Goal: Task Accomplishment & Management: Manage account settings

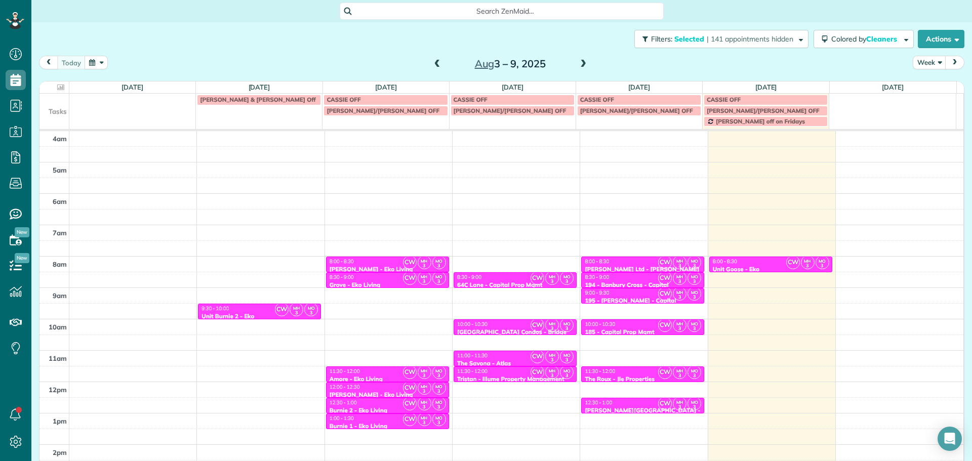
scroll to position [80, 0]
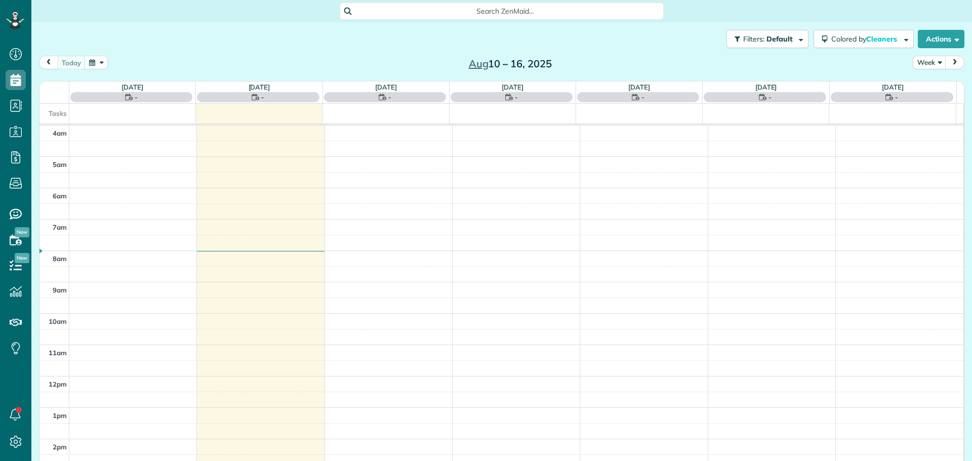
scroll to position [90, 0]
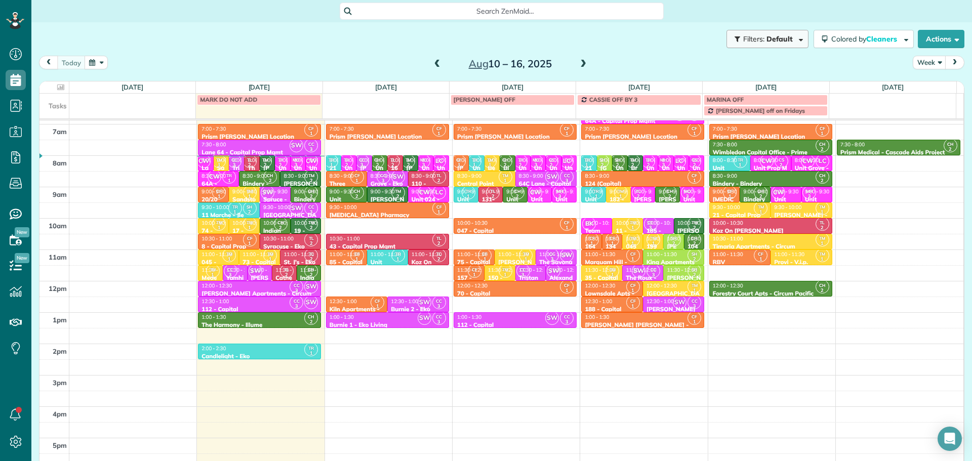
click at [792, 45] on button "Filters: Default" at bounding box center [768, 39] width 82 height 18
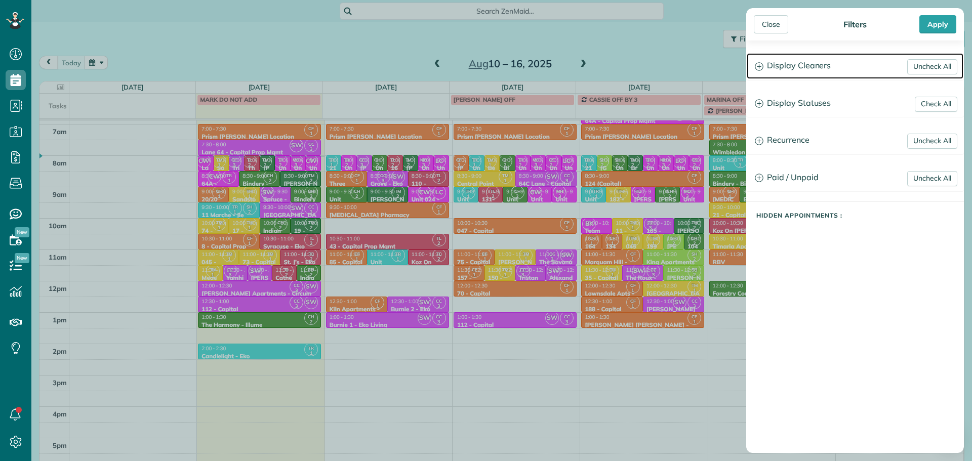
click at [812, 70] on h3 "Display Cleaners" at bounding box center [855, 66] width 217 height 26
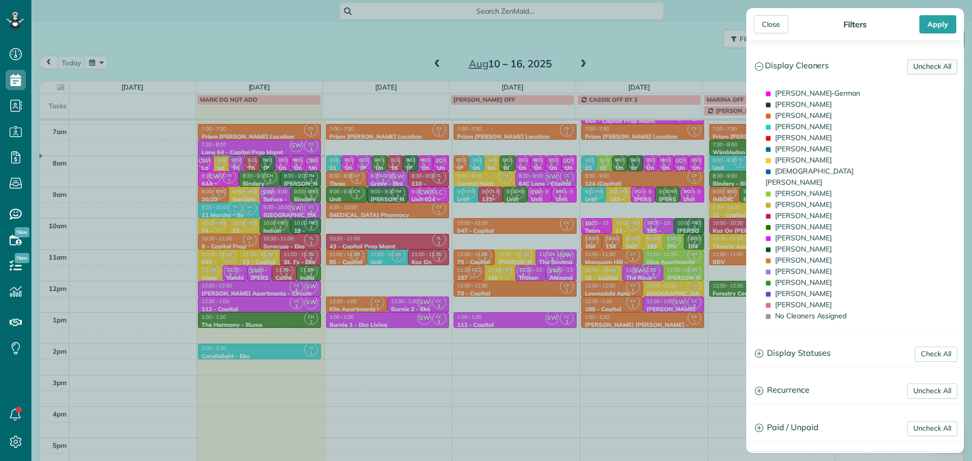
click at [907, 70] on link "Uncheck All" at bounding box center [932, 66] width 50 height 15
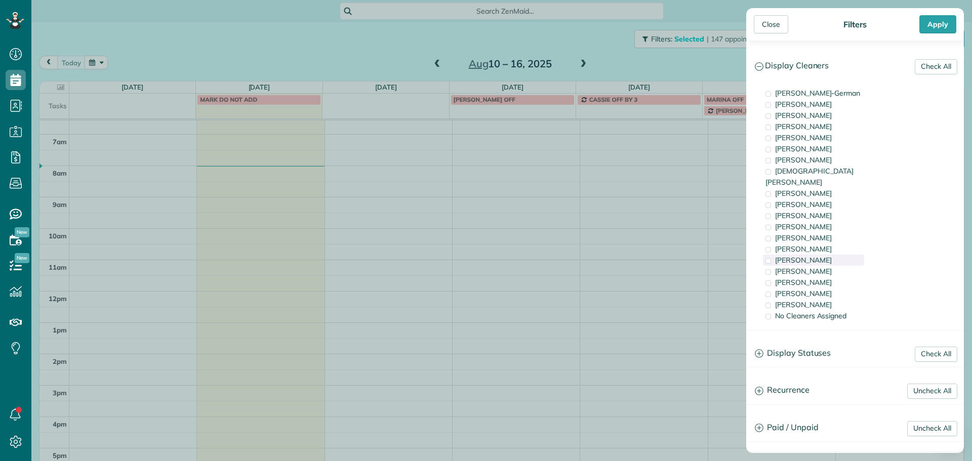
click at [811, 256] on span "[PERSON_NAME]" at bounding box center [803, 260] width 57 height 9
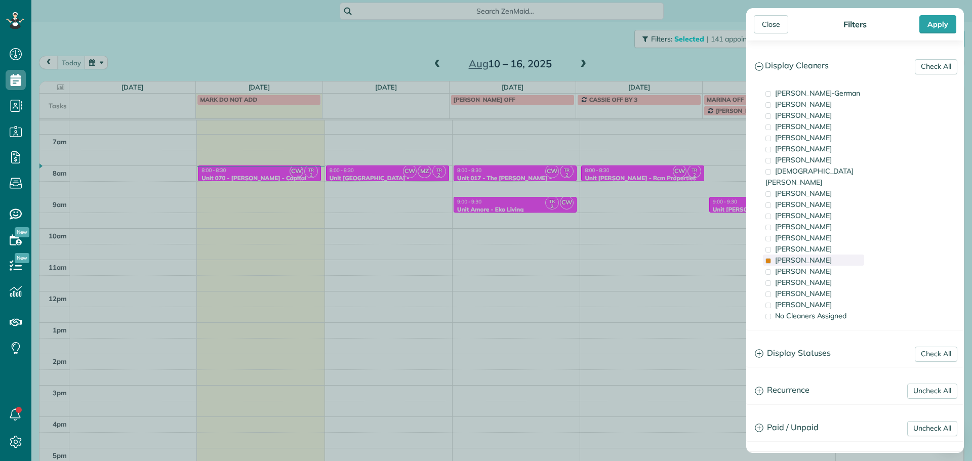
click at [811, 256] on span "[PERSON_NAME]" at bounding box center [803, 260] width 57 height 9
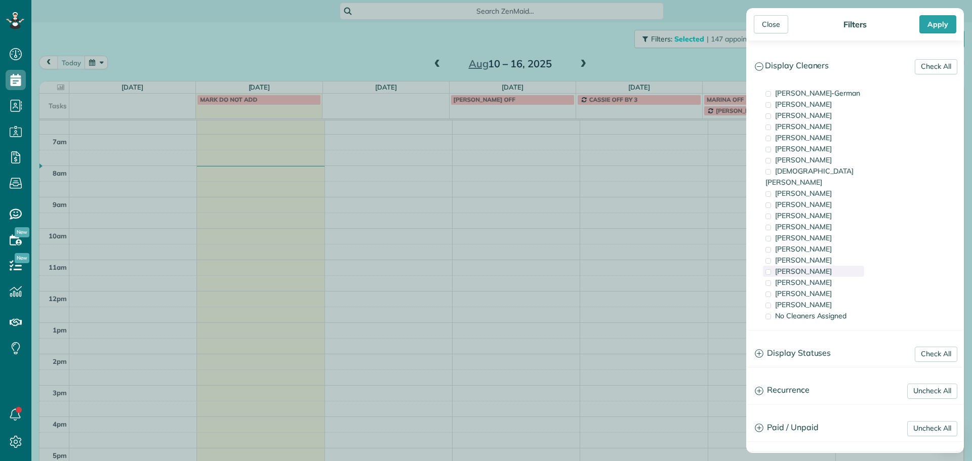
click at [813, 266] on div "[PERSON_NAME]" at bounding box center [813, 271] width 101 height 11
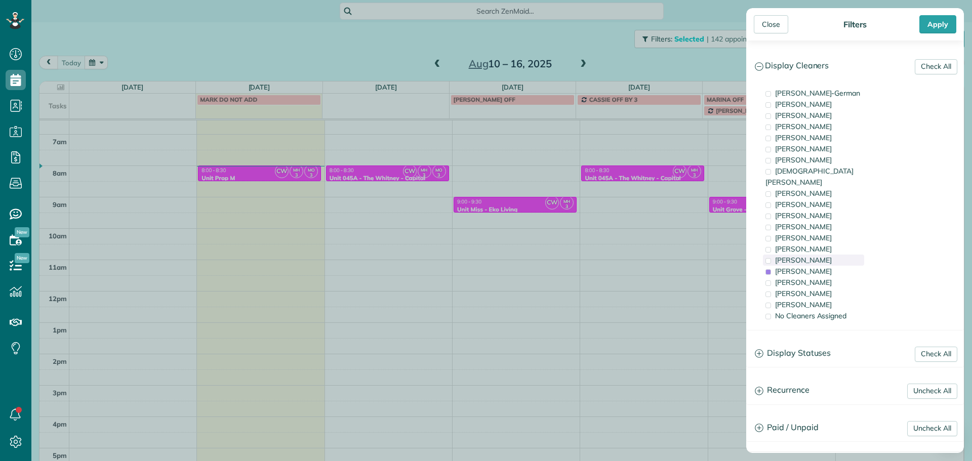
click at [812, 255] on div "[PERSON_NAME]" at bounding box center [813, 260] width 101 height 11
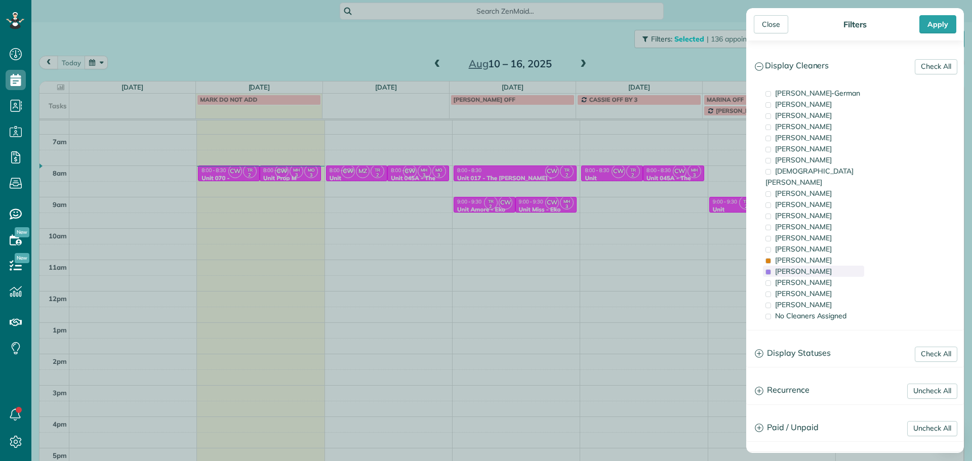
click at [817, 267] on span "Meralda Harris" at bounding box center [803, 271] width 57 height 9
click at [812, 255] on div "Tammi Rue" at bounding box center [813, 260] width 101 height 11
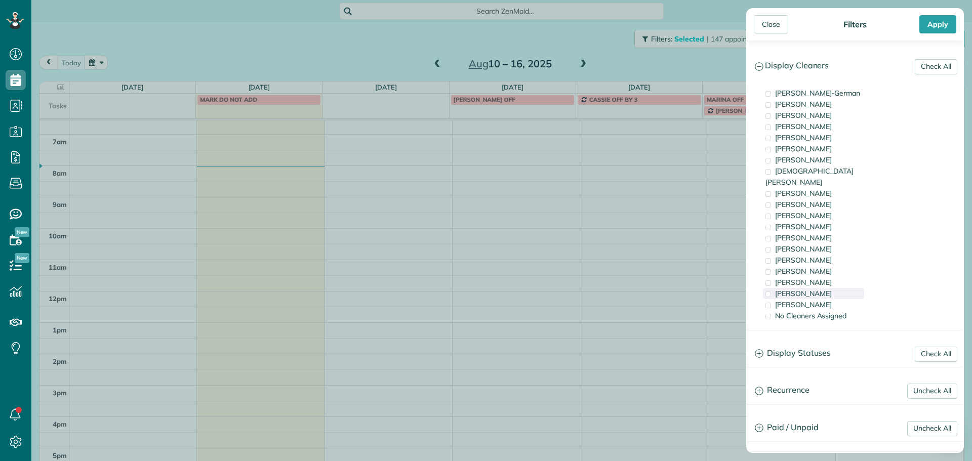
click at [812, 289] on span "Cristina Sainz" at bounding box center [803, 293] width 57 height 9
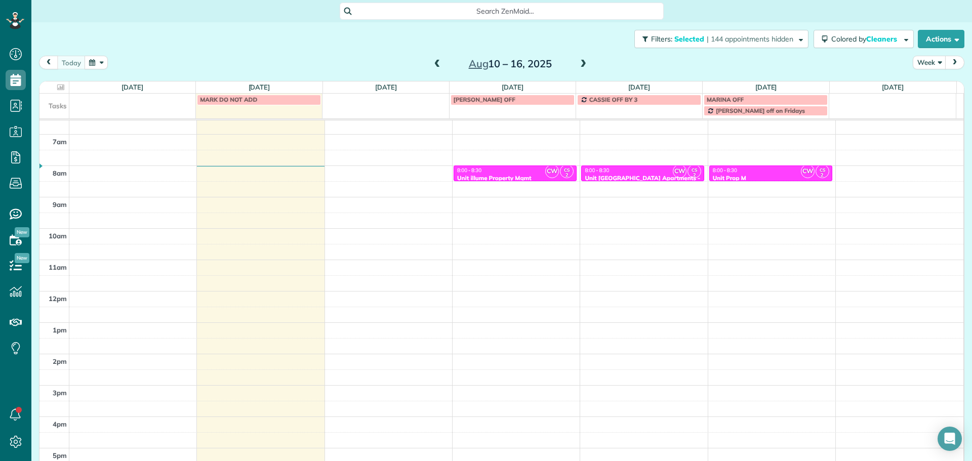
click at [441, 64] on div "Close Filters Apply Check All Display Cleaners Christina Wright-German Brie Kil…" at bounding box center [486, 230] width 972 height 461
click at [432, 62] on span at bounding box center [437, 64] width 11 height 9
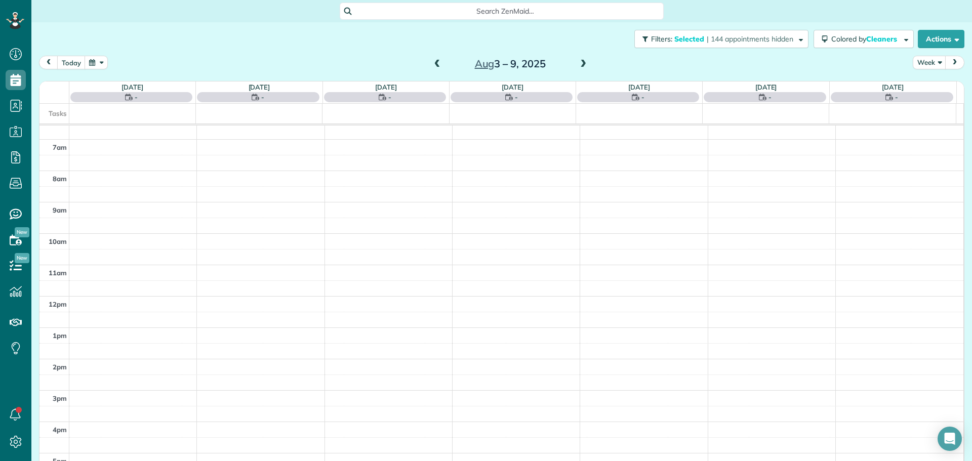
scroll to position [90, 0]
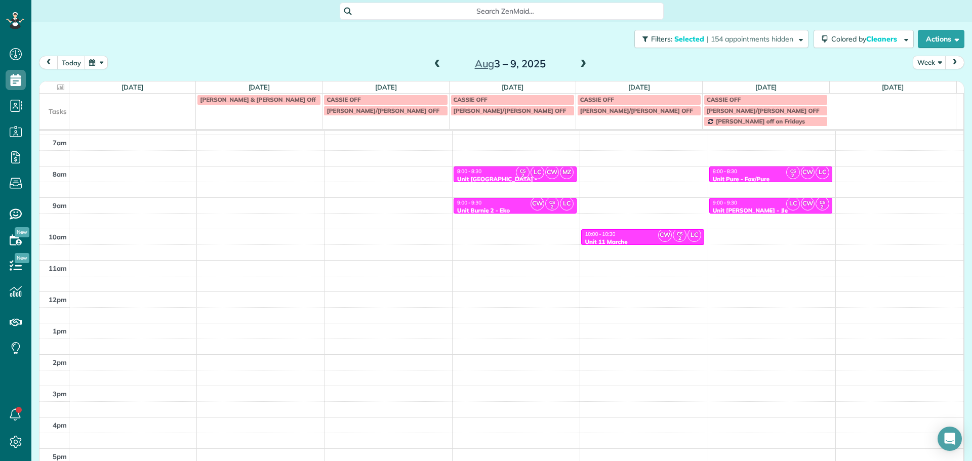
click at [766, 207] on div "Unit Medina - Jle" at bounding box center [771, 210] width 117 height 7
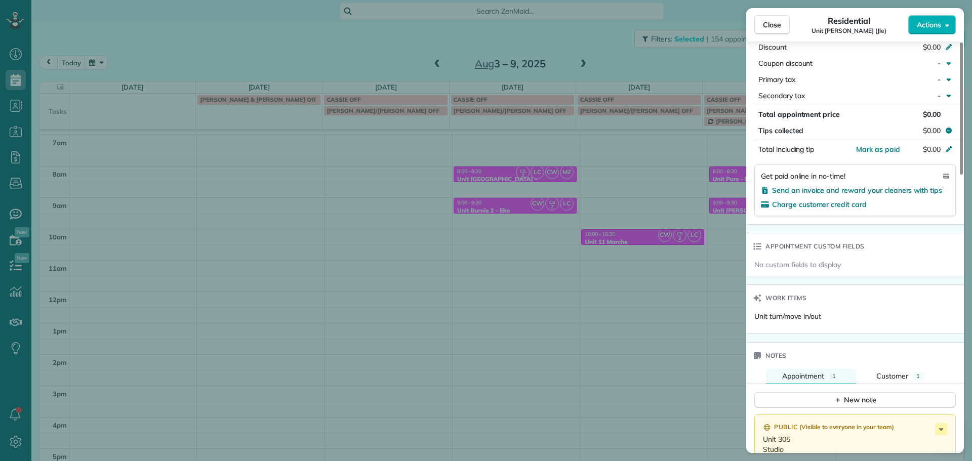
scroll to position [615, 0]
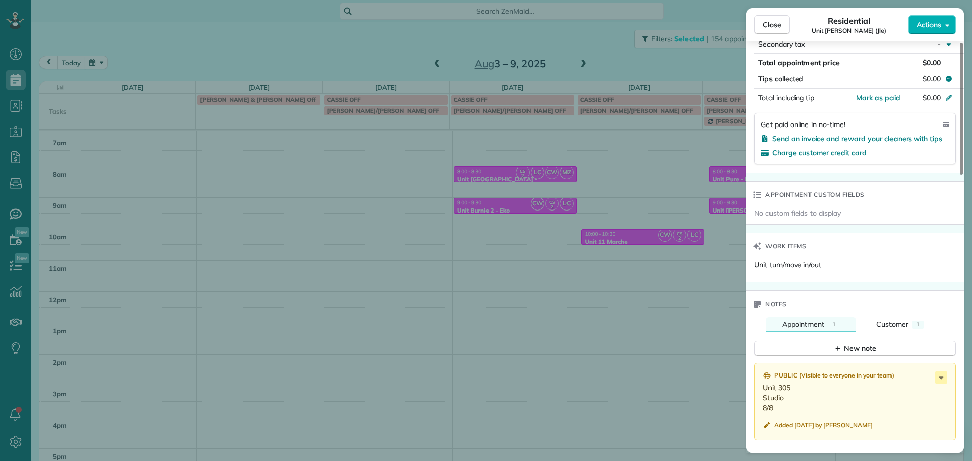
click at [699, 246] on div "Close Residential Unit Medina (Jle) Actions Status Active Unit Medina (Jle) · O…" at bounding box center [486, 230] width 972 height 461
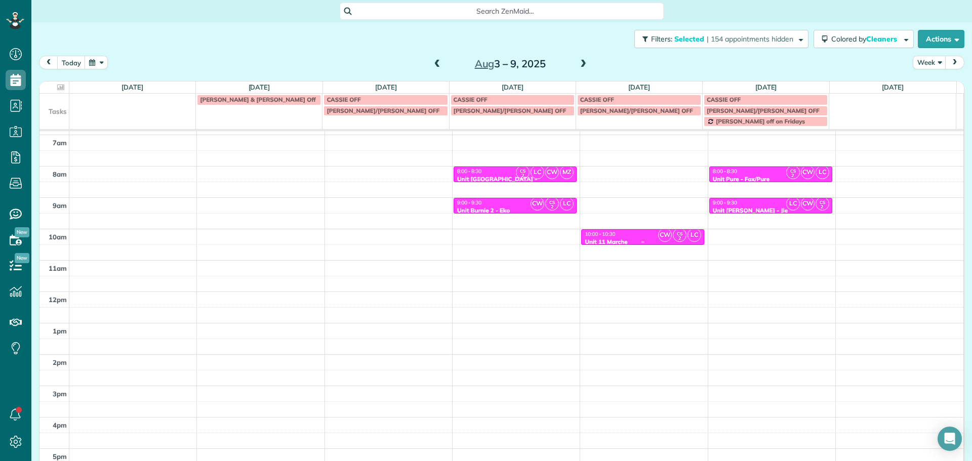
click at [638, 232] on div "10:00 - 10:30" at bounding box center [642, 234] width 117 height 7
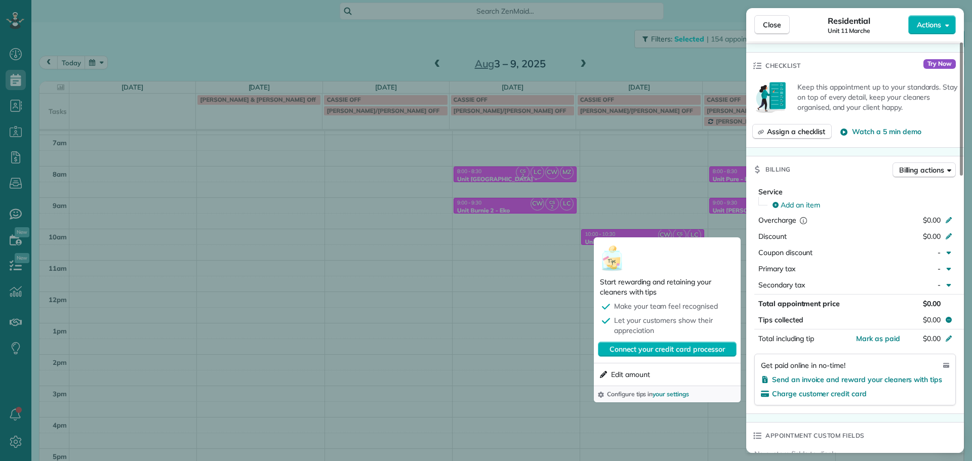
scroll to position [763, 0]
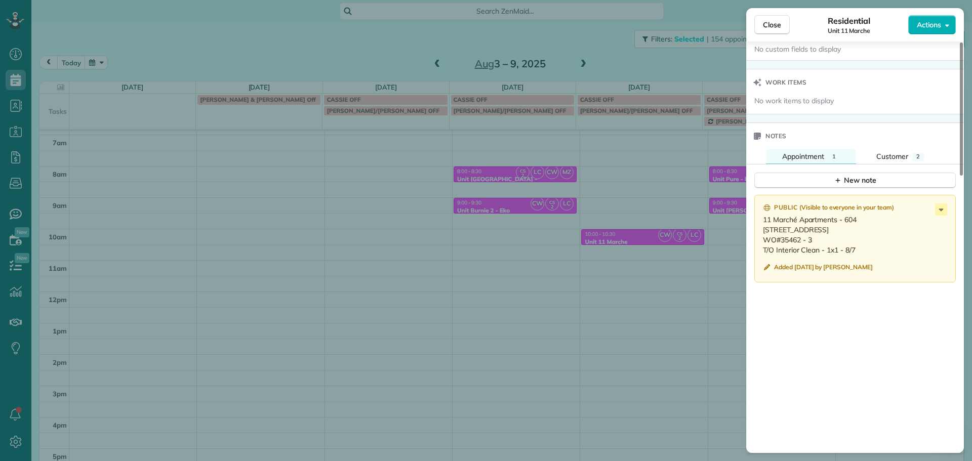
click at [589, 290] on div "Close Residential Unit 11 Marche Actions Status Active Unit 11 Marche · Open pr…" at bounding box center [486, 230] width 972 height 461
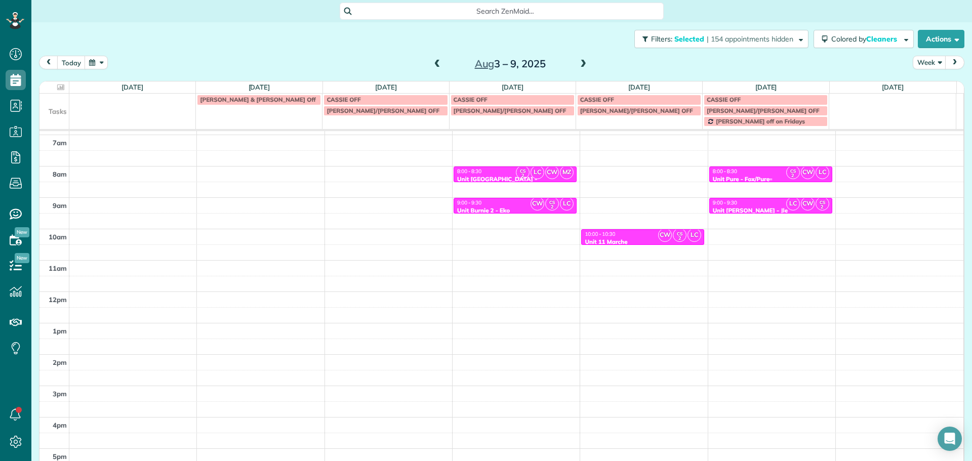
click at [761, 170] on div "8:00 - 8:30" at bounding box center [771, 171] width 117 height 7
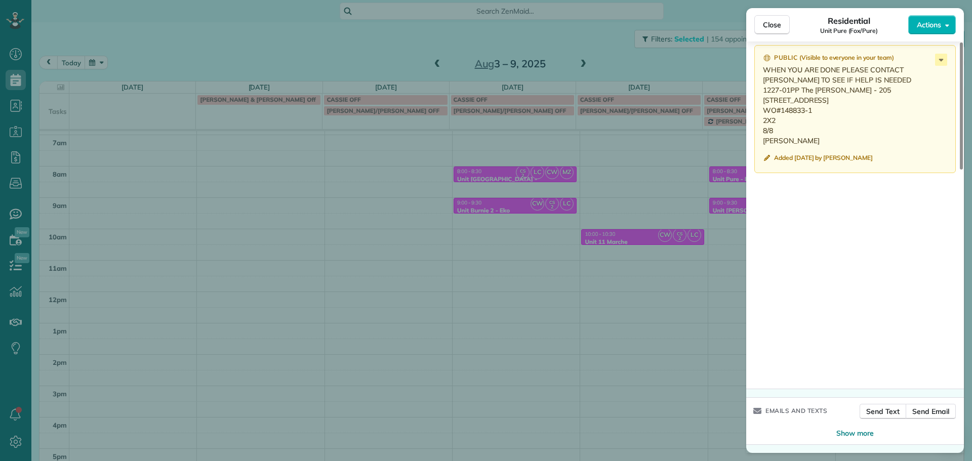
scroll to position [810, 0]
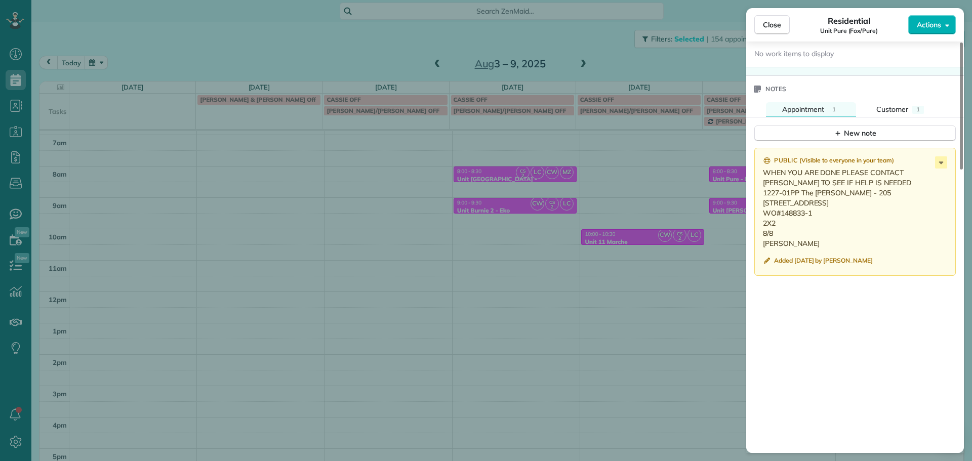
drag, startPoint x: 781, startPoint y: 214, endPoint x: 761, endPoint y: 206, distance: 22.5
click at [761, 206] on div "Public ( Visible to everyone in your team ) WHEN YOU ARE DONE PLEASE CONTACT CH…" at bounding box center [856, 212] width 202 height 128
click at [593, 35] on div "Close Residential Unit Pure (Fox/Pure) Actions Status Active Unit Pure (Fox/Pur…" at bounding box center [486, 230] width 972 height 461
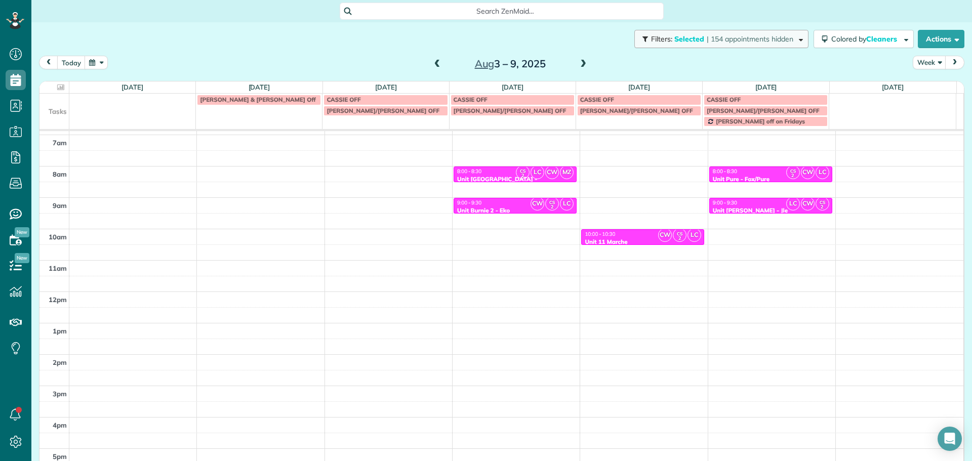
click at [681, 42] on span "Selected" at bounding box center [690, 38] width 30 height 9
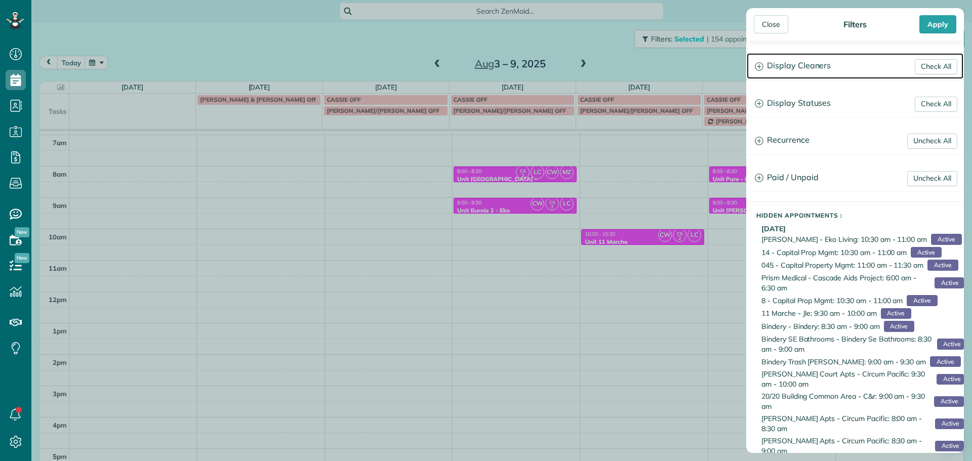
click at [799, 64] on h3 "Display Cleaners" at bounding box center [855, 66] width 217 height 26
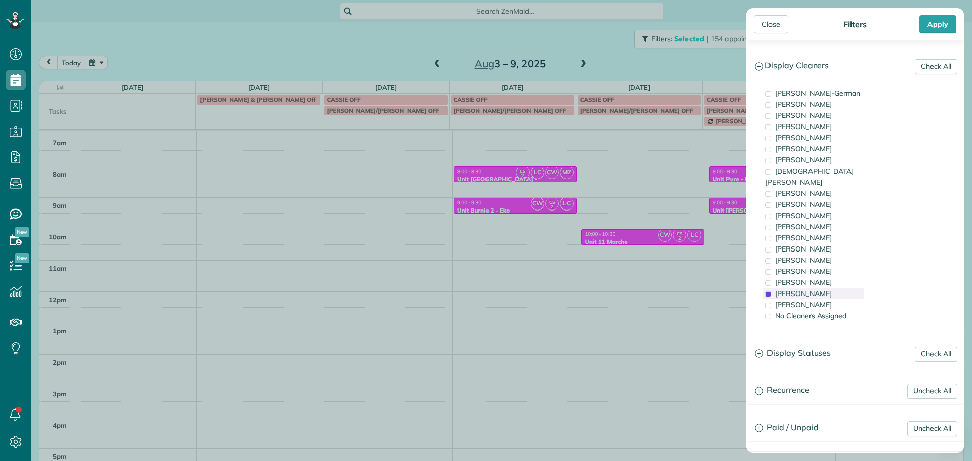
click at [817, 289] on span "[PERSON_NAME]" at bounding box center [803, 293] width 57 height 9
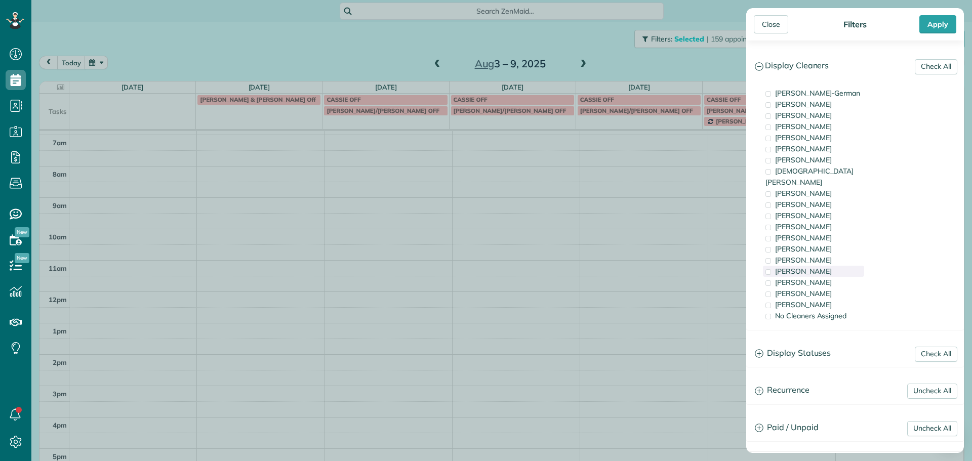
scroll to position [80, 0]
click at [813, 266] on div "[PERSON_NAME]" at bounding box center [813, 271] width 101 height 11
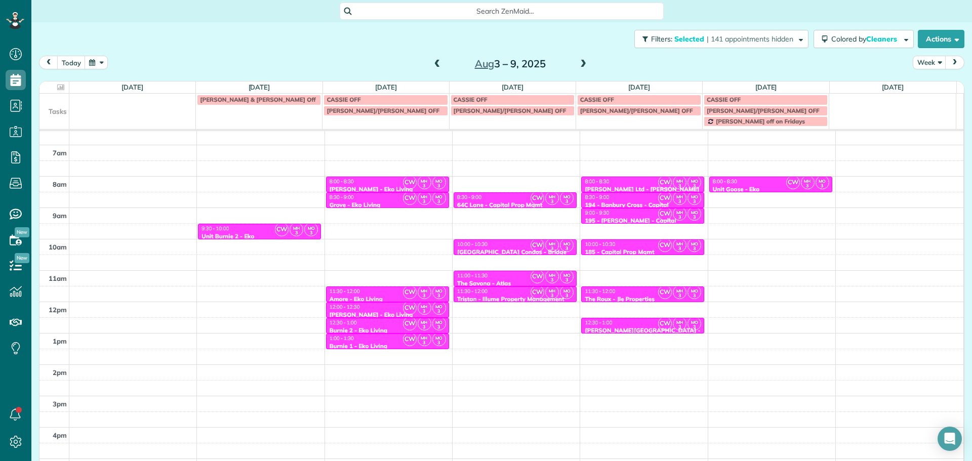
click at [677, 232] on div "Close Filters Apply Check All Display Cleaners [PERSON_NAME]-German [PERSON_NAM…" at bounding box center [486, 230] width 972 height 461
click at [731, 186] on div "Unit Goose - Eko" at bounding box center [771, 189] width 117 height 7
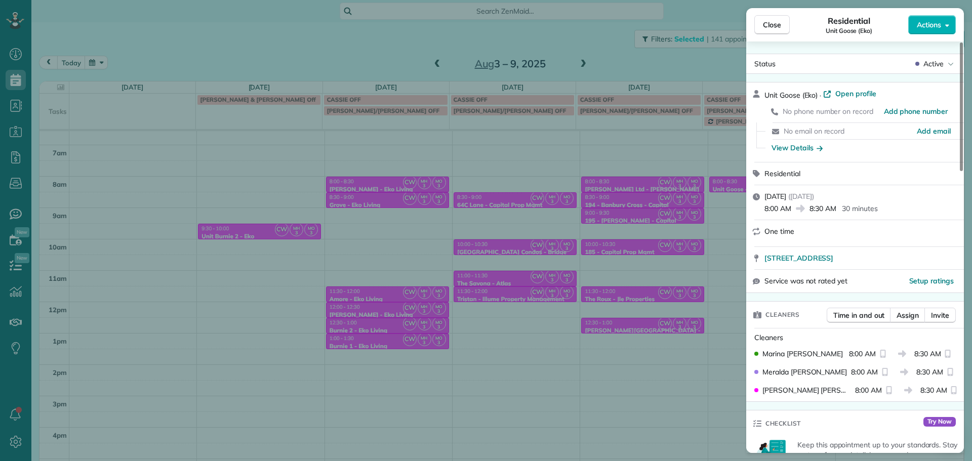
click at [487, 166] on div "Close Residential Unit Goose (Eko) Actions Status Active Unit Goose (Eko) · Ope…" at bounding box center [486, 230] width 972 height 461
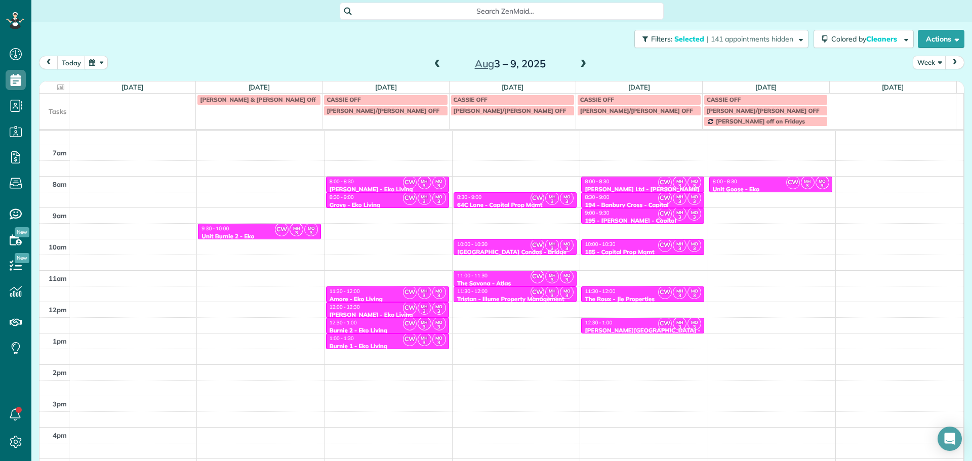
click at [578, 67] on span at bounding box center [583, 64] width 11 height 9
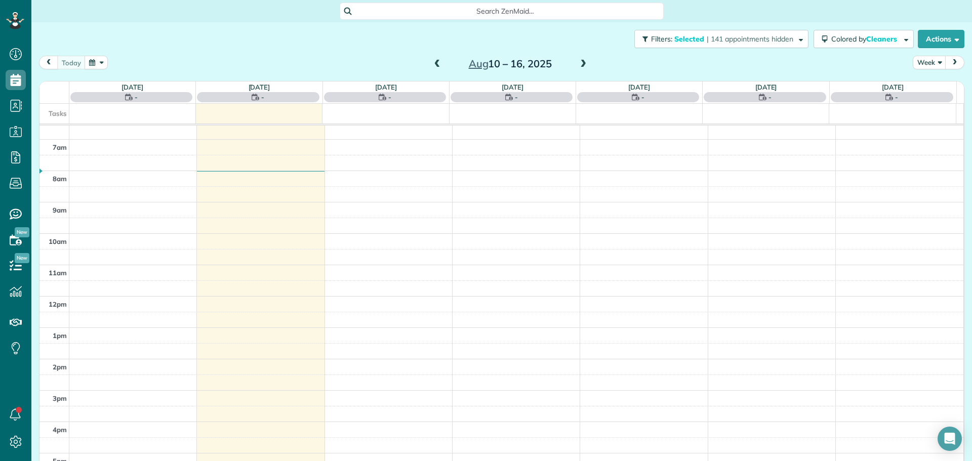
scroll to position [90, 0]
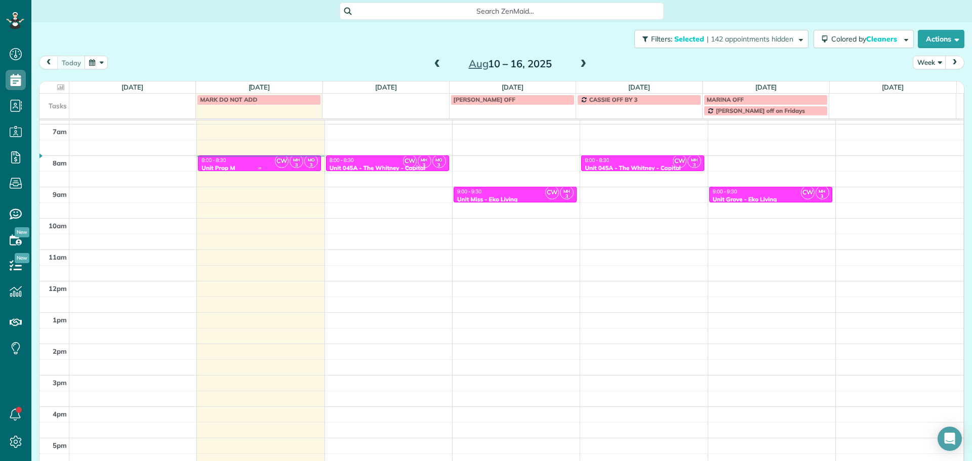
click at [290, 163] on small "3" at bounding box center [296, 166] width 13 height 10
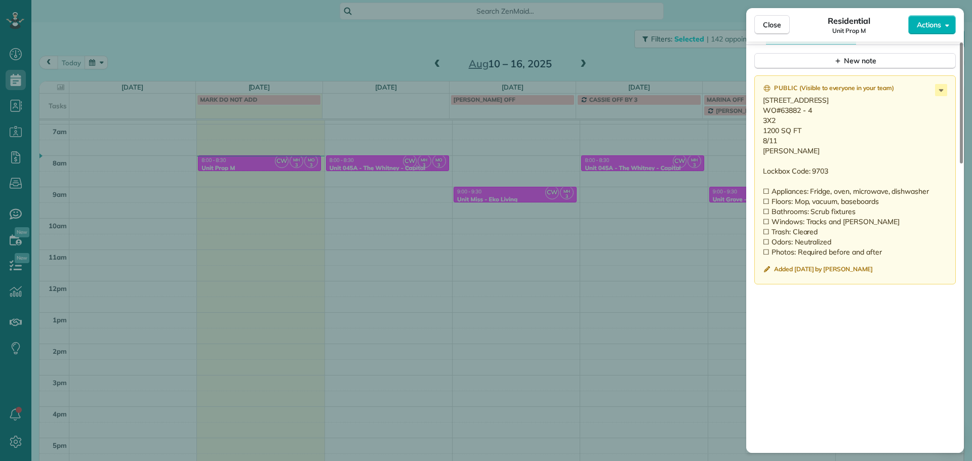
scroll to position [832, 0]
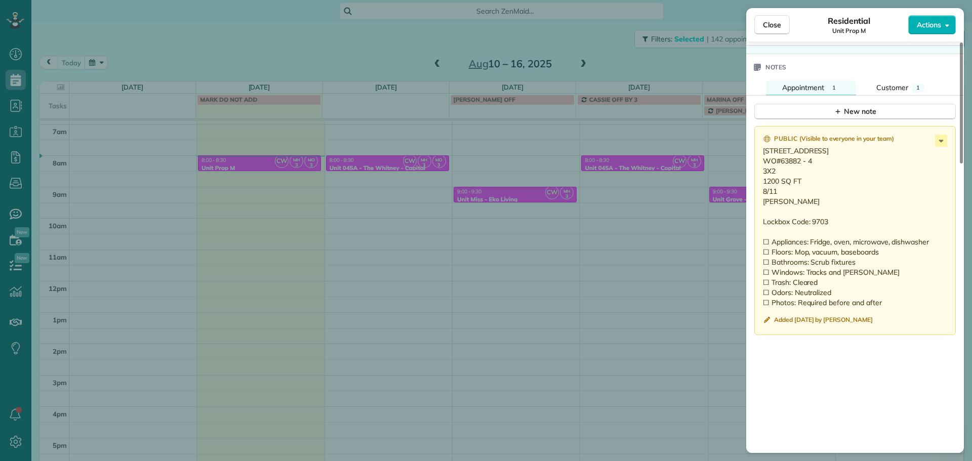
drag, startPoint x: 828, startPoint y: 151, endPoint x: 764, endPoint y: 153, distance: 64.9
click at [764, 153] on p "3283 SW 126th Avenue Beaverton OR 97005 WO#63882 - 4 3X2 1200 SQ FT 8/11 Brett …" at bounding box center [856, 227] width 186 height 162
click at [757, 23] on button "Close" at bounding box center [772, 24] width 35 height 19
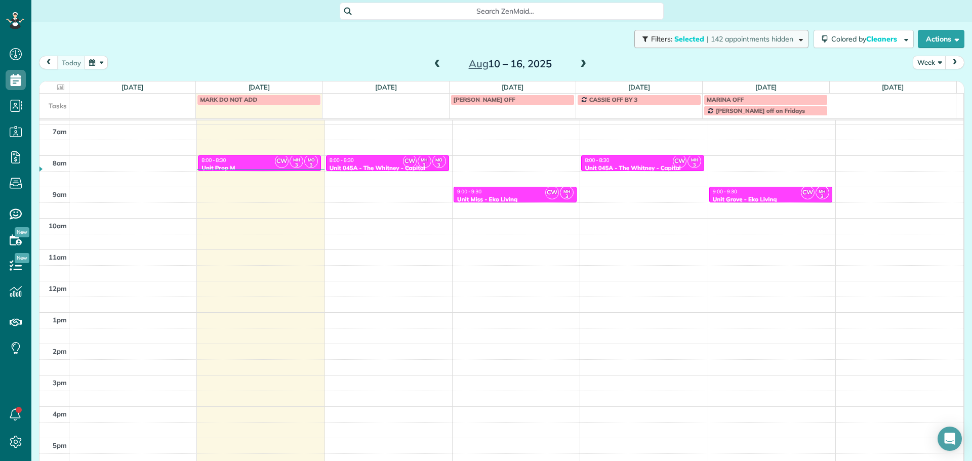
click at [717, 38] on span "| 142 appointments hidden" at bounding box center [750, 38] width 87 height 9
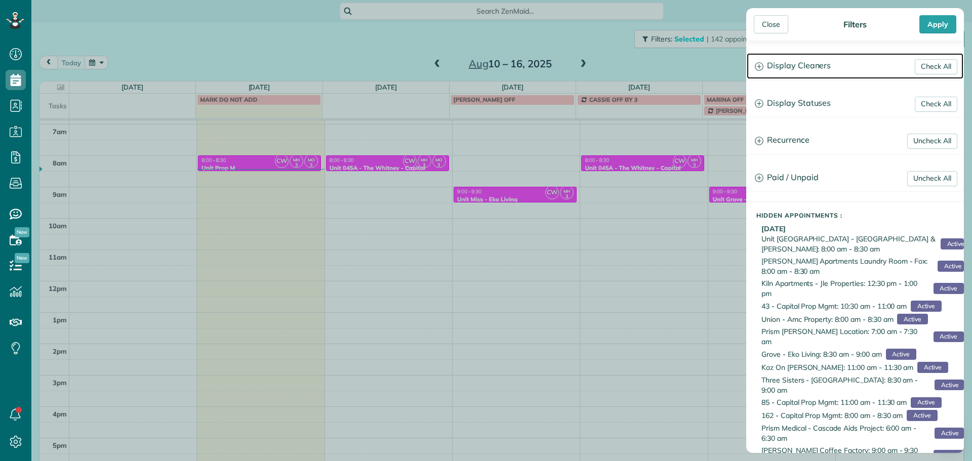
click at [807, 60] on h3 "Display Cleaners" at bounding box center [855, 66] width 217 height 26
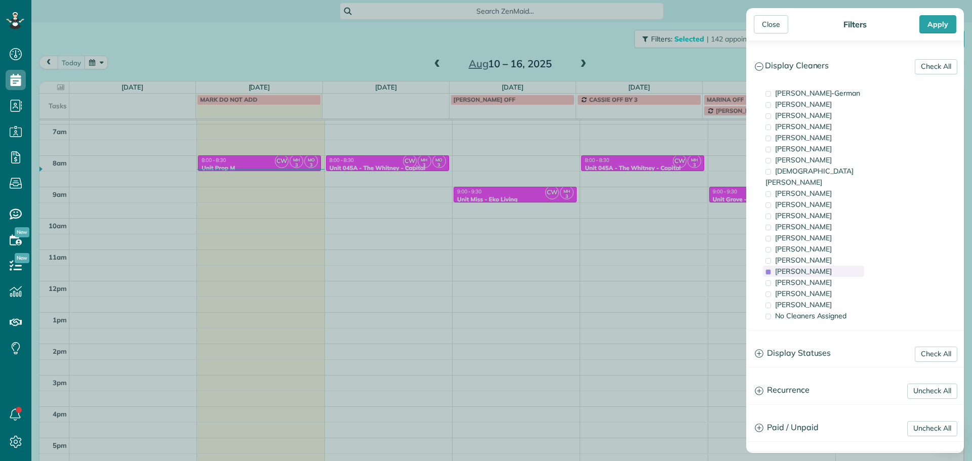
click at [809, 267] on span "[PERSON_NAME]" at bounding box center [803, 271] width 57 height 9
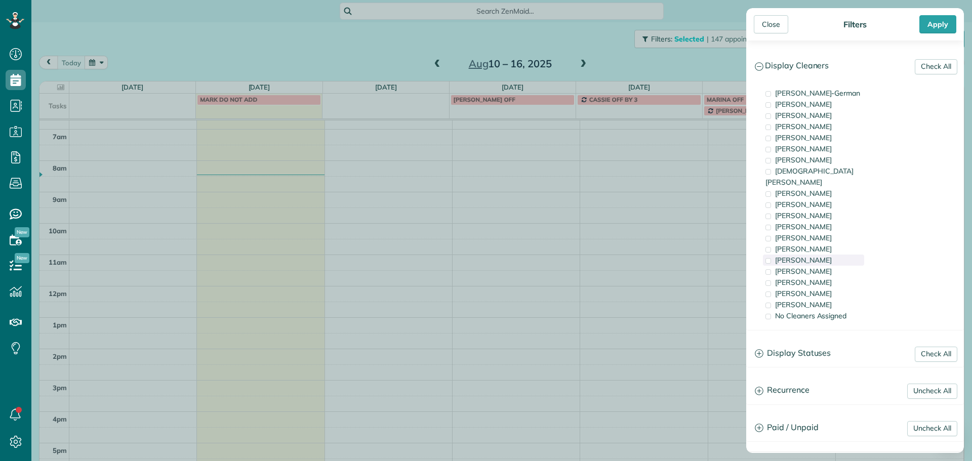
scroll to position [80, 0]
click at [813, 255] on div "[PERSON_NAME]" at bounding box center [813, 260] width 101 height 11
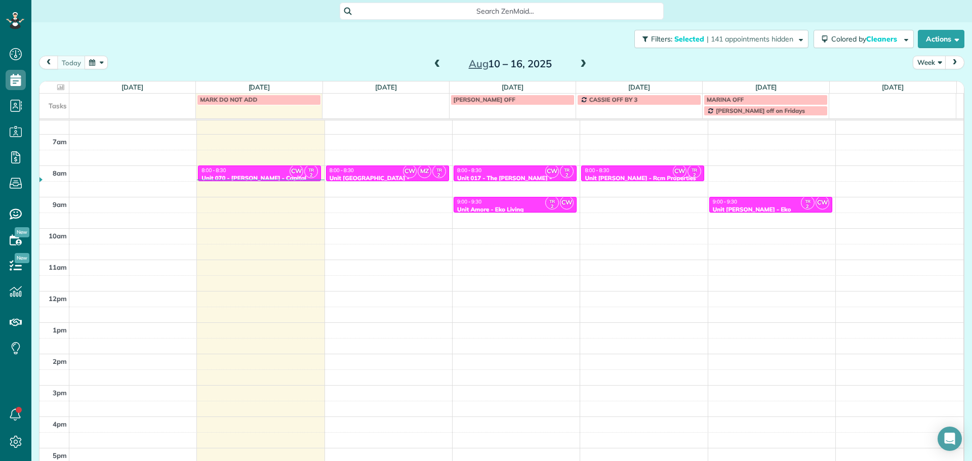
click at [327, 206] on div "Close Filters Apply Check All Display Cleaners [PERSON_NAME]-German [PERSON_NAM…" at bounding box center [486, 230] width 972 height 461
click at [274, 173] on div "8:00 - 8:30" at bounding box center [259, 170] width 117 height 7
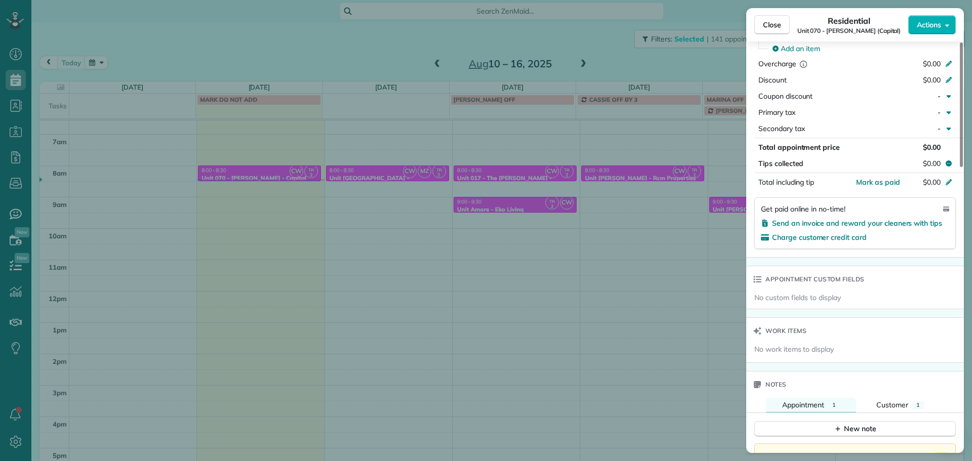
scroll to position [717, 0]
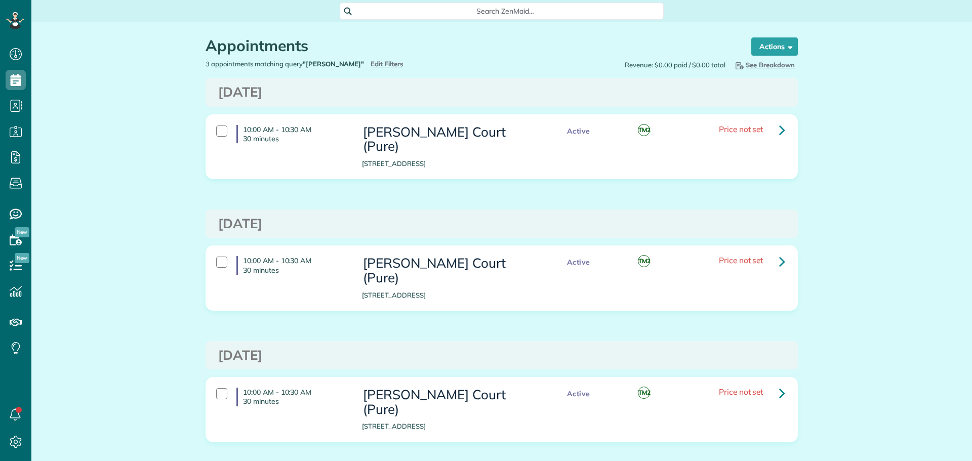
scroll to position [5, 5]
type input "**********"
click at [371, 66] on span "Edit Filters" at bounding box center [387, 64] width 33 height 8
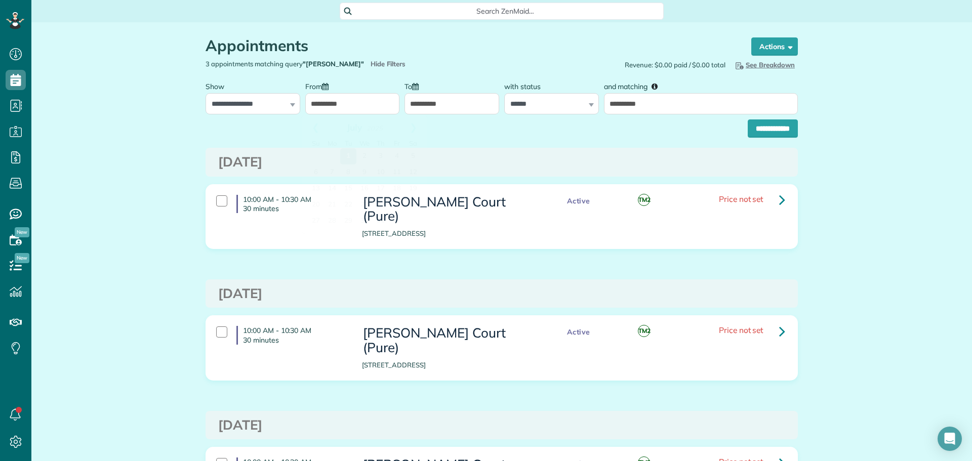
click at [360, 101] on input "**********" at bounding box center [352, 103] width 95 height 21
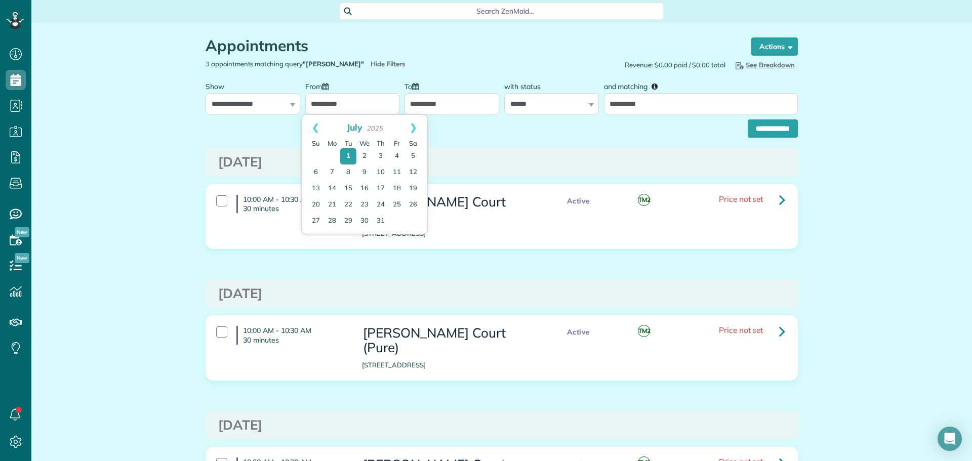
click at [503, 148] on div "Wednesday Jul 02, 2025" at bounding box center [502, 162] width 592 height 29
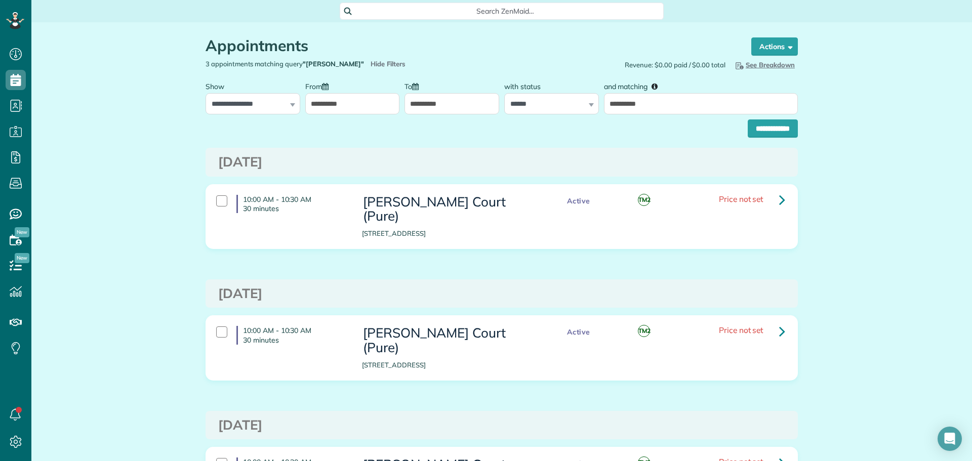
click at [463, 112] on input "**********" at bounding box center [452, 103] width 95 height 21
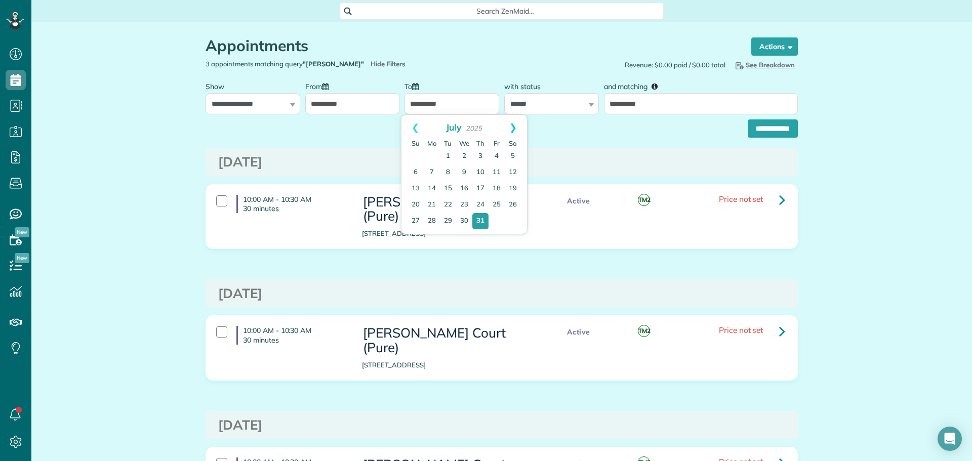
click at [518, 130] on link "Next" at bounding box center [513, 127] width 28 height 25
click at [415, 188] on link "10" at bounding box center [416, 189] width 16 height 16
type input "**********"
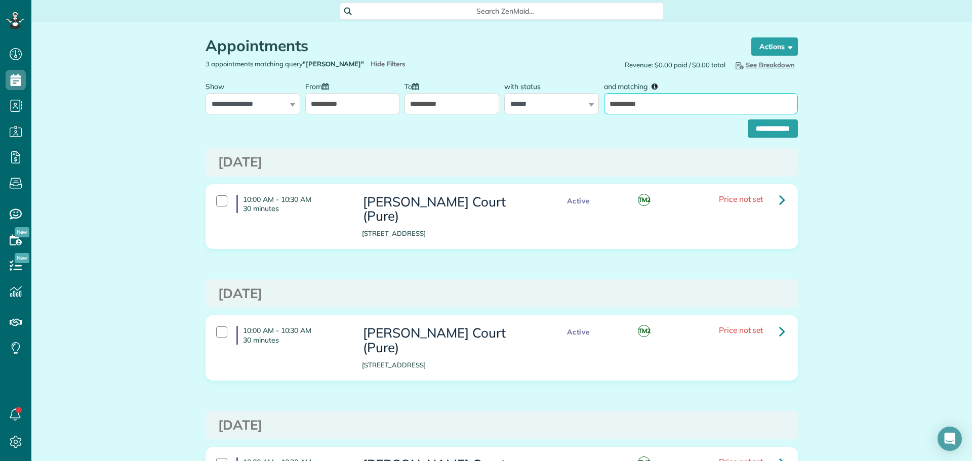
drag, startPoint x: 681, startPoint y: 109, endPoint x: 603, endPoint y: 107, distance: 78.0
click at [604, 107] on input "**********" at bounding box center [701, 103] width 194 height 21
type input "****"
click at [748, 120] on input "**********" at bounding box center [773, 129] width 50 height 18
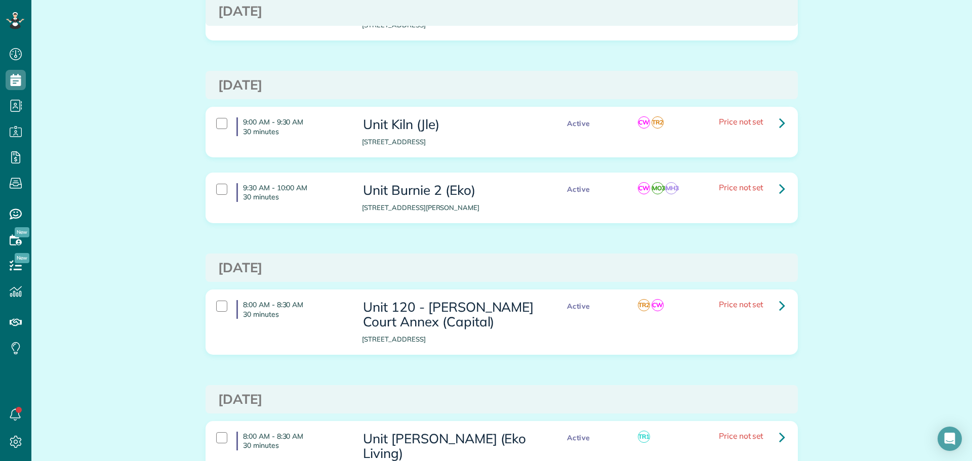
scroll to position [304, 0]
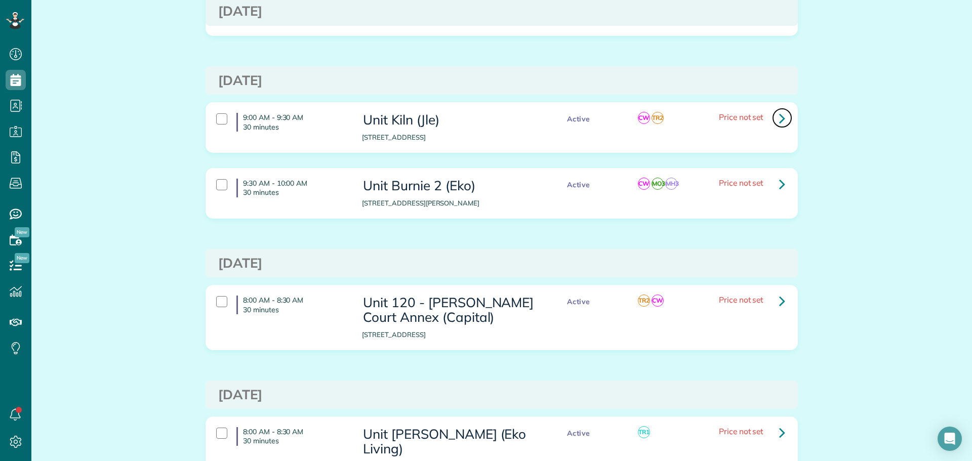
click at [782, 122] on link at bounding box center [782, 118] width 20 height 20
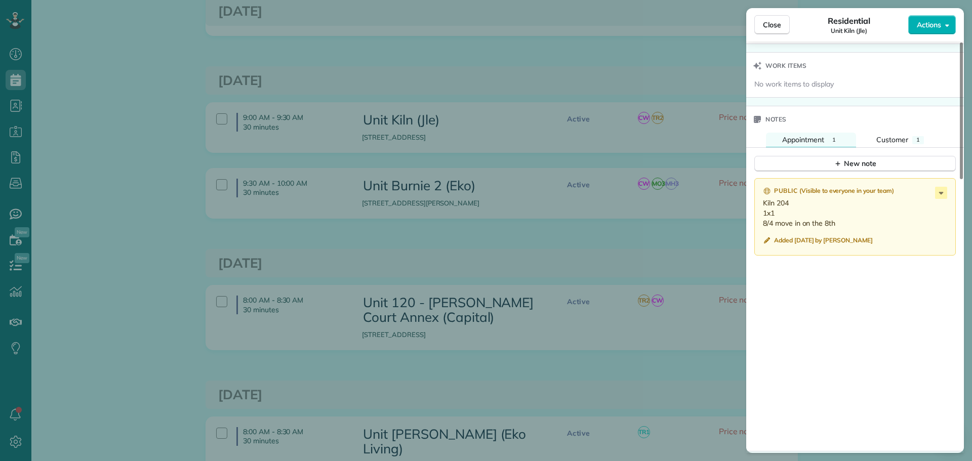
scroll to position [762, 0]
drag, startPoint x: 774, startPoint y: 224, endPoint x: 761, endPoint y: 204, distance: 24.0
click at [761, 204] on div "Public ( Visible to everyone in your team ) Kiln 204 1x1 8/4 move in on the 8th…" at bounding box center [856, 216] width 202 height 77
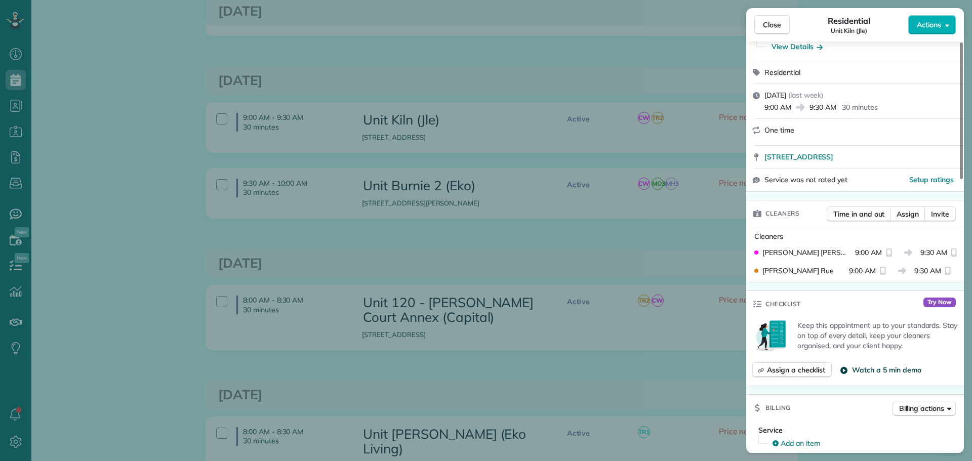
scroll to position [0, 0]
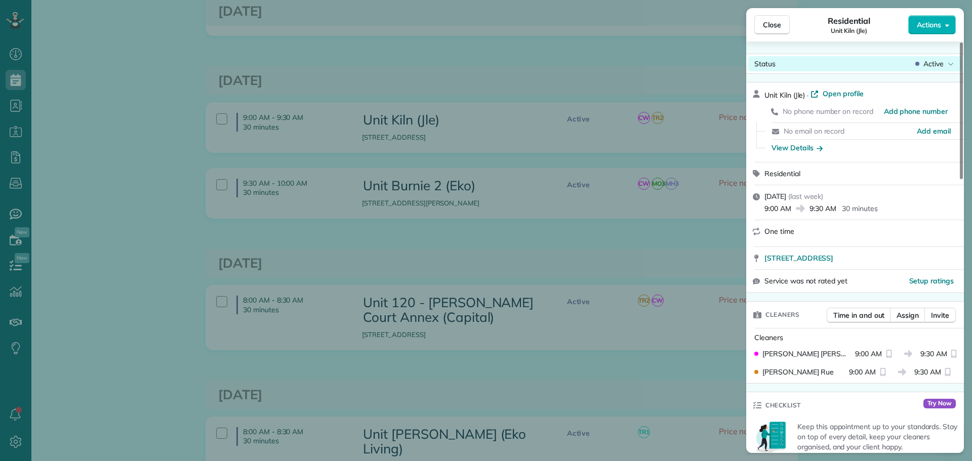
click at [936, 66] on span "Active" at bounding box center [934, 64] width 20 height 10
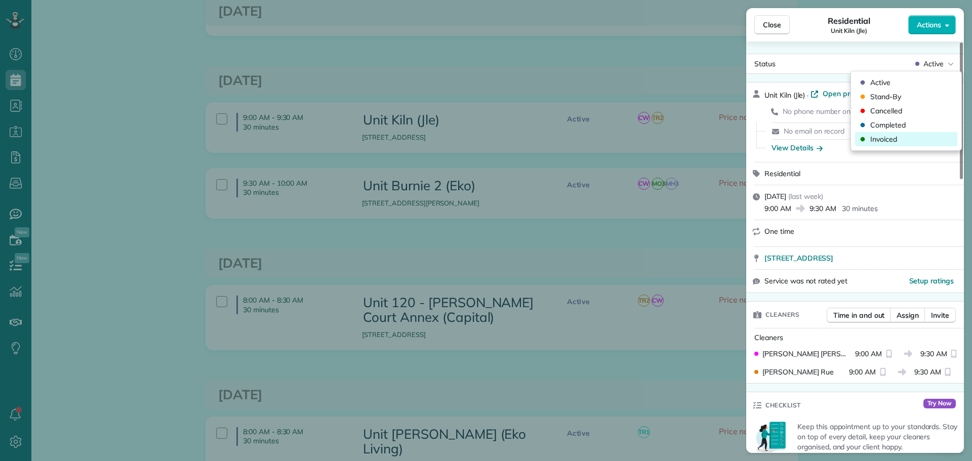
click at [914, 132] on div "Invoiced" at bounding box center [906, 139] width 102 height 14
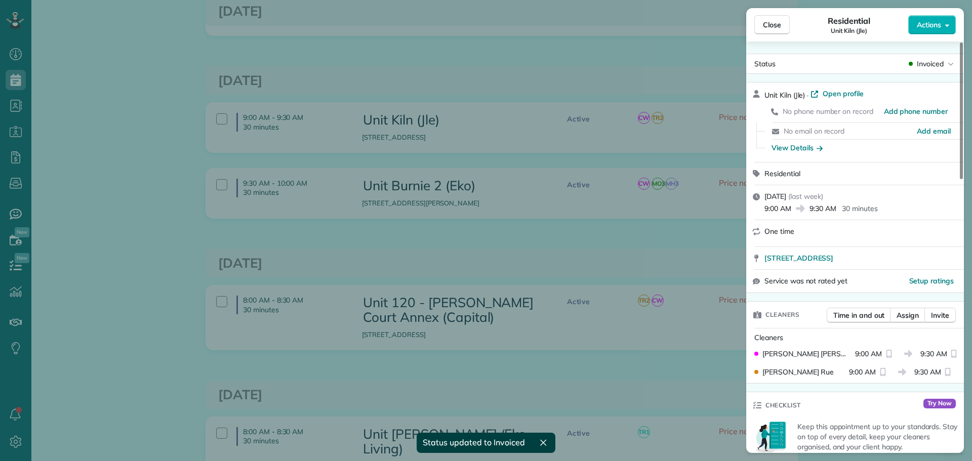
click at [597, 234] on div "Close Residential Unit Kiln (Jle) Actions Status Invoiced Unit Kiln (Jle) · Ope…" at bounding box center [486, 230] width 972 height 461
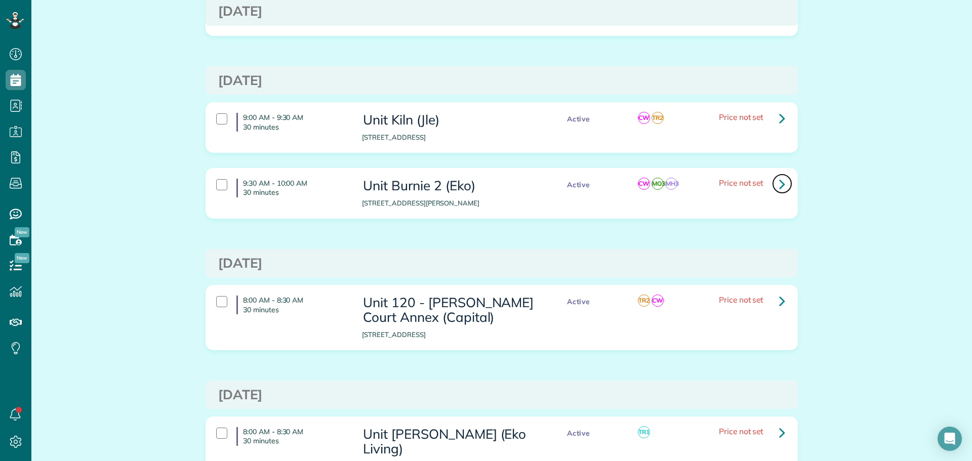
click at [779, 185] on icon at bounding box center [782, 184] width 6 height 18
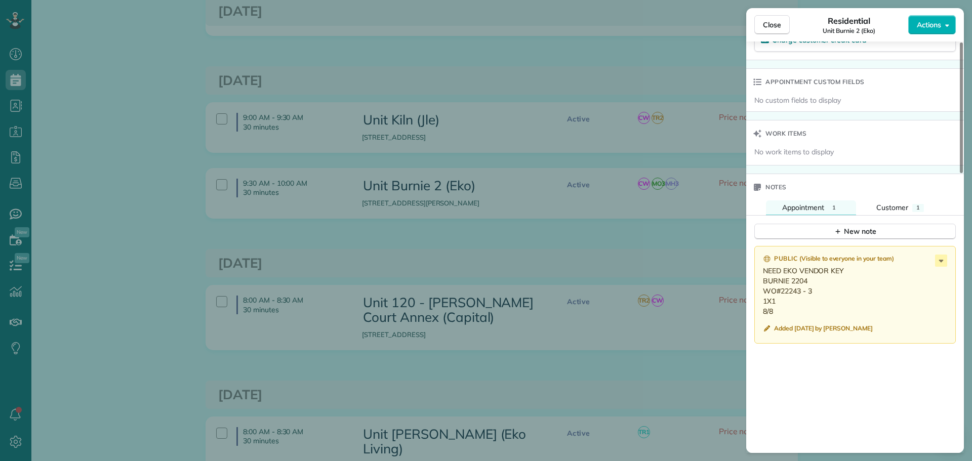
scroll to position [760, 0]
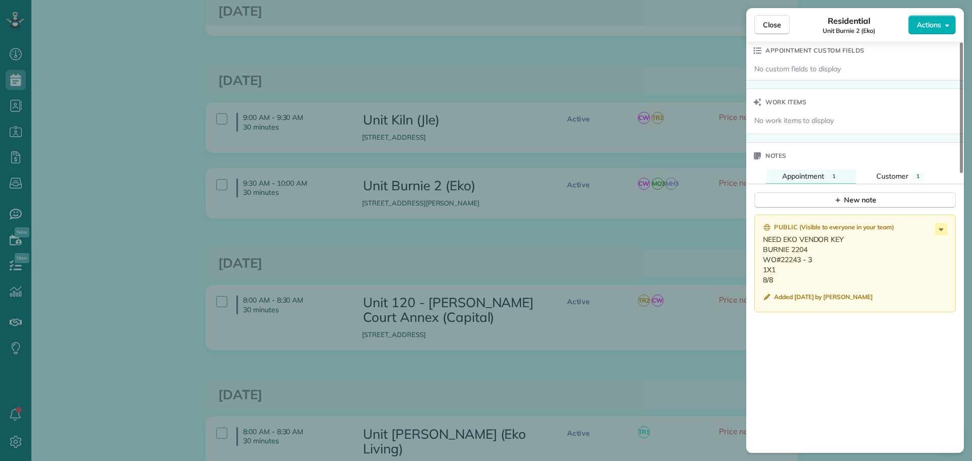
drag, startPoint x: 775, startPoint y: 280, endPoint x: 761, endPoint y: 253, distance: 29.7
click at [761, 253] on div "Public ( Visible to everyone in your team ) NEED EKO VENDOR KEY BURNIE 2204 WO#…" at bounding box center [856, 264] width 202 height 98
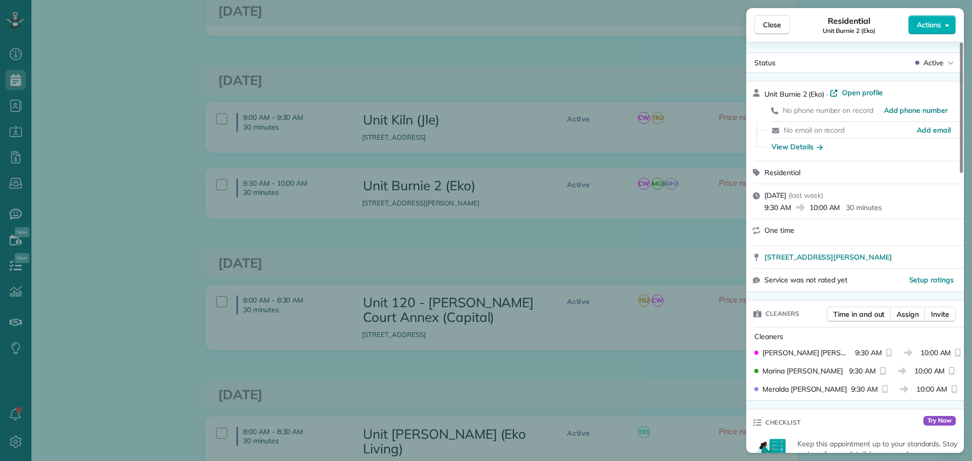
scroll to position [0, 0]
click at [947, 66] on div "Active" at bounding box center [935, 64] width 43 height 10
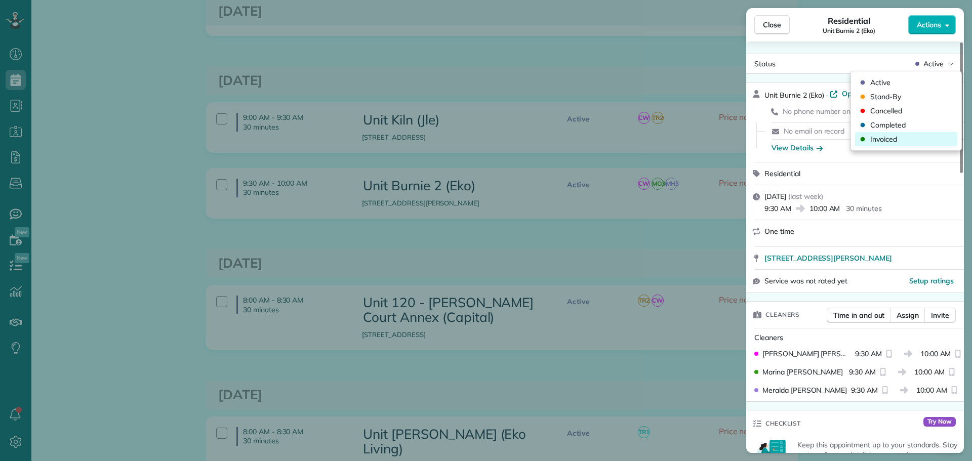
click at [912, 139] on div "Invoiced" at bounding box center [906, 139] width 102 height 14
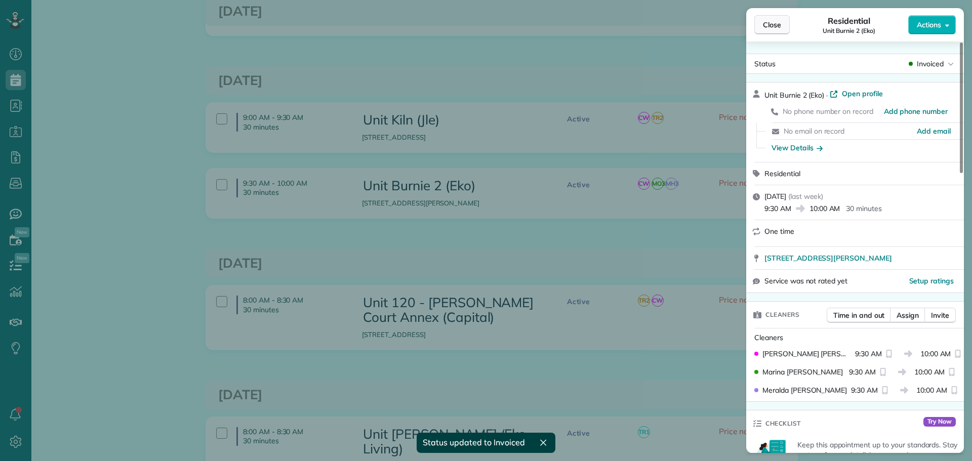
click at [773, 29] on span "Close" at bounding box center [772, 25] width 18 height 10
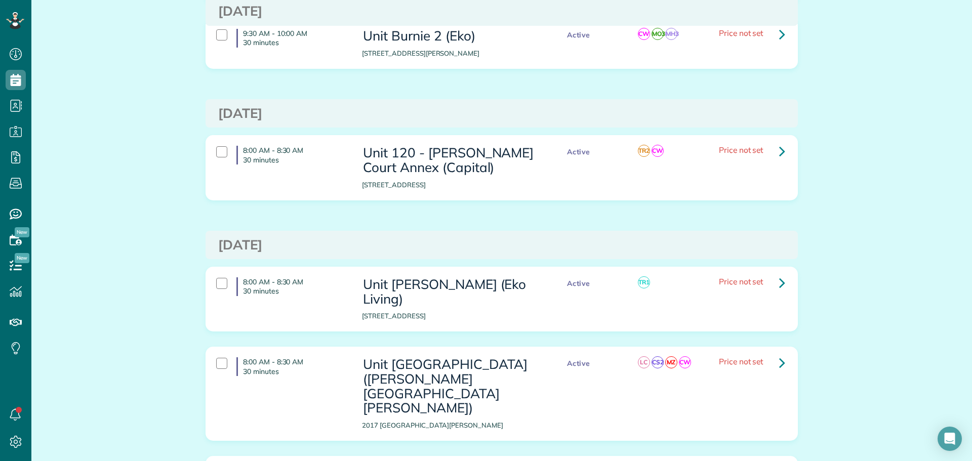
scroll to position [456, 0]
click at [779, 149] on icon at bounding box center [782, 149] width 6 height 18
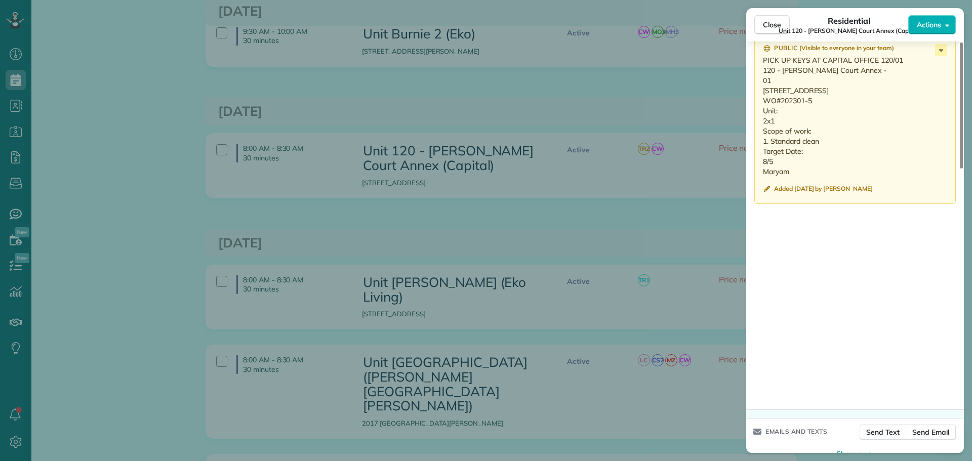
scroll to position [813, 0]
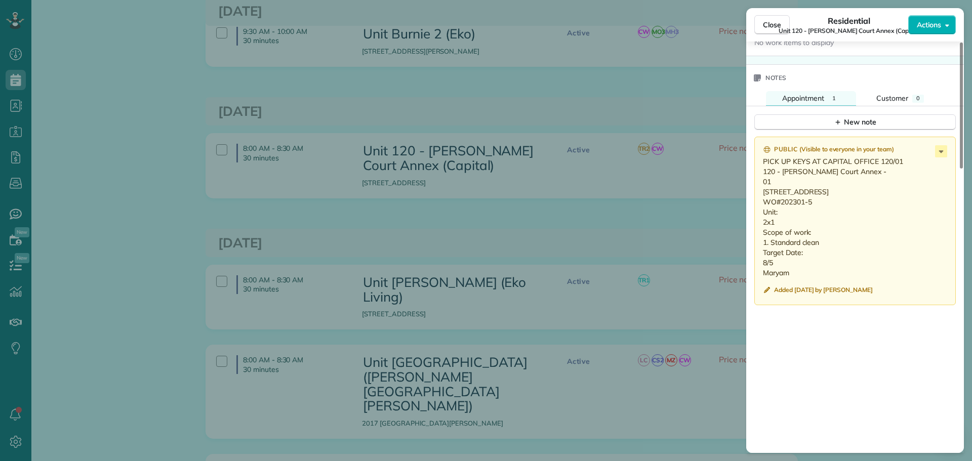
click at [682, 221] on div "Close Residential Unit 120 - [PERSON_NAME] Court Annex (Capital) Actions Status…" at bounding box center [486, 230] width 972 height 461
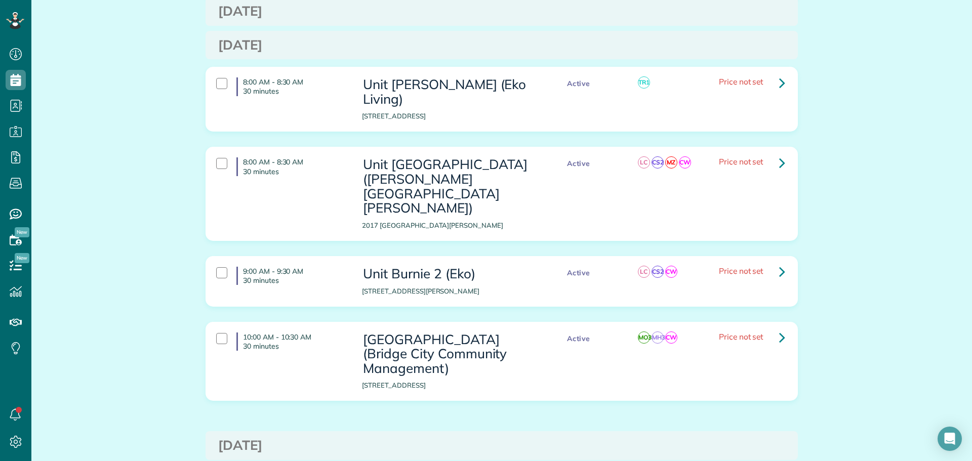
scroll to position [658, 0]
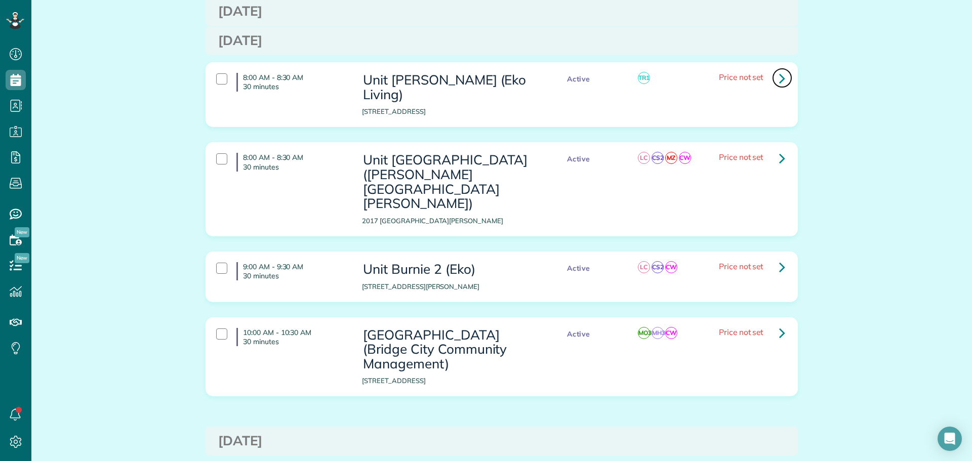
click at [781, 84] on icon at bounding box center [782, 78] width 6 height 18
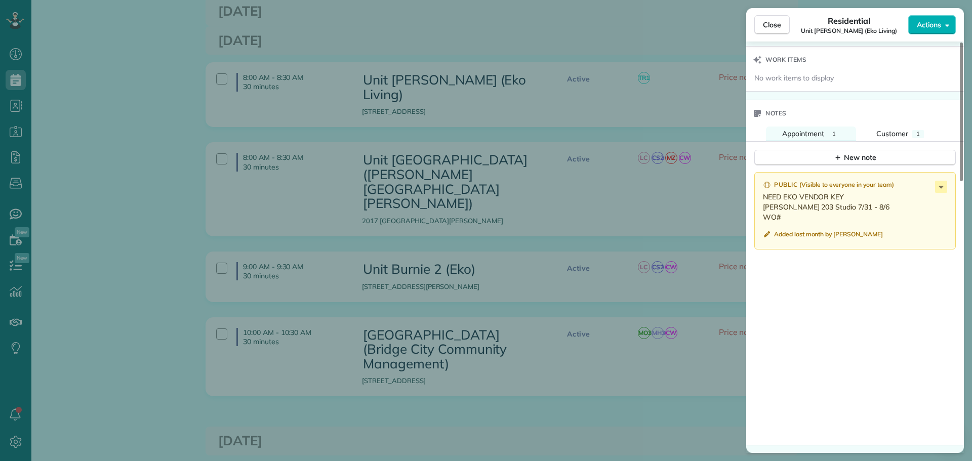
scroll to position [755, 0]
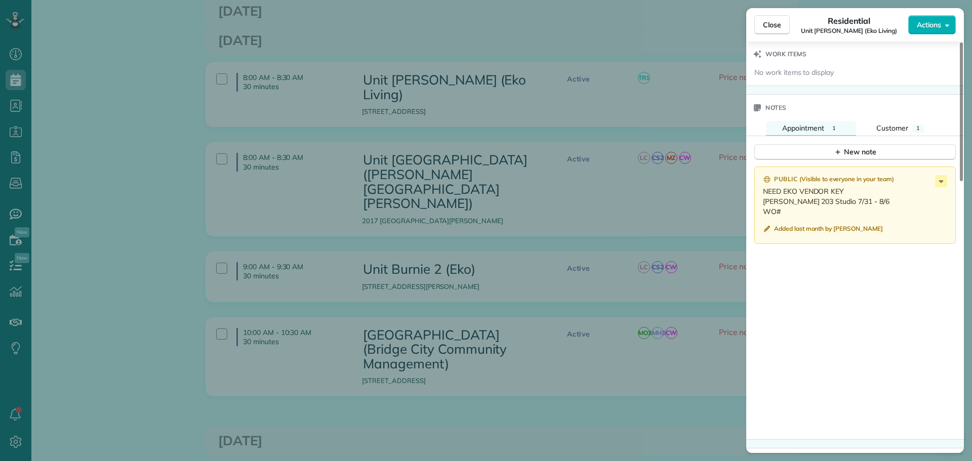
click at [565, 176] on div "Close Residential Unit Powell (Eko Living) Actions Status Active Unit Powell (E…" at bounding box center [486, 230] width 972 height 461
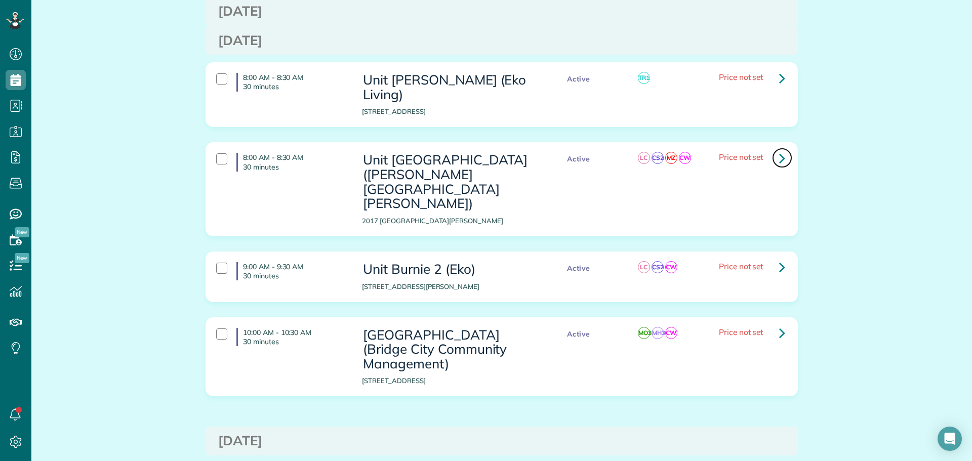
click at [782, 148] on link at bounding box center [782, 158] width 20 height 20
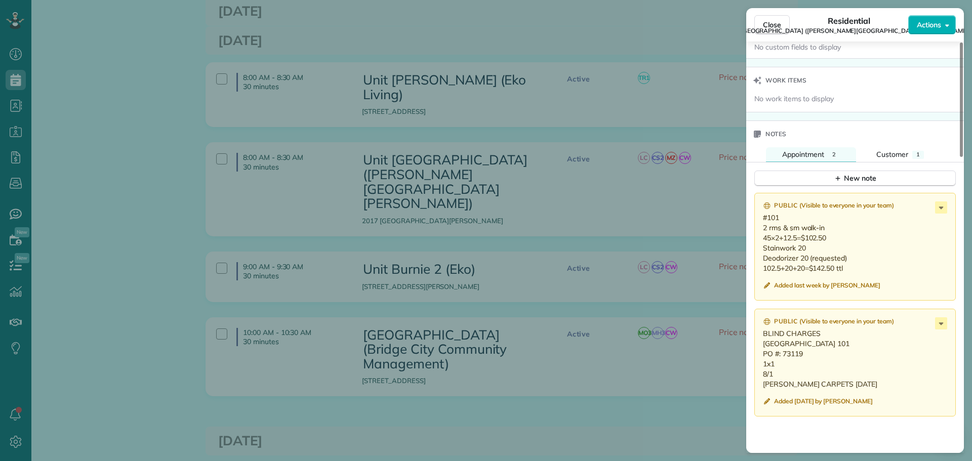
scroll to position [913, 0]
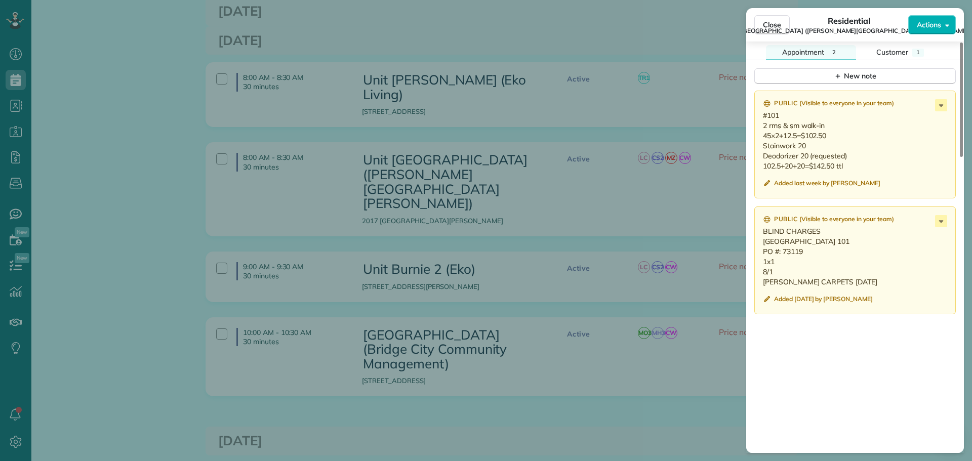
drag, startPoint x: 782, startPoint y: 292, endPoint x: 761, endPoint y: 243, distance: 53.5
click at [761, 243] on div "Public ( Visible to everyone in your team ) BLIND CHARGES Kenton Hotel Unit 101…" at bounding box center [856, 261] width 202 height 108
drag, startPoint x: 849, startPoint y: 164, endPoint x: 764, endPoint y: 120, distance: 95.8
click at [764, 120] on p "#101 2 rms & sm walk-in 45×2+12.5=$102.50 Stainwork 20 Deodorizer 20 (requested…" at bounding box center [856, 140] width 186 height 61
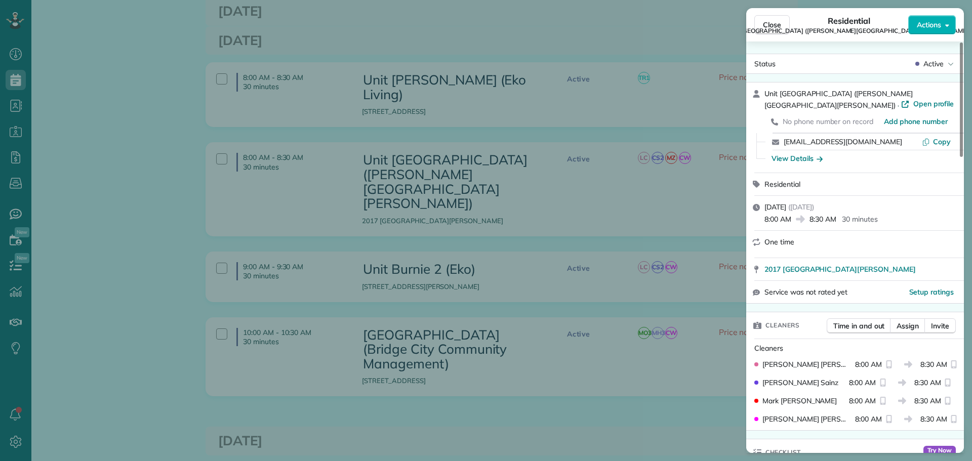
scroll to position [0, 0]
click at [932, 66] on span "Active" at bounding box center [934, 64] width 20 height 10
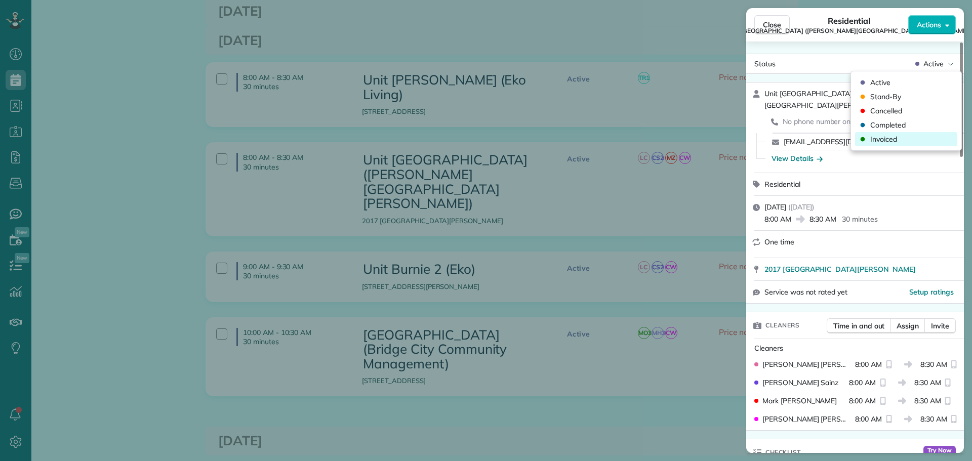
click at [903, 137] on div "Invoiced" at bounding box center [906, 139] width 102 height 14
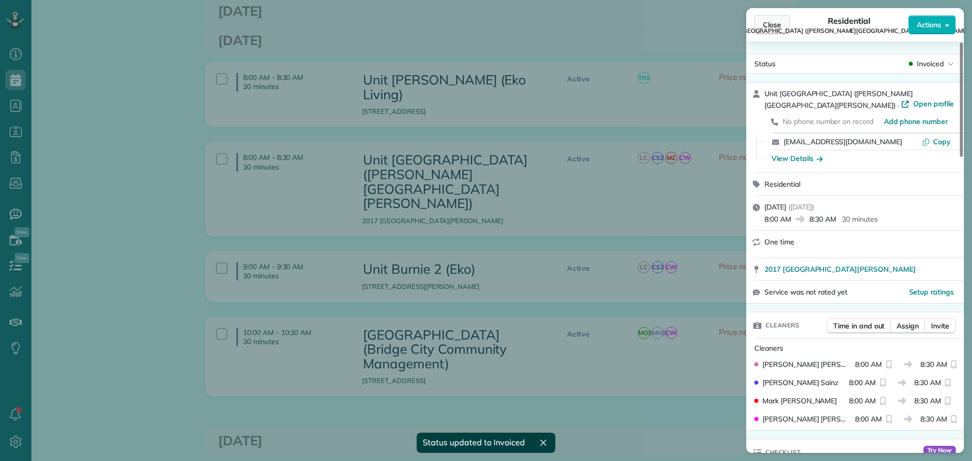
click at [772, 25] on span "Close" at bounding box center [772, 25] width 18 height 10
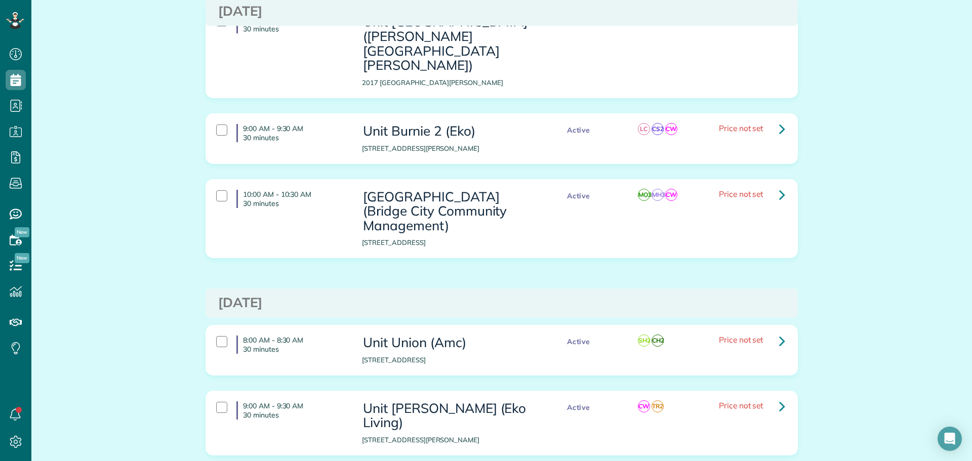
scroll to position [810, 0]
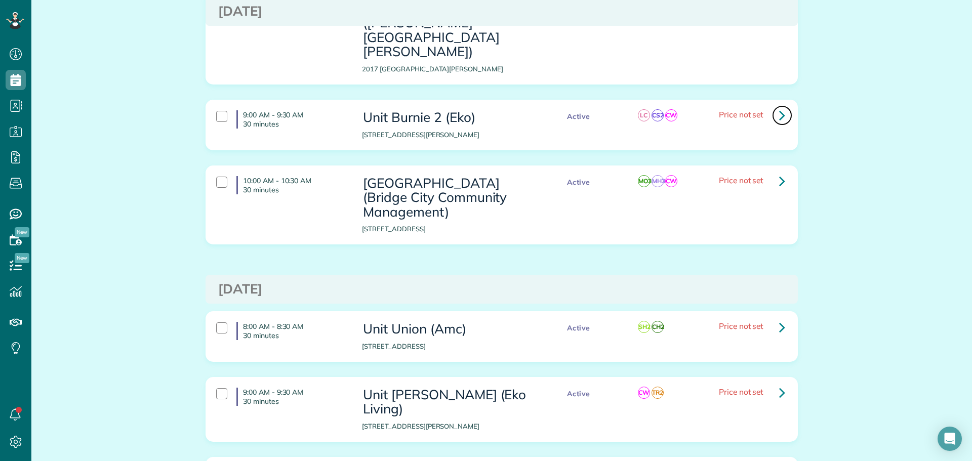
click at [782, 105] on link at bounding box center [782, 115] width 20 height 20
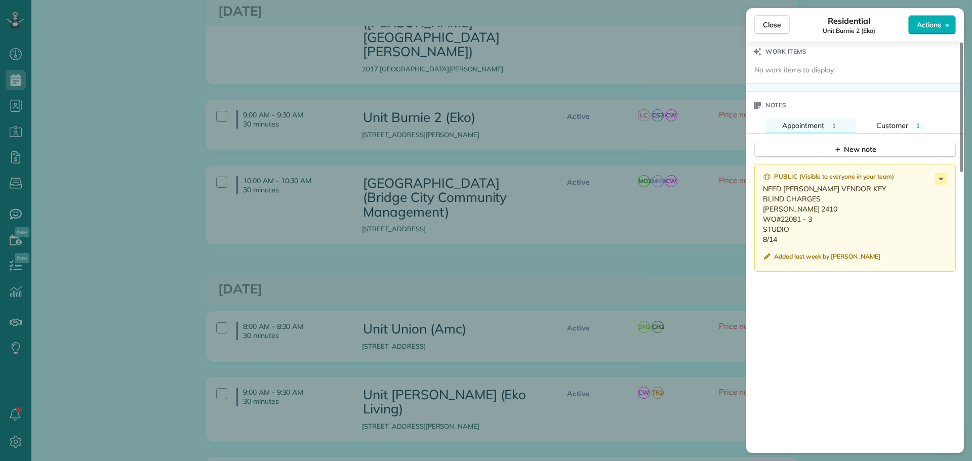
scroll to position [889, 0]
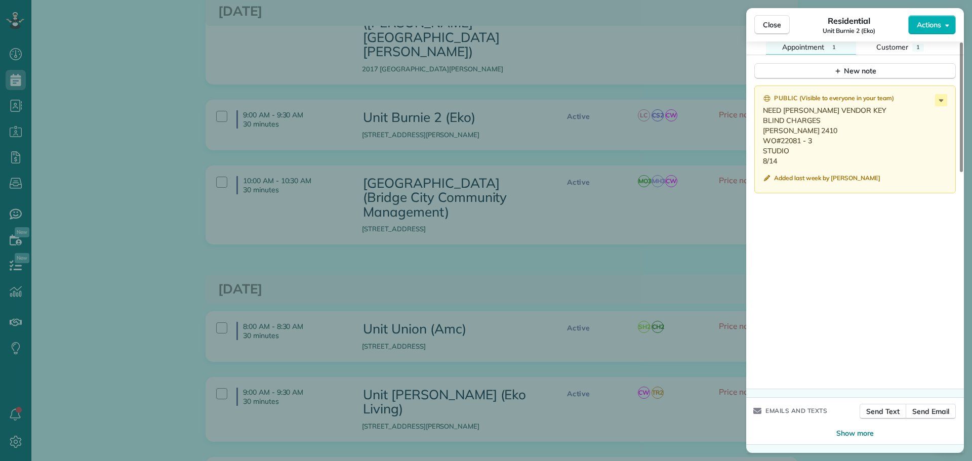
drag, startPoint x: 780, startPoint y: 161, endPoint x: 763, endPoint y: 133, distance: 32.7
click at [763, 133] on div "Public ( Visible to everyone in your team ) NEED EKO VENDOR KEY BLIND CHARGES B…" at bounding box center [856, 140] width 202 height 108
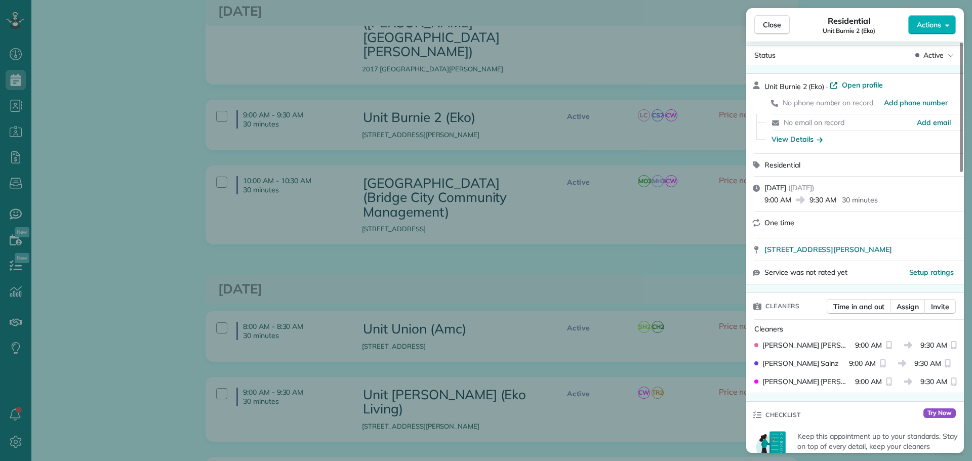
scroll to position [0, 0]
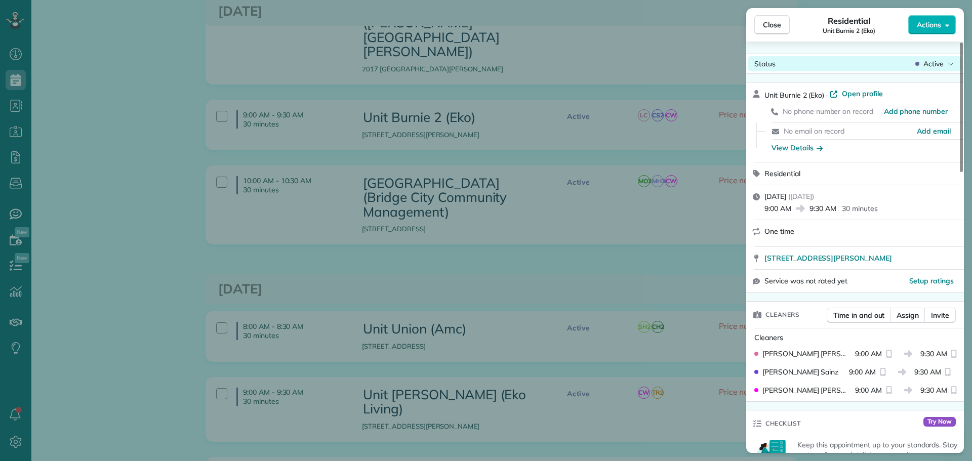
click at [941, 64] on span "Active" at bounding box center [934, 64] width 20 height 10
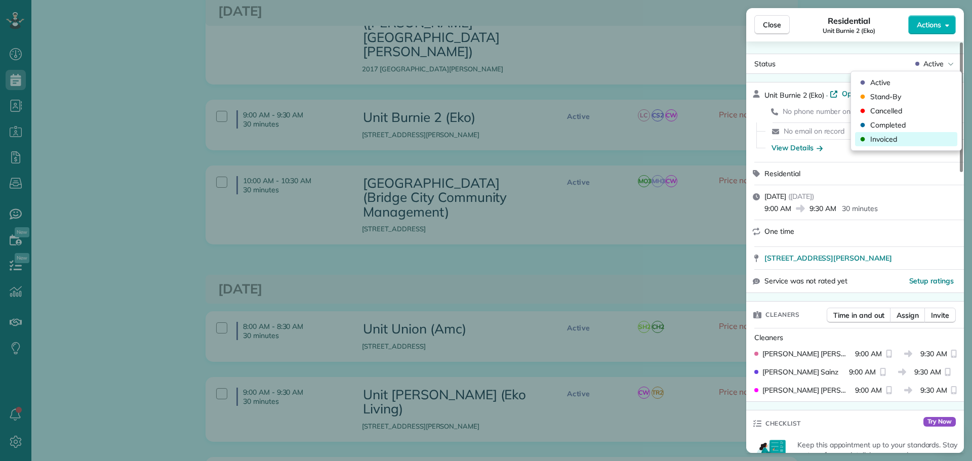
click at [925, 142] on div "Invoiced" at bounding box center [906, 139] width 102 height 14
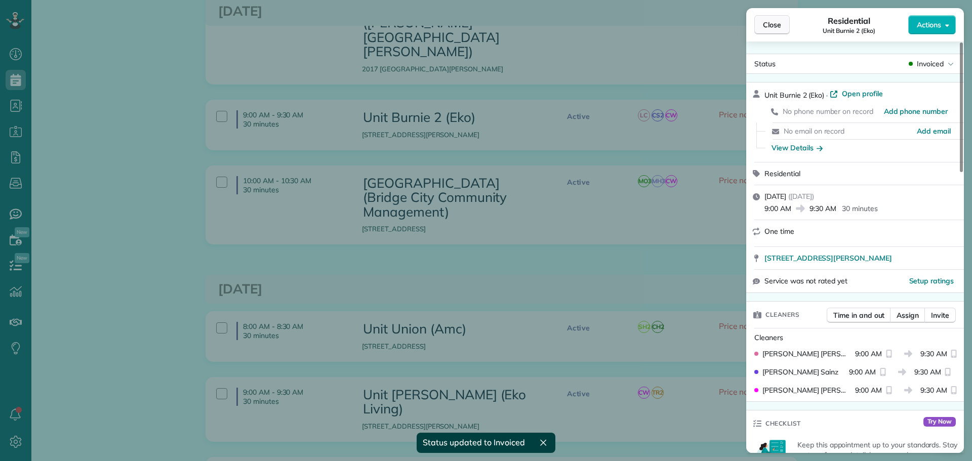
click at [774, 28] on span "Close" at bounding box center [772, 25] width 18 height 10
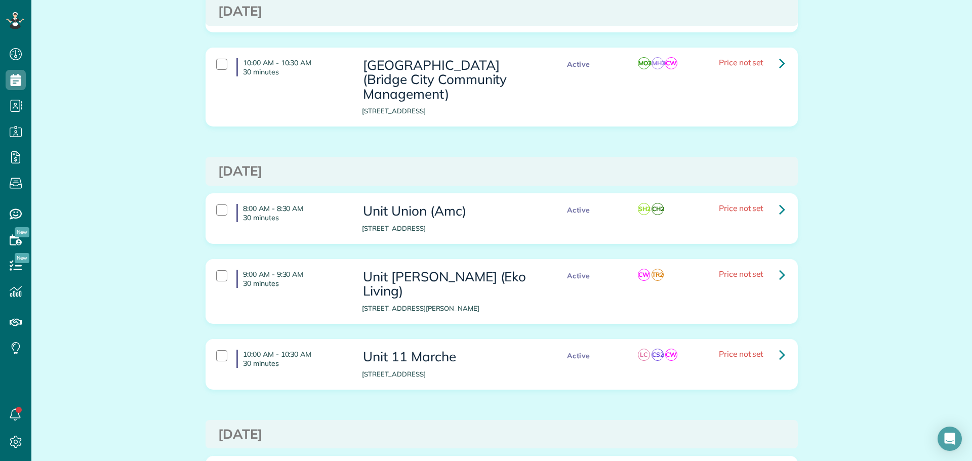
scroll to position [962, 0]
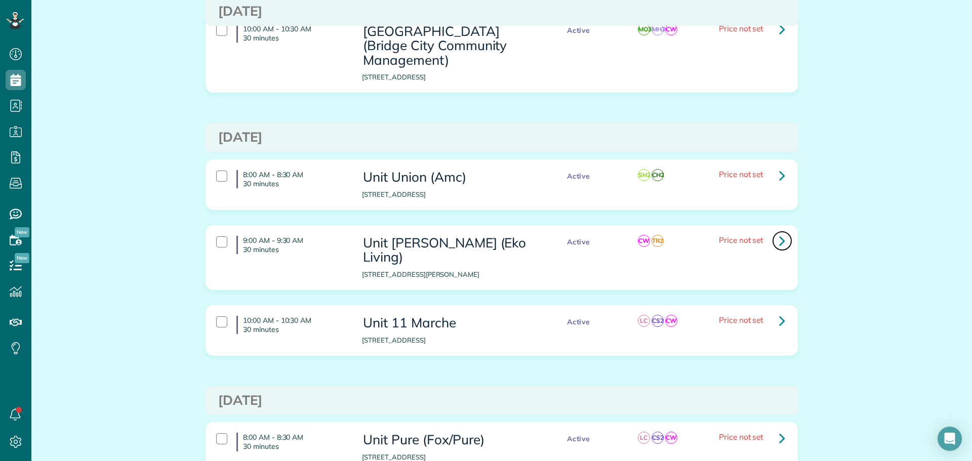
click at [779, 232] on icon at bounding box center [782, 241] width 6 height 18
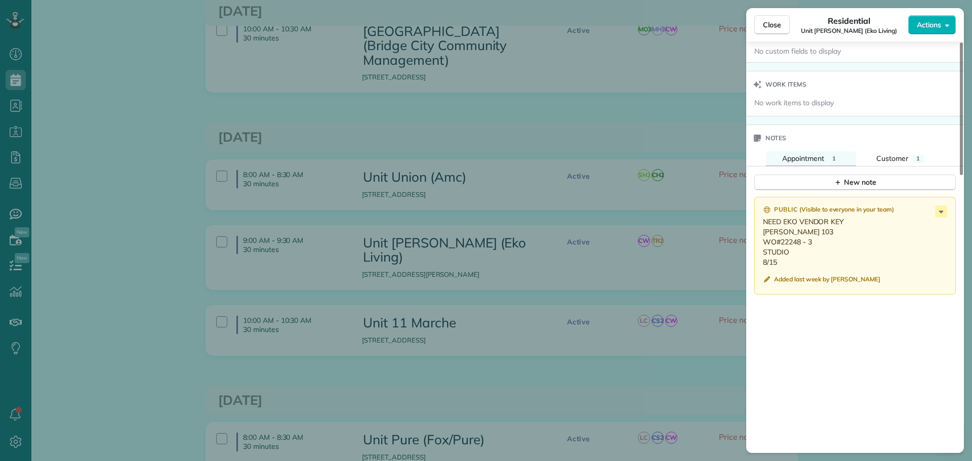
scroll to position [860, 0]
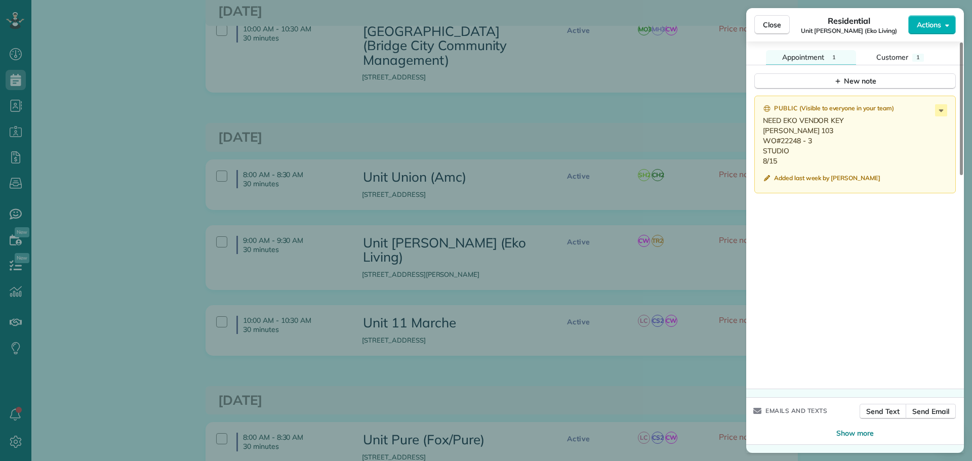
drag, startPoint x: 782, startPoint y: 162, endPoint x: 761, endPoint y: 136, distance: 33.5
click at [761, 136] on div "Public ( Visible to everyone in your team ) NEED EKO VENDOR KEY Everett 103 WO#…" at bounding box center [856, 145] width 202 height 98
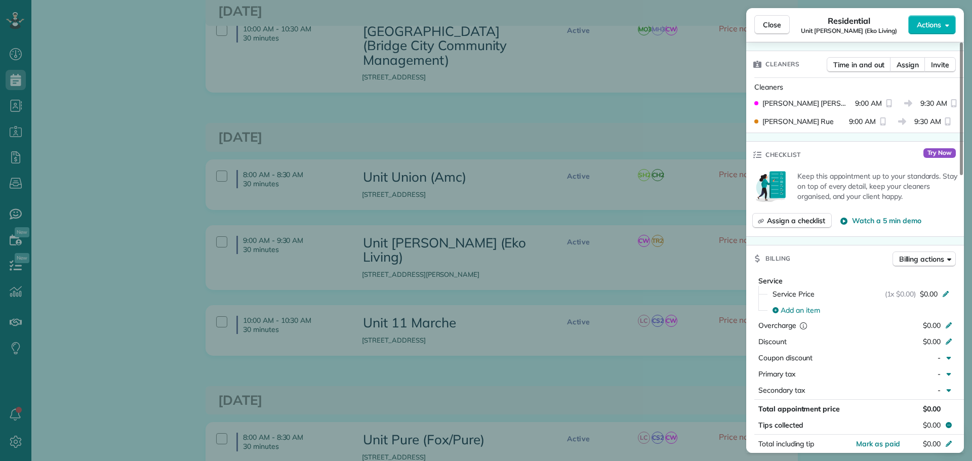
scroll to position [0, 0]
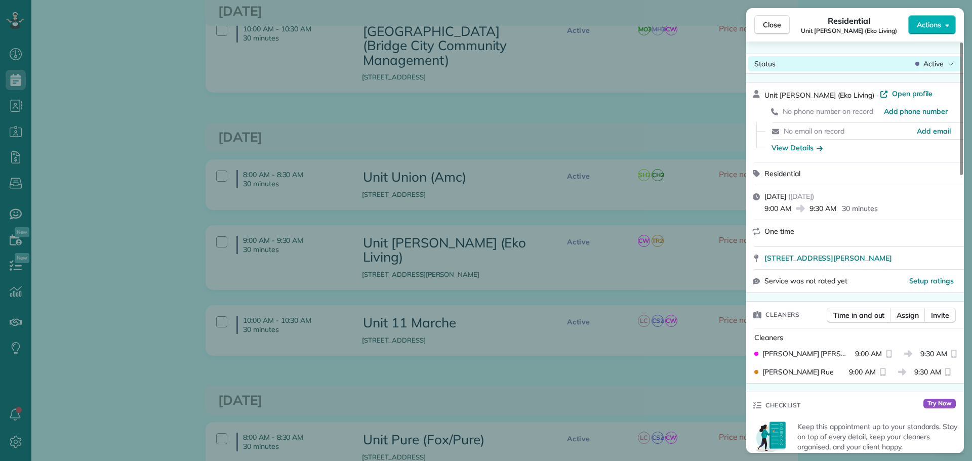
click at [939, 67] on span "Active" at bounding box center [934, 64] width 20 height 10
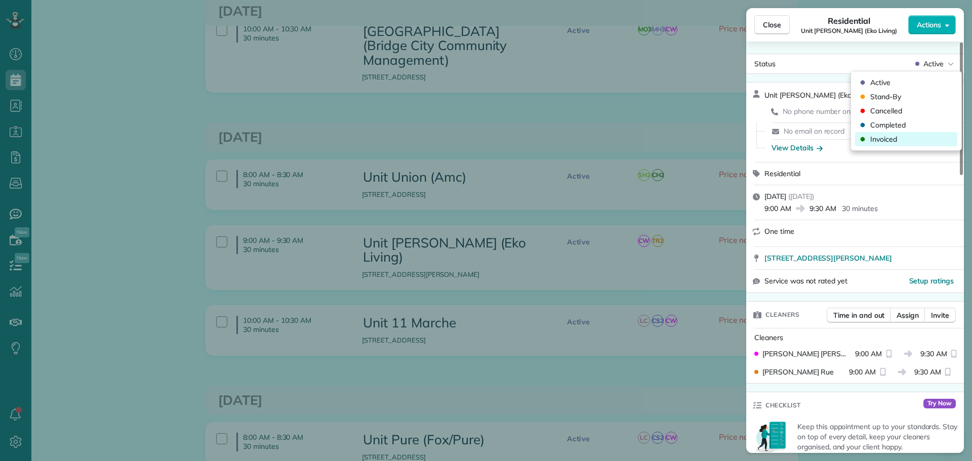
click at [911, 135] on div "Invoiced" at bounding box center [906, 139] width 102 height 14
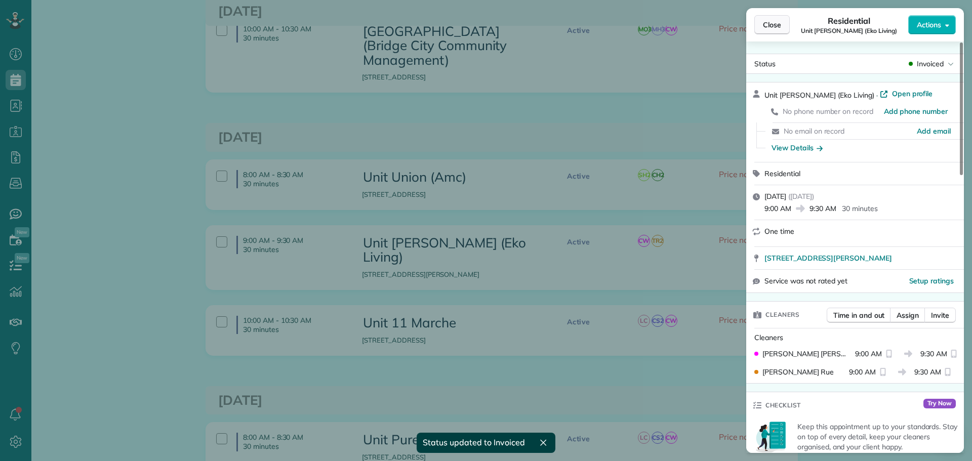
click at [775, 22] on span "Close" at bounding box center [772, 25] width 18 height 10
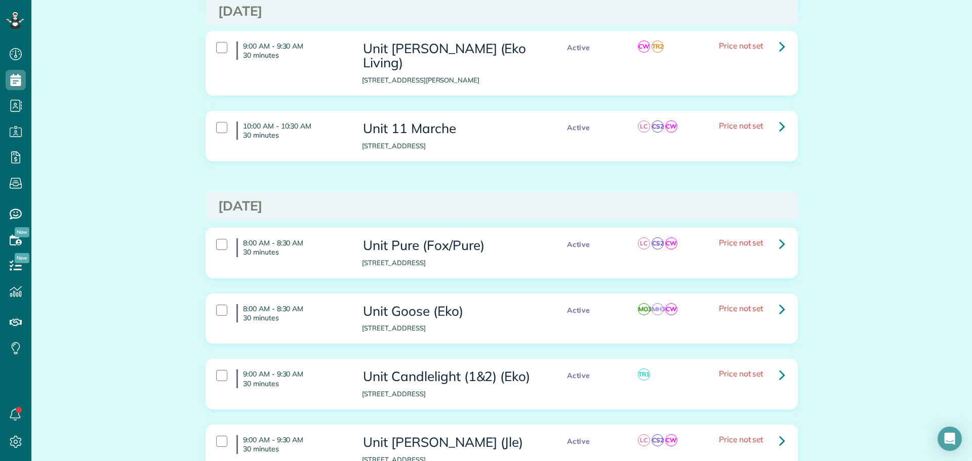
scroll to position [1165, 0]
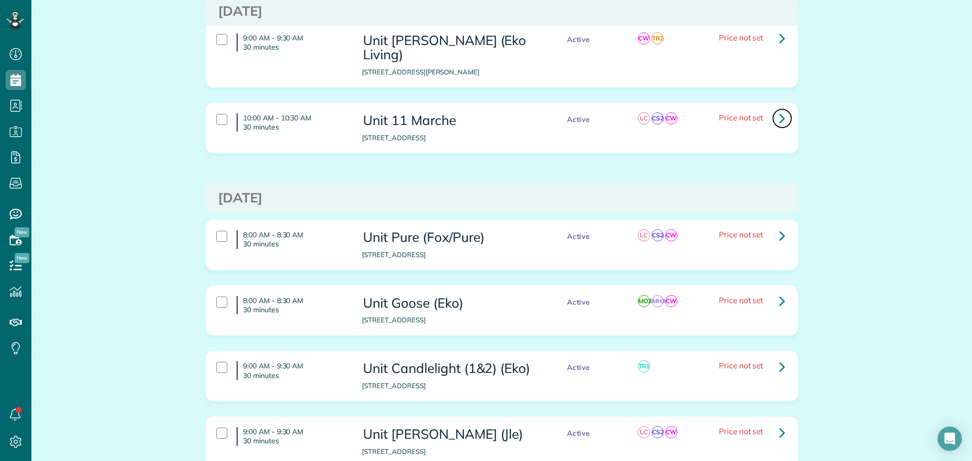
click at [779, 109] on icon at bounding box center [782, 118] width 6 height 18
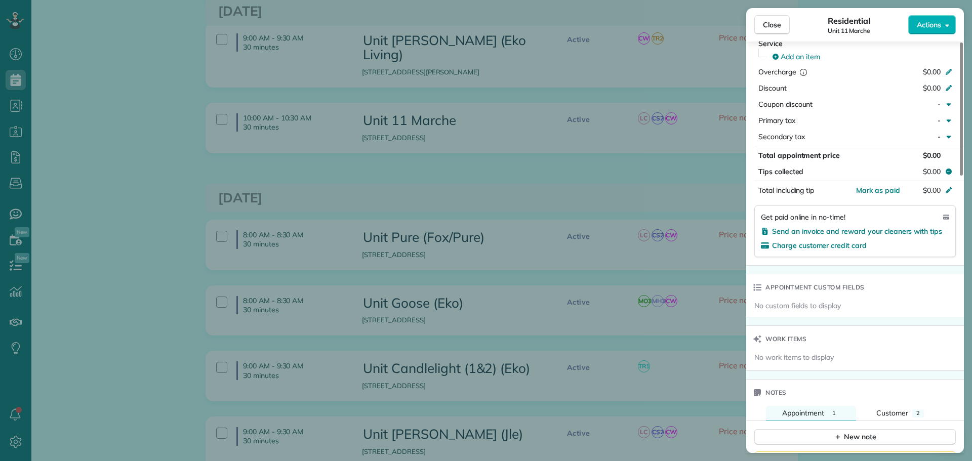
scroll to position [658, 0]
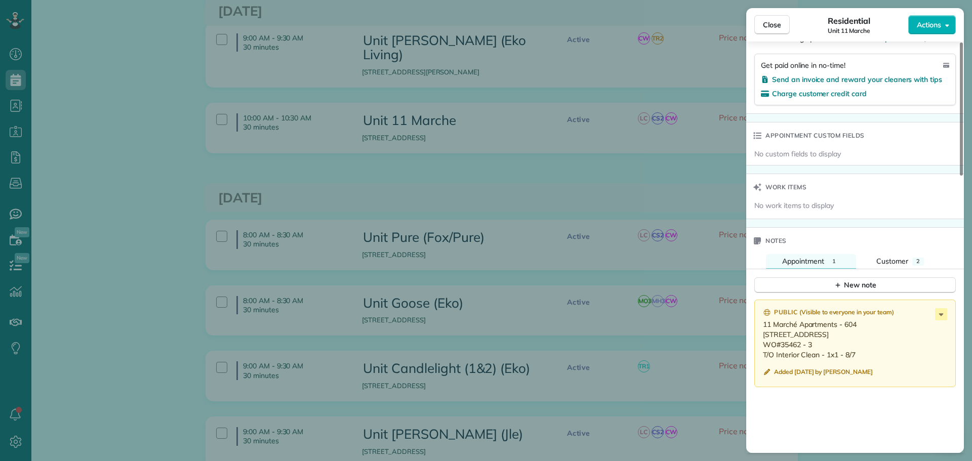
drag, startPoint x: 857, startPoint y: 353, endPoint x: 762, endPoint y: 327, distance: 99.3
click at [762, 327] on div "Public ( Visible to everyone in your team ) 11 Marché Apartments - 604 1115 SW …" at bounding box center [856, 344] width 202 height 88
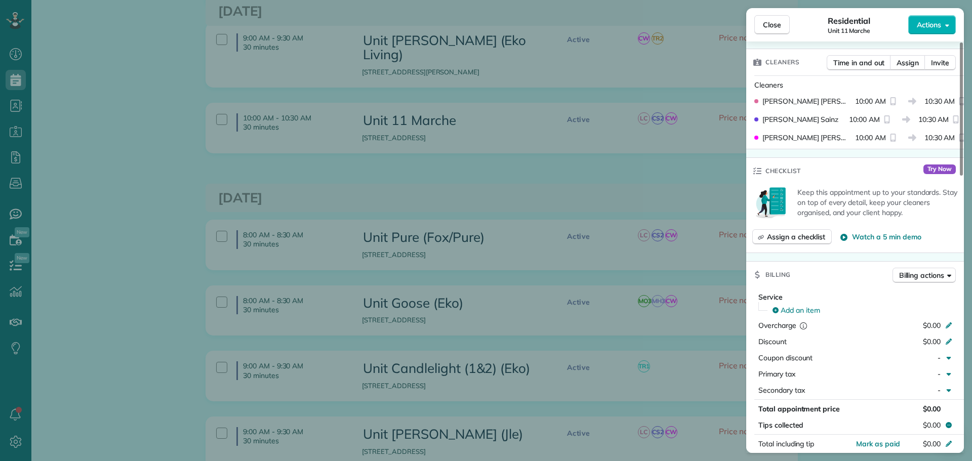
scroll to position [0, 0]
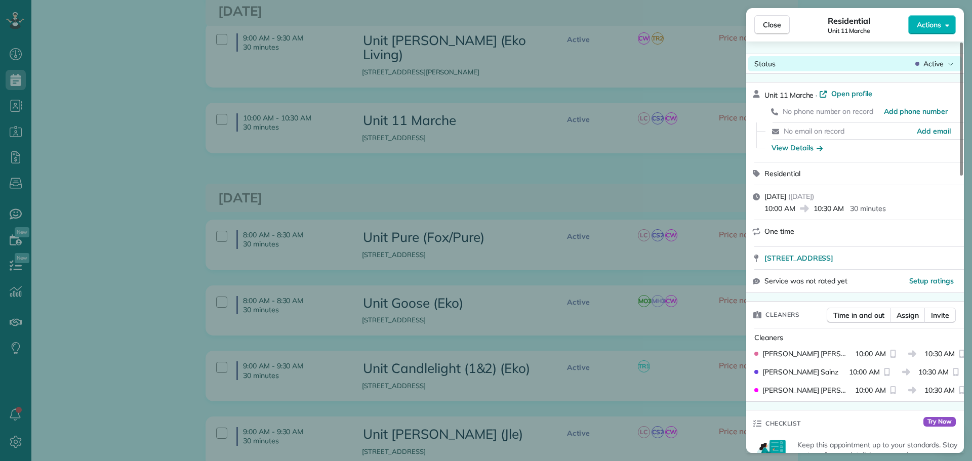
click at [942, 68] on span "Active" at bounding box center [934, 64] width 20 height 10
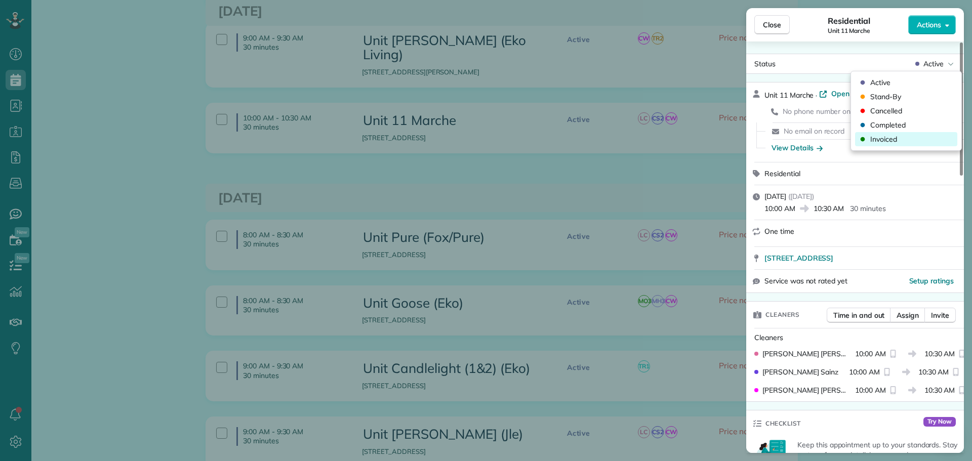
click at [900, 138] on div "Invoiced" at bounding box center [906, 139] width 102 height 14
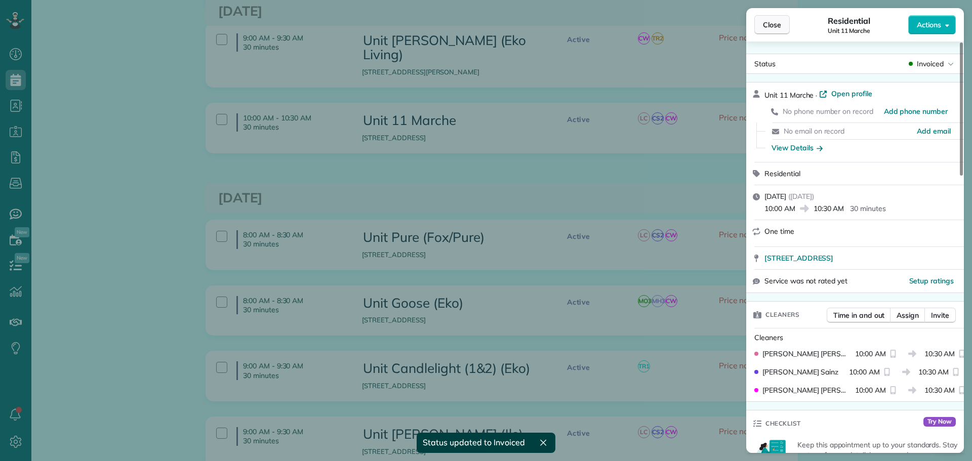
click at [778, 27] on span "Close" at bounding box center [772, 25] width 18 height 10
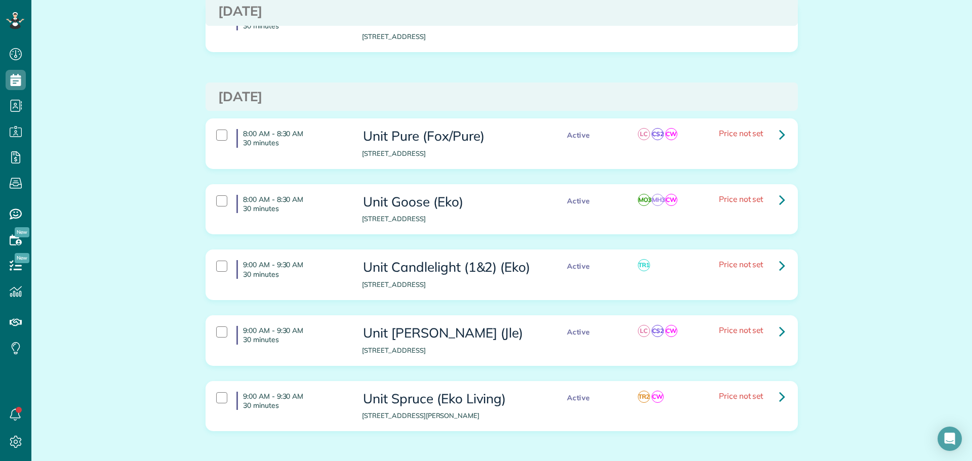
scroll to position [1269, 0]
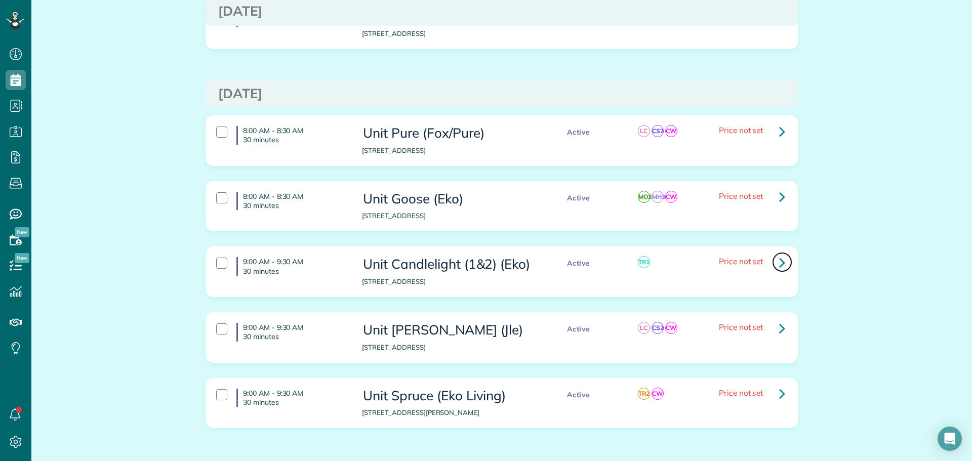
click at [772, 252] on link at bounding box center [782, 262] width 20 height 20
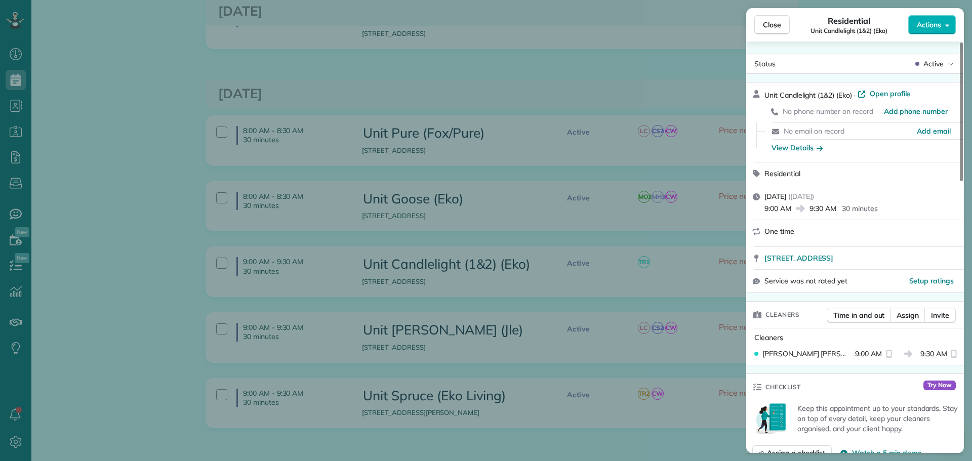
click at [658, 208] on div "Close Residential Unit Candlelight (1&2) (Eko) Actions Status Active Unit Candl…" at bounding box center [486, 230] width 972 height 461
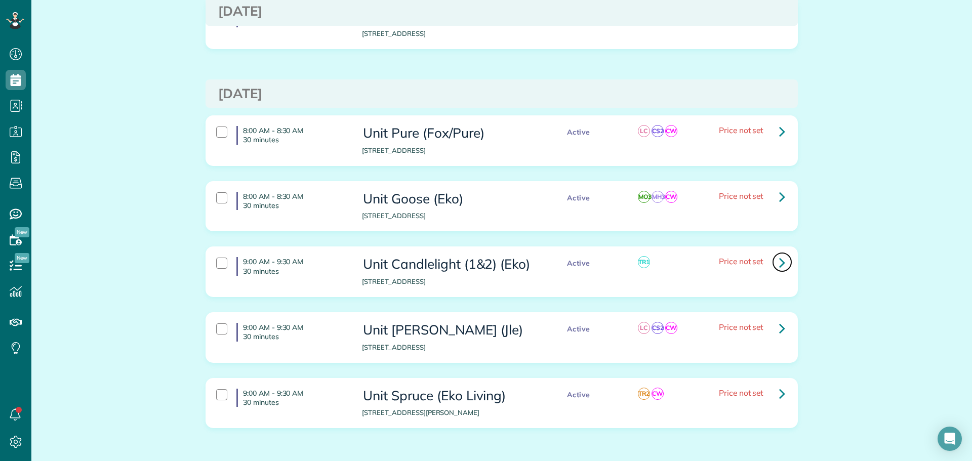
click at [782, 252] on link at bounding box center [782, 262] width 20 height 20
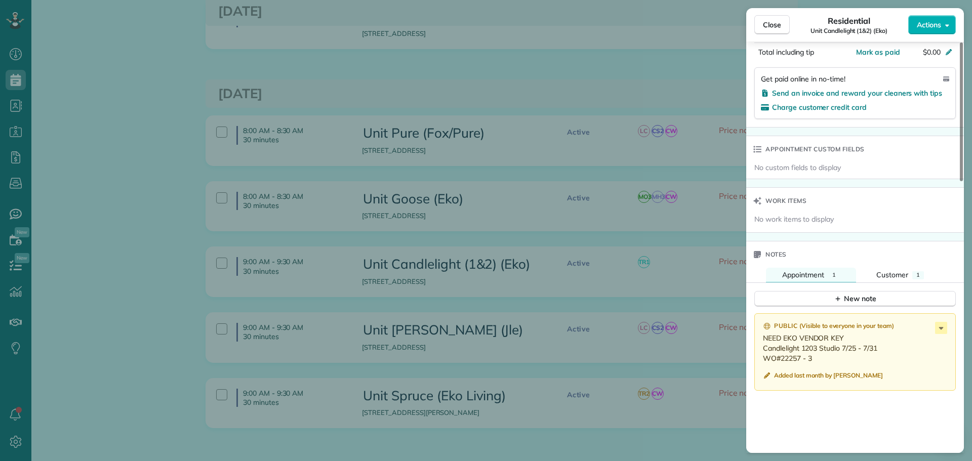
scroll to position [608, 0]
drag, startPoint x: 814, startPoint y: 362, endPoint x: 762, endPoint y: 350, distance: 53.8
click at [762, 350] on div "Public ( Visible to everyone in your team ) NEED EKO VENDOR KEY Candlelight 120…" at bounding box center [856, 352] width 202 height 77
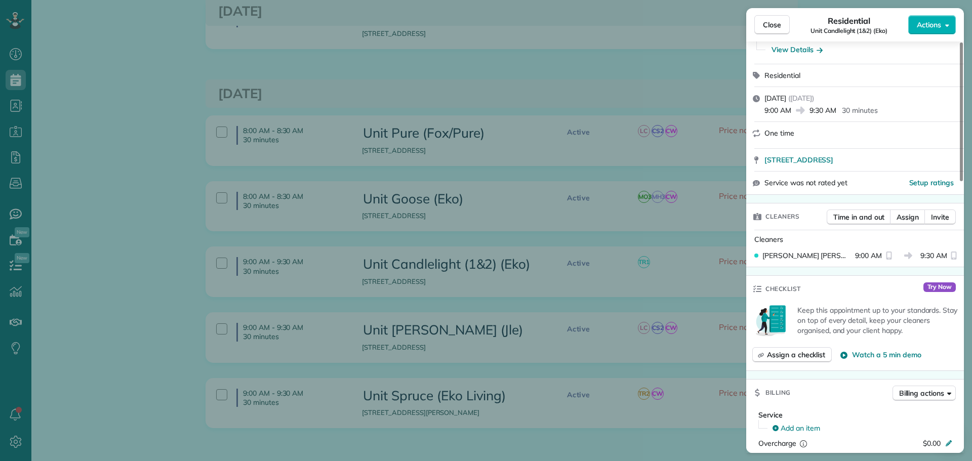
scroll to position [0, 0]
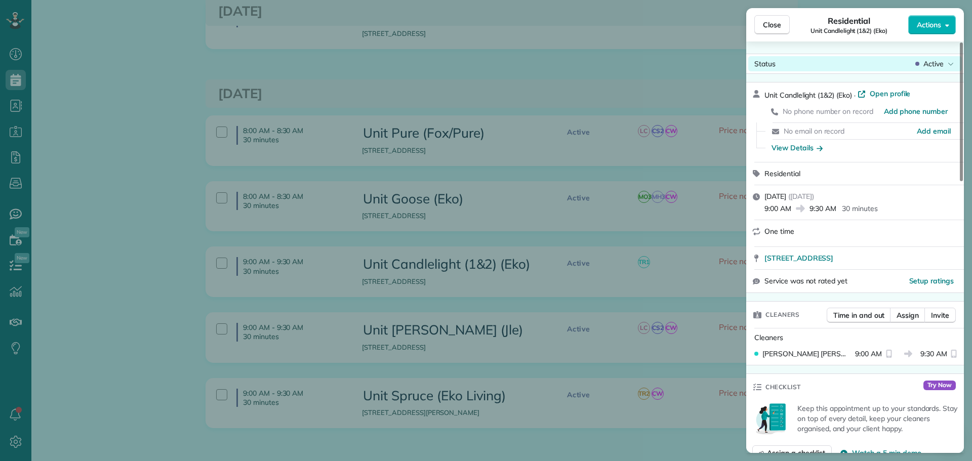
click at [938, 64] on span "Active" at bounding box center [934, 64] width 20 height 10
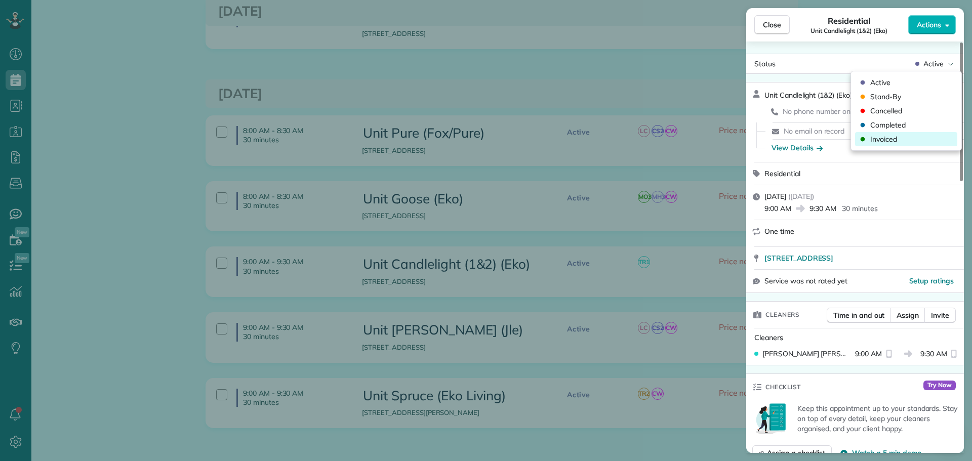
click at [917, 140] on div "Invoiced" at bounding box center [906, 139] width 102 height 14
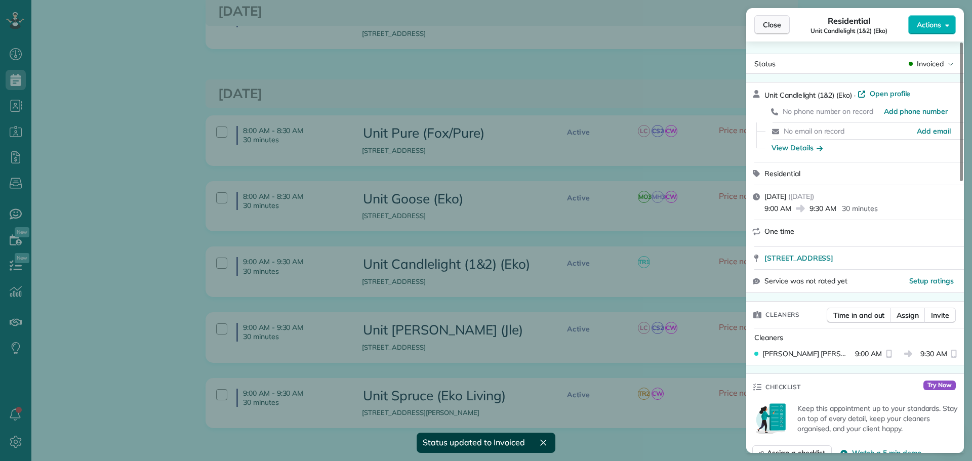
click at [779, 27] on span "Close" at bounding box center [772, 25] width 18 height 10
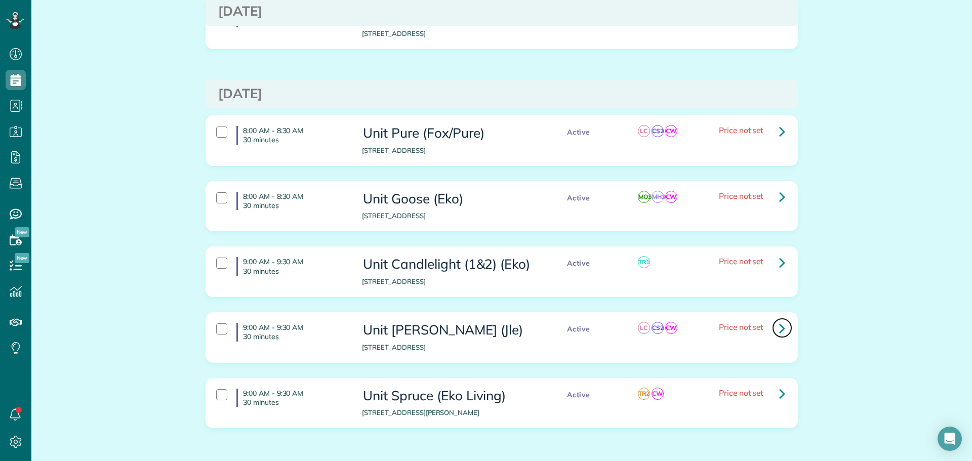
click at [779, 320] on icon at bounding box center [782, 329] width 6 height 18
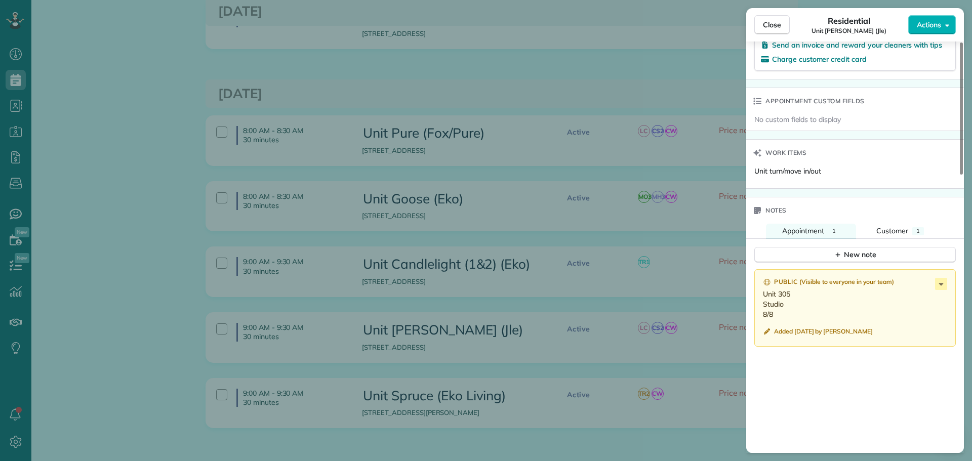
scroll to position [710, 0]
drag, startPoint x: 773, startPoint y: 313, endPoint x: 758, endPoint y: 289, distance: 28.7
click at [758, 289] on div "Public ( Visible to everyone in your team ) Unit 305 Studio 8/8 Added 5 days ag…" at bounding box center [856, 306] width 202 height 77
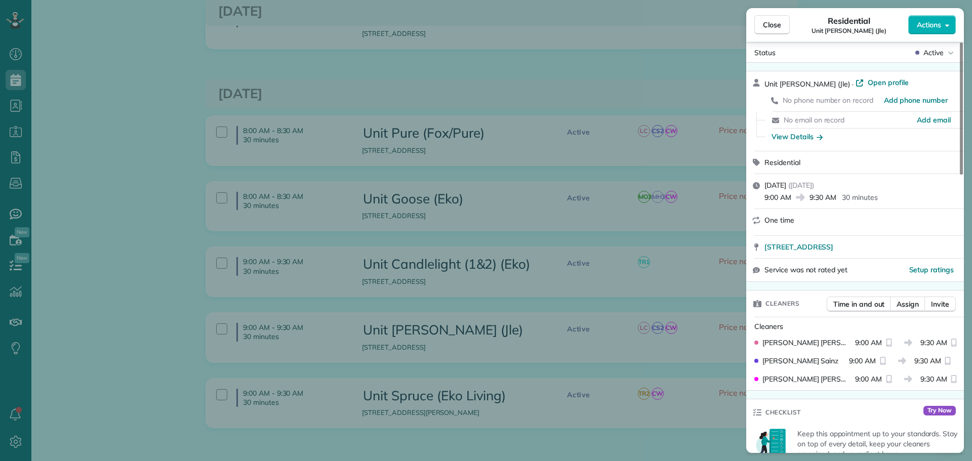
scroll to position [0, 0]
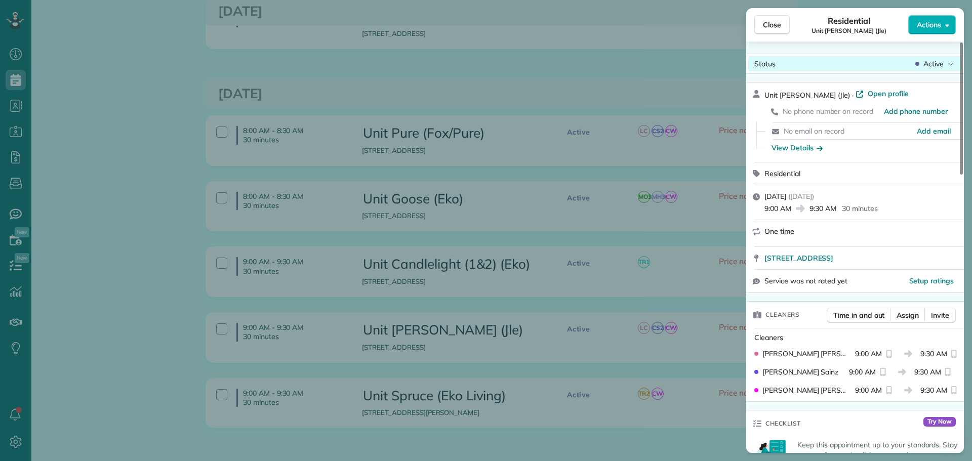
click at [947, 61] on div "Active" at bounding box center [935, 64] width 43 height 10
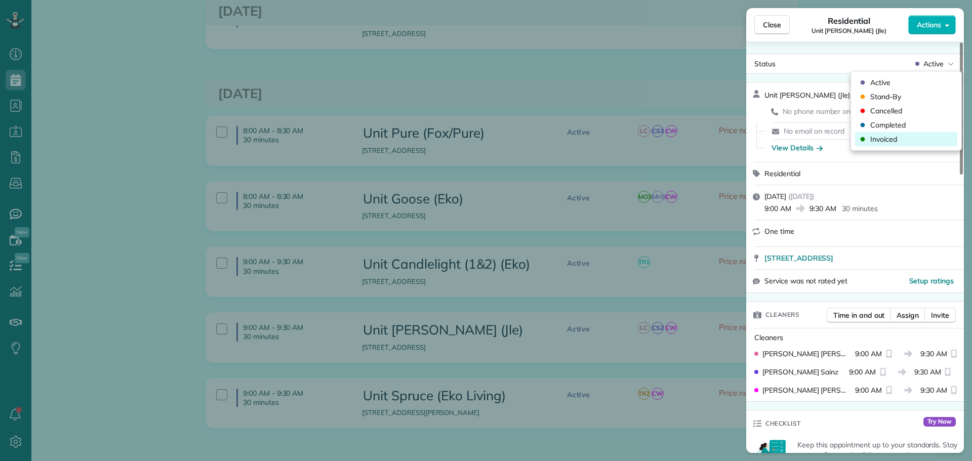
click at [903, 133] on div "Invoiced" at bounding box center [906, 139] width 102 height 14
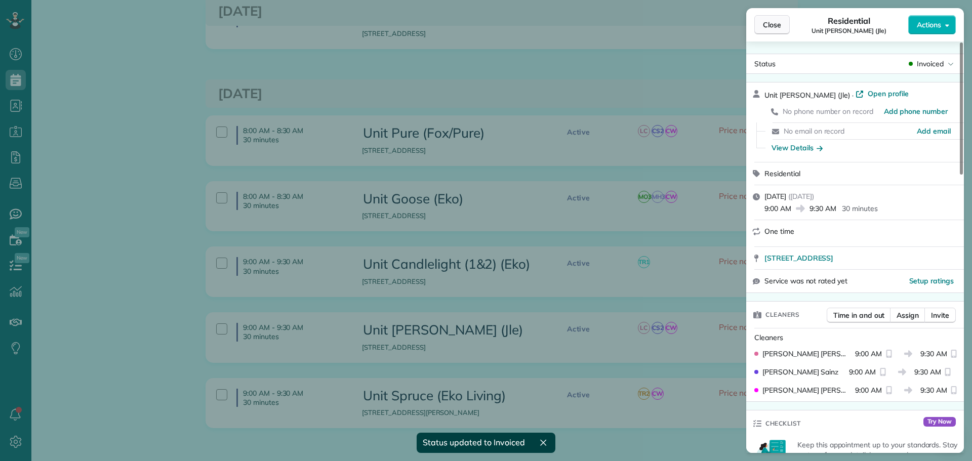
click at [776, 23] on span "Close" at bounding box center [772, 25] width 18 height 10
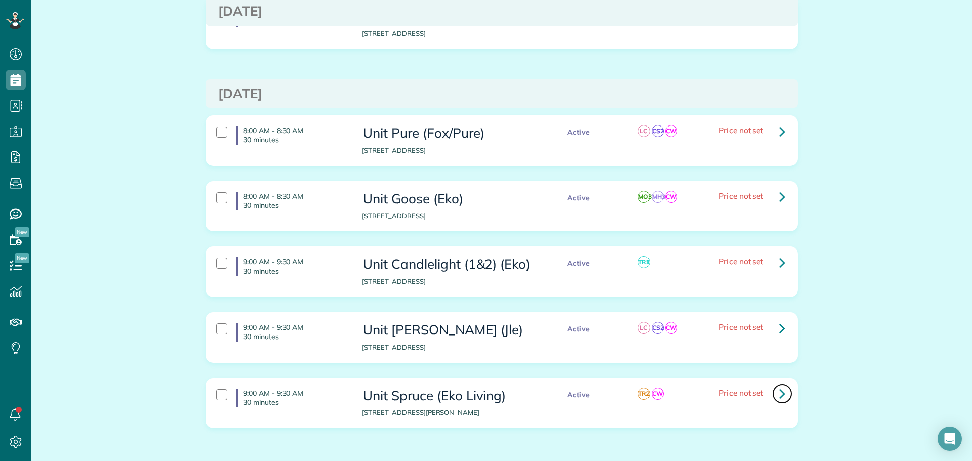
click at [779, 385] on icon at bounding box center [782, 394] width 6 height 18
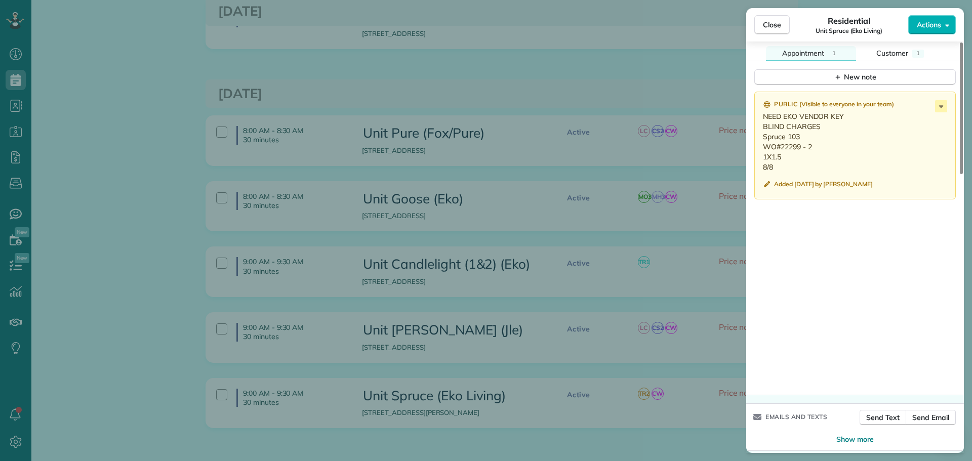
scroll to position [871, 0]
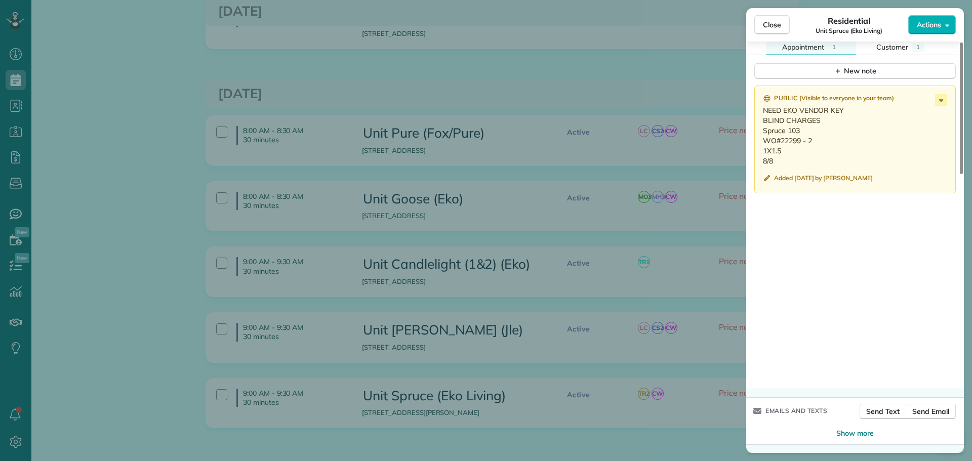
drag, startPoint x: 775, startPoint y: 161, endPoint x: 761, endPoint y: 131, distance: 33.1
click at [761, 131] on div "Public ( Visible to everyone in your team ) NEED EKO VENDOR KEY BLIND CHARGES S…" at bounding box center [856, 140] width 202 height 108
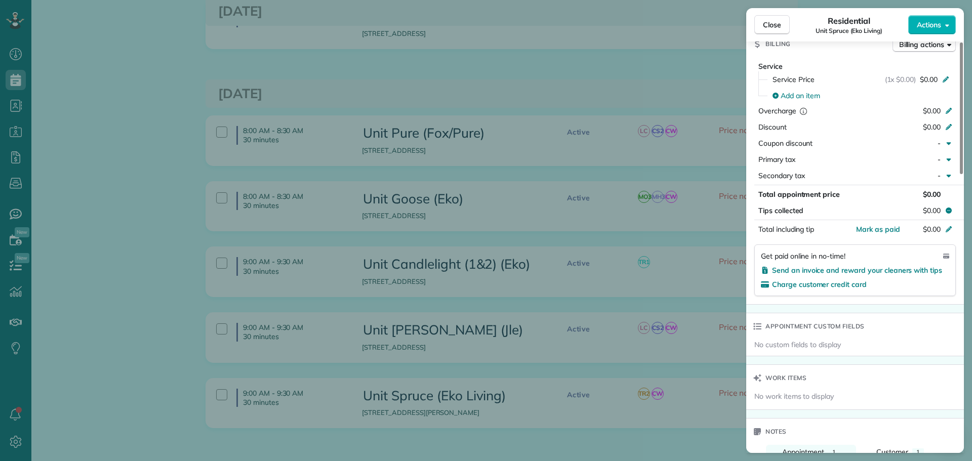
scroll to position [0, 0]
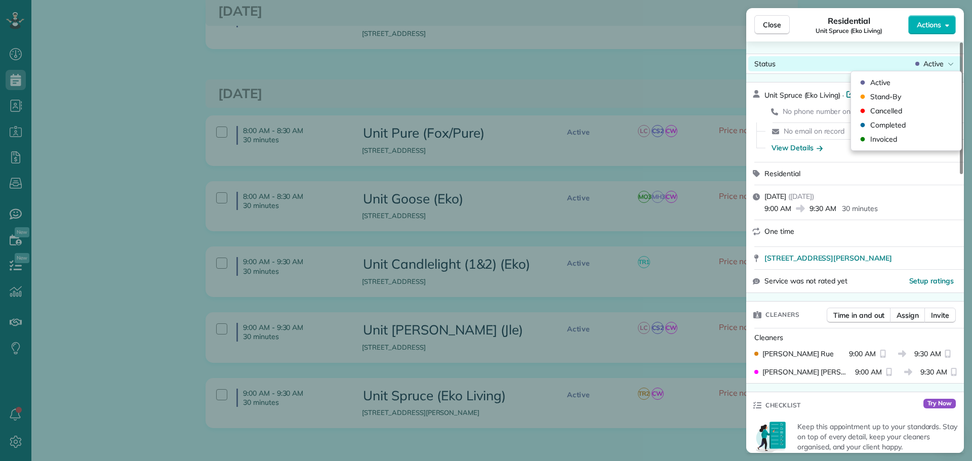
click at [939, 64] on span "Active" at bounding box center [934, 64] width 20 height 10
click at [908, 137] on div "Invoiced" at bounding box center [906, 139] width 102 height 14
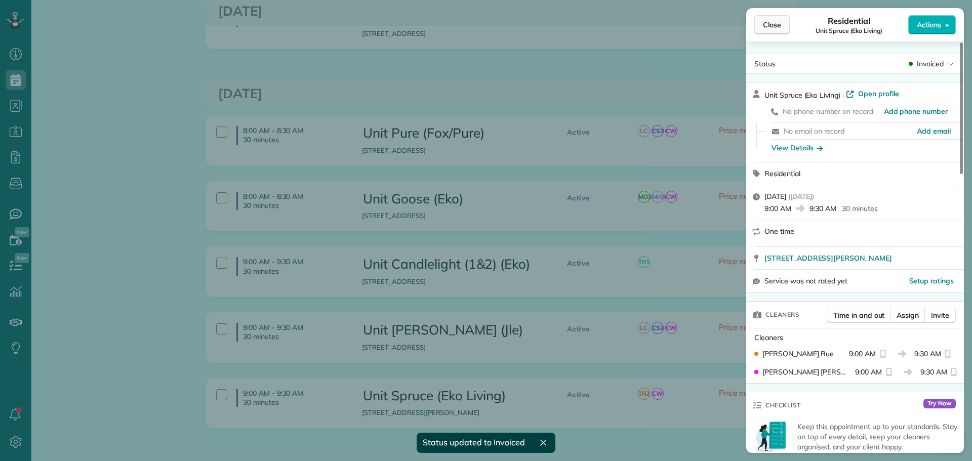
click at [774, 23] on span "Close" at bounding box center [772, 25] width 18 height 10
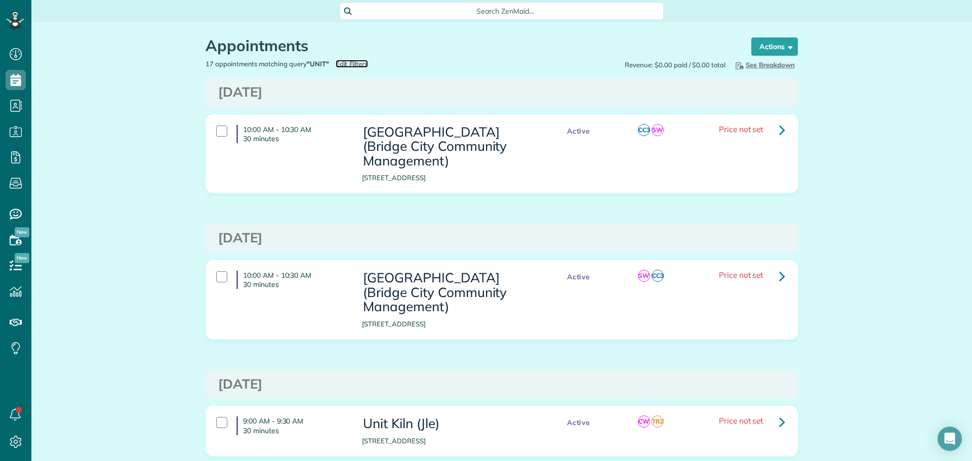
click at [351, 66] on span "Edit Filters" at bounding box center [352, 64] width 33 height 8
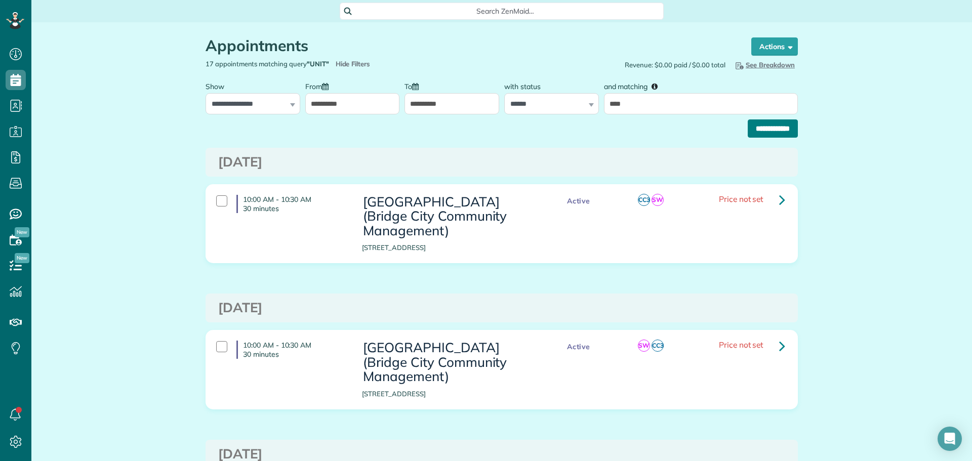
click at [773, 130] on input "**********" at bounding box center [773, 129] width 50 height 18
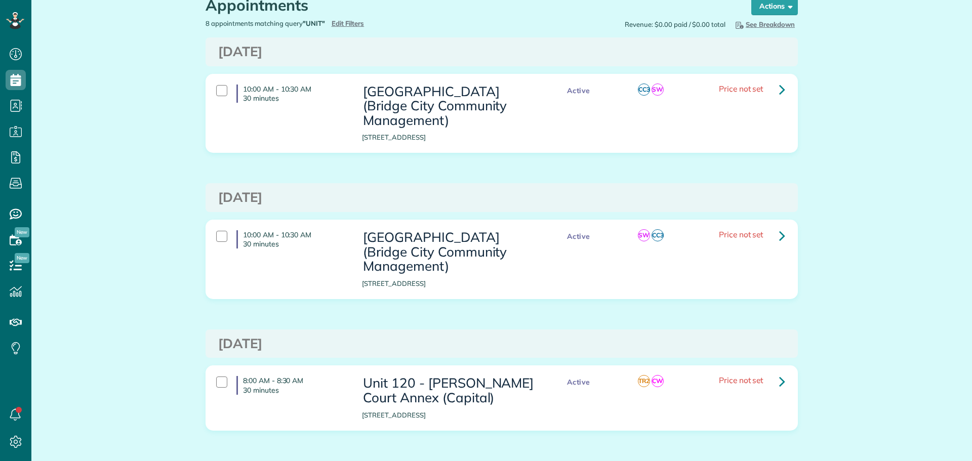
scroll to position [294, 0]
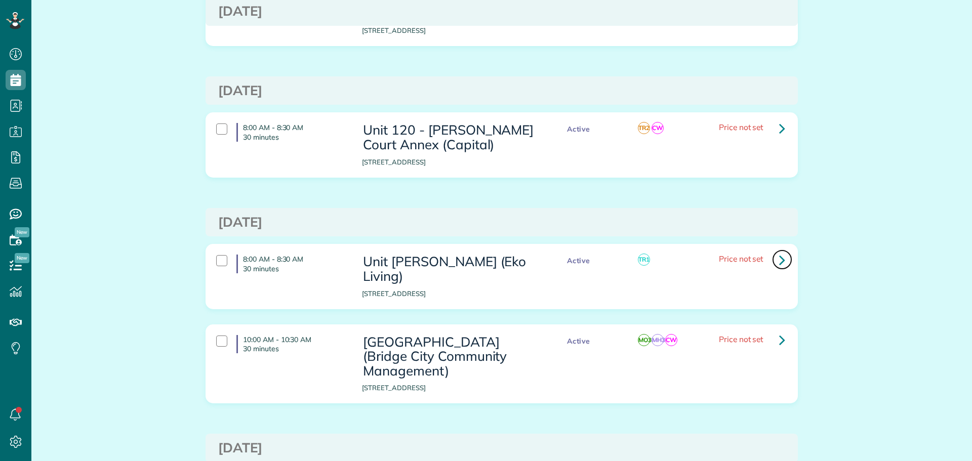
click at [779, 260] on icon at bounding box center [782, 260] width 6 height 18
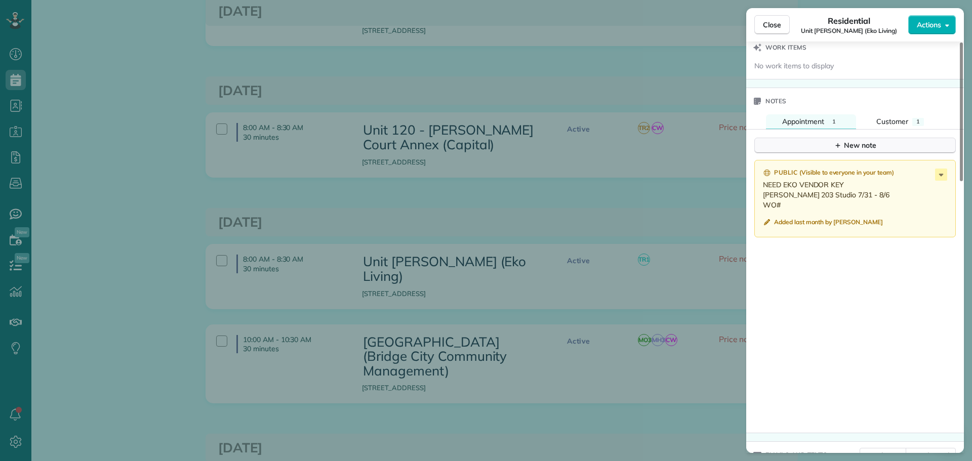
scroll to position [764, 0]
drag, startPoint x: 782, startPoint y: 203, endPoint x: 761, endPoint y: 195, distance: 22.4
click at [761, 195] on div "Public ( Visible to everyone in your team ) NEED EKO VENDOR KEY [PERSON_NAME] 2…" at bounding box center [856, 196] width 202 height 77
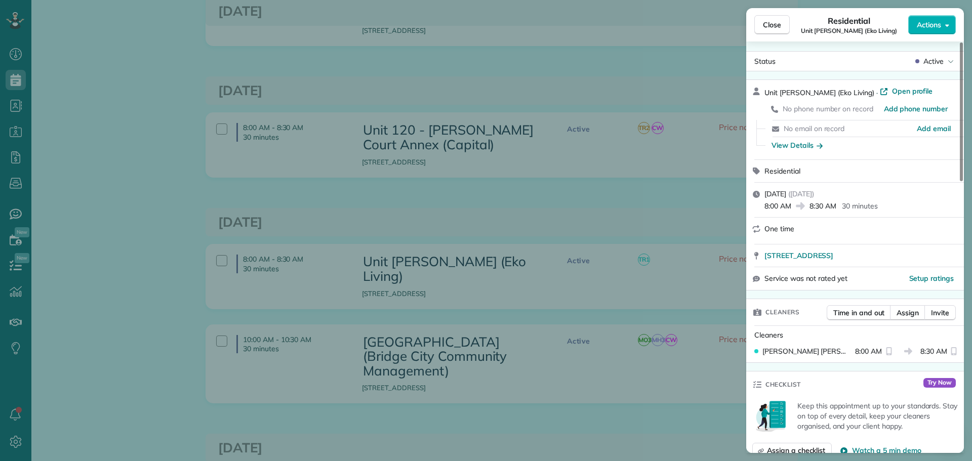
scroll to position [0, 0]
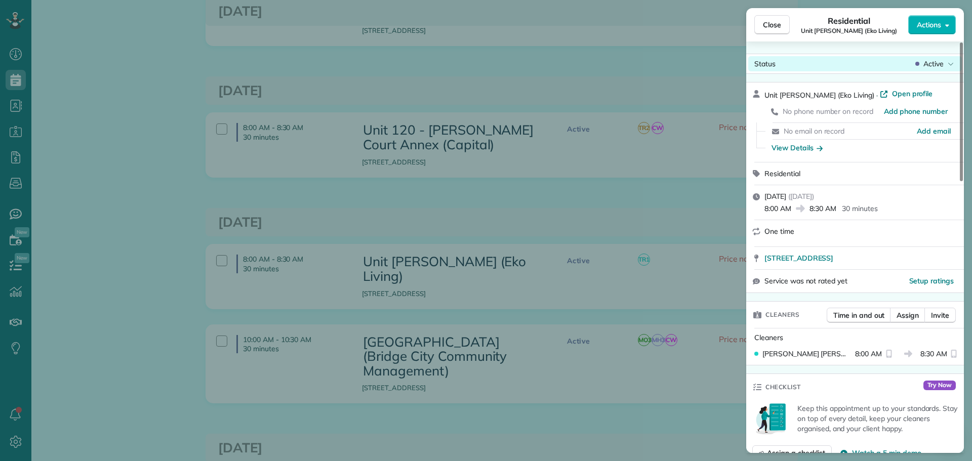
click at [941, 65] on span "Active" at bounding box center [934, 64] width 20 height 10
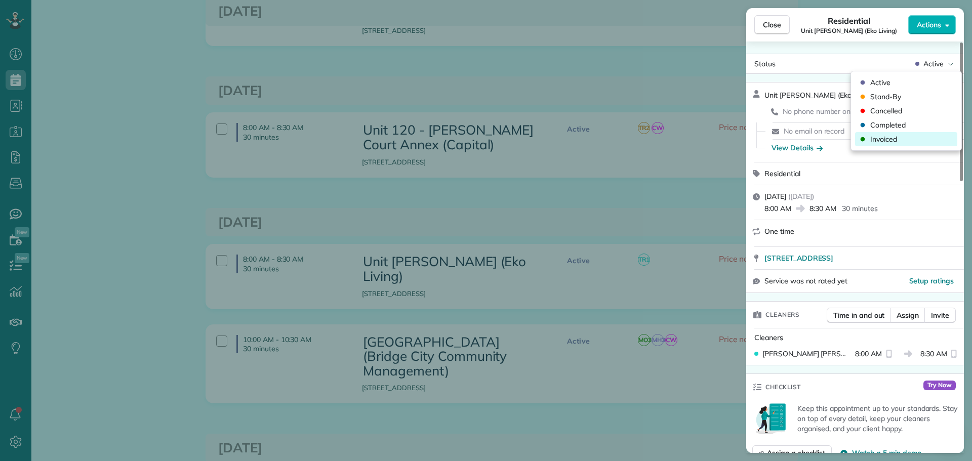
click at [895, 142] on span "Invoiced" at bounding box center [884, 139] width 27 height 10
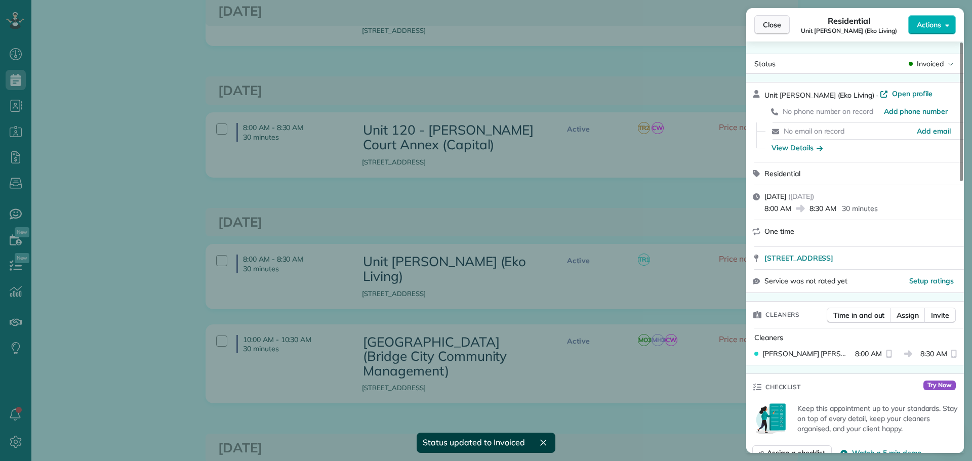
click at [779, 25] on span "Close" at bounding box center [772, 25] width 18 height 10
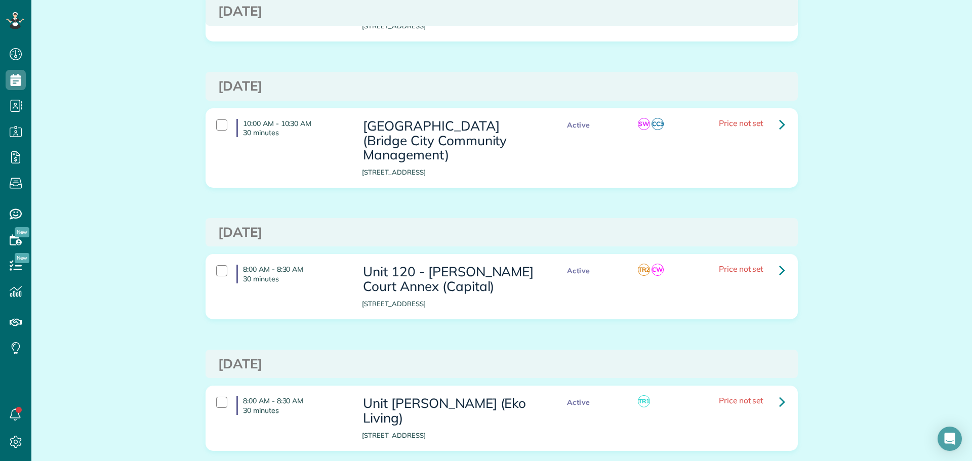
scroll to position [203, 0]
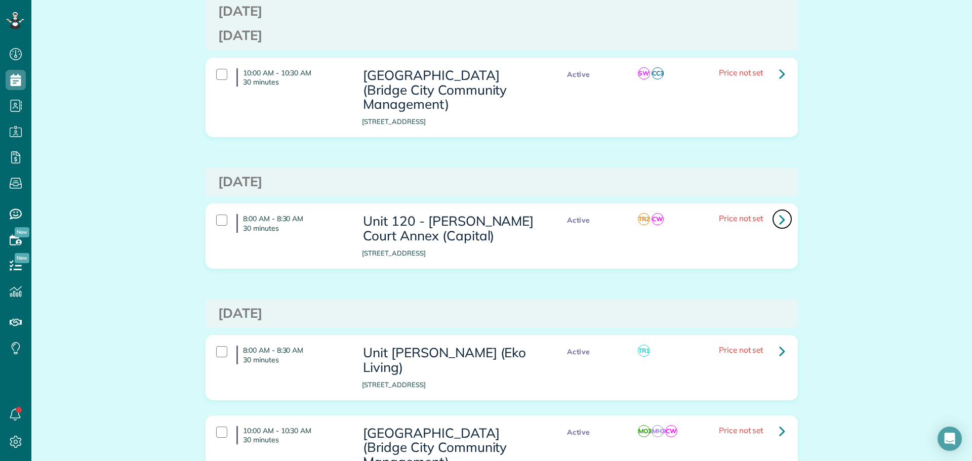
click at [779, 217] on icon at bounding box center [782, 220] width 6 height 18
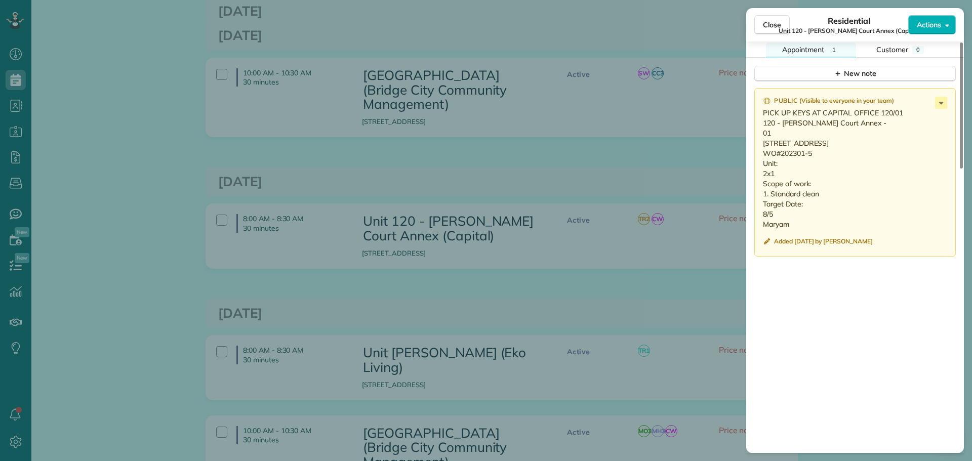
scroll to position [810, 0]
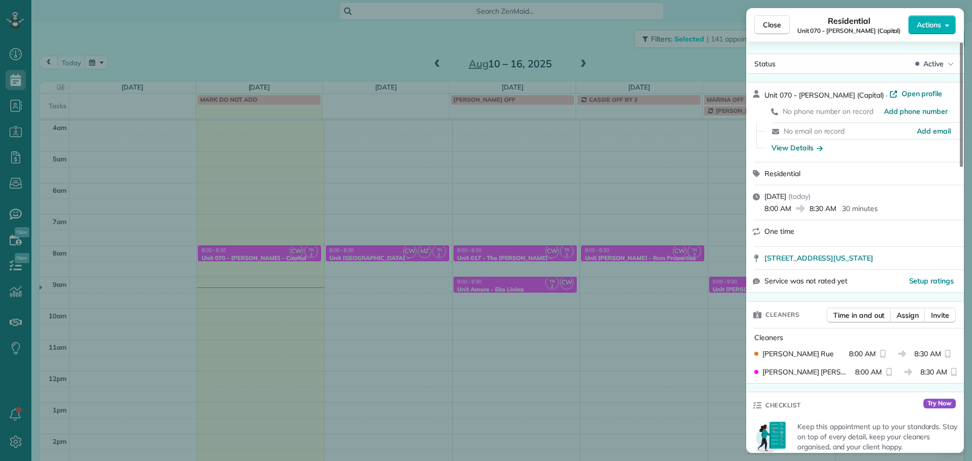
scroll to position [717, 0]
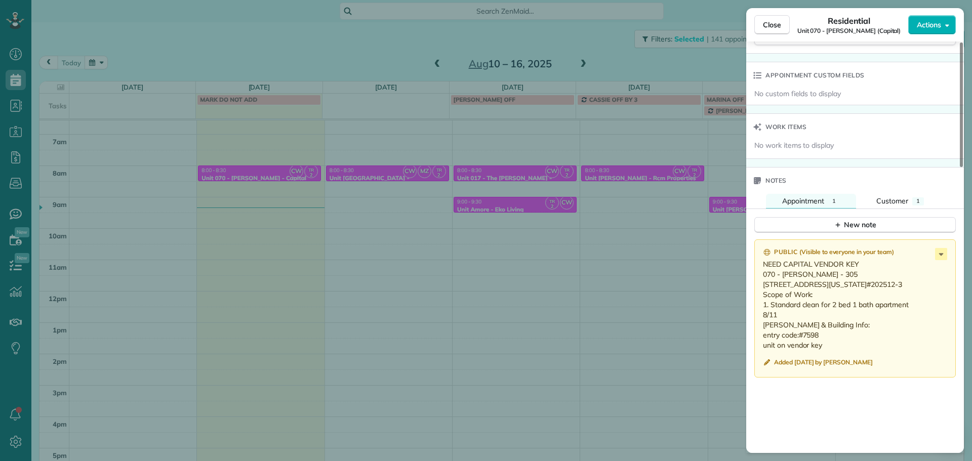
click at [559, 161] on div "Close Residential Unit 070 - [PERSON_NAME] (Capital) Actions Status Active Unit…" at bounding box center [486, 230] width 972 height 461
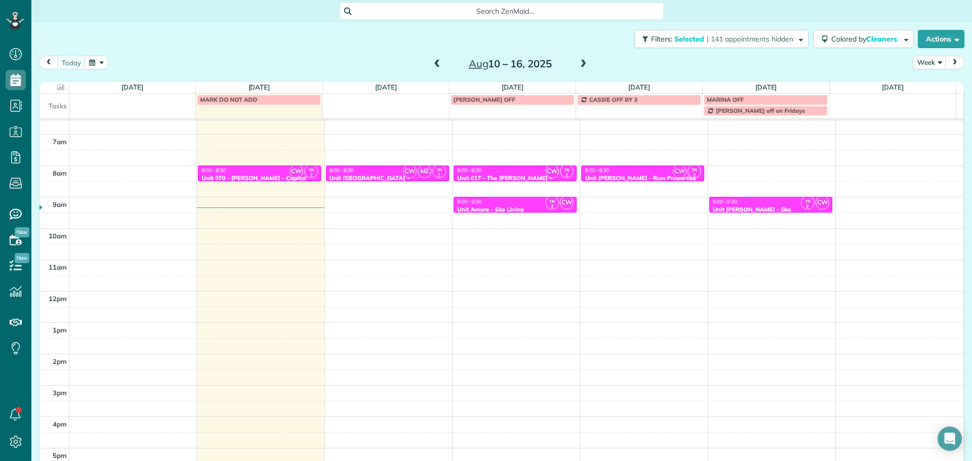
click at [438, 61] on span at bounding box center [437, 64] width 11 height 9
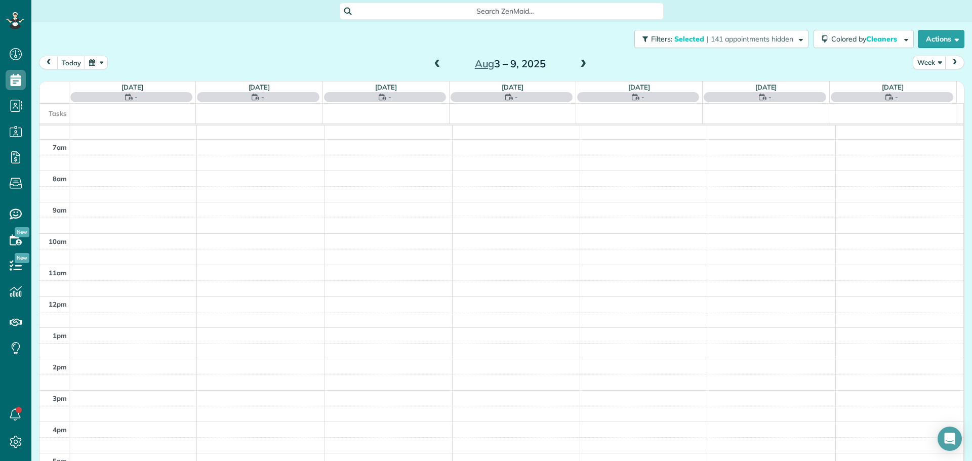
scroll to position [90, 0]
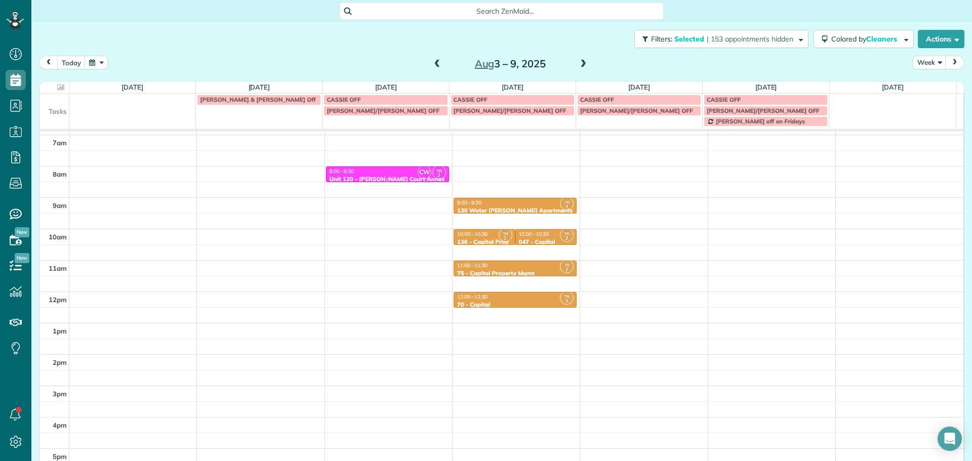
click at [398, 167] on div at bounding box center [388, 174] width 122 height 15
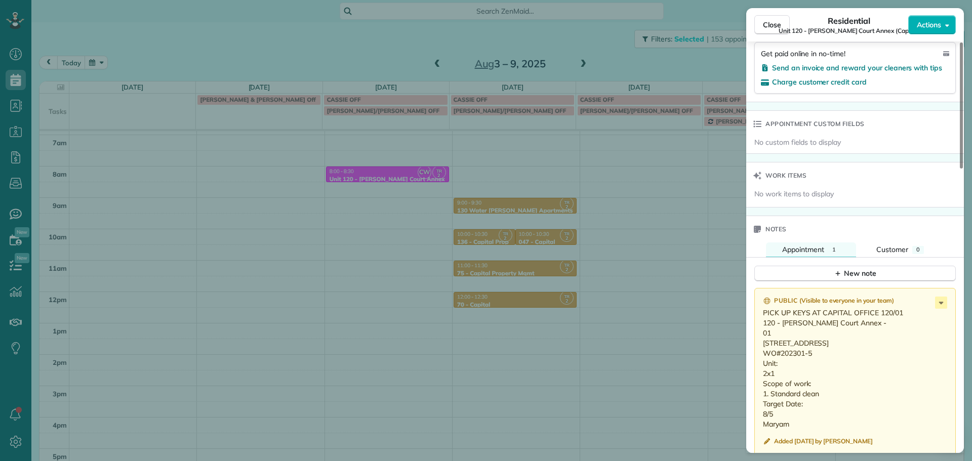
scroll to position [713, 0]
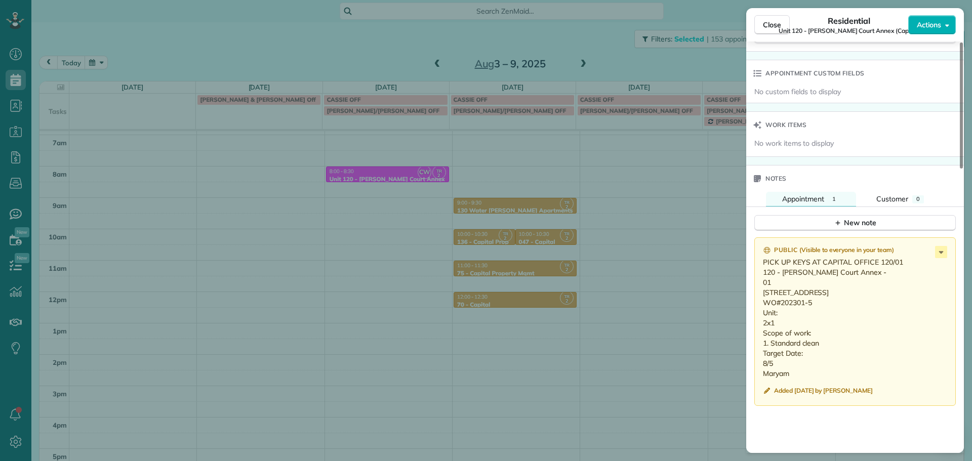
click at [563, 263] on div "Close Residential Unit 120 - [PERSON_NAME] Court Annex (Capital) Actions Status…" at bounding box center [486, 230] width 972 height 461
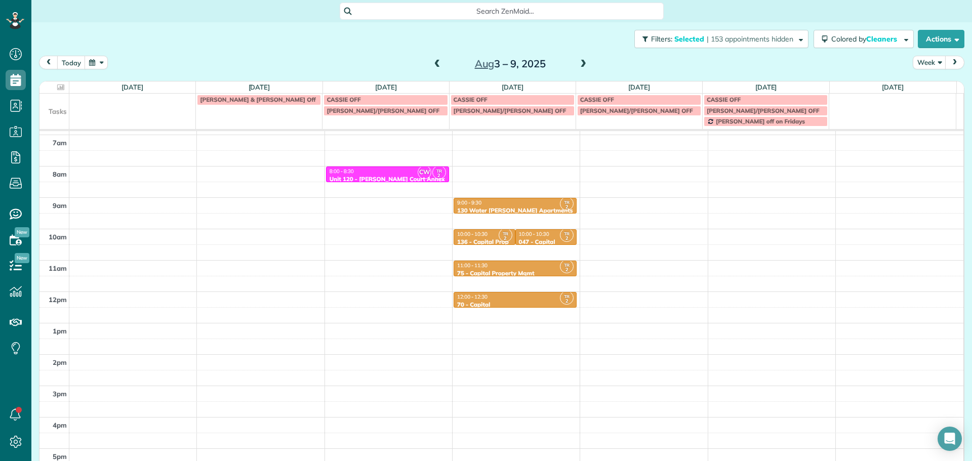
click at [432, 60] on span at bounding box center [437, 64] width 11 height 9
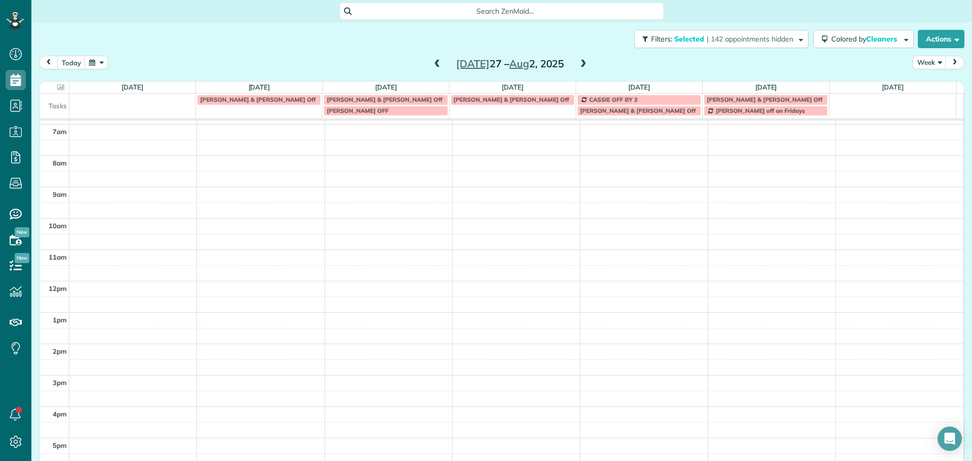
click at [432, 60] on span at bounding box center [437, 64] width 11 height 9
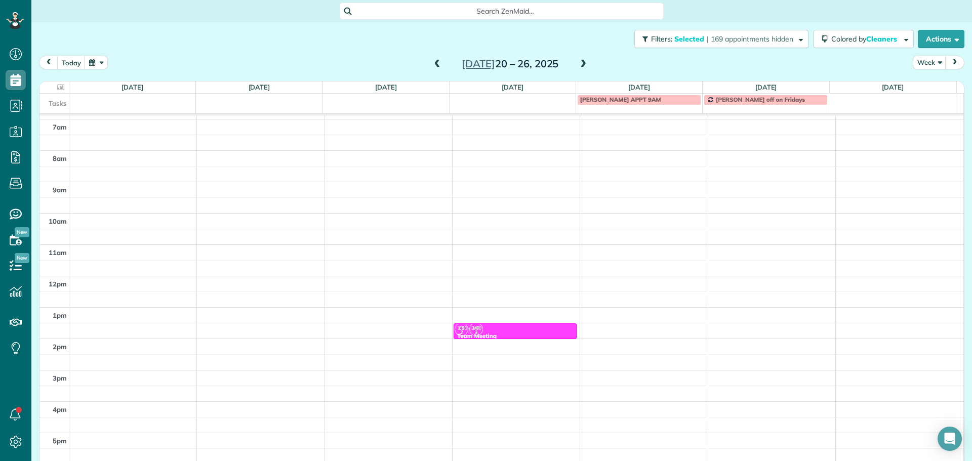
click at [583, 63] on span at bounding box center [583, 64] width 11 height 9
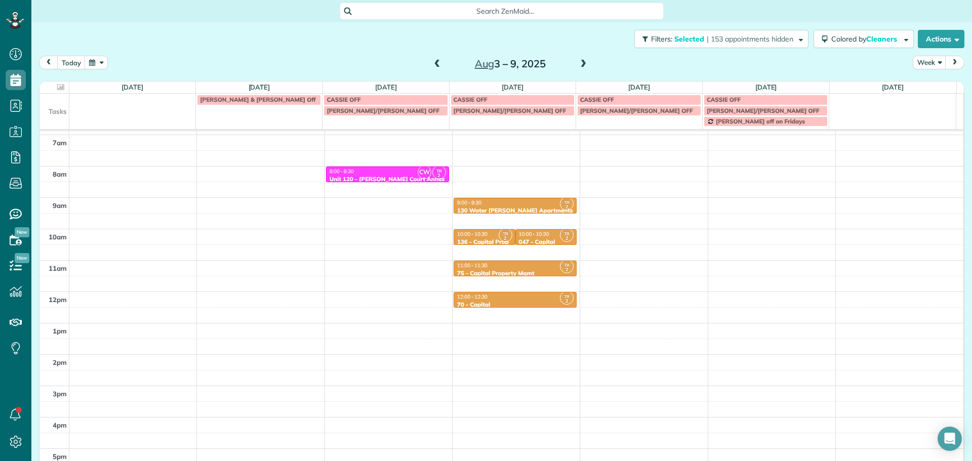
click at [583, 63] on span at bounding box center [583, 64] width 11 height 9
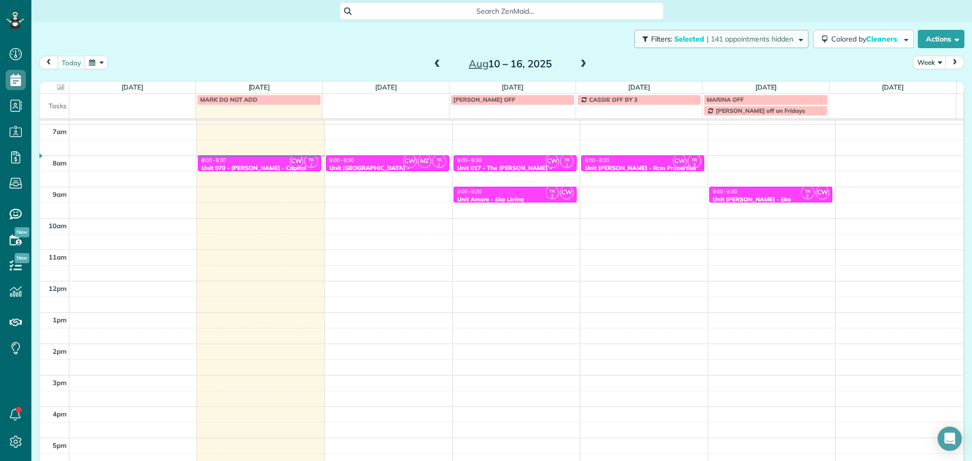
click at [752, 43] on span "| 141 appointments hidden" at bounding box center [750, 38] width 87 height 9
click at [484, 243] on div "Close Filters Apply Check All Display Cleaners Christina Wright-German Brie Kil…" at bounding box center [486, 230] width 972 height 461
click at [735, 31] on button "Filters: Selected | 141 appointments hidden" at bounding box center [722, 39] width 174 height 18
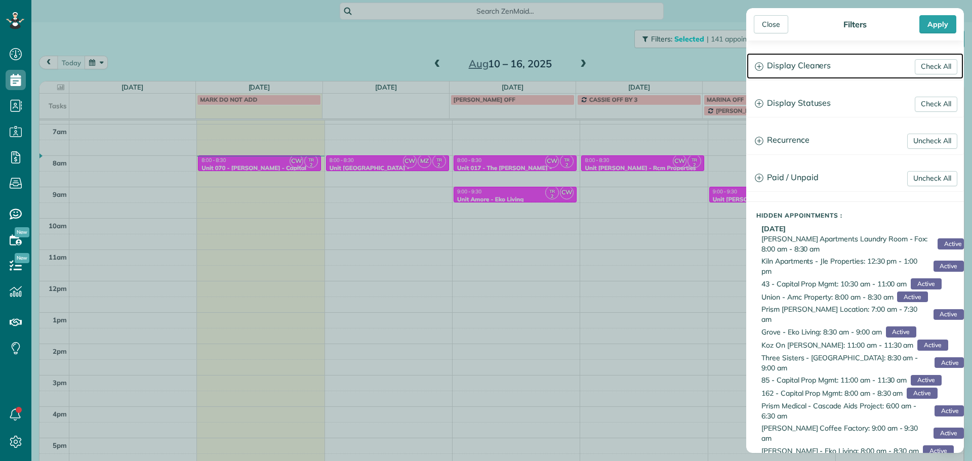
click at [840, 61] on h3 "Display Cleaners" at bounding box center [855, 66] width 217 height 26
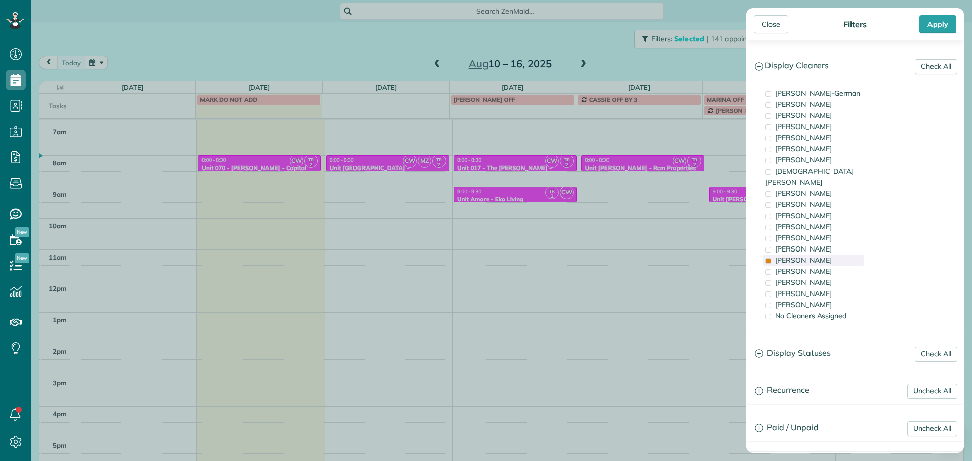
click at [835, 255] on div "Tammi Rue" at bounding box center [813, 260] width 101 height 11
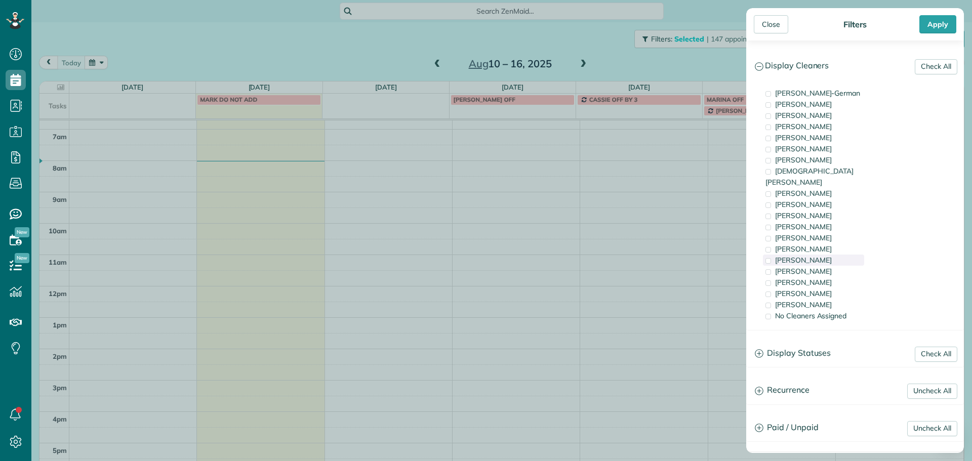
scroll to position [80, 0]
click at [840, 299] on div "Laura Chavez" at bounding box center [813, 304] width 101 height 11
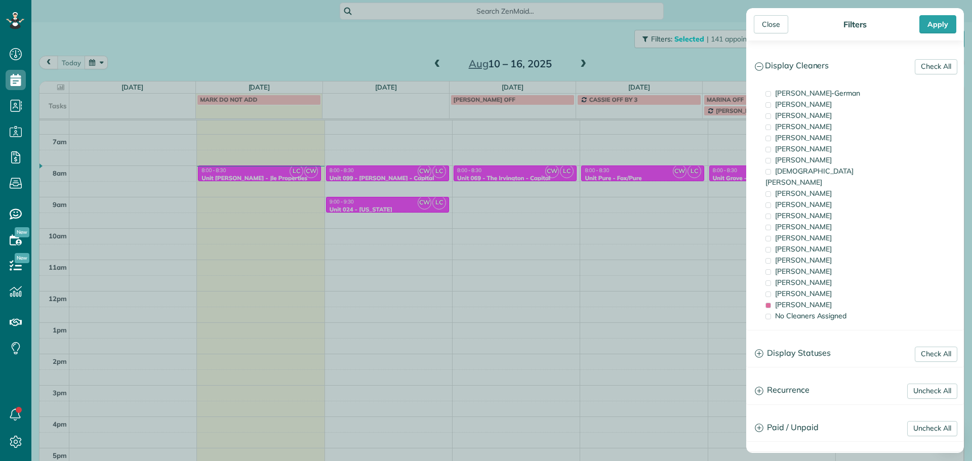
click at [467, 247] on div "Close Filters Apply Check All Display Cleaners Christina Wright-German Brie Kil…" at bounding box center [486, 230] width 972 height 461
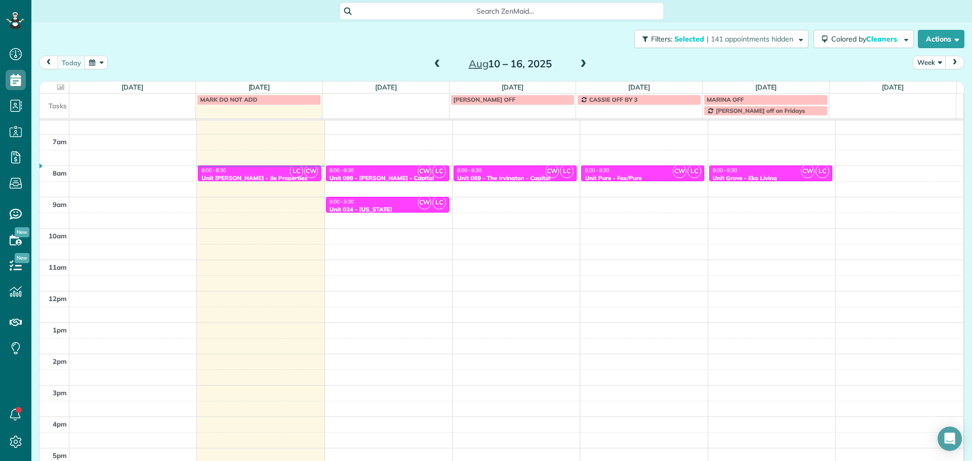
click at [402, 205] on div "9:00 - 9:30" at bounding box center [387, 202] width 117 height 7
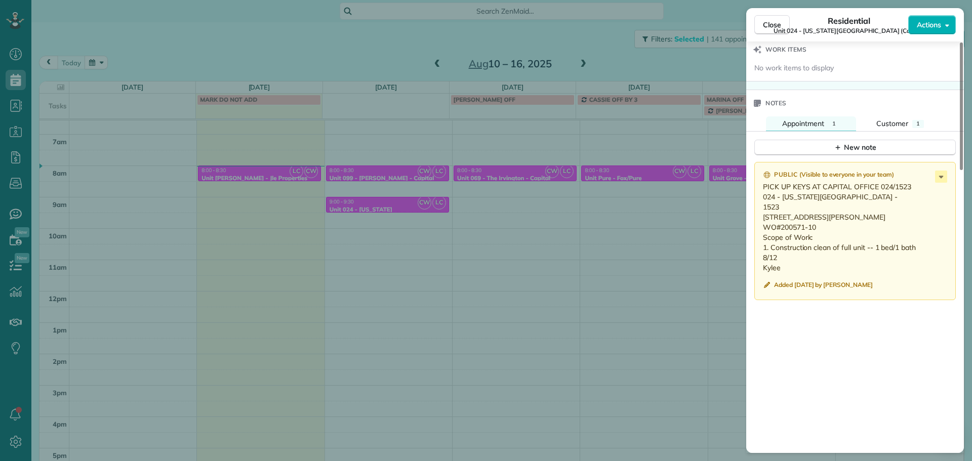
scroll to position [865, 0]
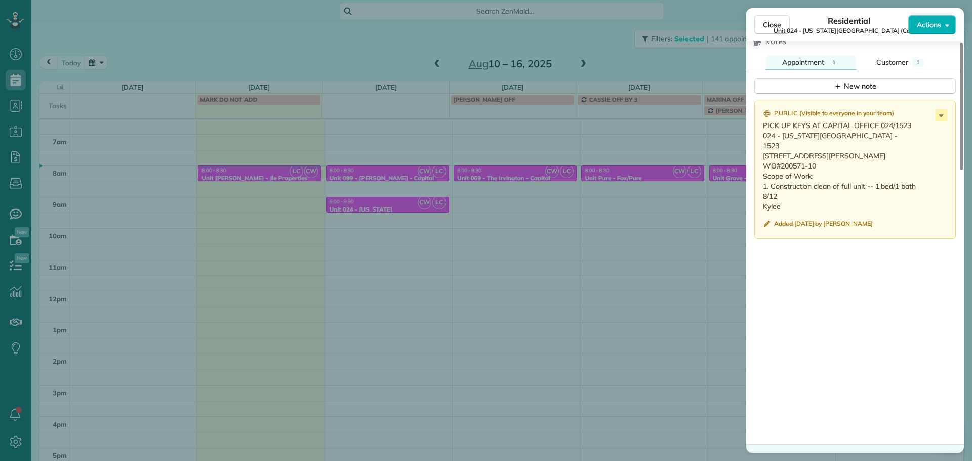
click at [673, 230] on div "Close Residential Unit 024 - Washington Towers (Capital) Actions Status Active …" at bounding box center [486, 230] width 972 height 461
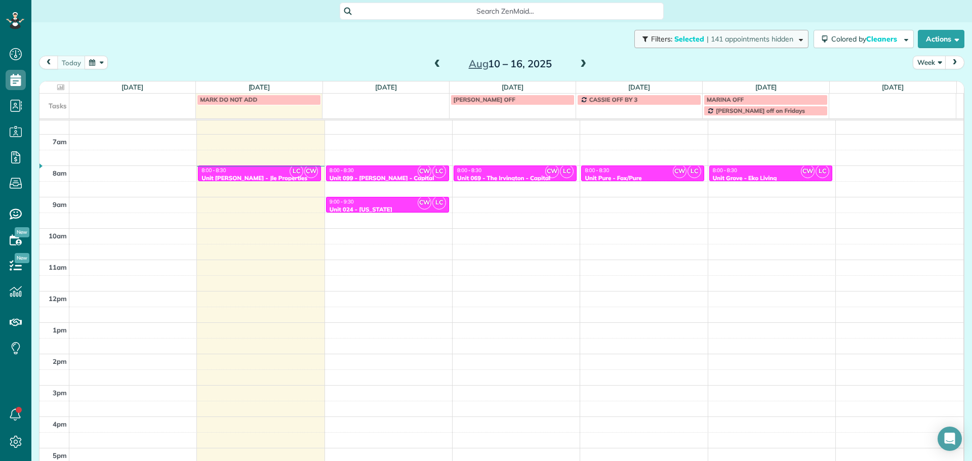
click at [763, 45] on button "Filters: Selected | 141 appointments hidden" at bounding box center [722, 39] width 174 height 18
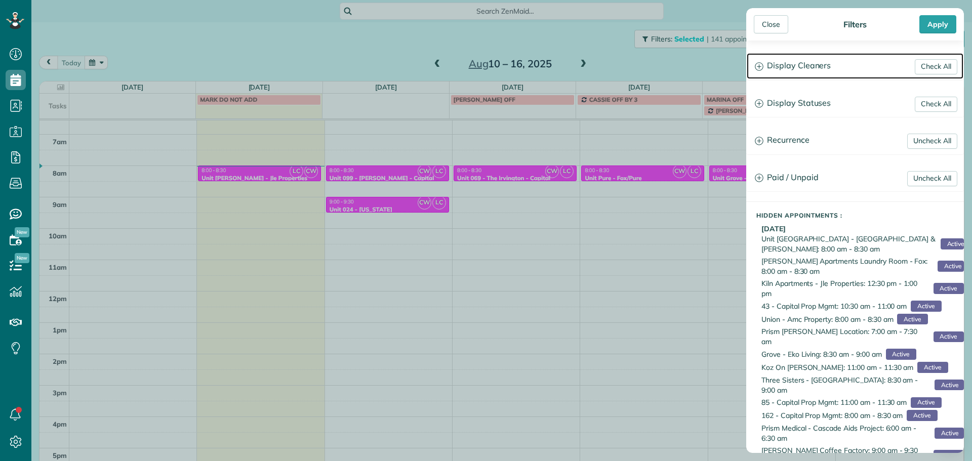
drag, startPoint x: 798, startPoint y: 69, endPoint x: 799, endPoint y: 62, distance: 7.1
click at [798, 69] on h3 "Display Cleaners" at bounding box center [855, 66] width 217 height 26
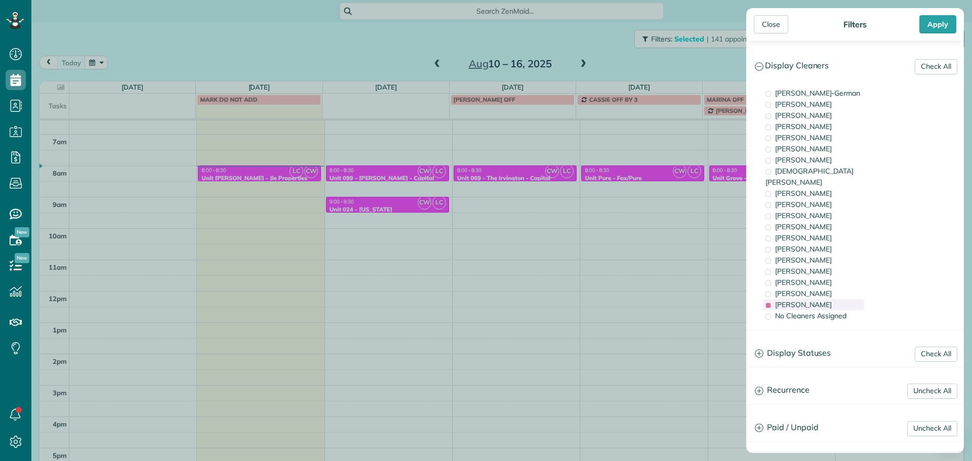
click at [838, 299] on div "Laura Chavez" at bounding box center [813, 304] width 101 height 11
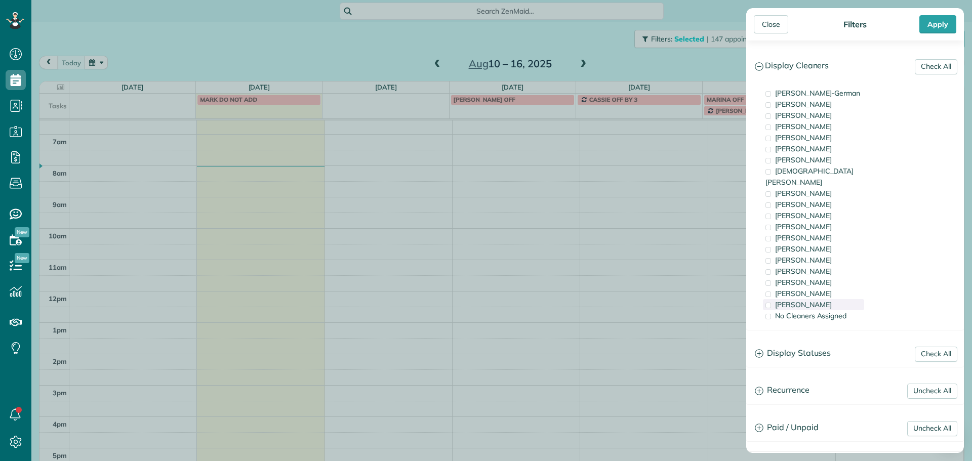
click at [838, 299] on div "Laura Chavez" at bounding box center [813, 304] width 101 height 11
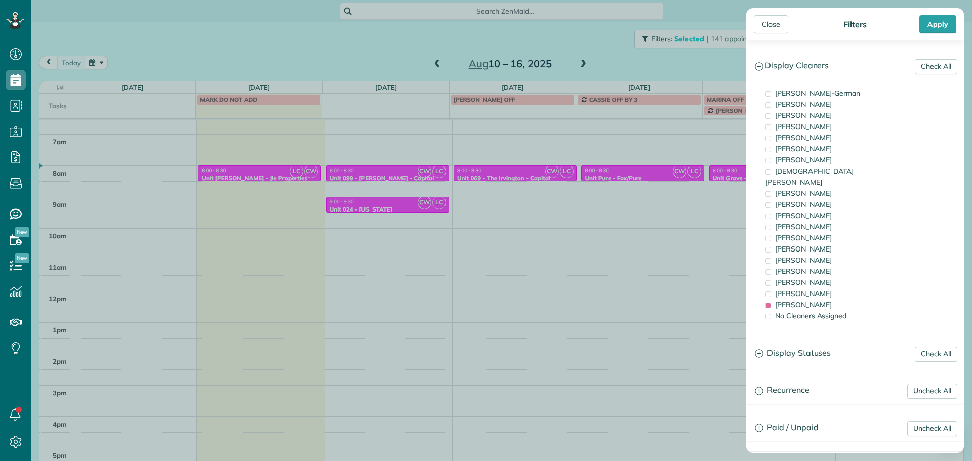
click at [429, 220] on div "Close Filters Apply Check All Display Cleaners Christina Wright-German Brie Kil…" at bounding box center [486, 230] width 972 height 461
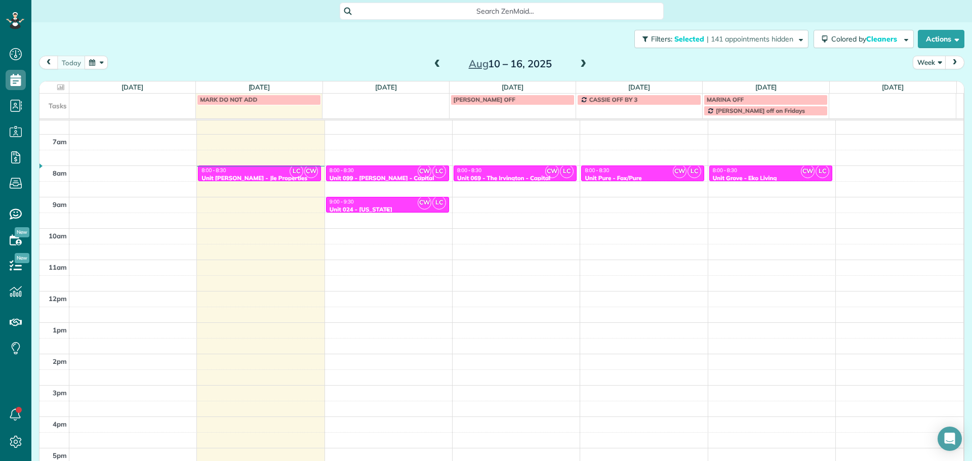
click at [397, 205] on div "9:00 - 9:30" at bounding box center [387, 202] width 117 height 7
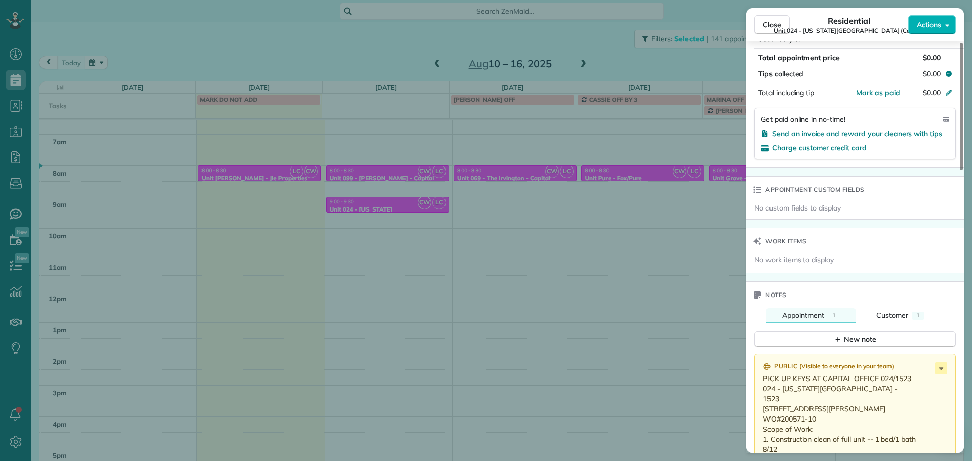
scroll to position [765, 0]
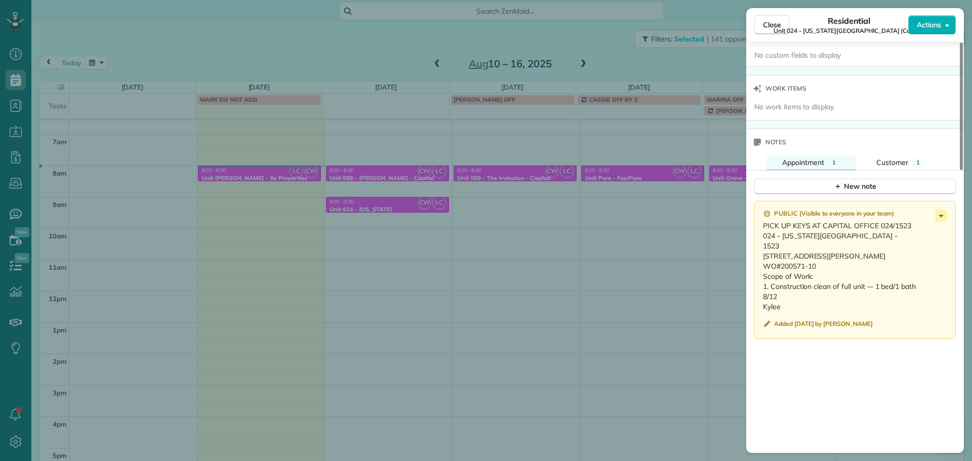
drag, startPoint x: 818, startPoint y: 267, endPoint x: 782, endPoint y: 267, distance: 36.0
click at [782, 267] on p "PICK UP KEYS AT CAPITAL OFFICE 024/1523 024 - Washington Towers - 1523 1523 SE …" at bounding box center [856, 266] width 186 height 91
click at [564, 204] on div "Close Residential Unit 024 - Washington Towers (Capital) Actions Status Active …" at bounding box center [486, 230] width 972 height 461
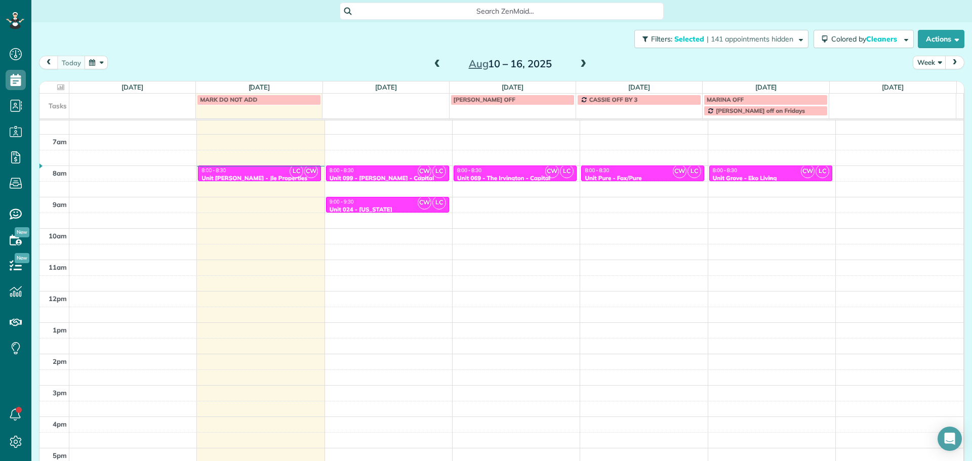
click at [744, 172] on div "8:00 - 8:30" at bounding box center [771, 170] width 117 height 7
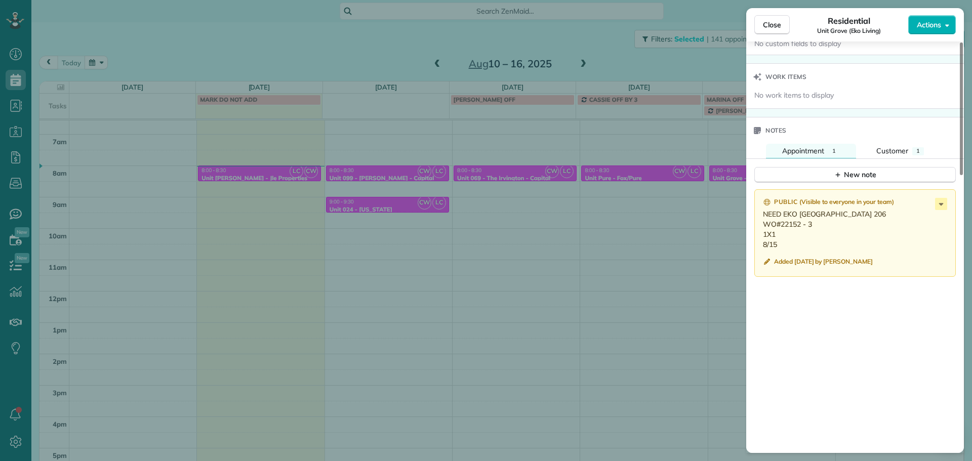
scroll to position [768, 0]
click at [717, 241] on div "Close Residential Unit Grove (Eko Living) Actions Status Active Unit Grove (Eko…" at bounding box center [486, 230] width 972 height 461
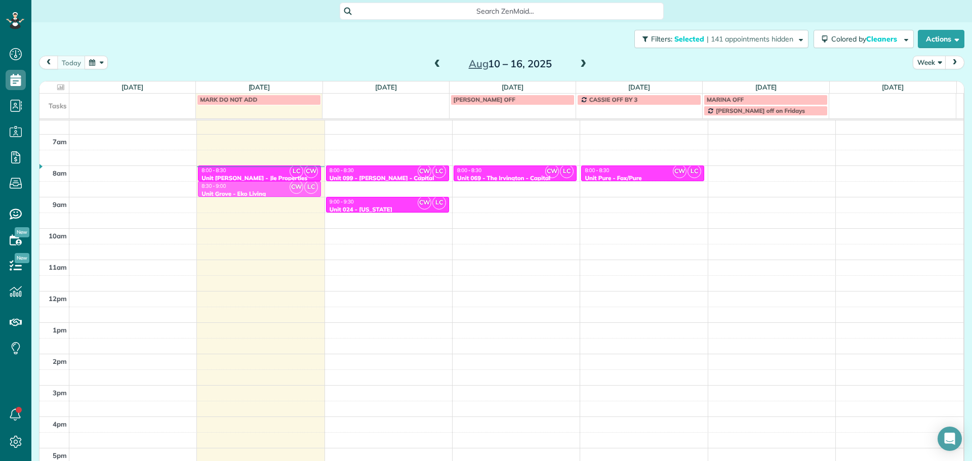
drag, startPoint x: 780, startPoint y: 174, endPoint x: 291, endPoint y: 193, distance: 489.6
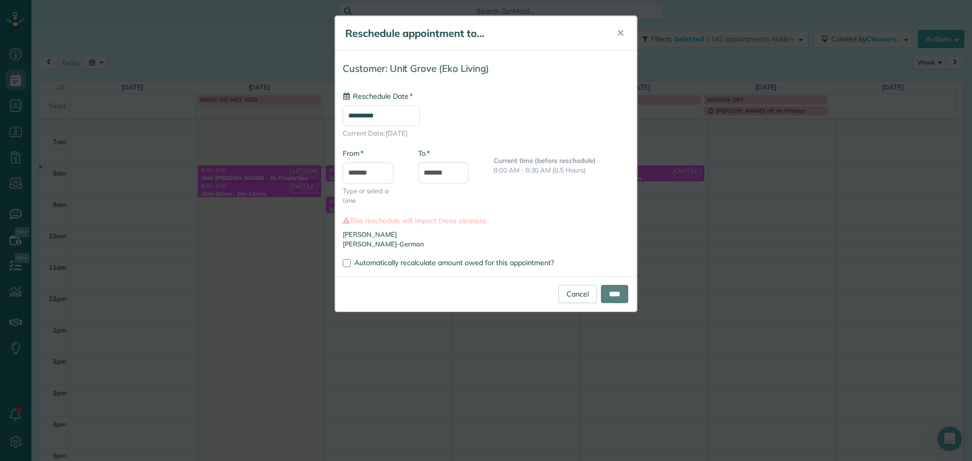
type input "**********"
click at [610, 290] on input "****" at bounding box center [614, 294] width 27 height 18
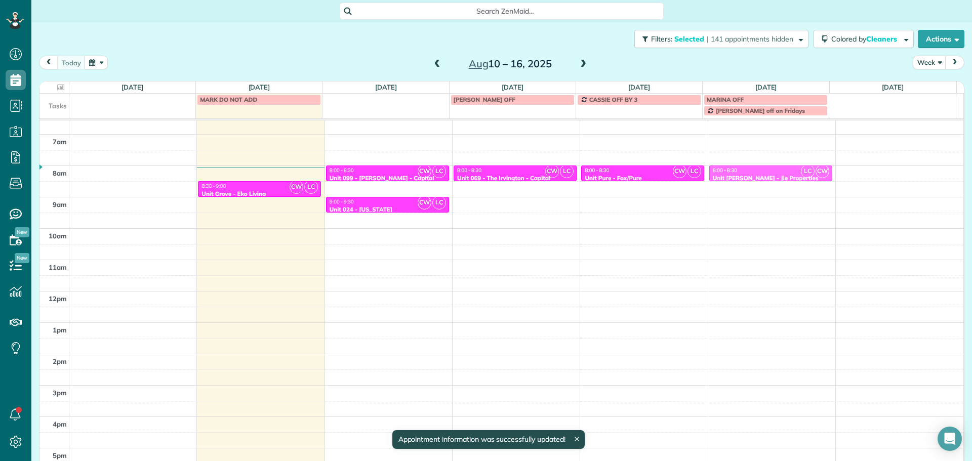
drag, startPoint x: 261, startPoint y: 172, endPoint x: 780, endPoint y: 175, distance: 518.6
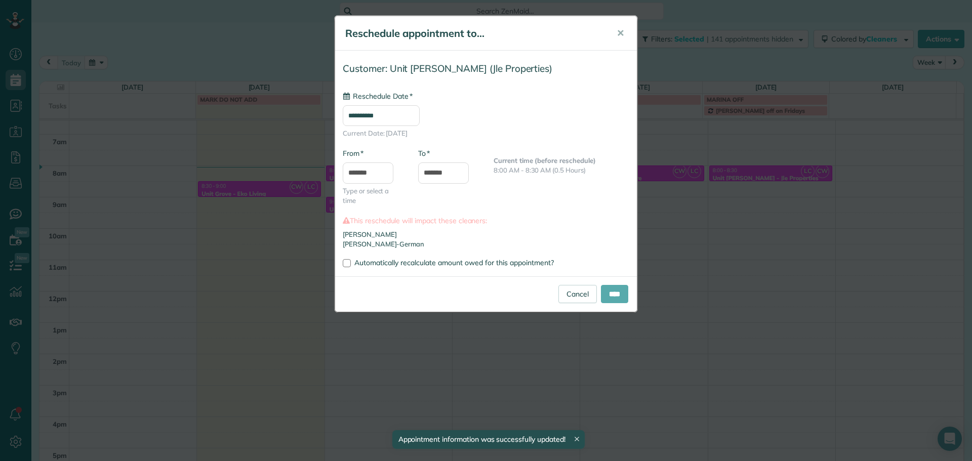
type input "**********"
click at [613, 296] on input "****" at bounding box center [614, 294] width 27 height 18
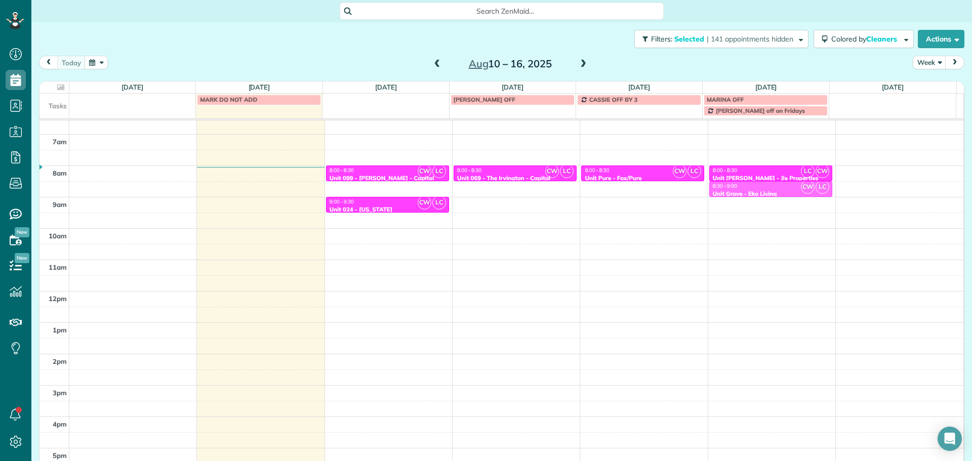
drag, startPoint x: 247, startPoint y: 189, endPoint x: 723, endPoint y: 192, distance: 476.0
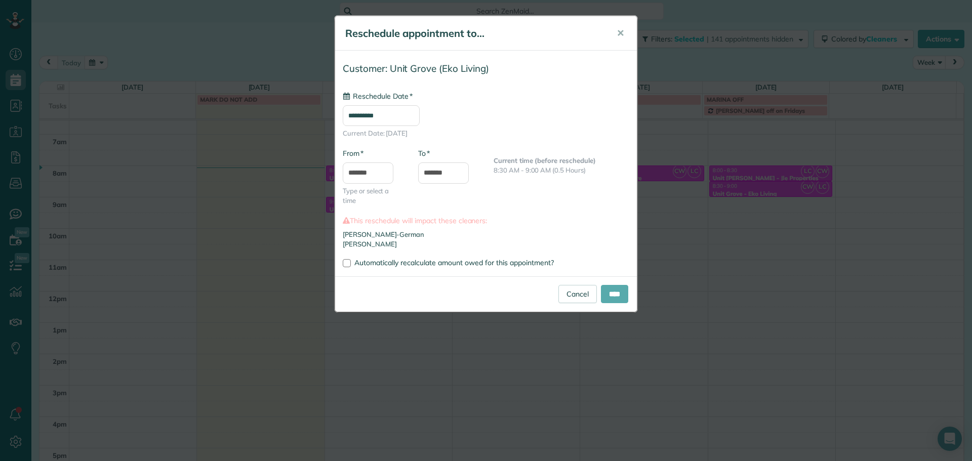
type input "**********"
click at [615, 295] on input "****" at bounding box center [614, 294] width 27 height 18
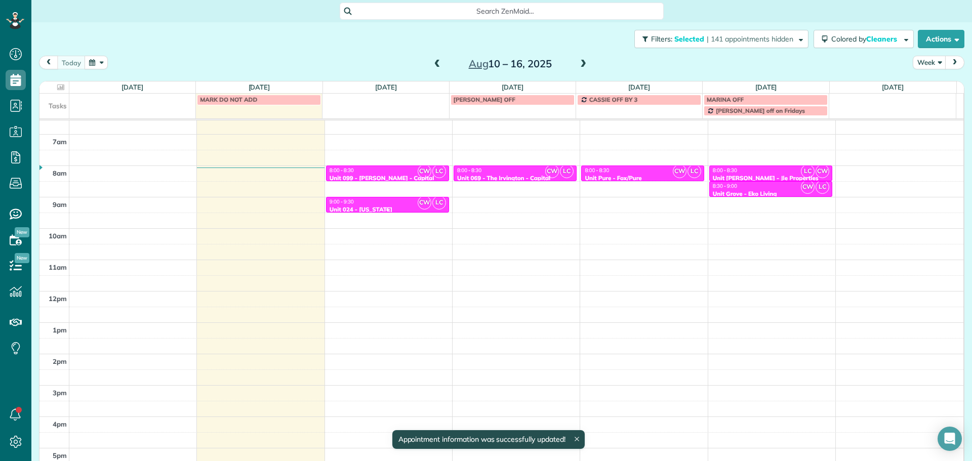
click at [403, 201] on div "9:00 - 9:30" at bounding box center [387, 202] width 117 height 7
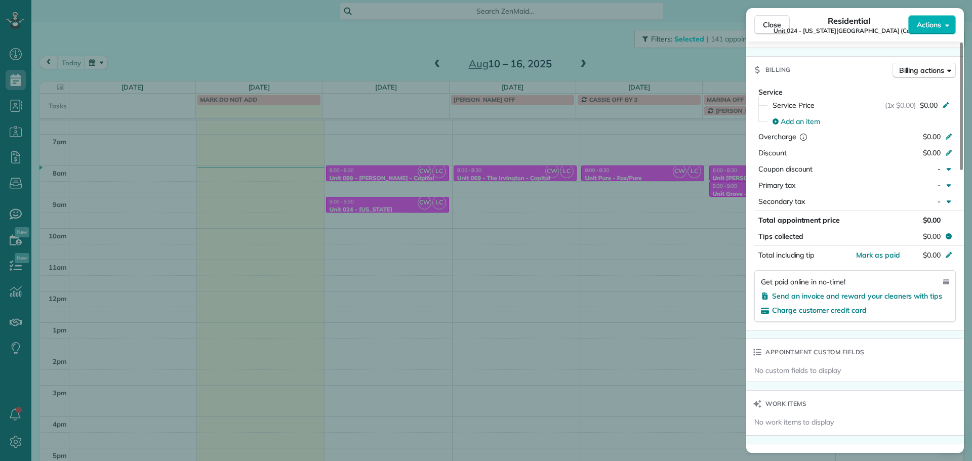
scroll to position [718, 0]
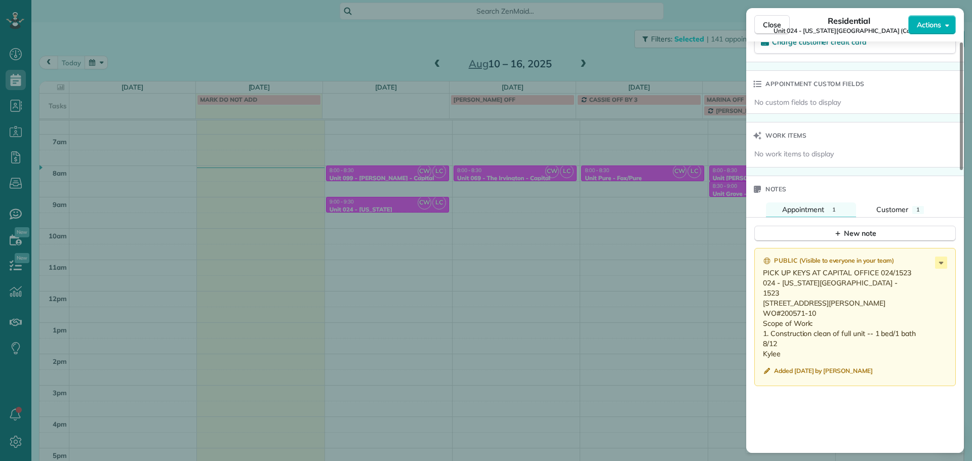
drag, startPoint x: 819, startPoint y: 315, endPoint x: 781, endPoint y: 317, distance: 38.5
click at [781, 317] on p "PICK UP KEYS AT CAPITAL OFFICE 024/1523 024 - [US_STATE][GEOGRAPHIC_DATA] - 152…" at bounding box center [856, 313] width 186 height 91
click at [413, 168] on div "Close Residential Unit 024 - Washington Towers (Capital) Actions Status Active …" at bounding box center [486, 230] width 972 height 461
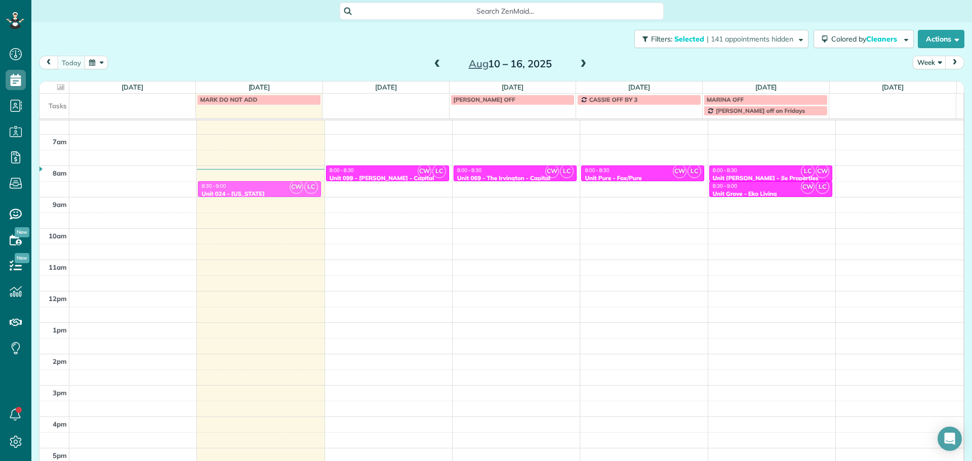
drag, startPoint x: 383, startPoint y: 206, endPoint x: 314, endPoint y: 191, distance: 70.5
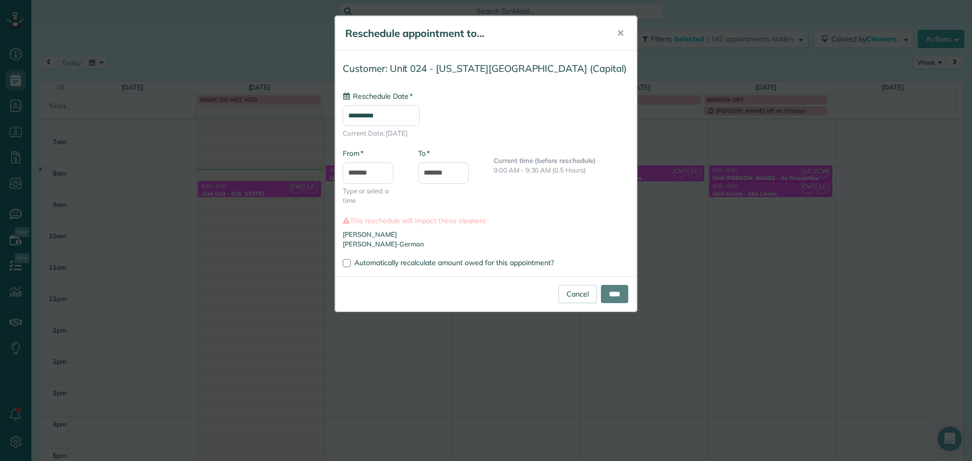
type input "**********"
click at [617, 294] on input "****" at bounding box center [614, 294] width 27 height 18
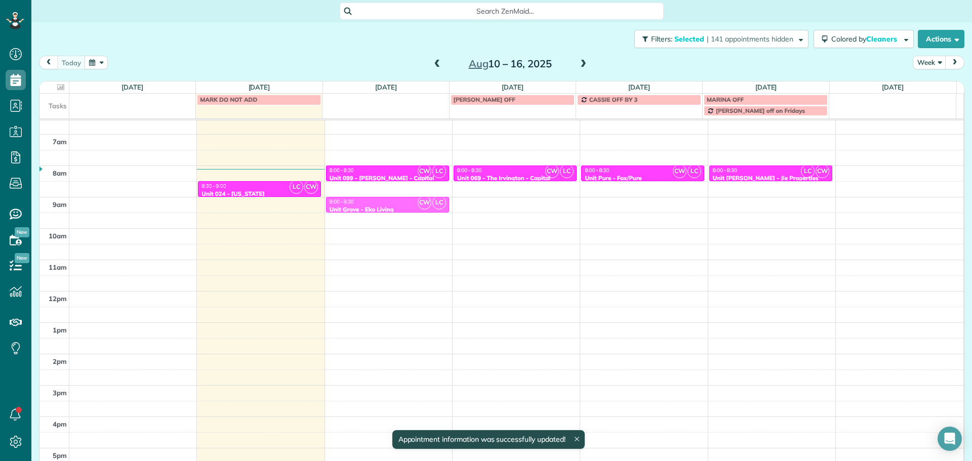
drag, startPoint x: 761, startPoint y: 190, endPoint x: 421, endPoint y: 206, distance: 340.2
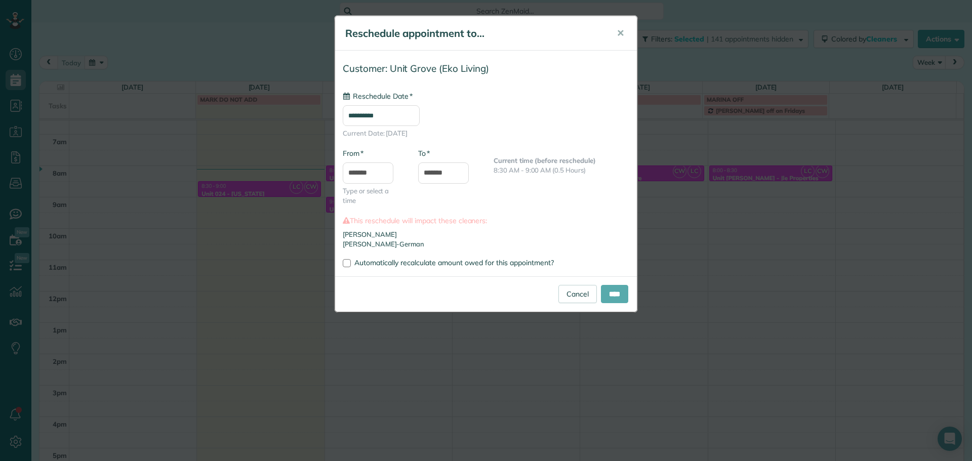
type input "**********"
click at [626, 298] on input "****" at bounding box center [614, 294] width 27 height 18
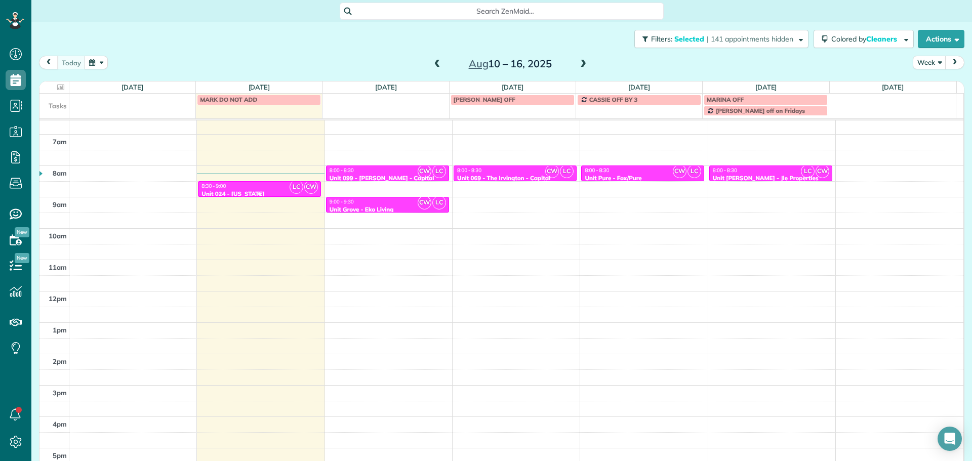
click at [262, 187] on div "8:30 - 9:00" at bounding box center [259, 186] width 117 height 7
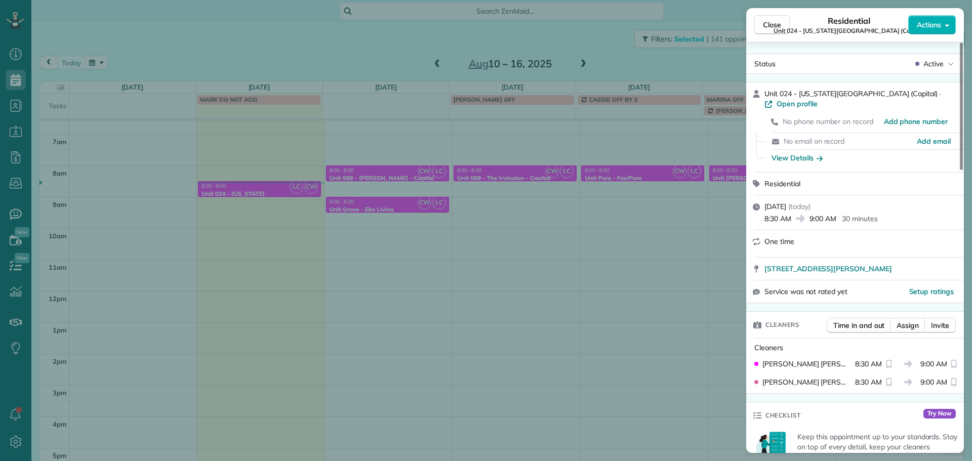
click at [469, 195] on div "Close Residential Unit 024 - [US_STATE][GEOGRAPHIC_DATA] (Capital) Actions Stat…" at bounding box center [486, 230] width 972 height 461
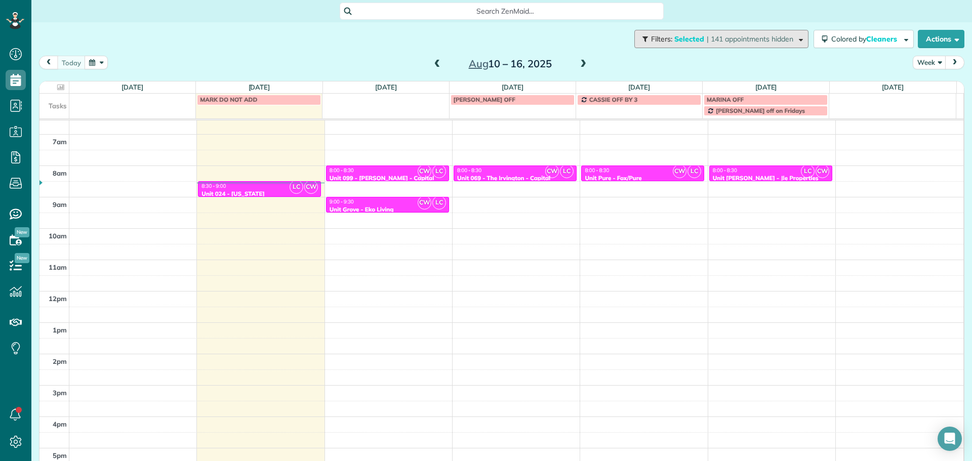
click at [736, 32] on button "Filters: Selected | 141 appointments hidden" at bounding box center [722, 39] width 174 height 18
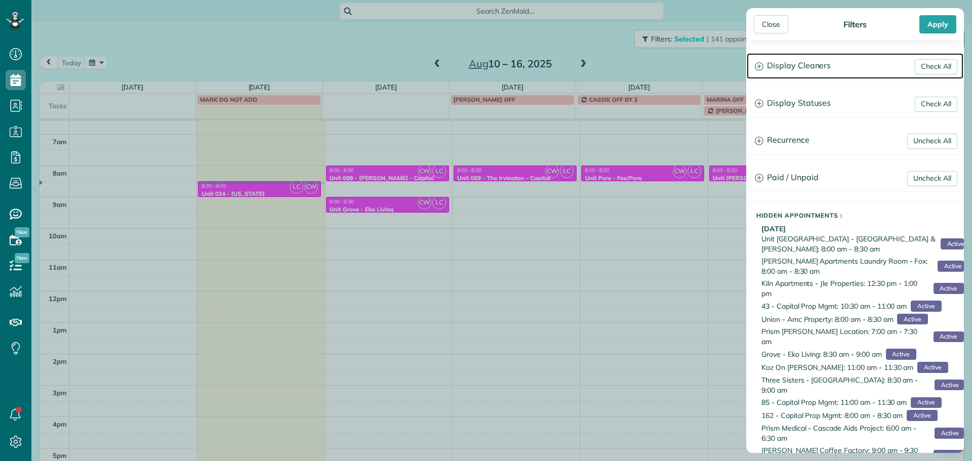
click at [774, 72] on h3 "Display Cleaners" at bounding box center [855, 66] width 217 height 26
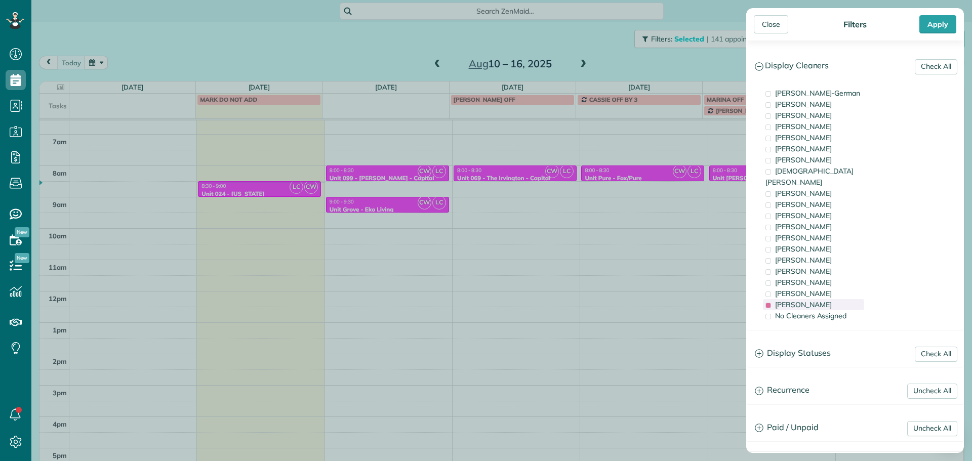
click at [802, 300] on span "[PERSON_NAME]" at bounding box center [803, 304] width 57 height 9
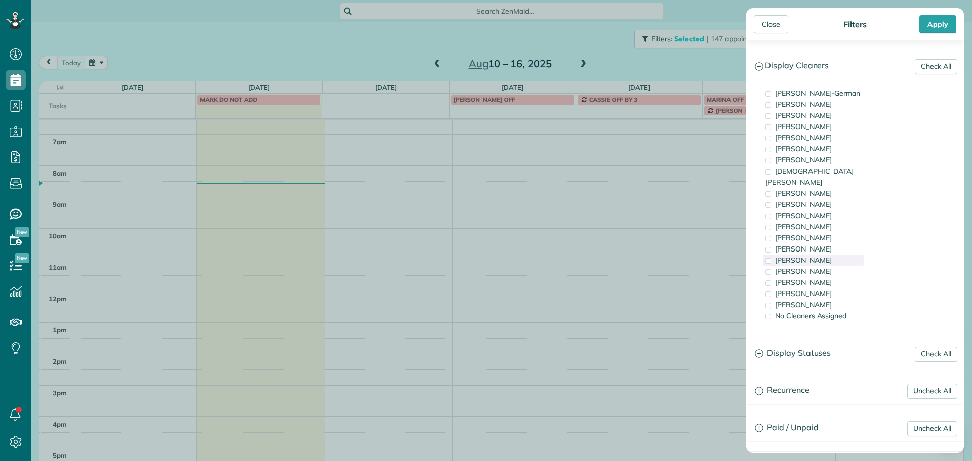
click at [808, 256] on span "[PERSON_NAME]" at bounding box center [803, 260] width 57 height 9
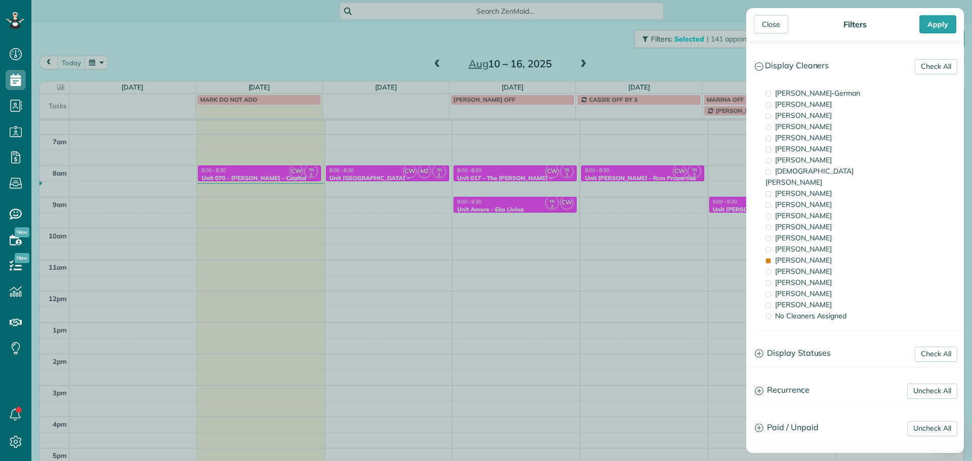
click at [513, 246] on div "Close Filters Apply Check All Display Cleaners [PERSON_NAME]-German [PERSON_NAM…" at bounding box center [486, 230] width 972 height 461
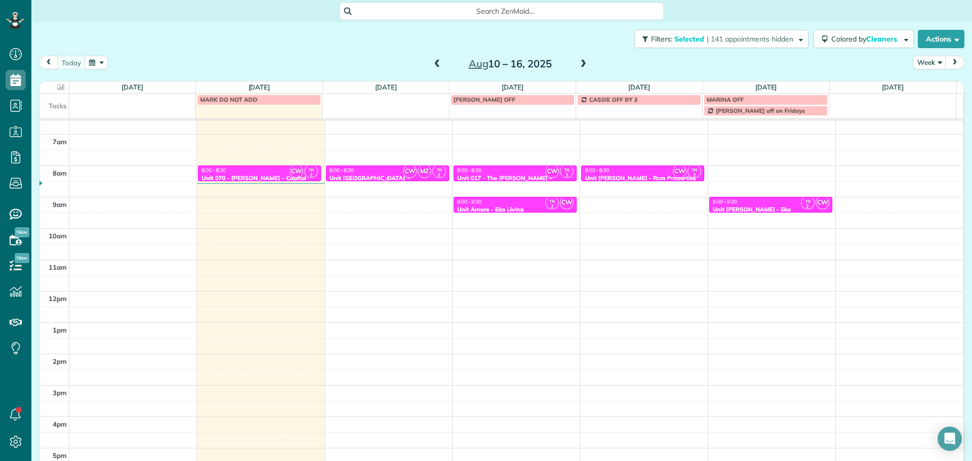
click at [403, 171] on span "CW" at bounding box center [410, 172] width 14 height 14
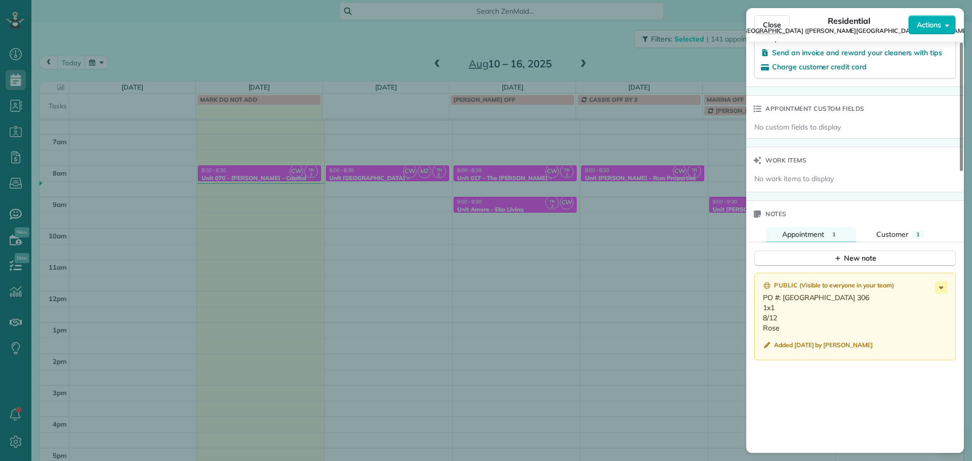
scroll to position [814, 0]
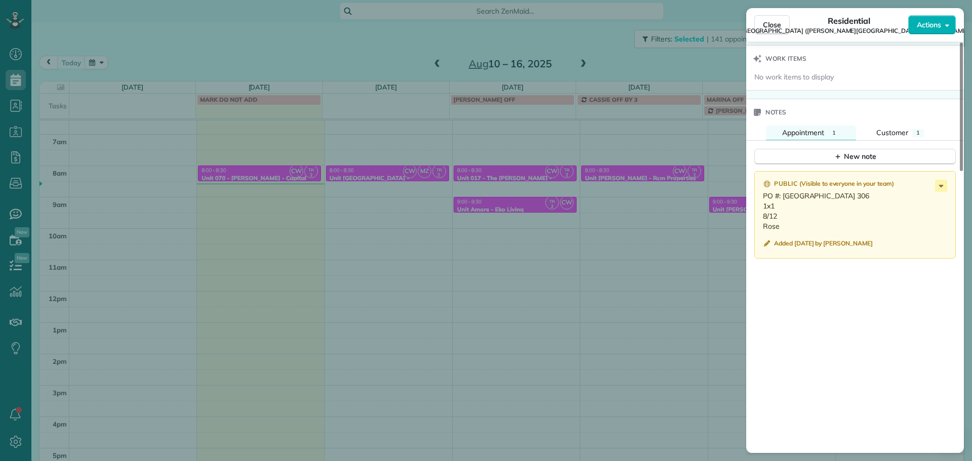
click at [582, 230] on div "Close Residential Unit Kenton Hotel Apartments (Norris & Stevens) Actions Statu…" at bounding box center [486, 230] width 972 height 461
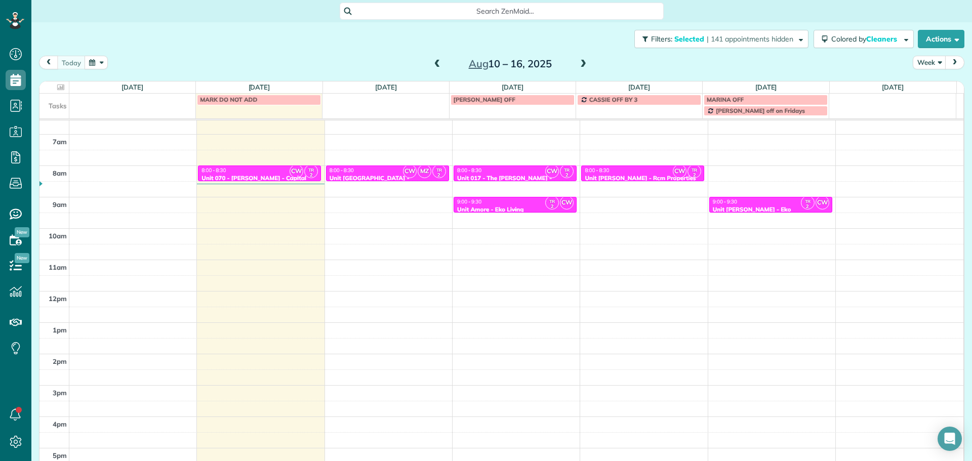
click at [518, 203] on div "9:00 - 9:30" at bounding box center [515, 202] width 117 height 7
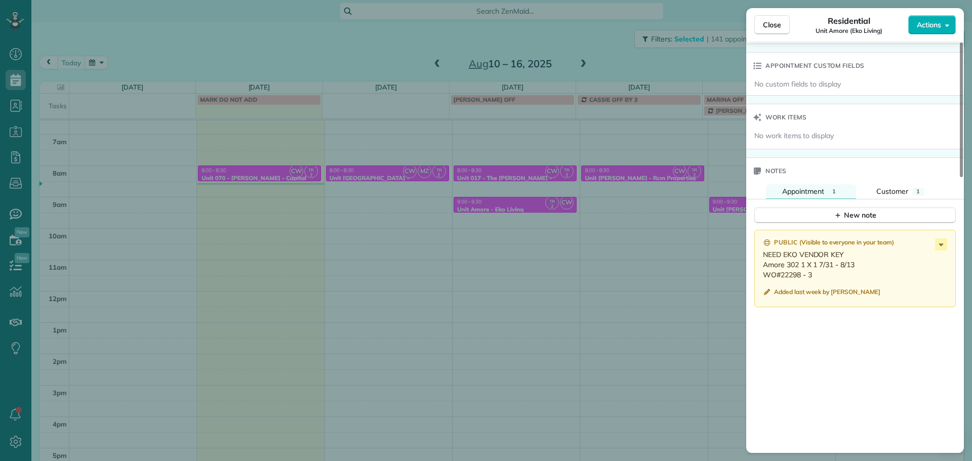
scroll to position [840, 0]
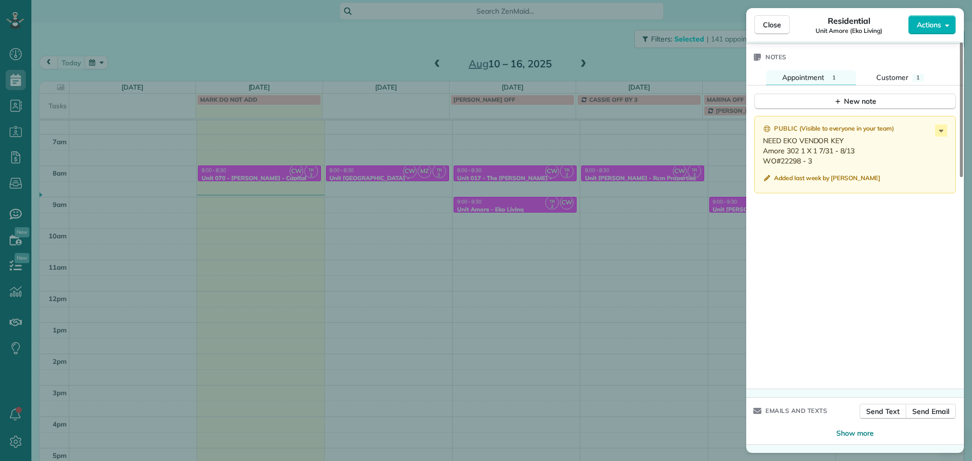
click at [570, 173] on div "Close Residential Unit Amore (Eko Living) Actions Status Active Unit Amore (Eko…" at bounding box center [486, 230] width 972 height 461
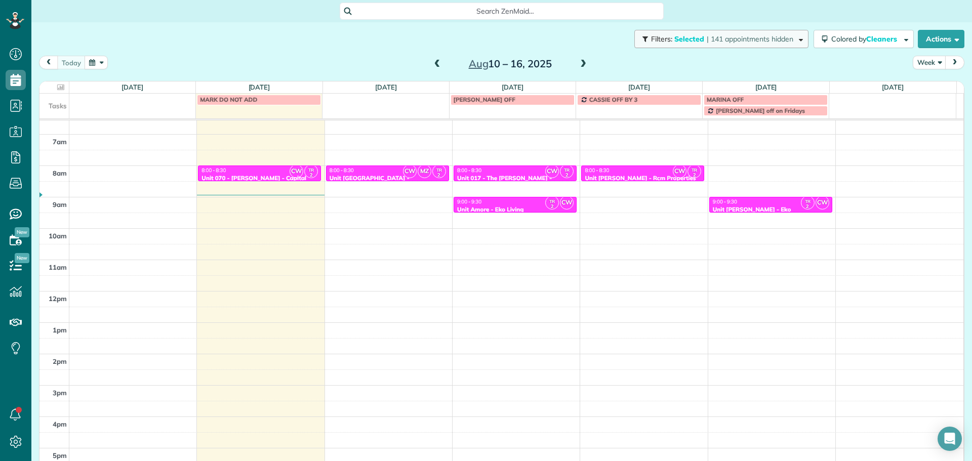
click at [707, 39] on span "| 141 appointments hidden" at bounding box center [750, 38] width 87 height 9
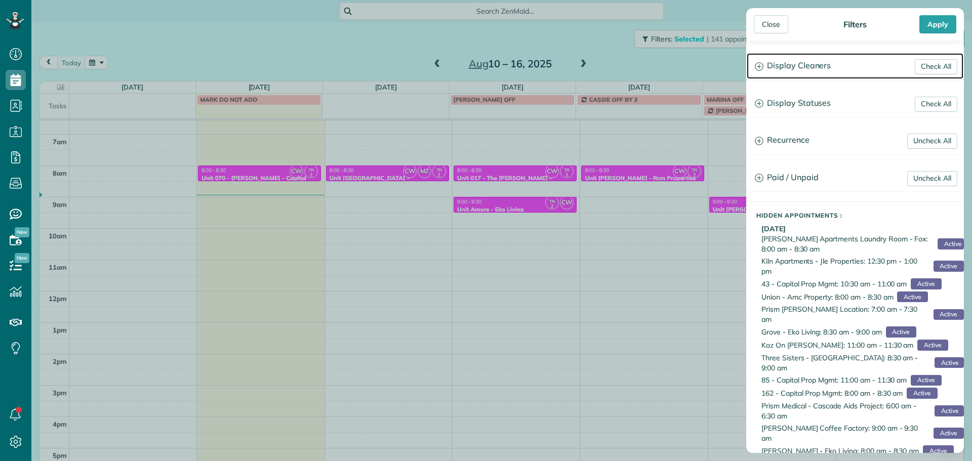
click at [844, 56] on h3 "Display Cleaners" at bounding box center [855, 66] width 217 height 26
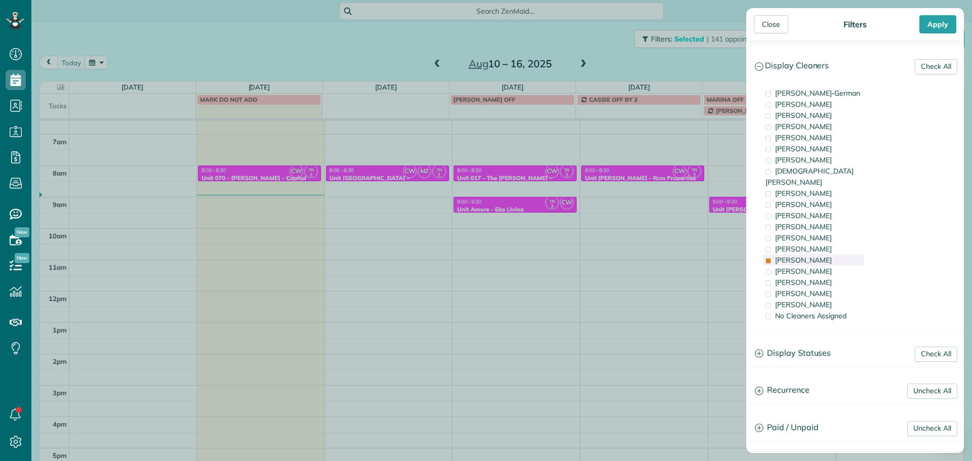
click at [824, 255] on div "Tammi Rue" at bounding box center [813, 260] width 101 height 11
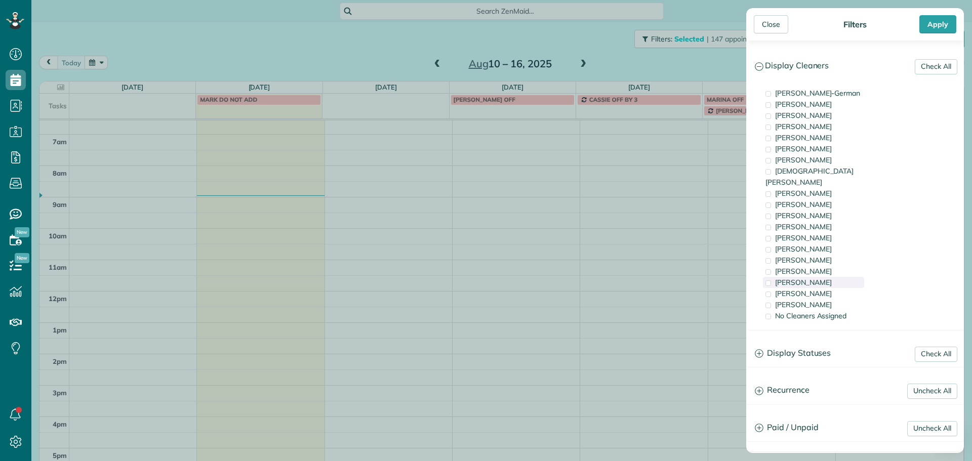
click at [824, 277] on div "Meralda Harris" at bounding box center [813, 282] width 101 height 11
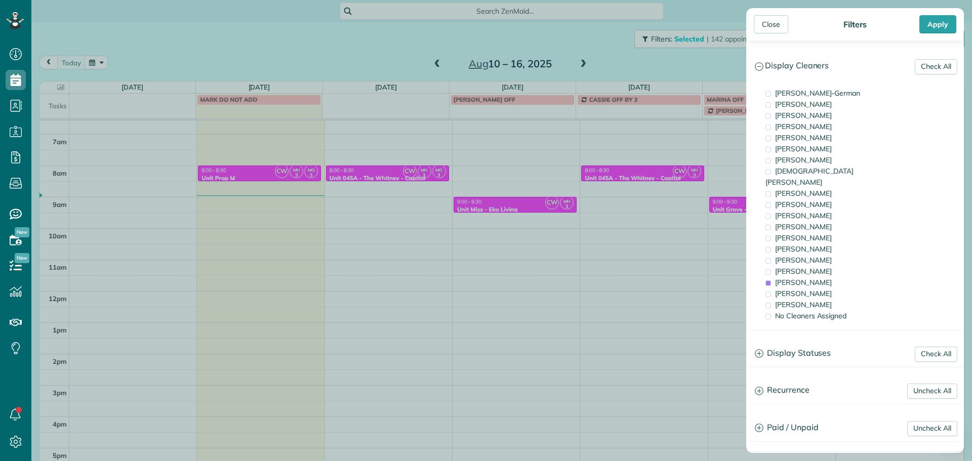
click at [407, 193] on div "Close Filters Apply Check All Display Cleaners Christina Wright-German Brie Kil…" at bounding box center [486, 230] width 972 height 461
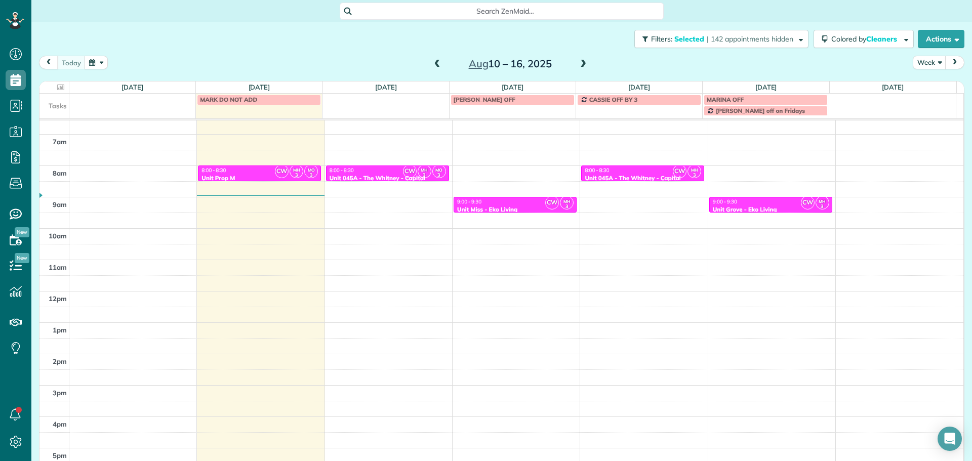
click at [388, 176] on div "Unit 045A - The Whitney - Capital" at bounding box center [387, 178] width 117 height 7
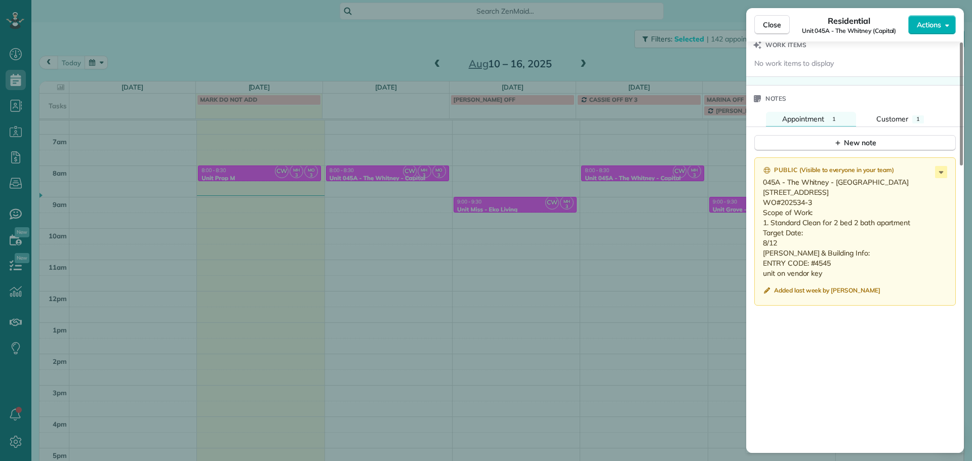
scroll to position [868, 0]
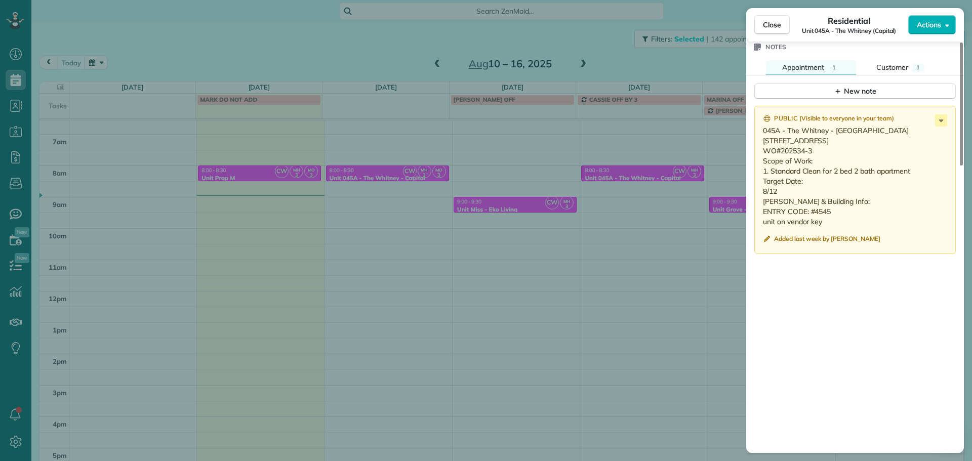
click at [665, 180] on div "Close Residential Unit 045A - The Whitney (Capital) Actions Status Active Unit …" at bounding box center [486, 230] width 972 height 461
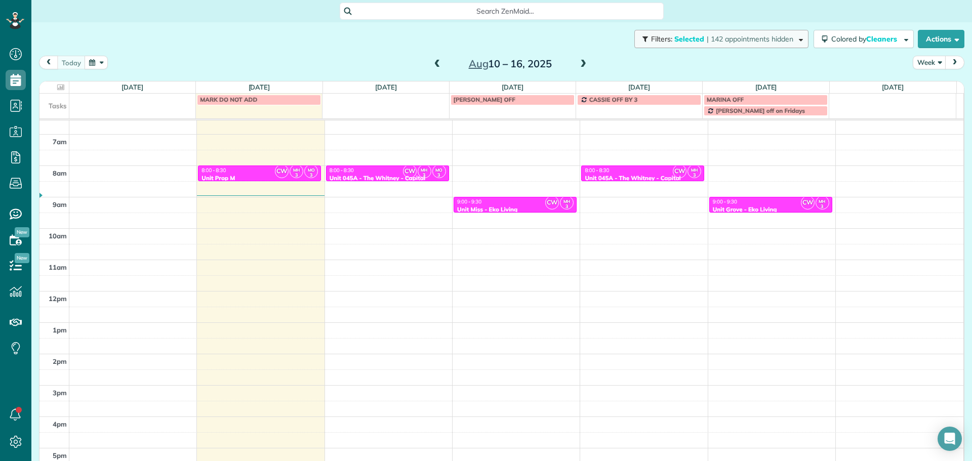
click at [737, 38] on span "| 142 appointments hidden" at bounding box center [750, 38] width 87 height 9
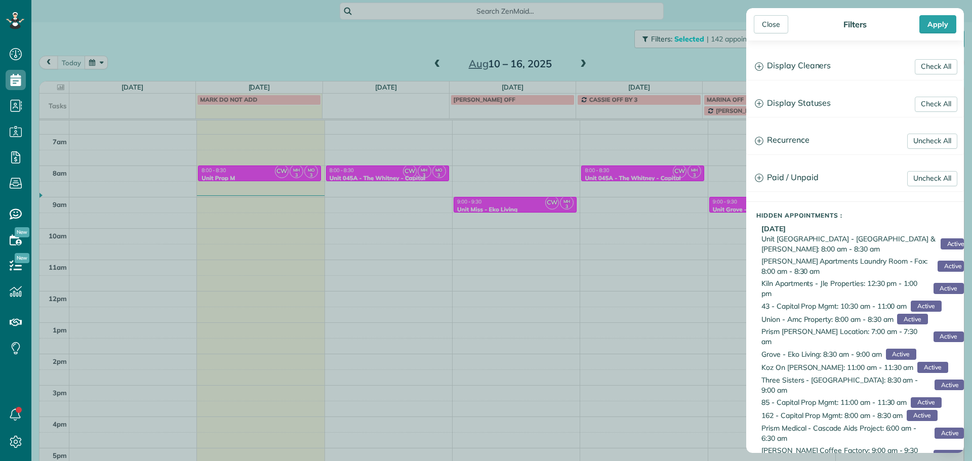
click at [783, 52] on div "Check All Display Cleaners Christina Wright-German Brie Killary Cassie Felician…" at bounding box center [855, 247] width 218 height 413
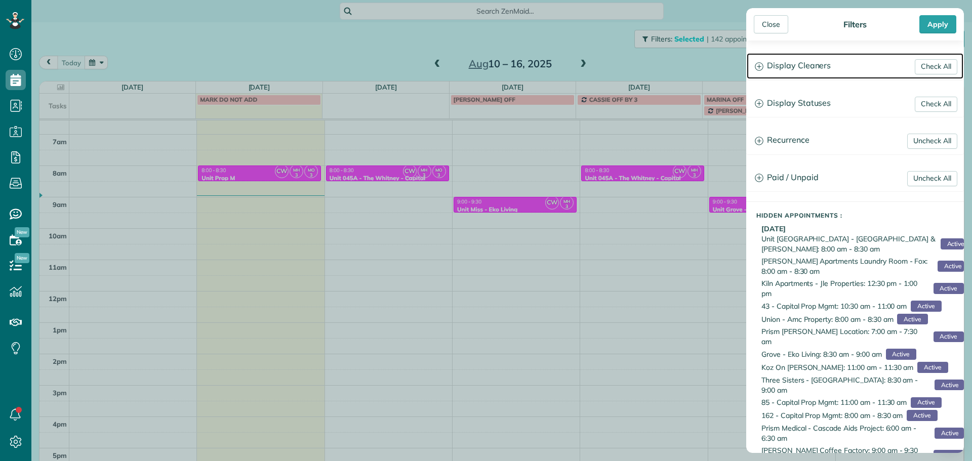
click at [803, 74] on h3 "Display Cleaners" at bounding box center [855, 66] width 217 height 26
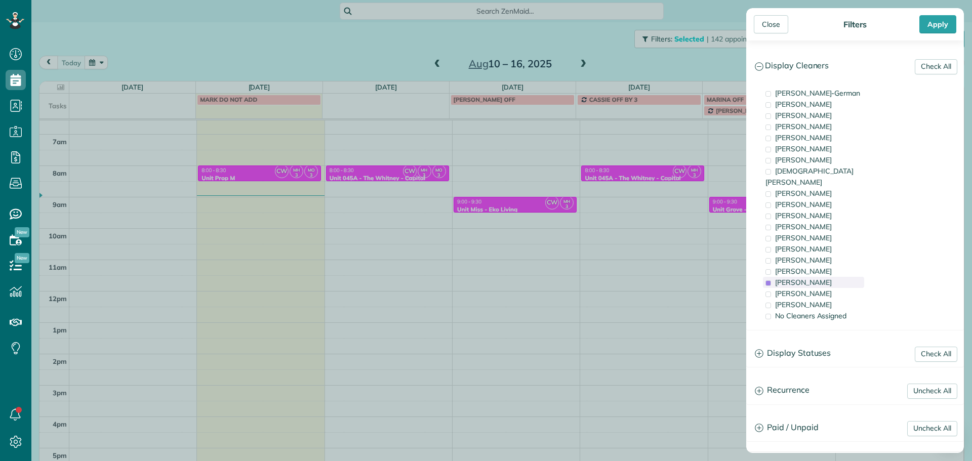
click at [810, 278] on span "Meralda Harris" at bounding box center [803, 282] width 57 height 9
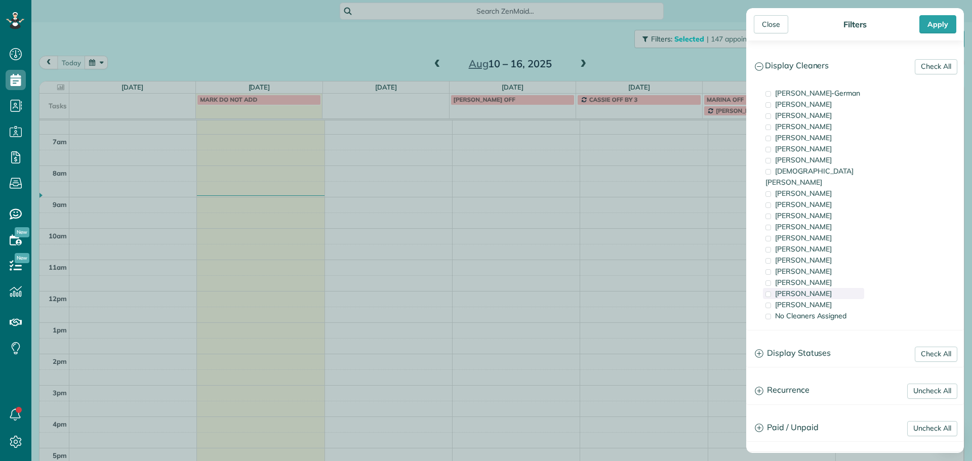
click at [818, 289] on span "Cristina Sainz" at bounding box center [803, 293] width 57 height 9
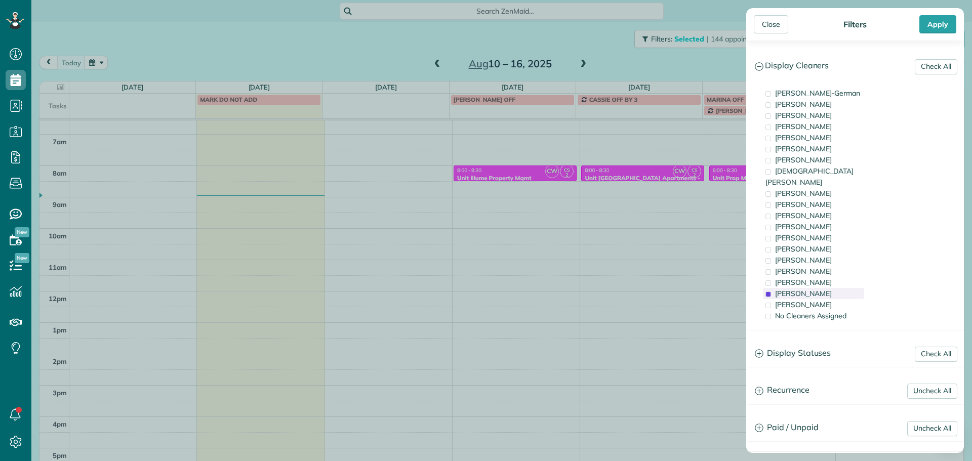
click at [818, 289] on span "Cristina Sainz" at bounding box center [803, 293] width 57 height 9
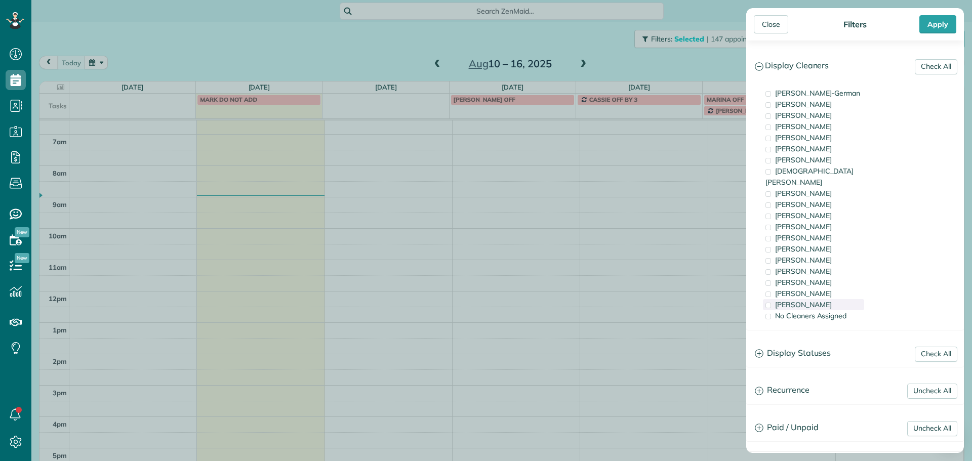
click at [819, 300] on span "Laura Chavez" at bounding box center [803, 304] width 57 height 9
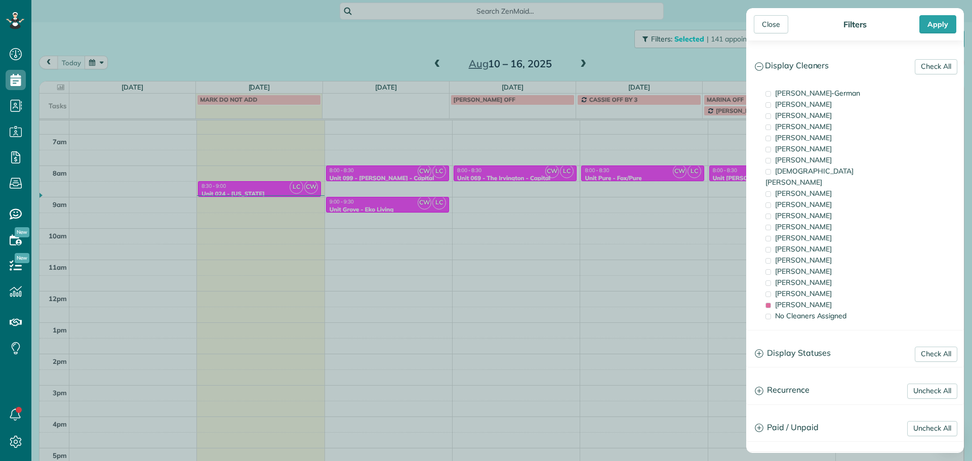
click at [587, 252] on div "Close Filters Apply Check All Display Cleaners Christina Wright-German Brie Kil…" at bounding box center [486, 230] width 972 height 461
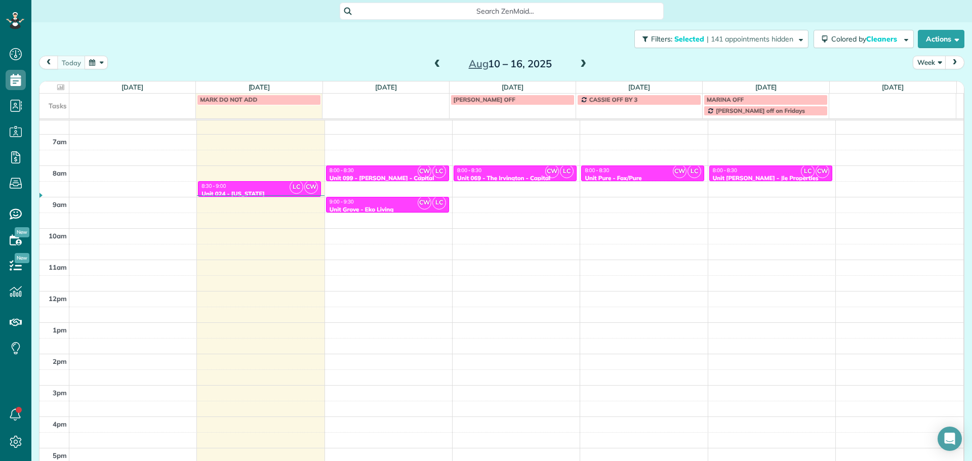
click at [578, 64] on span at bounding box center [583, 64] width 11 height 9
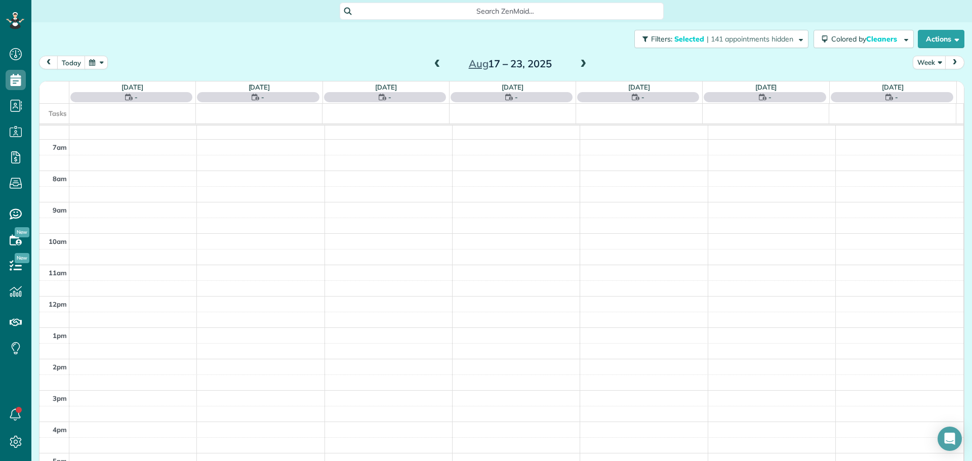
scroll to position [90, 0]
click at [578, 64] on span at bounding box center [583, 64] width 11 height 9
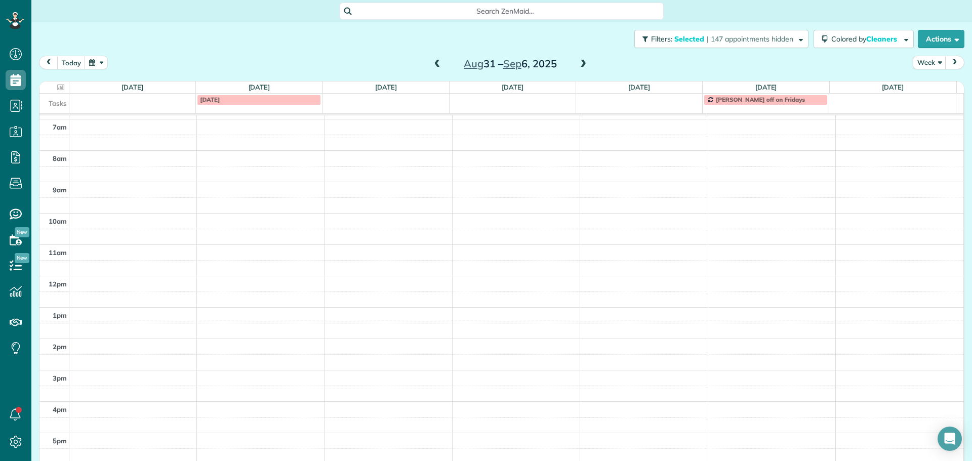
click at [578, 64] on span at bounding box center [583, 64] width 11 height 9
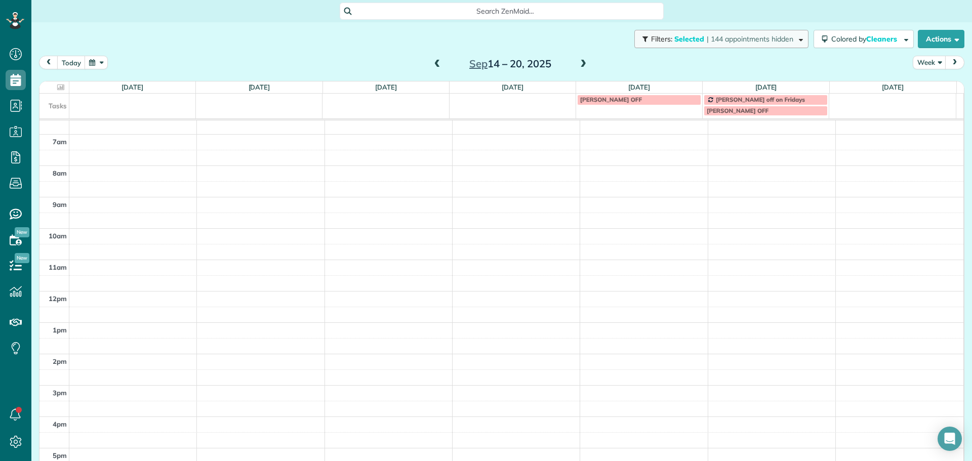
click at [707, 41] on span "| 144 appointments hidden" at bounding box center [750, 38] width 87 height 9
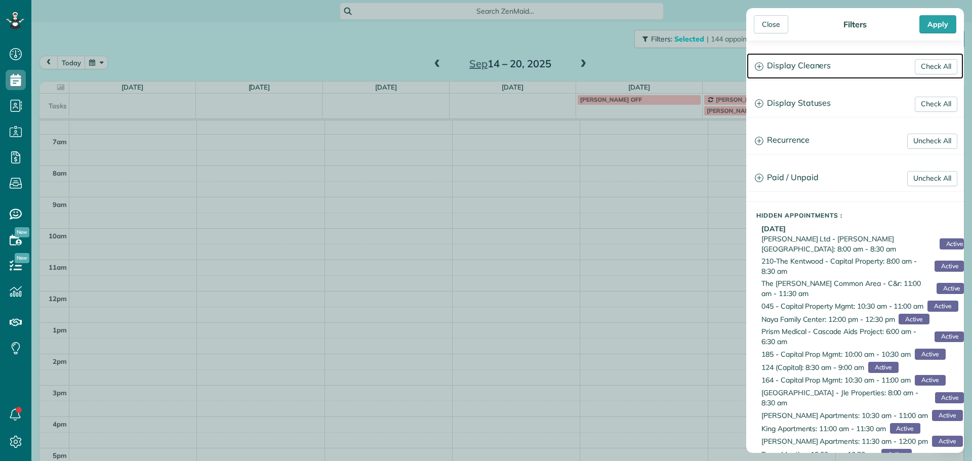
click at [786, 67] on h3 "Display Cleaners" at bounding box center [855, 66] width 217 height 26
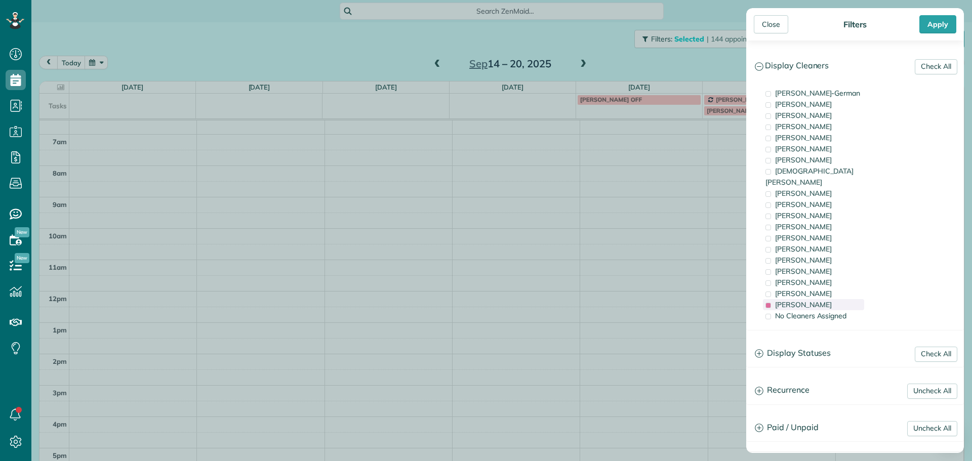
click at [809, 300] on span "Laura Chavez" at bounding box center [803, 304] width 57 height 9
click at [833, 299] on div "Laura Chavez" at bounding box center [813, 304] width 101 height 11
click at [826, 288] on div "Cristina Sainz" at bounding box center [813, 293] width 101 height 11
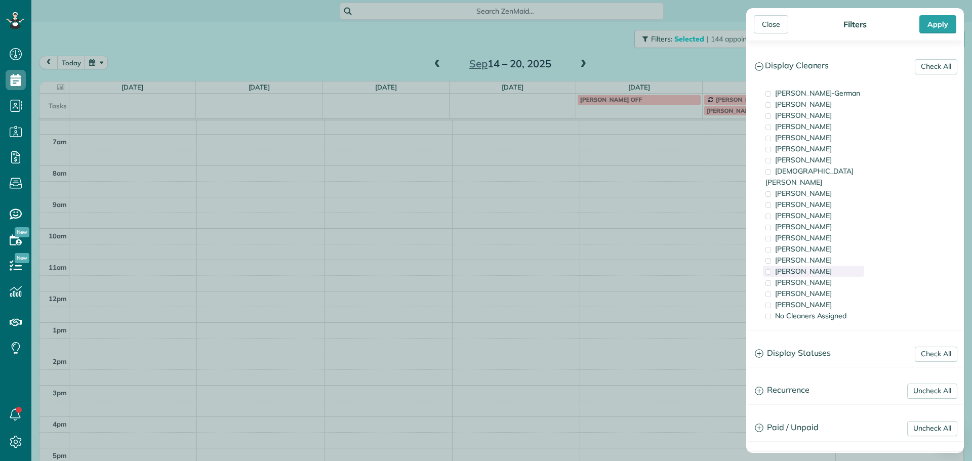
click at [824, 267] on span "Marina Ostertag" at bounding box center [803, 271] width 57 height 9
click at [823, 255] on div "Tammi Rue" at bounding box center [813, 260] width 101 height 11
click at [488, 193] on div "Close Filters Apply Check All Display Cleaners Christina Wright-German Brie Kil…" at bounding box center [486, 230] width 972 height 461
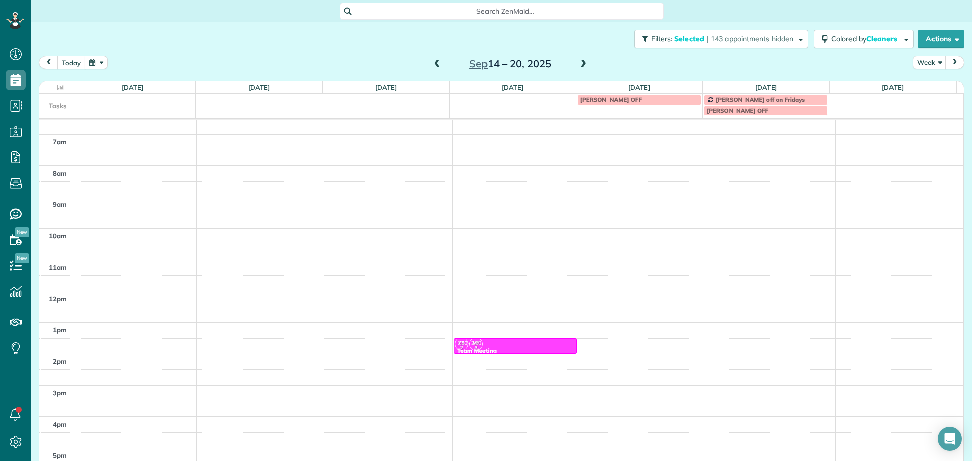
click at [521, 170] on div "4am 5am 6am 7am 8am 9am 10am 11am 12pm 1pm 2pm 3pm 4pm 5pm MZ TM 2 CW SW TL 2 T…" at bounding box center [501, 260] width 924 height 439
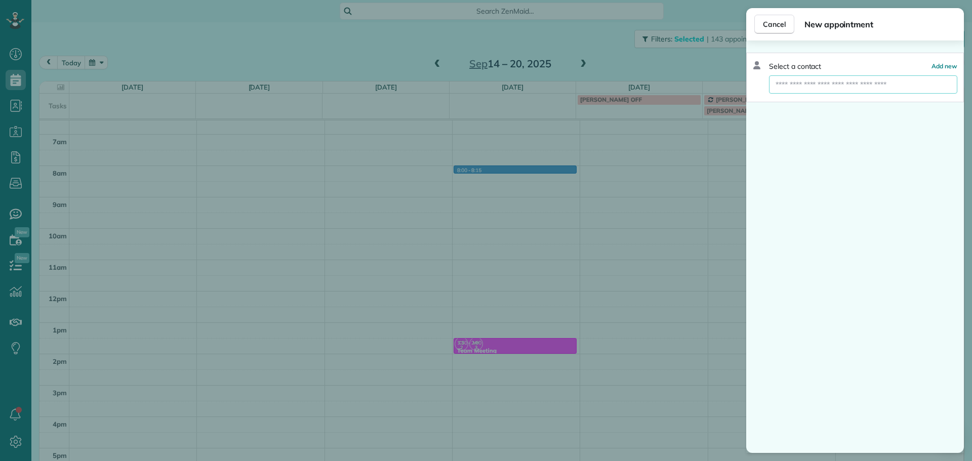
click at [799, 86] on input "text" at bounding box center [863, 84] width 188 height 18
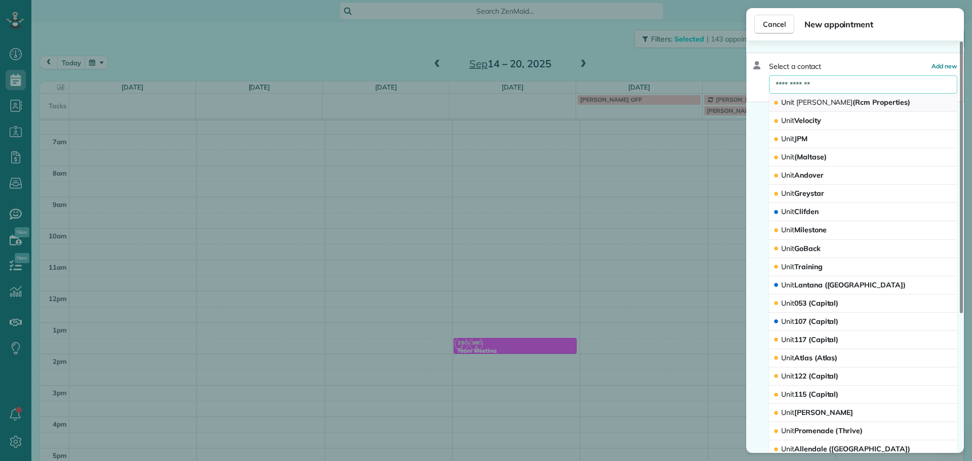
type input "**********"
click at [818, 102] on span "Benford" at bounding box center [825, 102] width 57 height 9
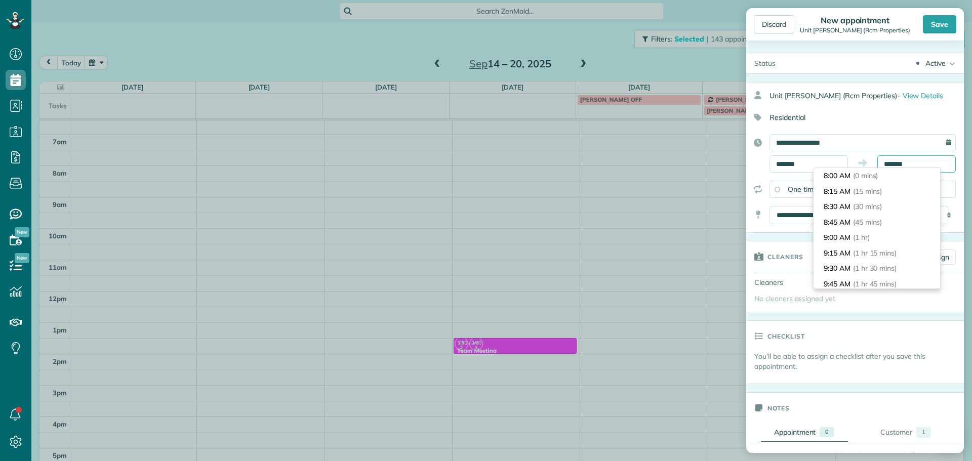
click at [890, 165] on input "*******" at bounding box center [917, 163] width 78 height 17
type input "*******"
click at [895, 202] on li "8:30 AM (30 mins)" at bounding box center [877, 207] width 127 height 16
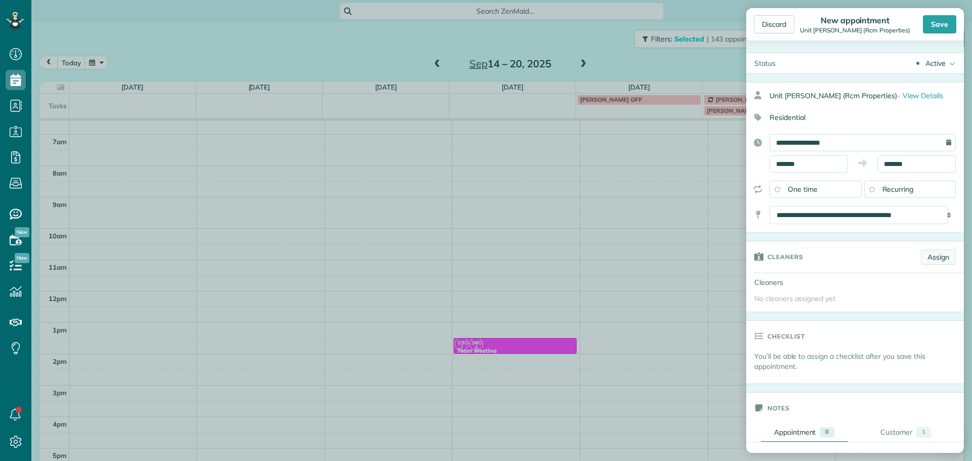
click at [930, 255] on link "Assign" at bounding box center [938, 257] width 35 height 15
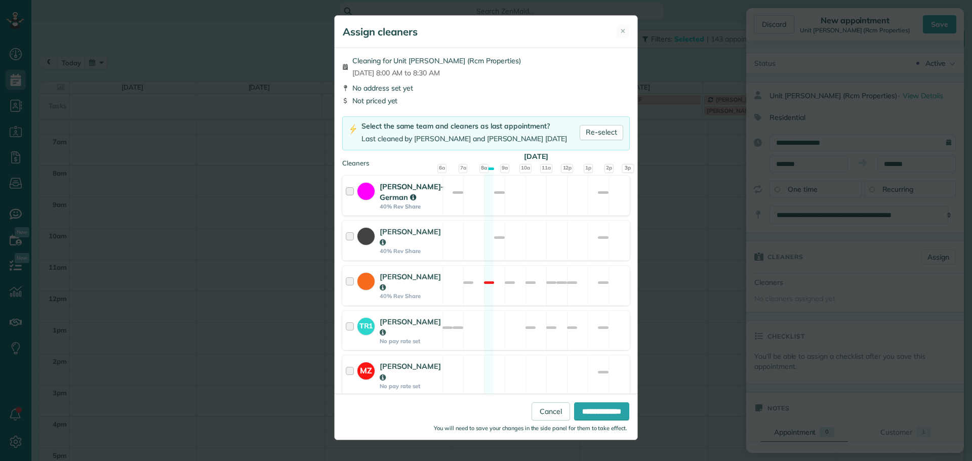
click at [530, 207] on div "Christina Wright-German 40% Rev Share Available" at bounding box center [486, 196] width 288 height 40
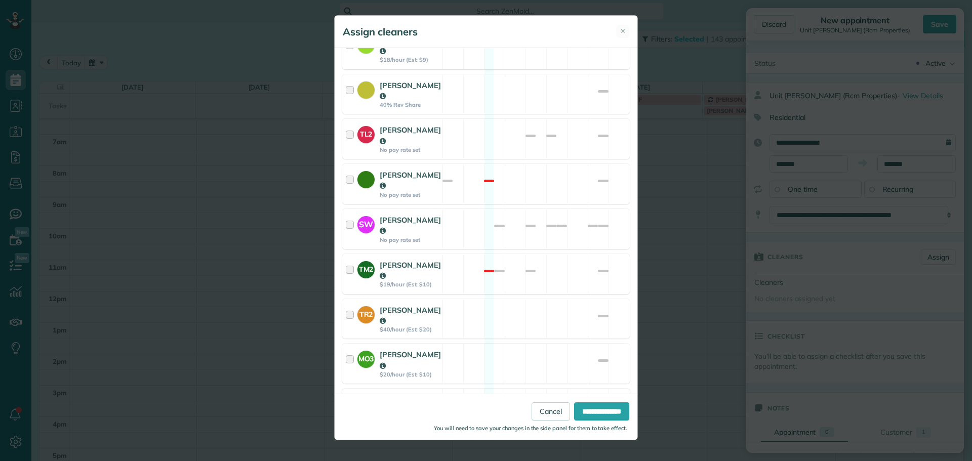
scroll to position [584, 0]
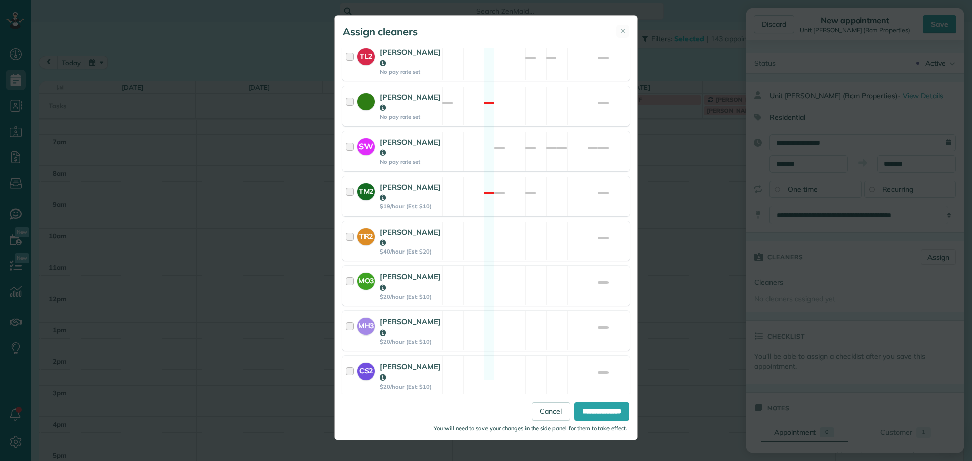
click at [530, 221] on div "TR2 Tammi Rue $40/hour (Est: $20) Available" at bounding box center [486, 241] width 288 height 40
click at [595, 407] on input "**********" at bounding box center [601, 412] width 55 height 18
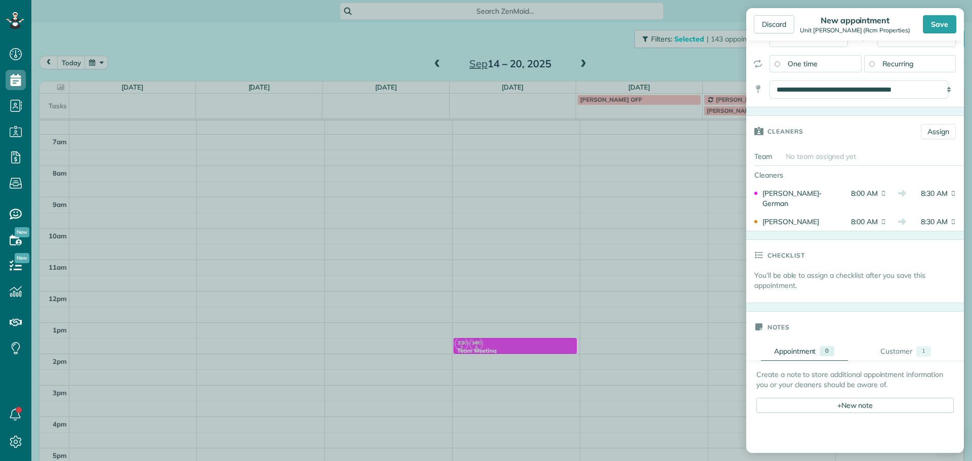
scroll to position [253, 0]
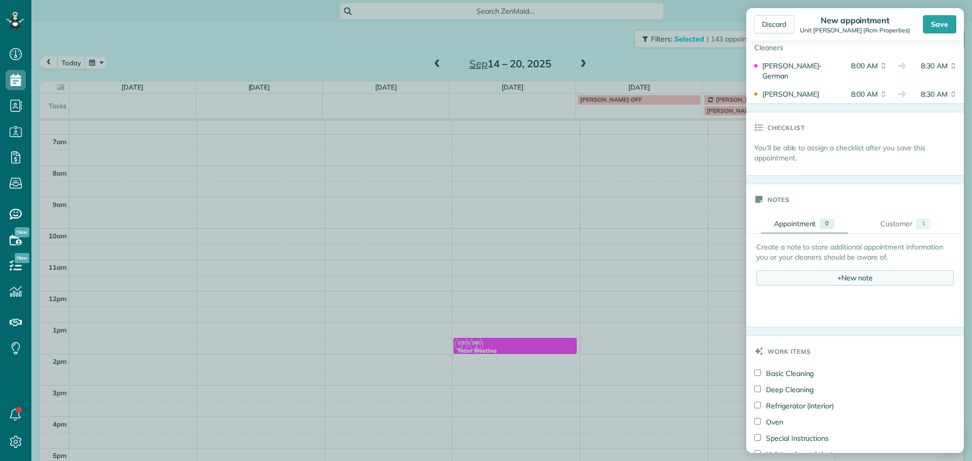
click at [838, 281] on div "+ New note" at bounding box center [855, 277] width 197 height 15
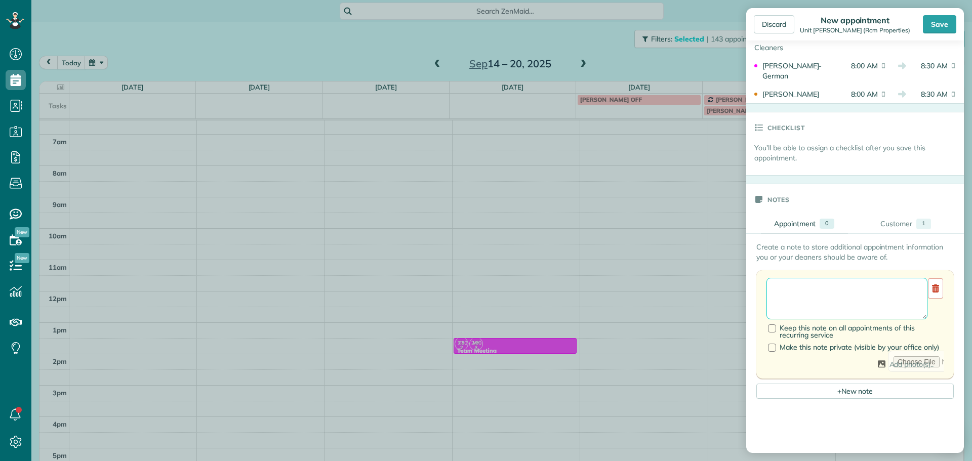
click at [843, 288] on textarea at bounding box center [847, 299] width 161 height 42
paste textarea "**********"
type textarea "**********"
click at [939, 19] on div "Save" at bounding box center [939, 24] width 33 height 18
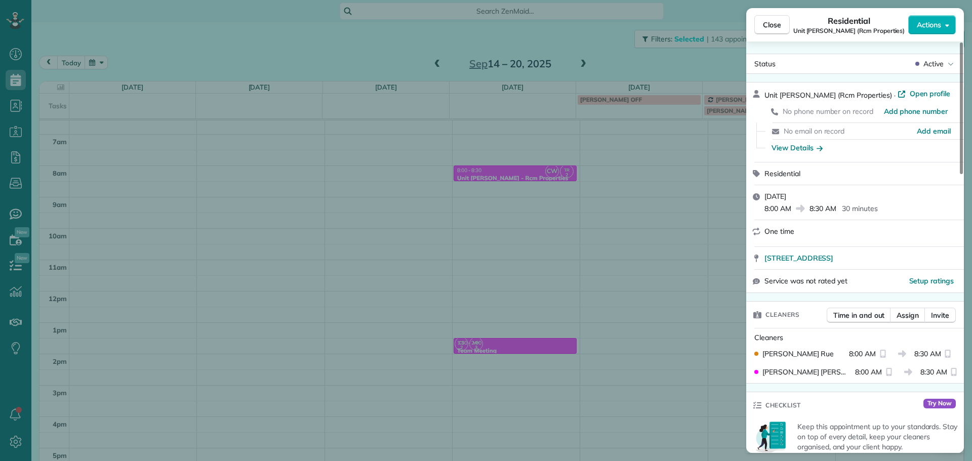
click at [492, 108] on div "Close Residential Unit Benford (Rcm Properties) Actions Status Active Unit Benf…" at bounding box center [486, 230] width 972 height 461
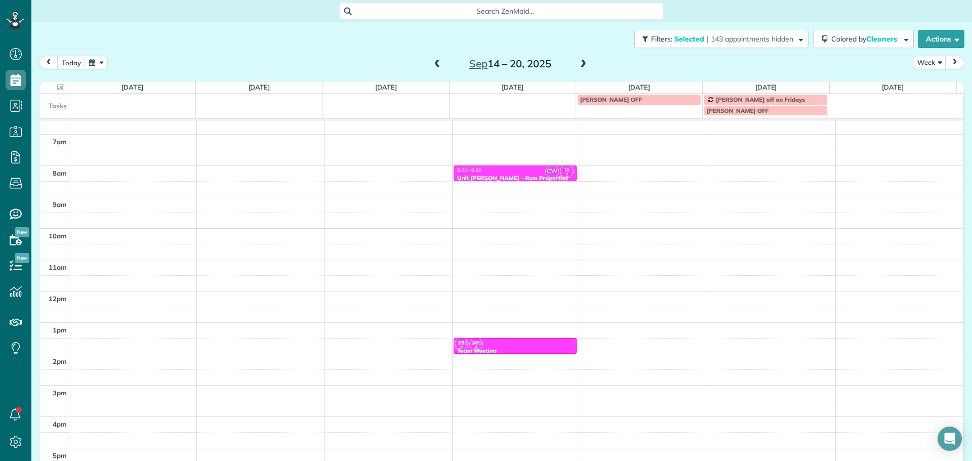
click at [432, 63] on span at bounding box center [437, 64] width 11 height 9
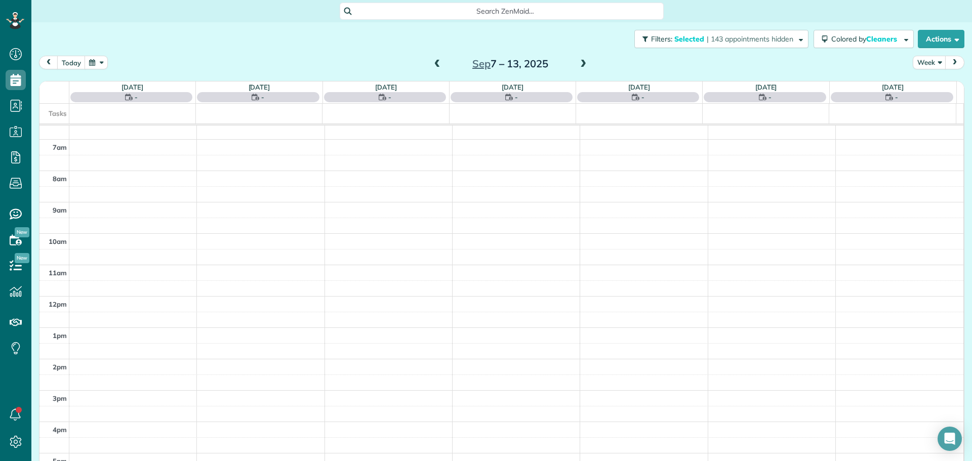
scroll to position [90, 0]
click at [432, 63] on span at bounding box center [437, 64] width 11 height 9
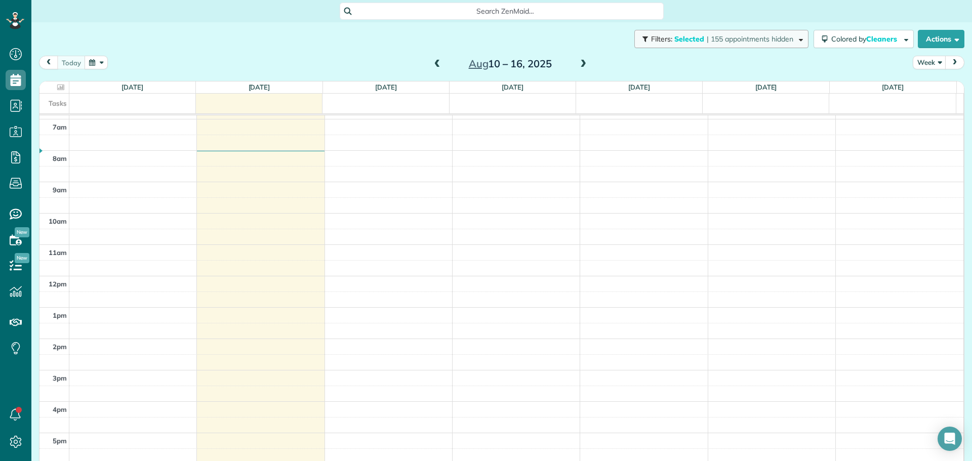
click at [771, 42] on span "| 155 appointments hidden" at bounding box center [750, 38] width 87 height 9
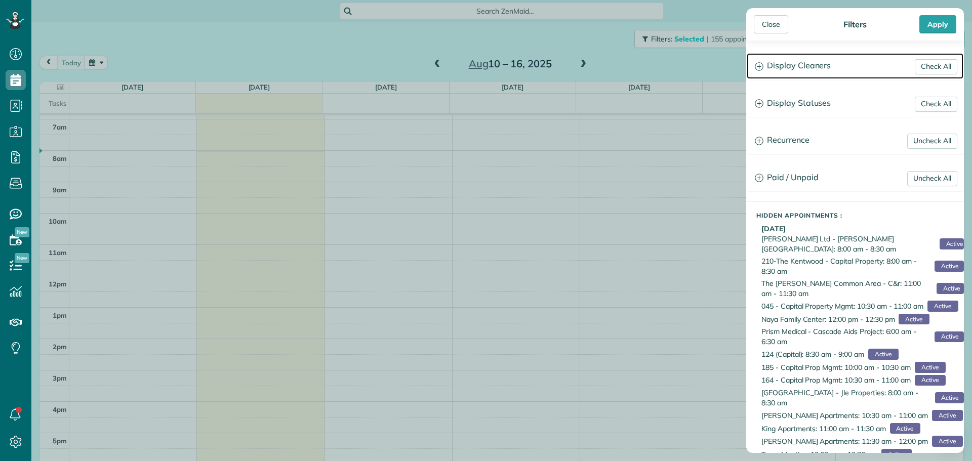
click at [779, 66] on h3 "Display Cleaners" at bounding box center [855, 66] width 217 height 26
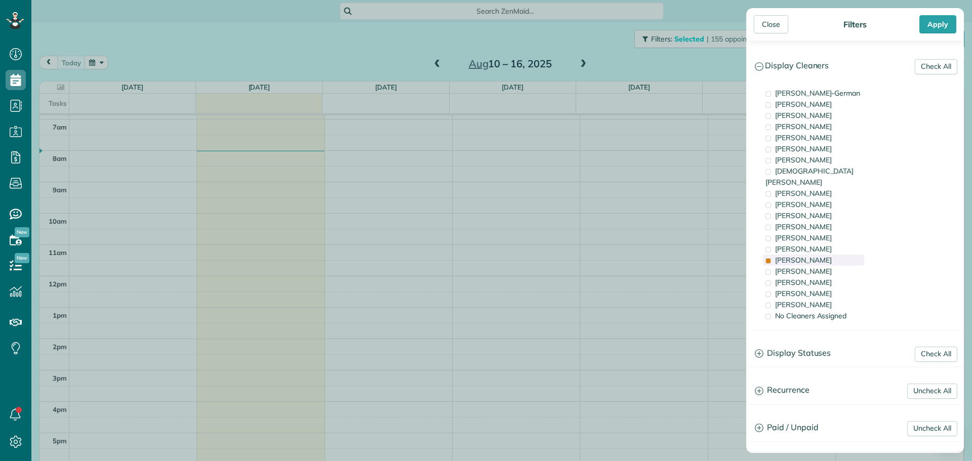
click at [814, 255] on div "Tammi Rue" at bounding box center [813, 260] width 101 height 11
click at [821, 278] on span "Meralda Harris" at bounding box center [803, 282] width 57 height 9
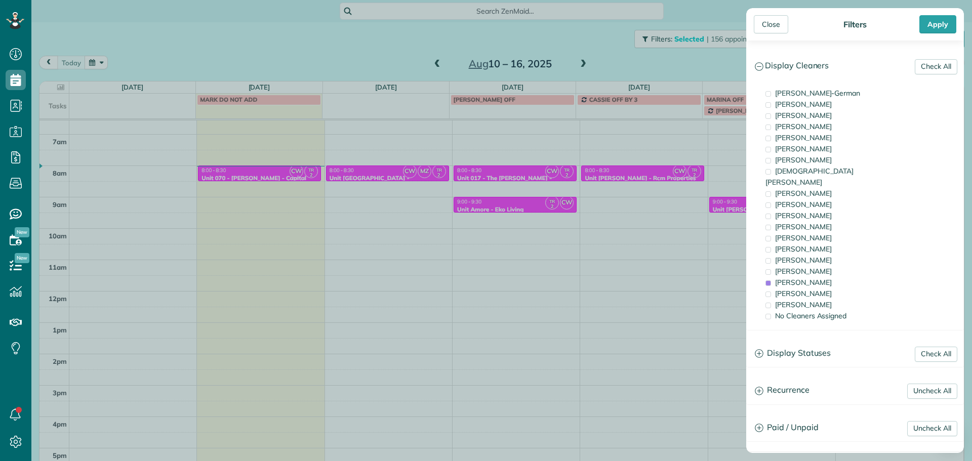
drag, startPoint x: 484, startPoint y: 207, endPoint x: 479, endPoint y: 204, distance: 5.9
click at [483, 206] on div "Close Filters Apply Check All Display Cleaners Christina Wright-German Brie Kil…" at bounding box center [486, 230] width 972 height 461
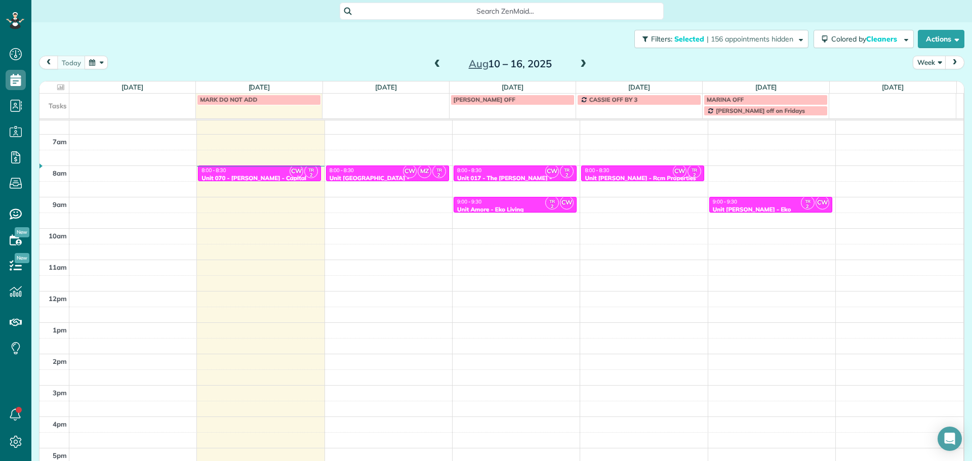
click at [580, 65] on span at bounding box center [583, 64] width 11 height 9
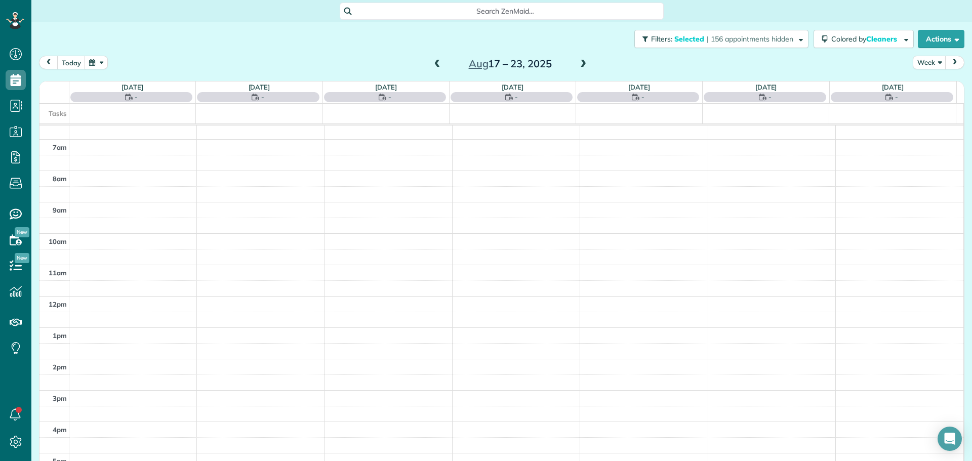
scroll to position [90, 0]
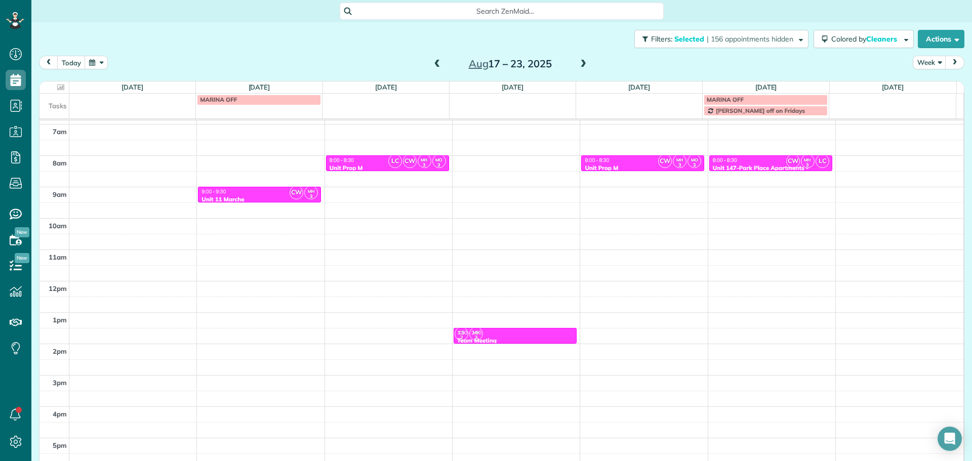
click at [433, 62] on span at bounding box center [437, 64] width 11 height 9
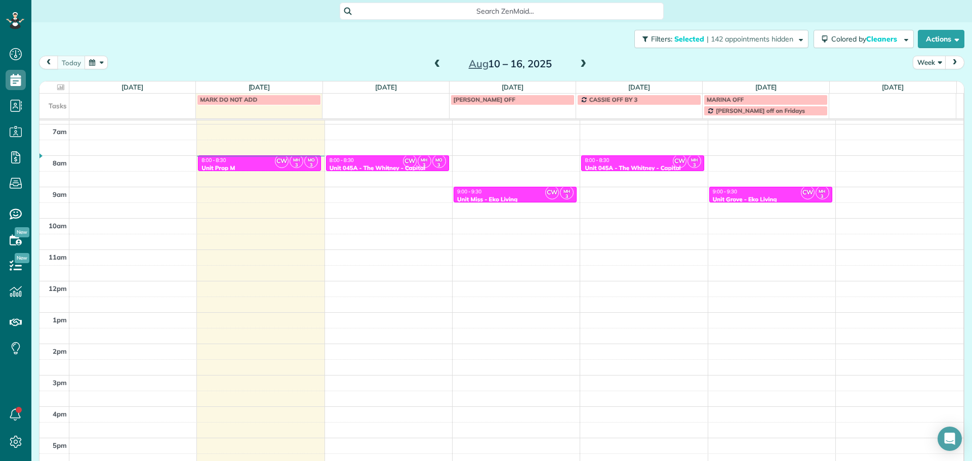
click at [403, 159] on span "CW" at bounding box center [410, 161] width 14 height 14
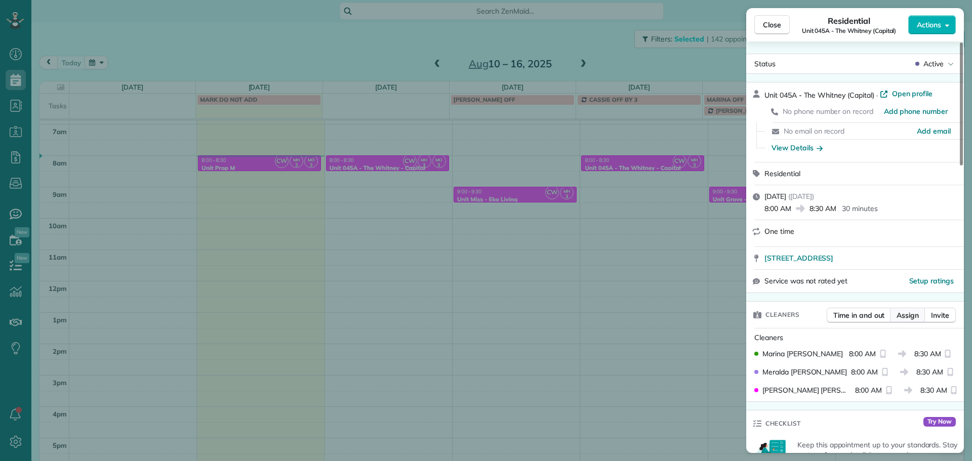
click at [912, 315] on span "Assign" at bounding box center [908, 315] width 22 height 10
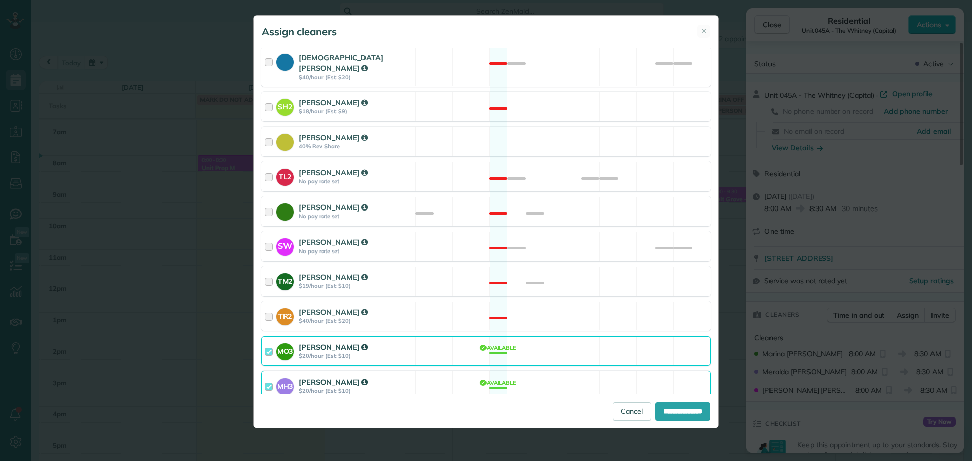
scroll to position [465, 0]
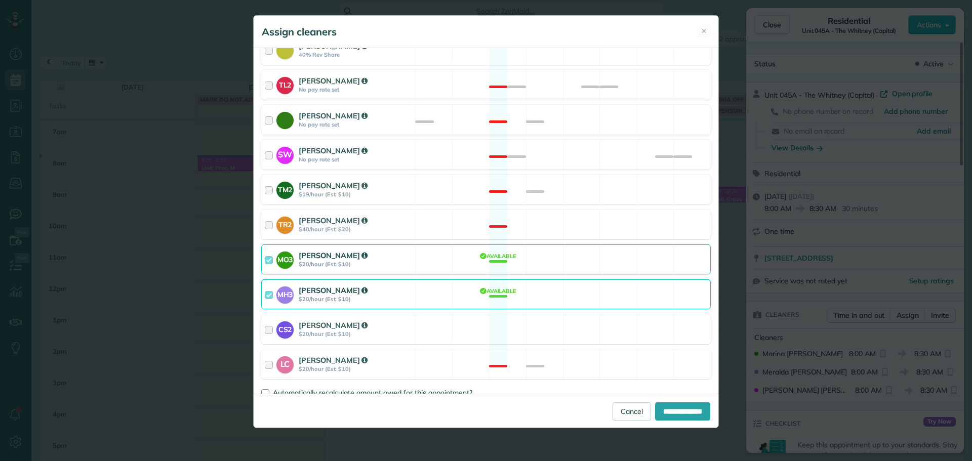
click at [616, 280] on div "MH3 Meralda Harris $20/hour (Est: $10) Available" at bounding box center [486, 295] width 450 height 30
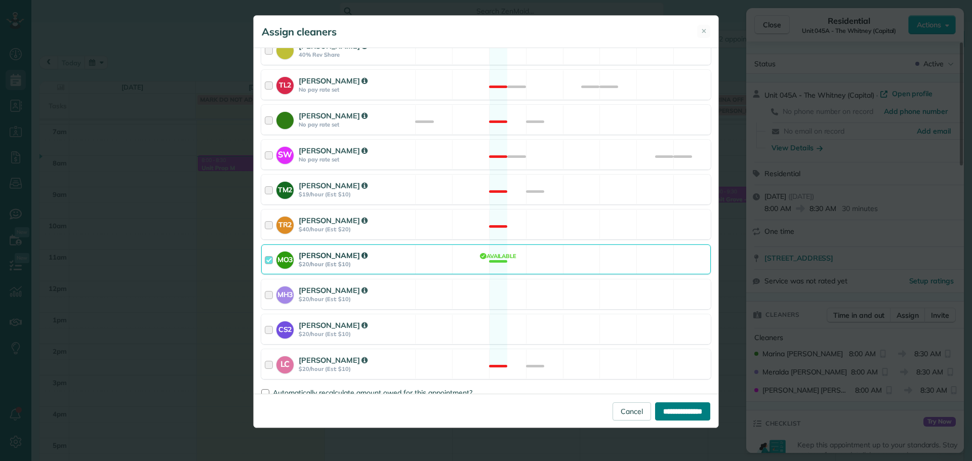
click at [667, 404] on input "**********" at bounding box center [682, 412] width 55 height 18
type input "**********"
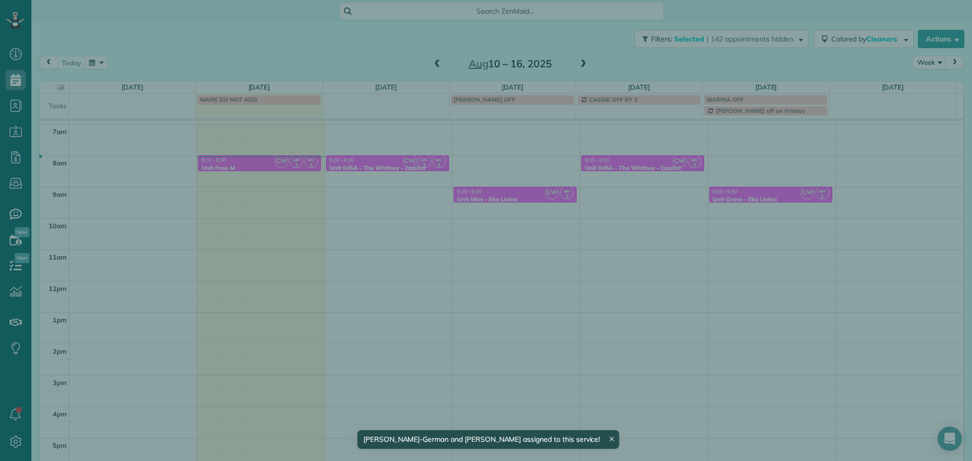
scroll to position [85, 0]
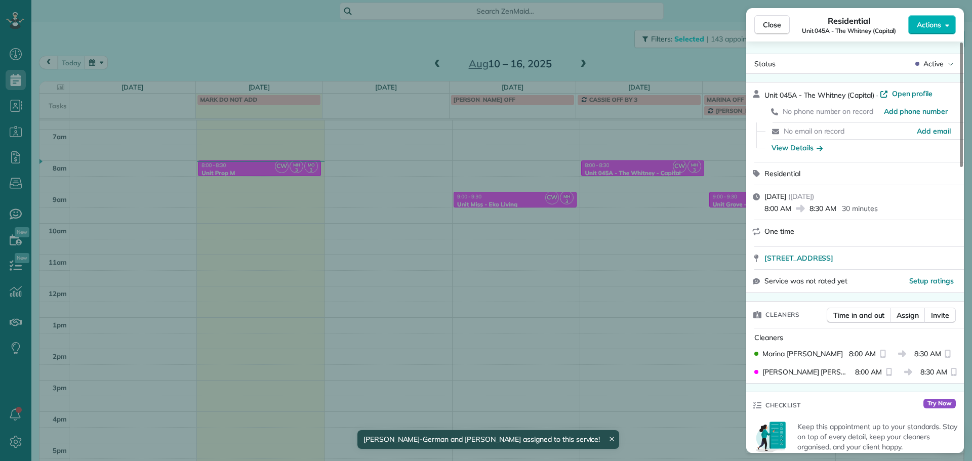
click at [362, 207] on div "Close Residential Unit 045A - The Whitney (Capital) Actions Status Active Unit …" at bounding box center [486, 230] width 972 height 461
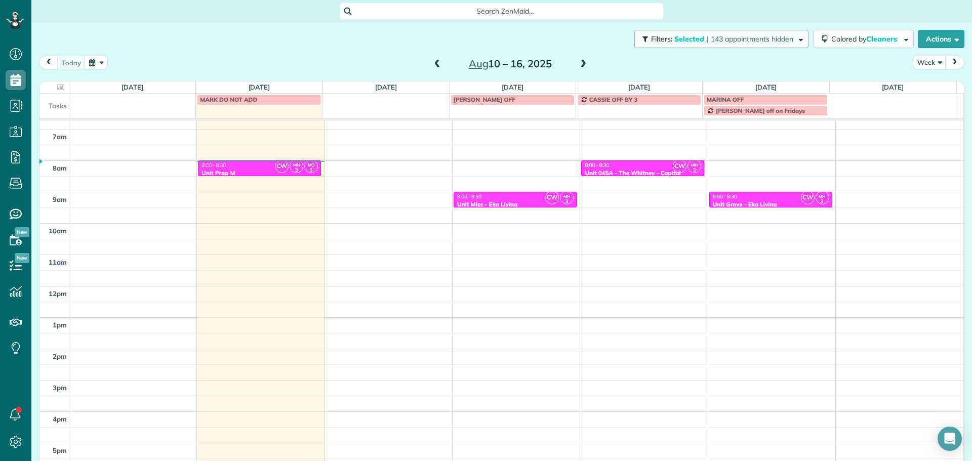
click at [707, 39] on span "| 143 appointments hidden" at bounding box center [750, 38] width 87 height 9
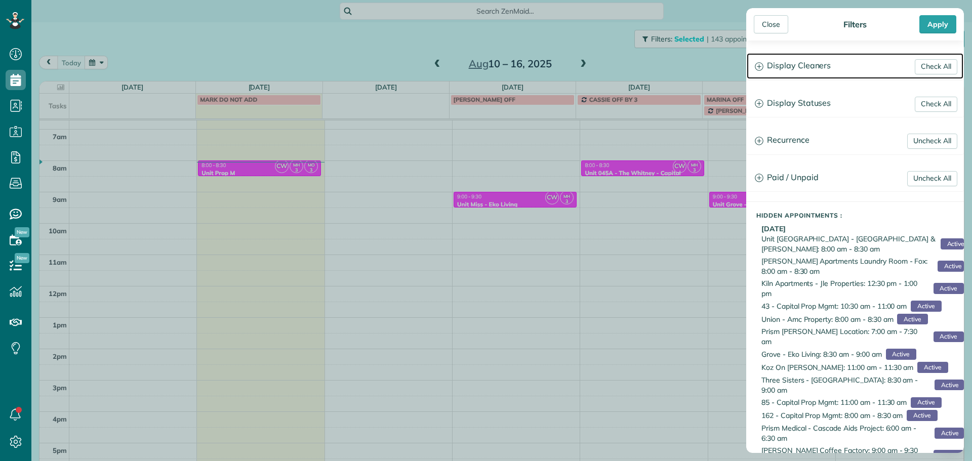
click at [835, 69] on h3 "Display Cleaners" at bounding box center [855, 66] width 217 height 26
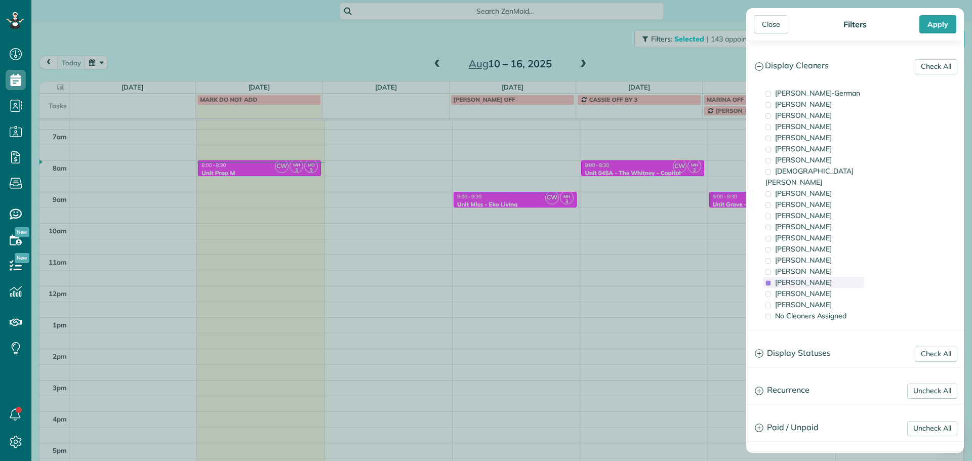
click at [815, 278] on span "Meralda Harris" at bounding box center [803, 282] width 57 height 9
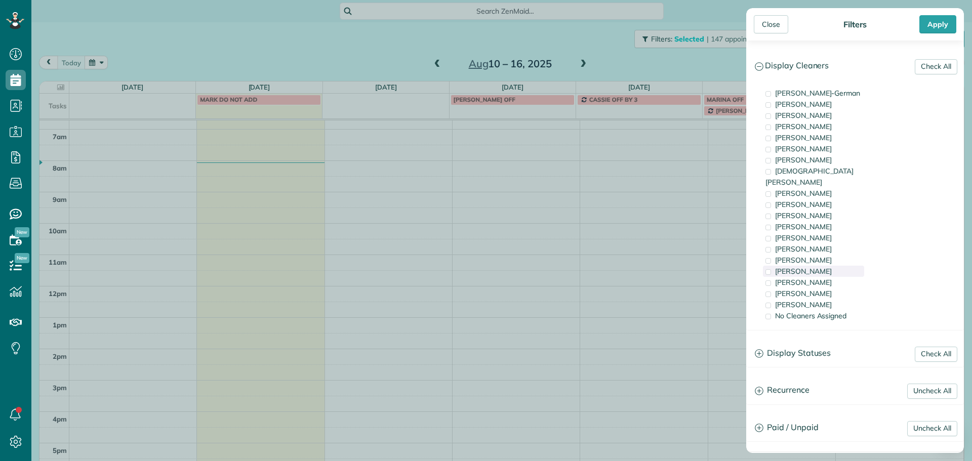
scroll to position [80, 0]
click at [817, 266] on div "Marina Ostertag" at bounding box center [813, 271] width 101 height 11
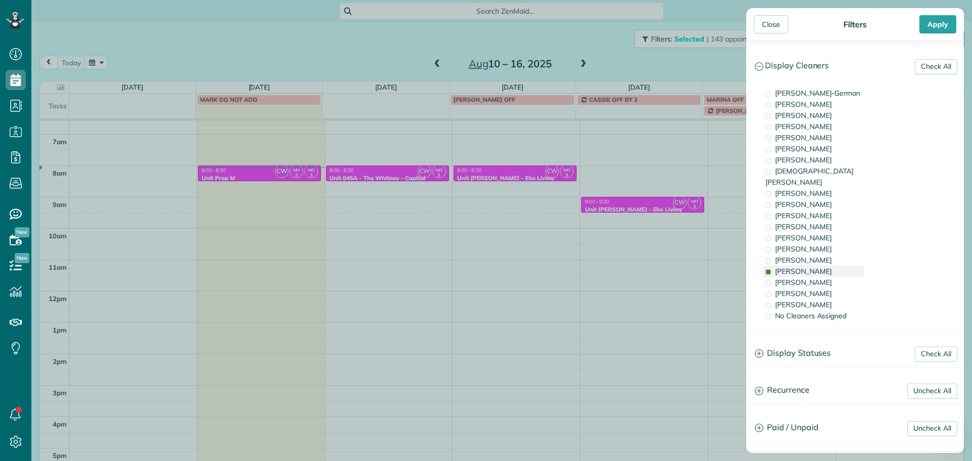
click at [817, 266] on div "Marina Ostertag" at bounding box center [813, 271] width 101 height 11
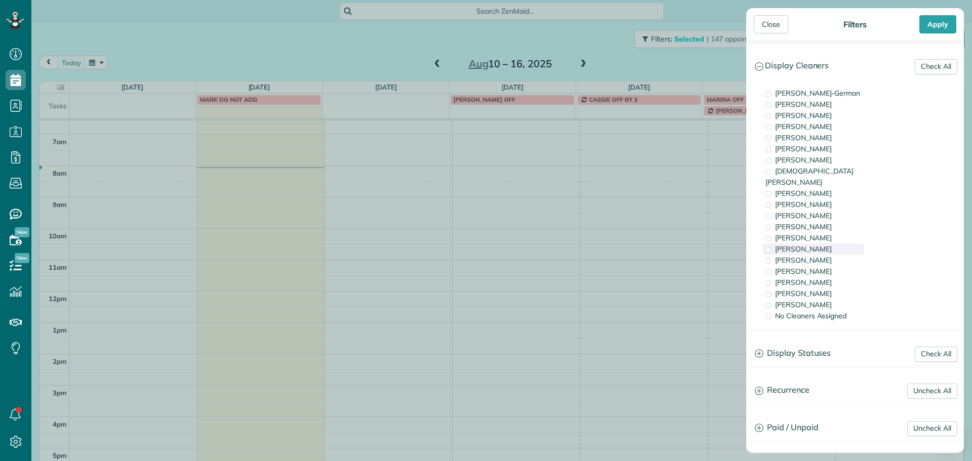
click at [819, 244] on div "Tammy McKinley" at bounding box center [813, 249] width 101 height 11
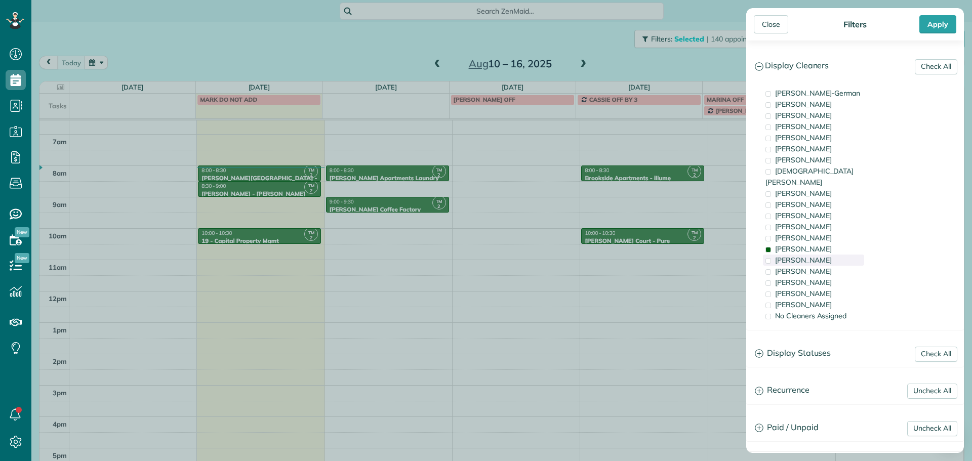
click at [821, 255] on div "Tammi Rue" at bounding box center [813, 260] width 101 height 11
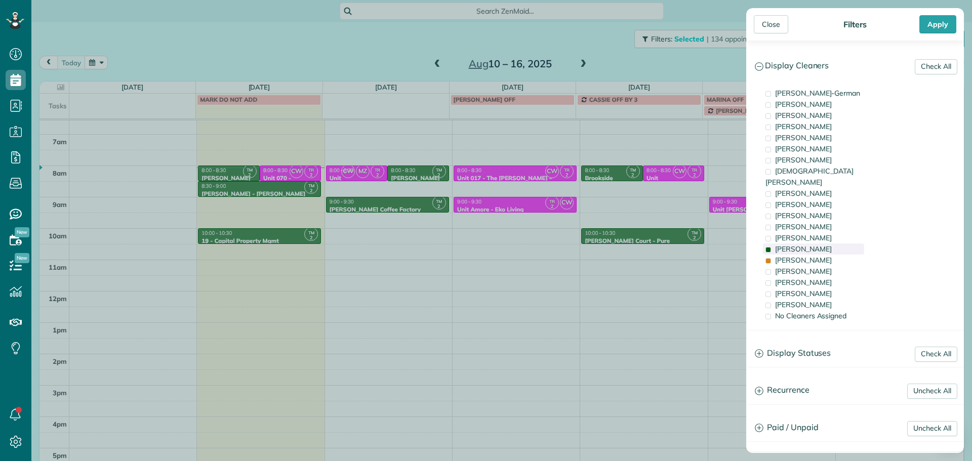
click at [821, 245] on span "Tammy McKinley" at bounding box center [803, 249] width 57 height 9
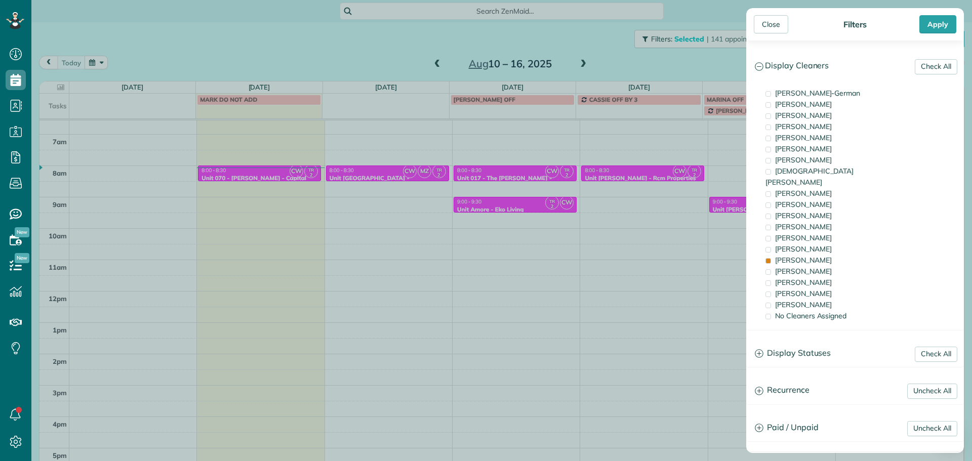
click at [357, 203] on div "Close Filters Apply Check All Display Cleaners Christina Wright-German Brie Kil…" at bounding box center [486, 230] width 972 height 461
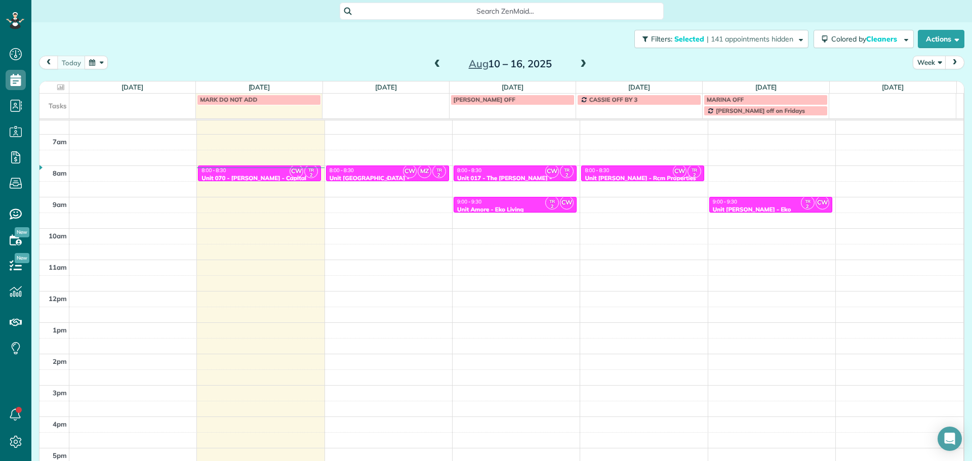
click at [354, 173] on div "8:00 - 8:30" at bounding box center [387, 170] width 117 height 7
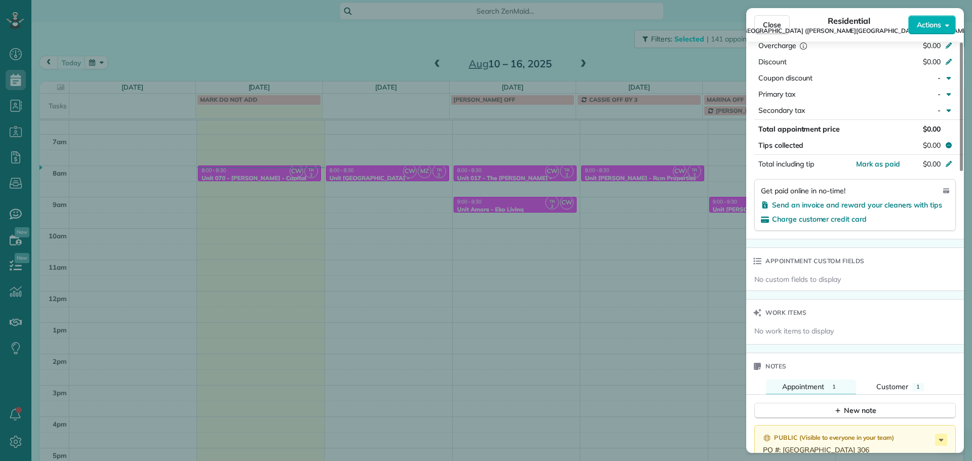
scroll to position [661, 0]
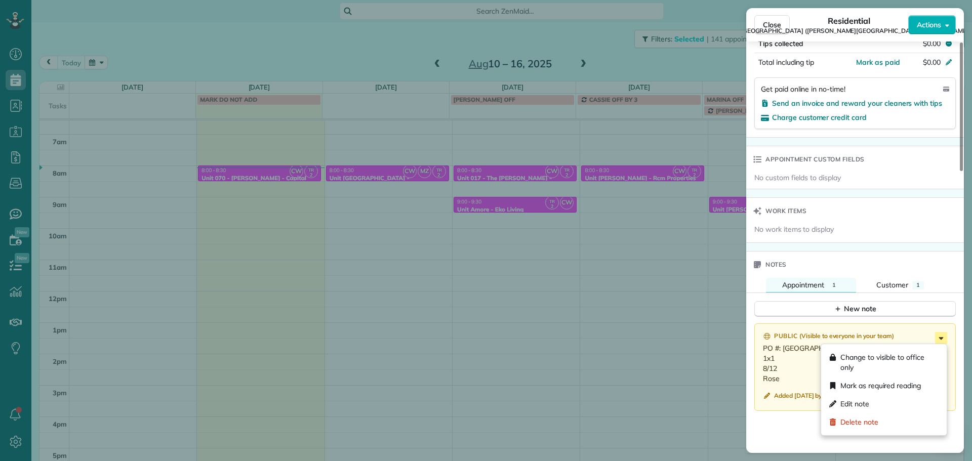
click at [939, 341] on icon at bounding box center [941, 338] width 12 height 12
click at [889, 400] on div "Edit note" at bounding box center [883, 404] width 117 height 18
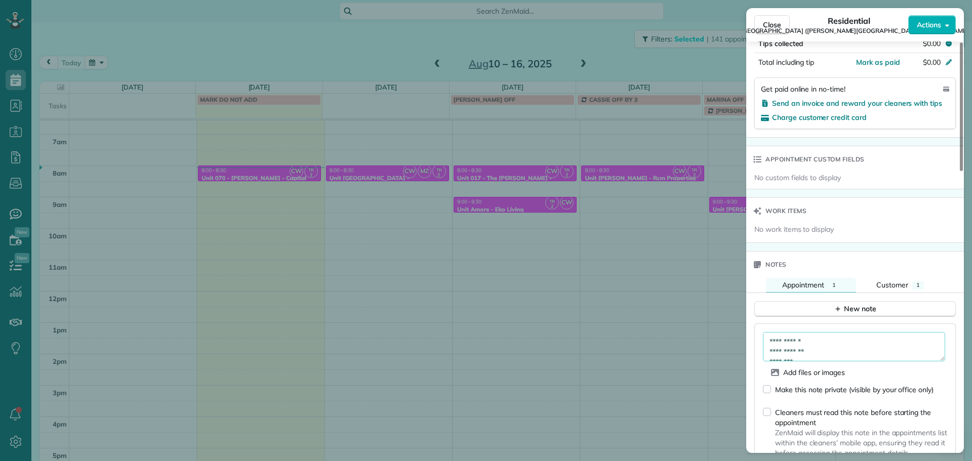
click at [841, 341] on textarea "**********" at bounding box center [854, 346] width 182 height 29
drag, startPoint x: 817, startPoint y: 342, endPoint x: 770, endPoint y: 344, distance: 47.1
click at [770, 344] on textarea "**********" at bounding box center [854, 346] width 182 height 29
click at [820, 350] on textarea "**********" at bounding box center [854, 346] width 182 height 29
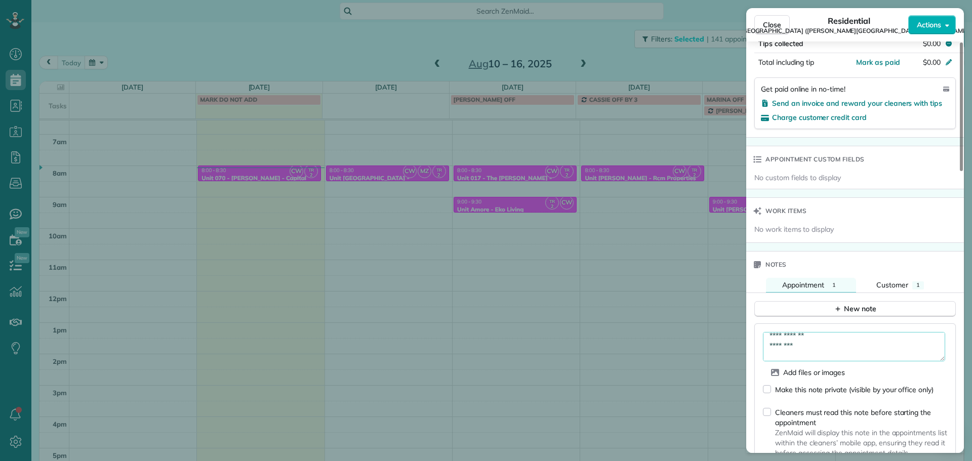
paste textarea "**********"
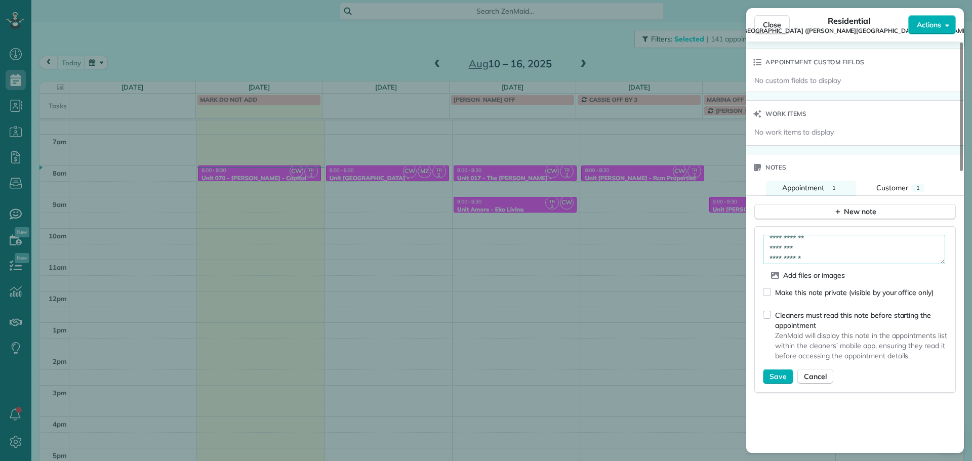
scroll to position [763, 0]
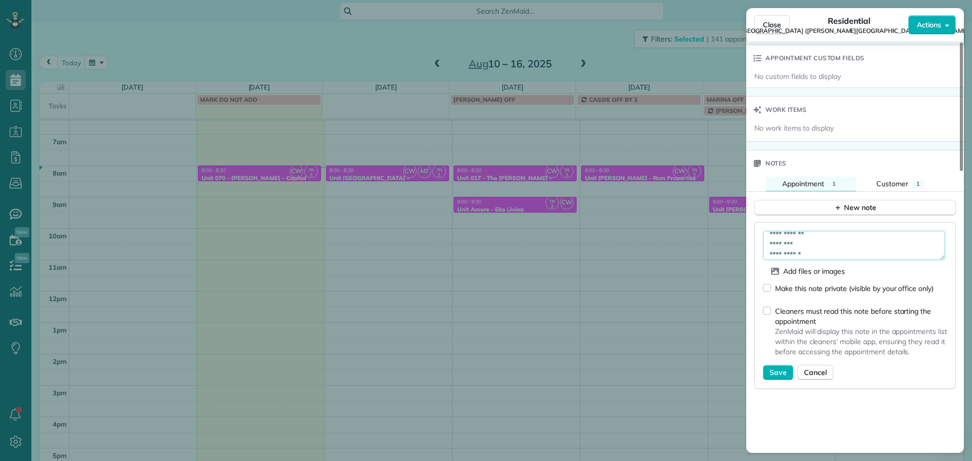
type textarea "**********"
click at [760, 371] on div "**********" at bounding box center [856, 305] width 202 height 167
click at [769, 373] on button "Save" at bounding box center [778, 372] width 30 height 15
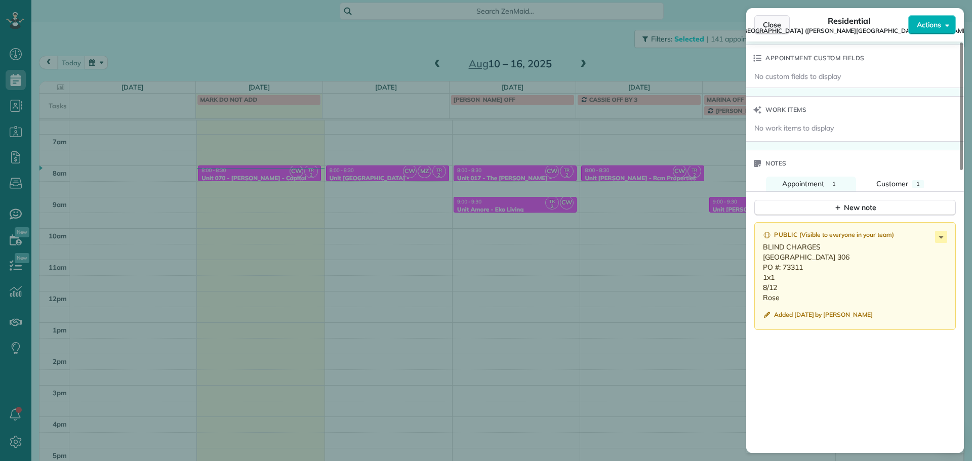
click at [772, 22] on span "Close" at bounding box center [772, 25] width 18 height 10
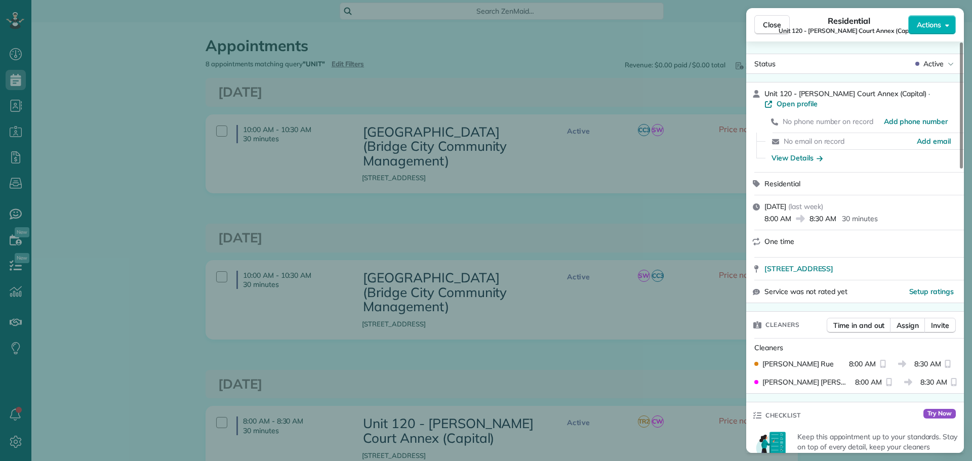
scroll to position [810, 0]
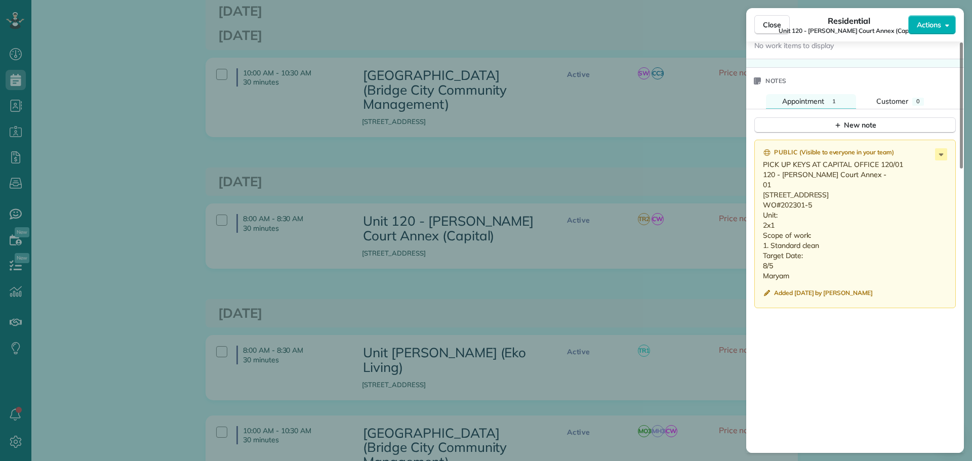
click at [553, 197] on div "Close Residential Unit 120 - [PERSON_NAME] Court Annex (Capital) Actions Status…" at bounding box center [486, 230] width 972 height 461
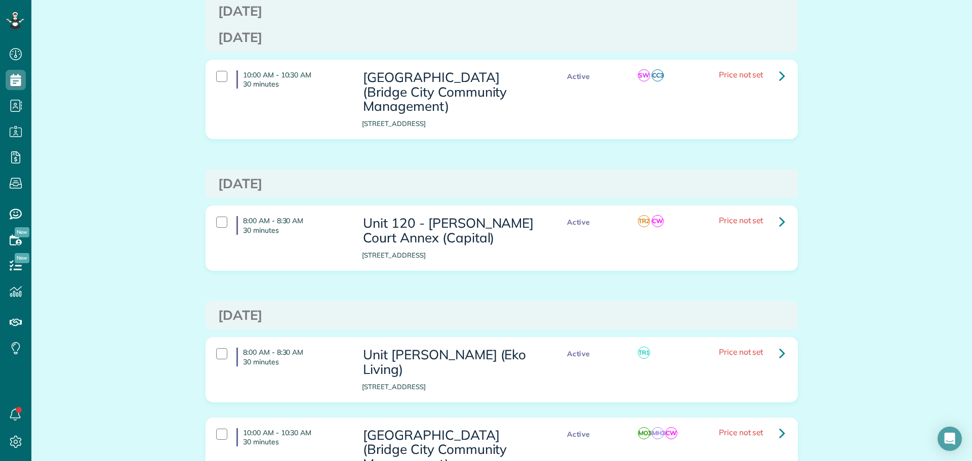
scroll to position [192, 0]
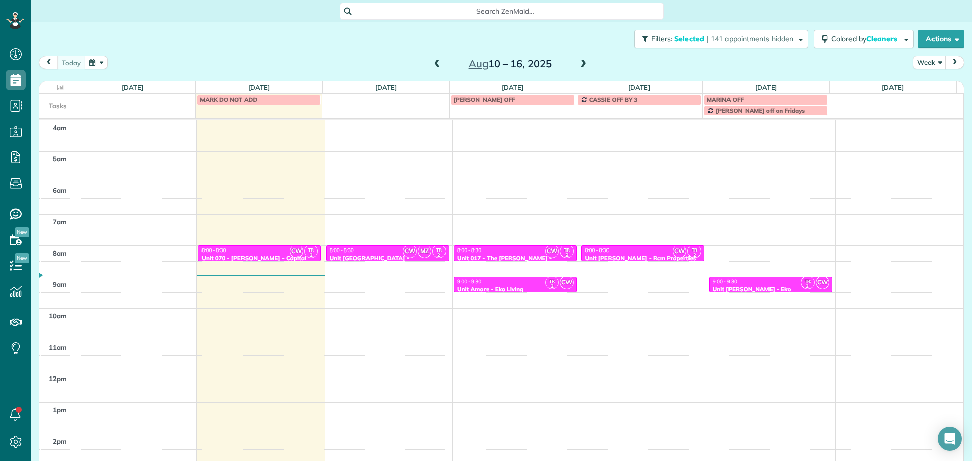
scroll to position [80, 0]
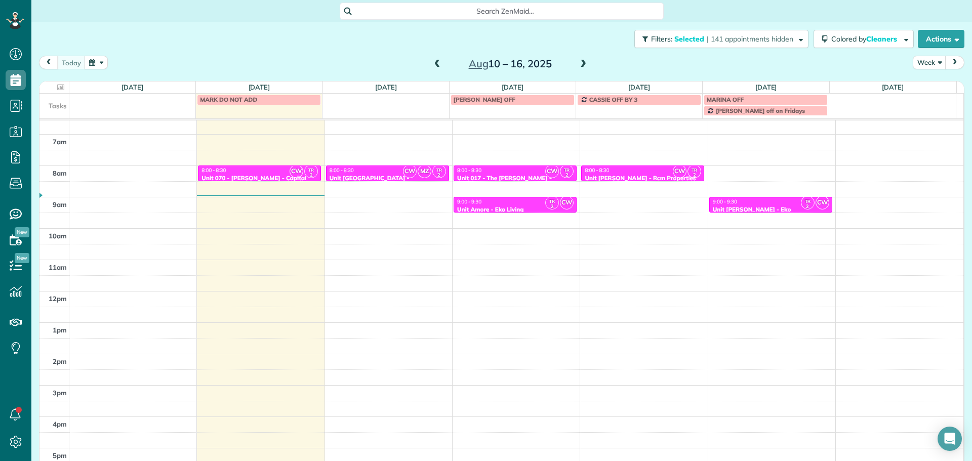
click at [713, 50] on div "Filters: Selected | 141 appointments hidden Colored by Cleaners Color by Cleane…" at bounding box center [501, 38] width 941 height 33
click at [719, 42] on span "| 141 appointments hidden" at bounding box center [750, 38] width 87 height 9
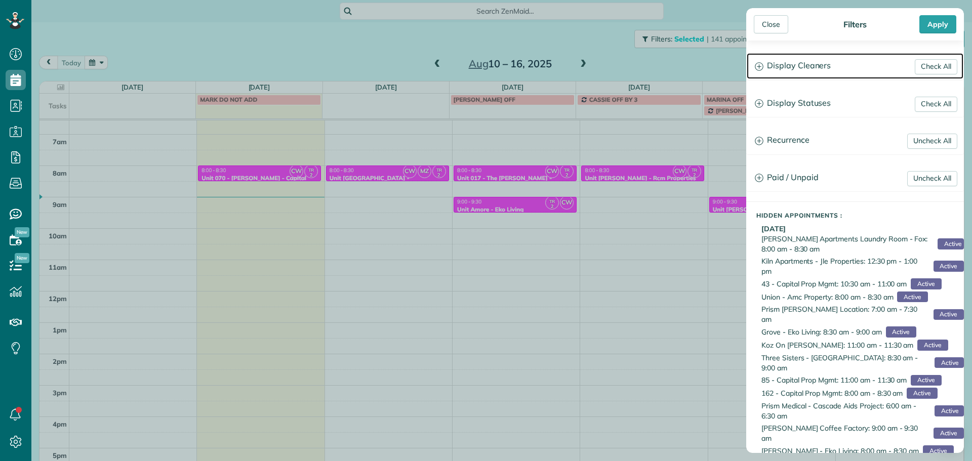
click at [826, 65] on h3 "Display Cleaners" at bounding box center [855, 66] width 217 height 26
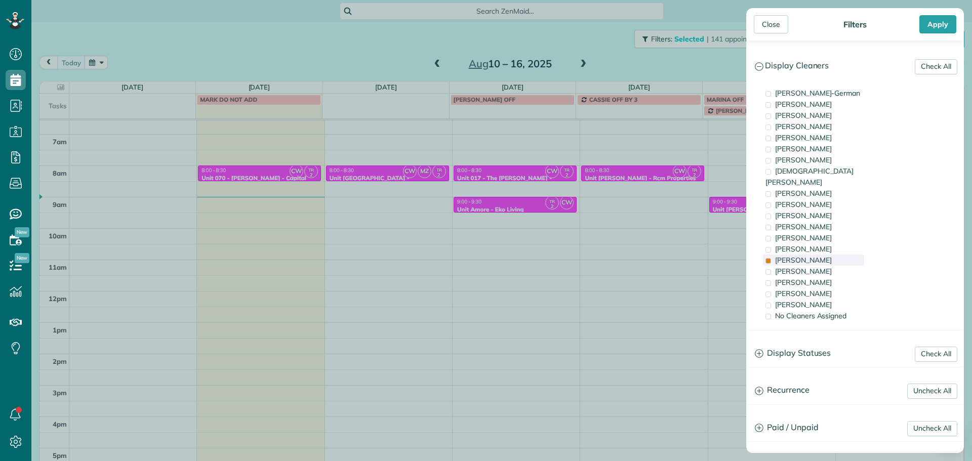
click at [809, 256] on span "[PERSON_NAME]" at bounding box center [803, 260] width 57 height 9
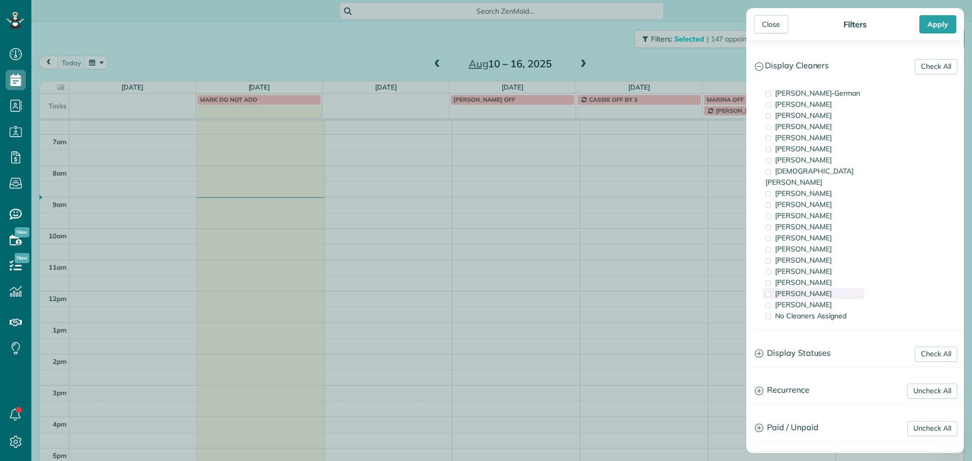
click at [815, 289] on span "[PERSON_NAME]" at bounding box center [803, 293] width 57 height 9
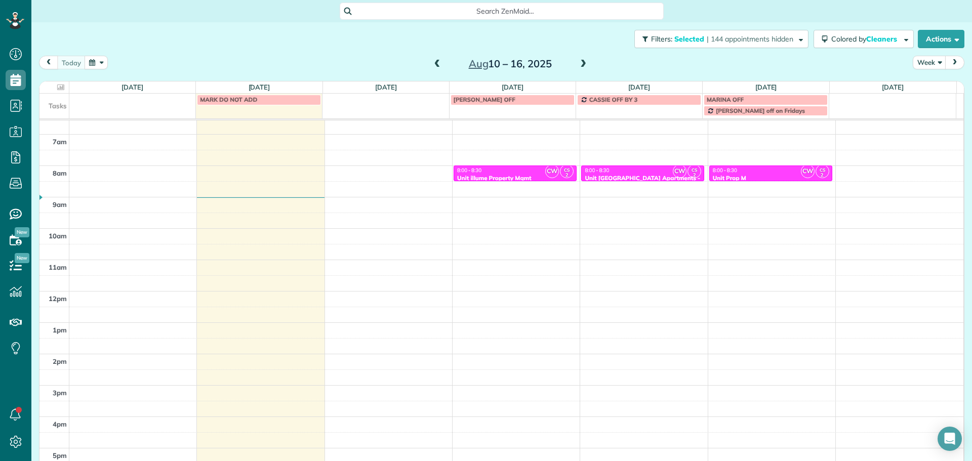
click at [581, 185] on div "Close Filters Apply Check All Display Cleaners [PERSON_NAME]-German [PERSON_NAM…" at bounding box center [486, 230] width 972 height 461
click at [527, 172] on div "8:00 - 8:30" at bounding box center [515, 170] width 117 height 7
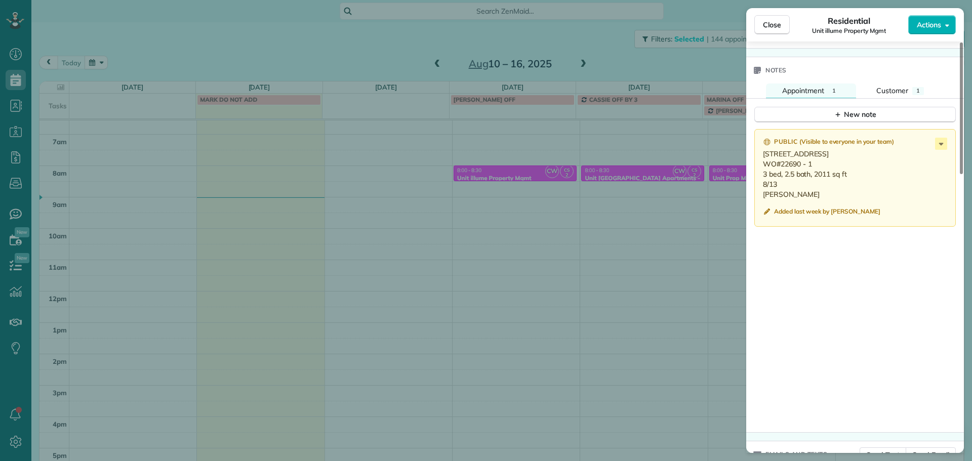
scroll to position [861, 0]
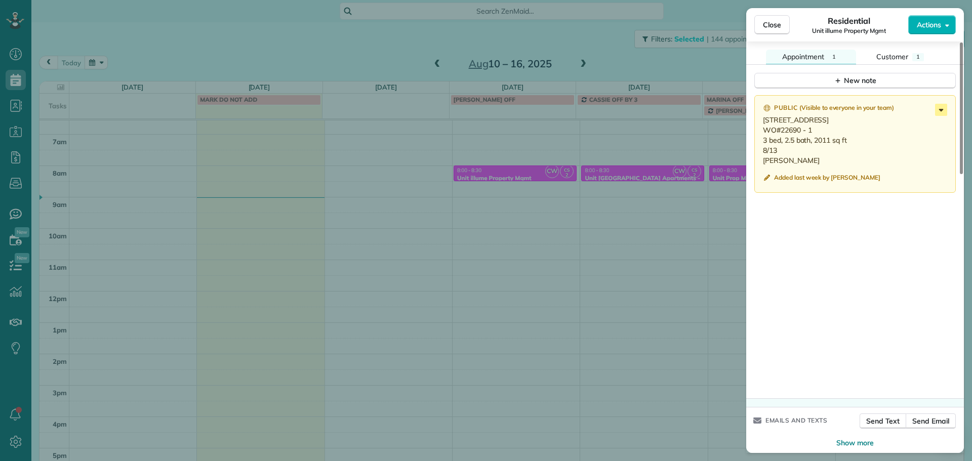
click at [942, 111] on icon at bounding box center [941, 110] width 12 height 12
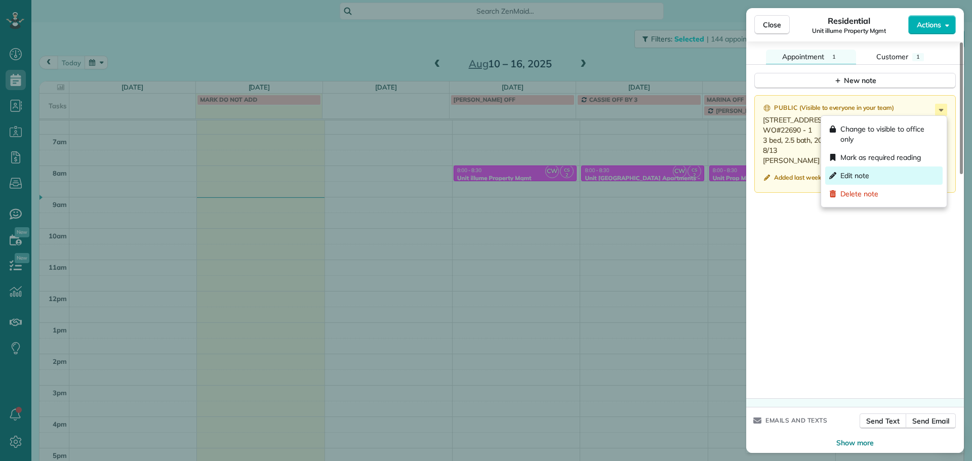
click at [906, 178] on div "Edit note" at bounding box center [883, 176] width 117 height 18
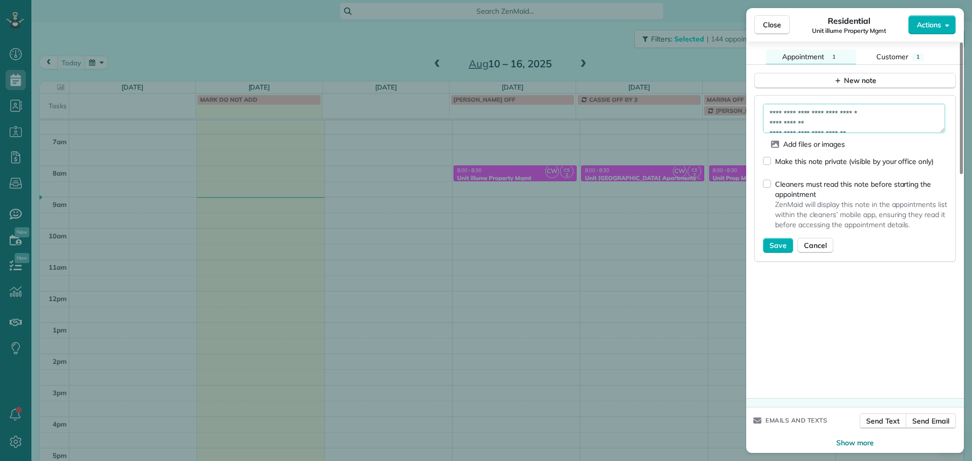
click at [898, 132] on textarea "**********" at bounding box center [854, 118] width 182 height 29
paste textarea "**********"
type textarea "**********"
click at [776, 251] on button "Save" at bounding box center [778, 245] width 30 height 15
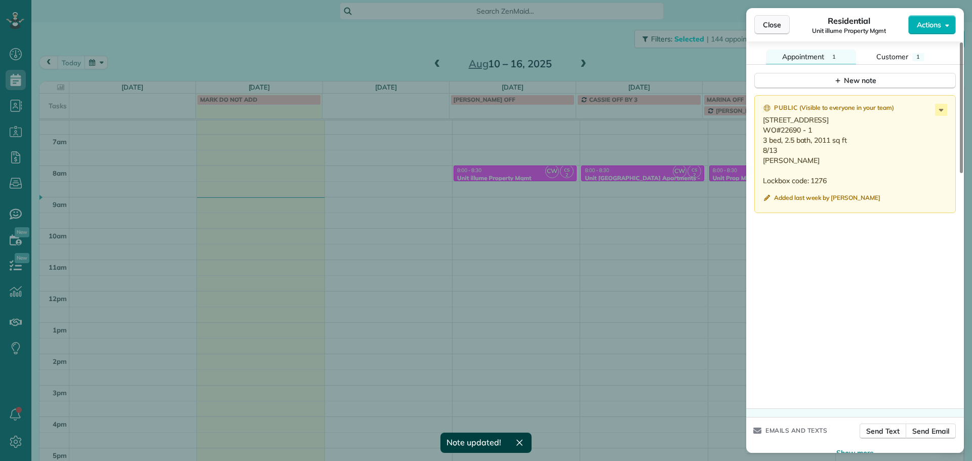
click at [775, 23] on span "Close" at bounding box center [772, 25] width 18 height 10
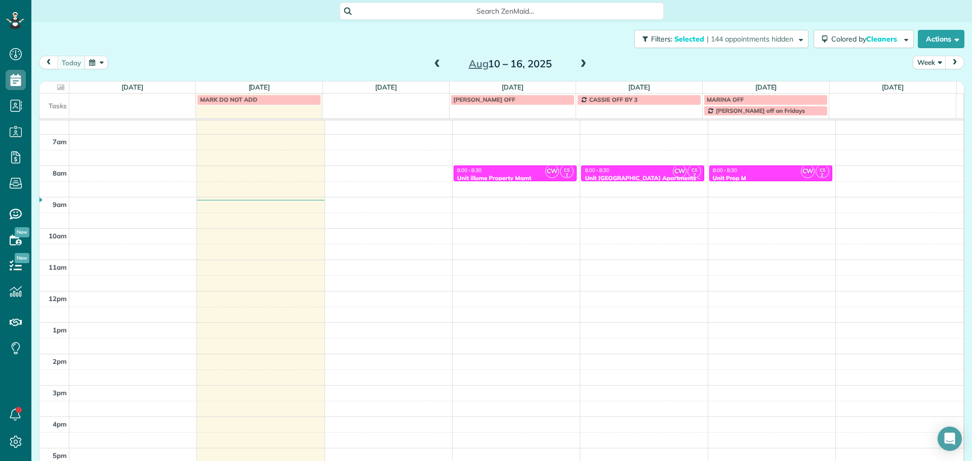
click at [432, 60] on span at bounding box center [437, 64] width 11 height 9
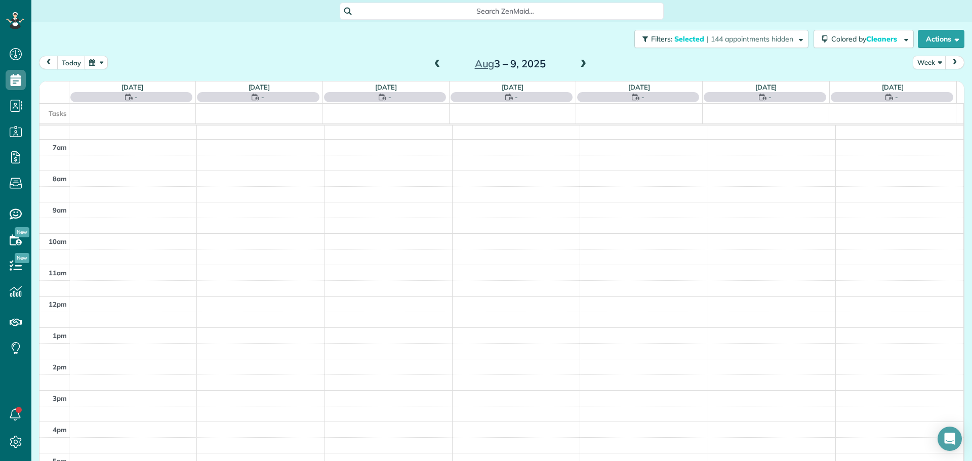
scroll to position [90, 0]
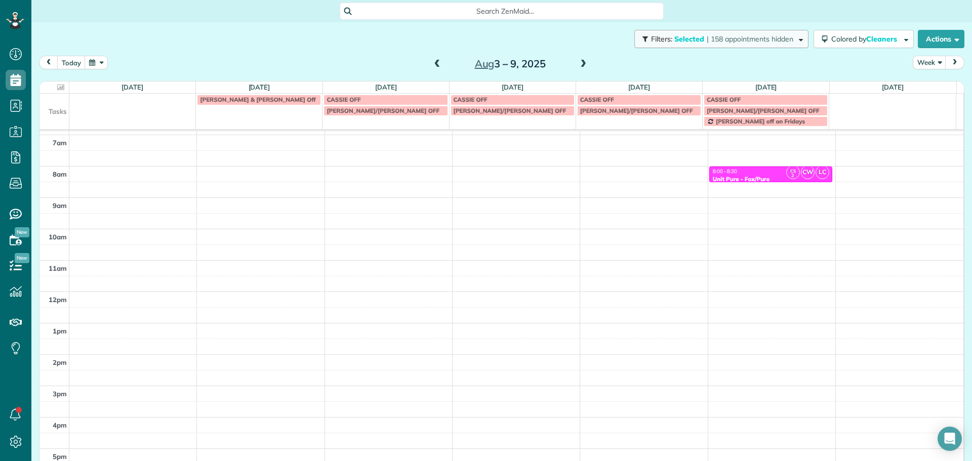
click at [765, 45] on button "Filters: Selected | 158 appointments hidden" at bounding box center [722, 39] width 174 height 18
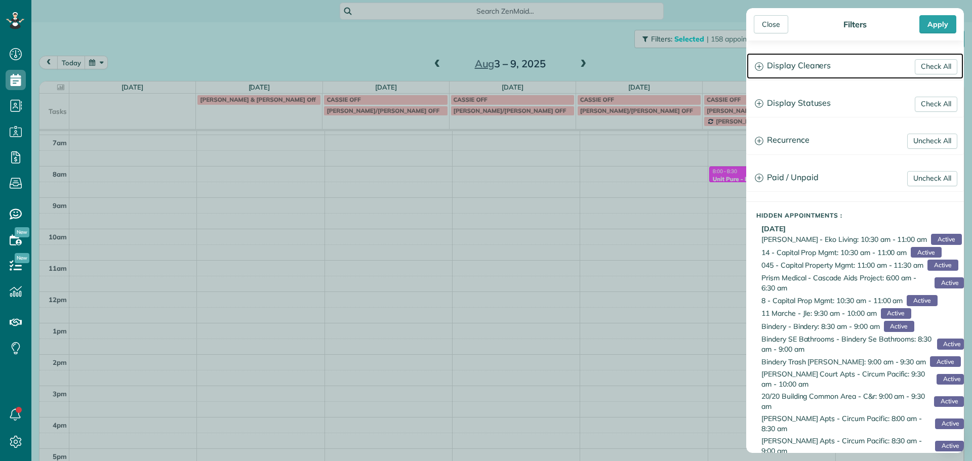
click at [801, 71] on h3 "Display Cleaners" at bounding box center [855, 66] width 217 height 26
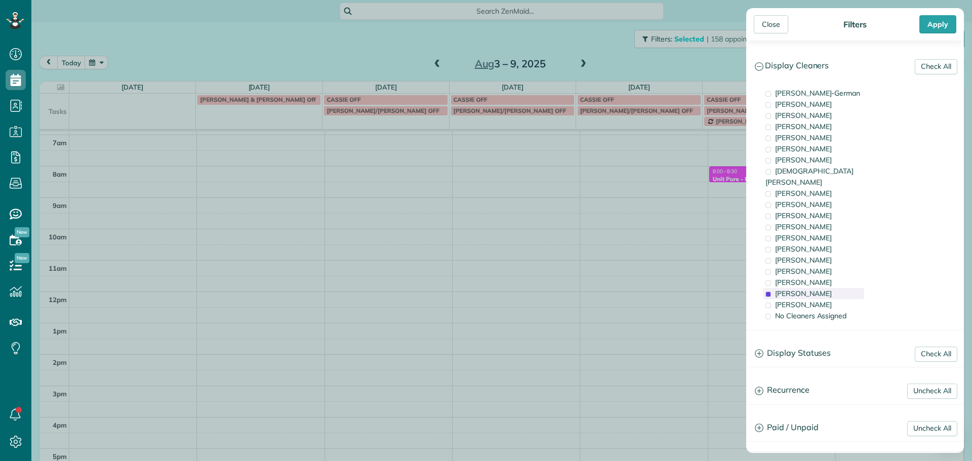
click at [823, 288] on div "[PERSON_NAME]" at bounding box center [813, 293] width 101 height 11
click at [817, 267] on span "[PERSON_NAME]" at bounding box center [803, 271] width 57 height 9
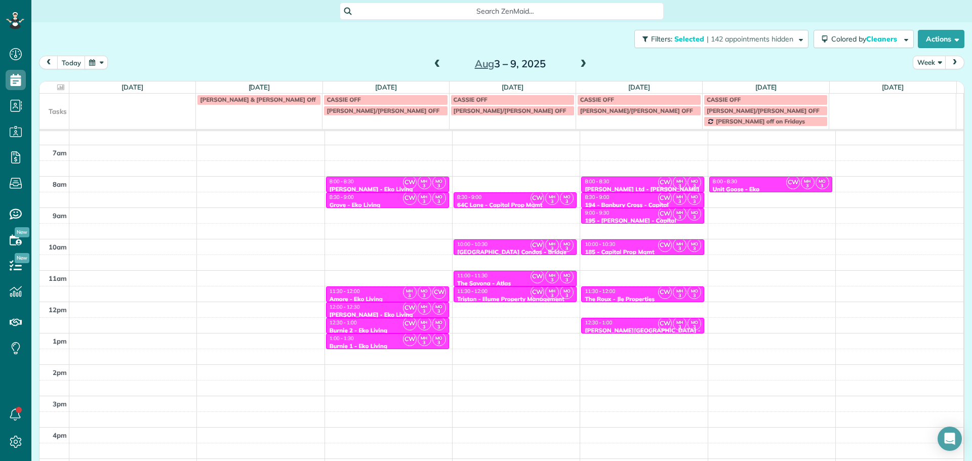
click at [487, 183] on div "Close Filters Apply Check All Display Cleaners [PERSON_NAME]-German [PERSON_NAM…" at bounding box center [486, 230] width 972 height 461
click at [432, 67] on span at bounding box center [437, 64] width 11 height 9
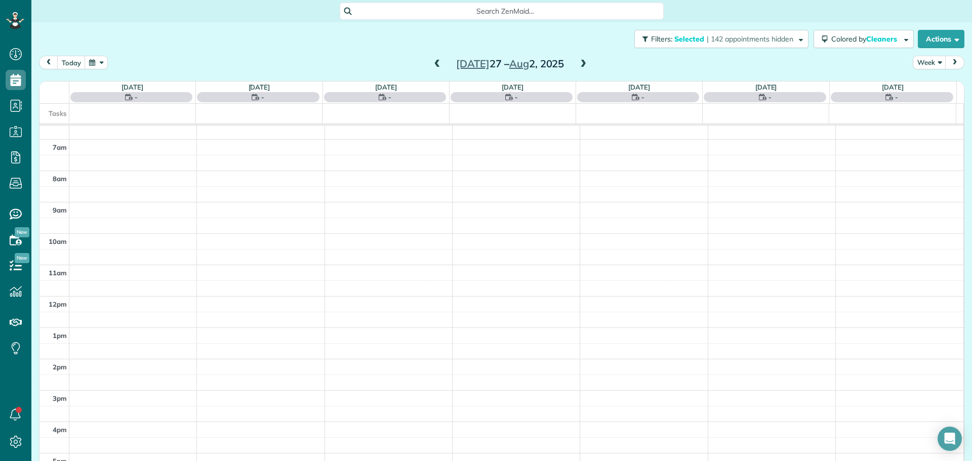
scroll to position [90, 0]
click at [432, 67] on span at bounding box center [437, 64] width 11 height 9
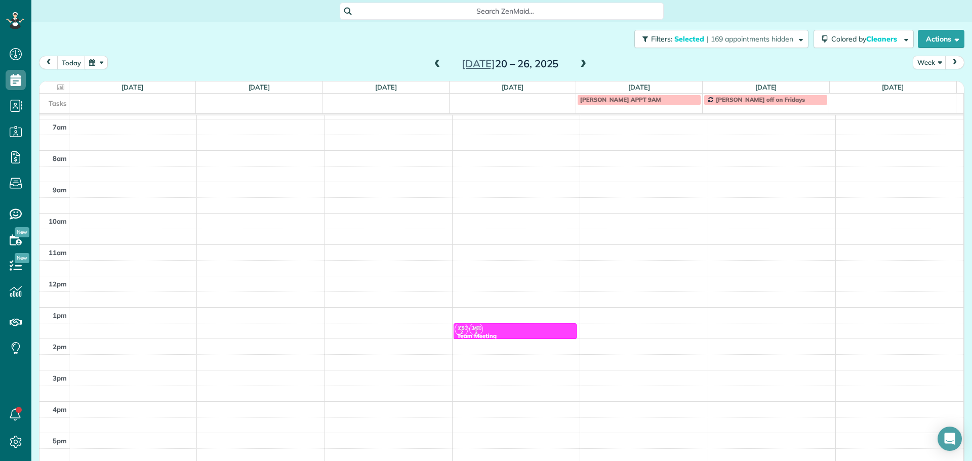
click at [432, 67] on span at bounding box center [437, 64] width 11 height 9
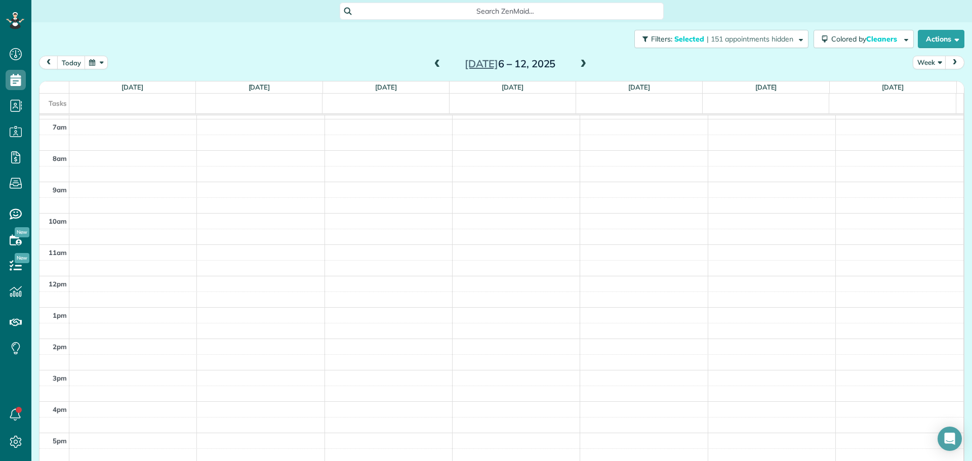
click at [578, 64] on span at bounding box center [583, 64] width 11 height 9
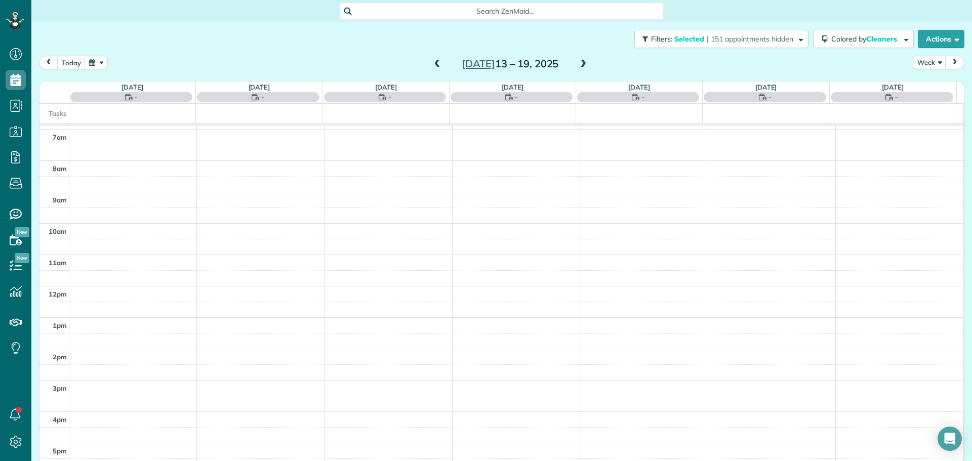
click at [578, 64] on span at bounding box center [583, 64] width 11 height 9
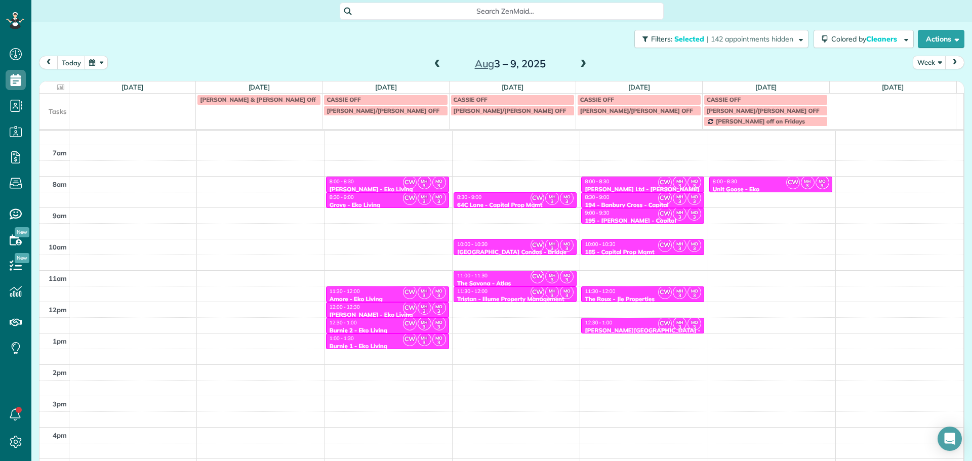
click at [578, 64] on span at bounding box center [583, 64] width 11 height 9
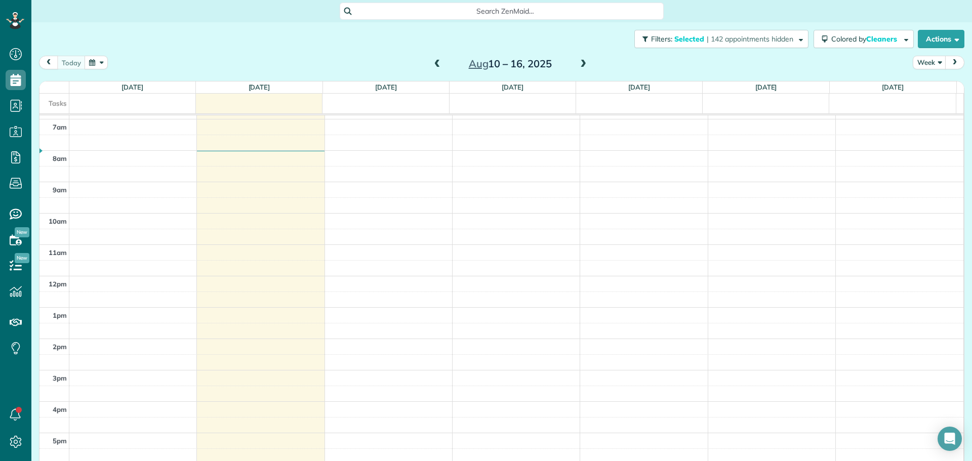
scroll to position [85, 0]
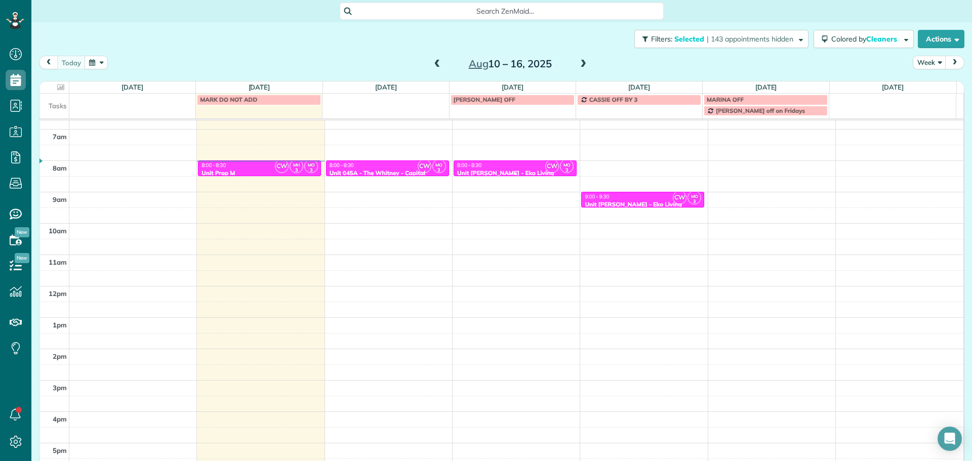
click at [501, 166] on div "8:00 - 8:30" at bounding box center [515, 165] width 117 height 7
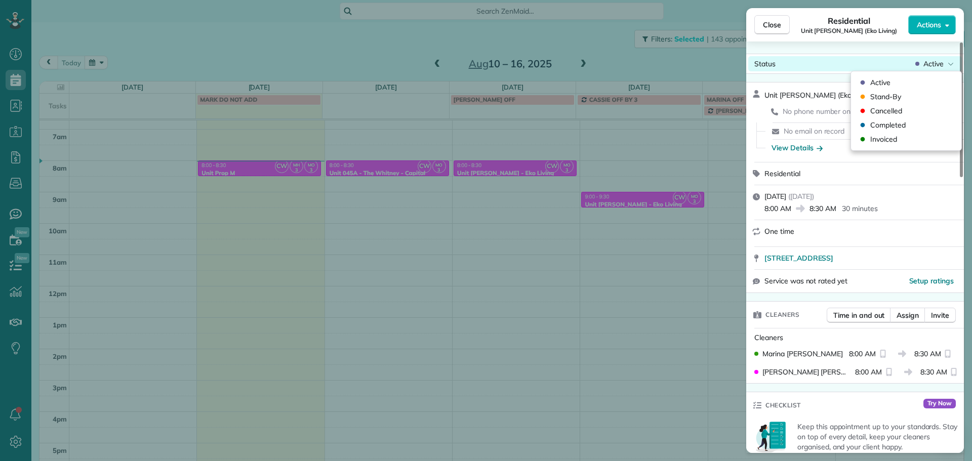
click at [943, 61] on span "Active" at bounding box center [934, 64] width 20 height 10
click at [916, 107] on div "Cancelled" at bounding box center [906, 111] width 102 height 14
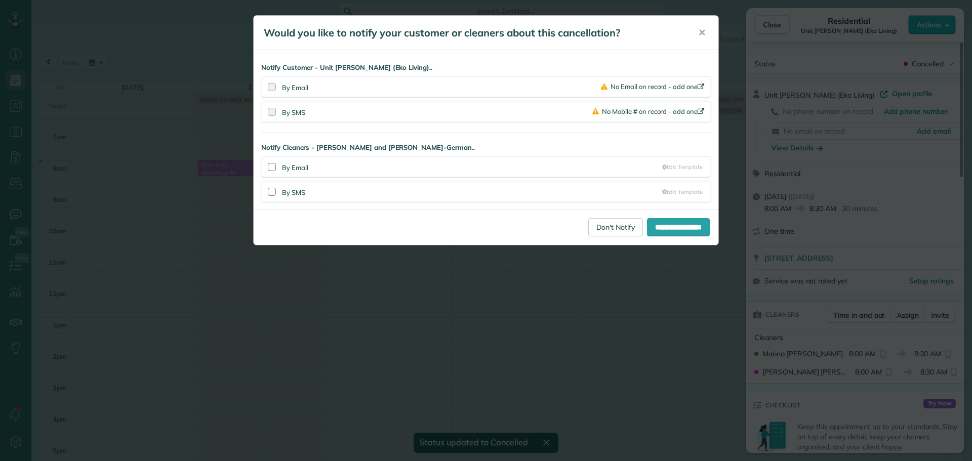
scroll to position [85, 0]
click at [597, 230] on link "Don't Notify" at bounding box center [615, 227] width 55 height 18
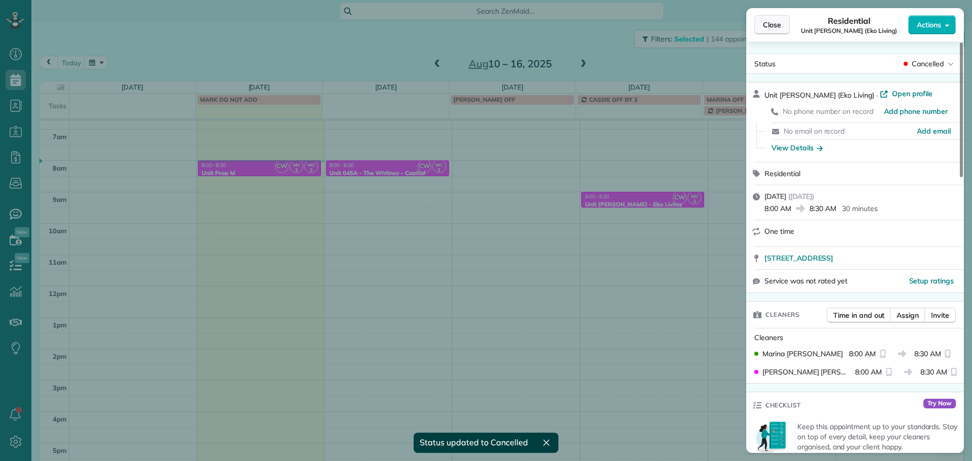
click at [774, 30] on button "Close" at bounding box center [772, 24] width 35 height 19
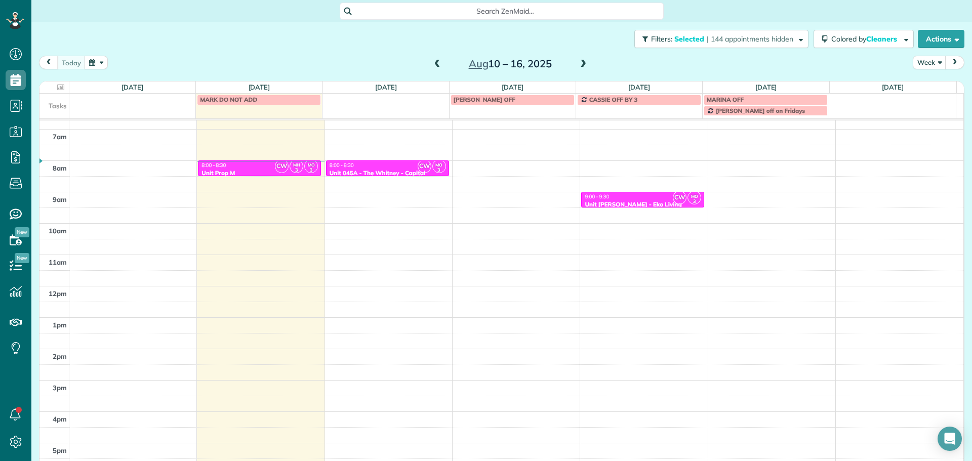
click at [633, 200] on div "9:00 - 9:30" at bounding box center [642, 196] width 117 height 7
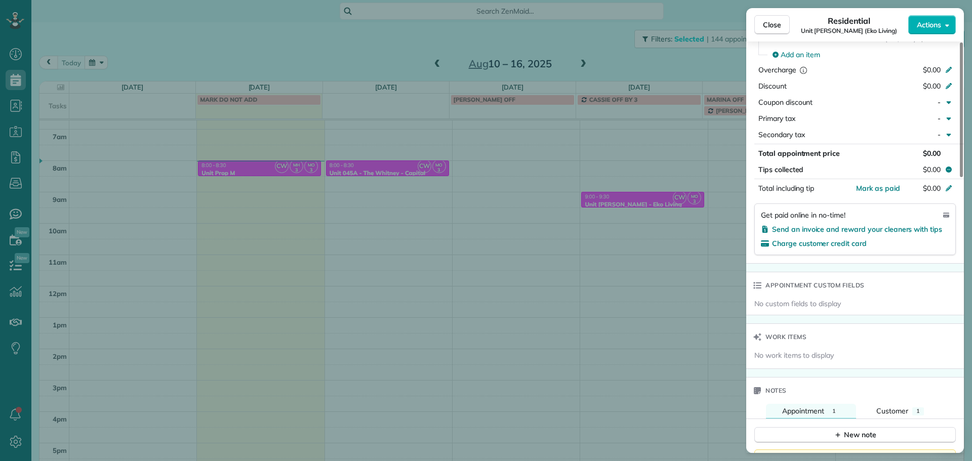
scroll to position [658, 0]
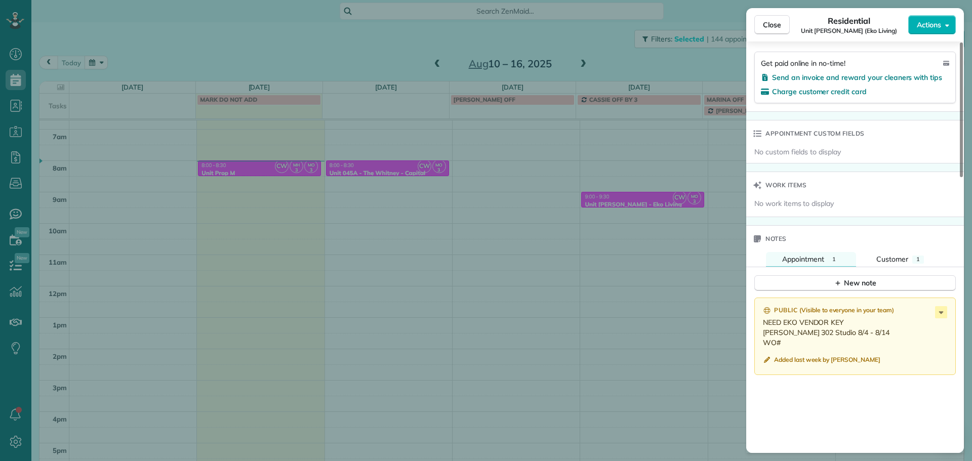
click at [503, 166] on div "Close Residential Unit Powell (Eko Living) Actions Status Active Unit Powell (E…" at bounding box center [486, 230] width 972 height 461
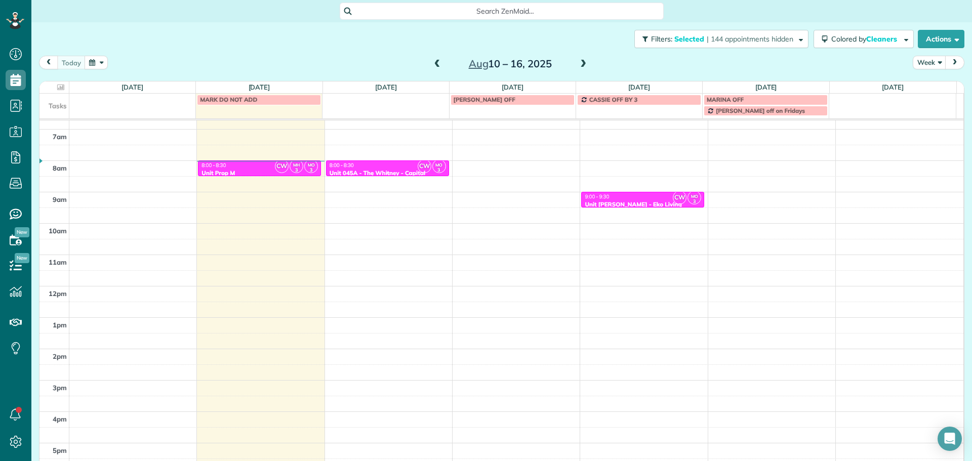
click at [410, 164] on div "8:00 - 8:30" at bounding box center [387, 165] width 117 height 7
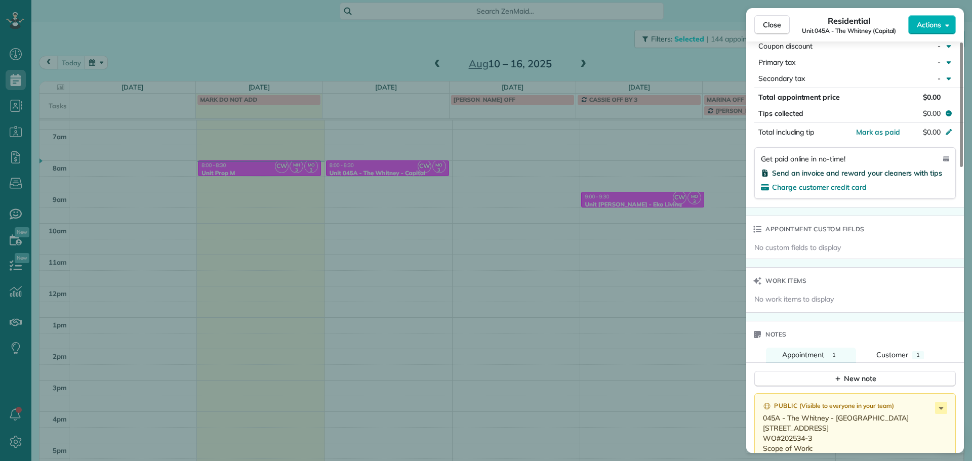
scroll to position [717, 0]
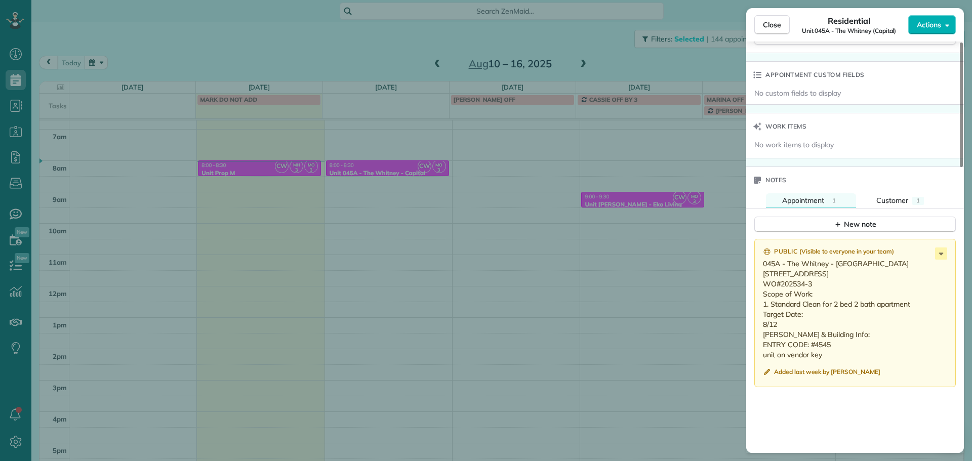
click at [622, 246] on div "Close Residential Unit 045A - The Whitney (Capital) Actions Status Active Unit …" at bounding box center [486, 230] width 972 height 461
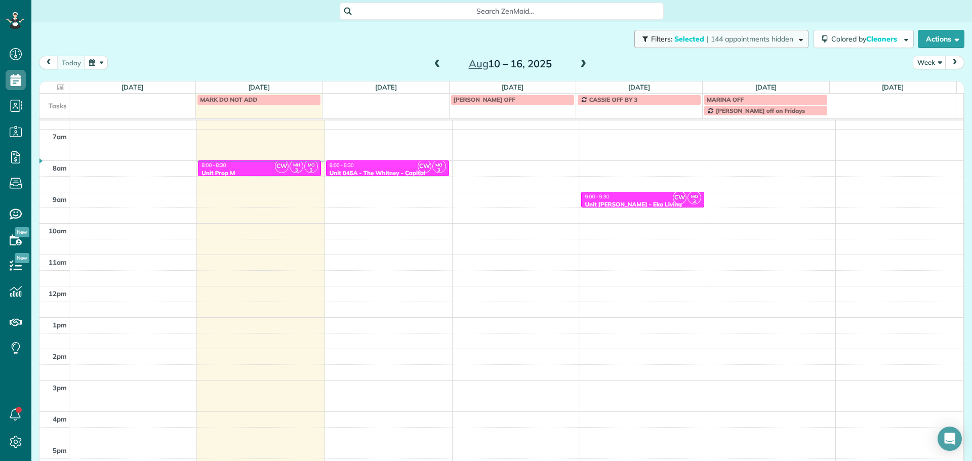
click at [707, 38] on span "| 144 appointments hidden" at bounding box center [750, 38] width 87 height 9
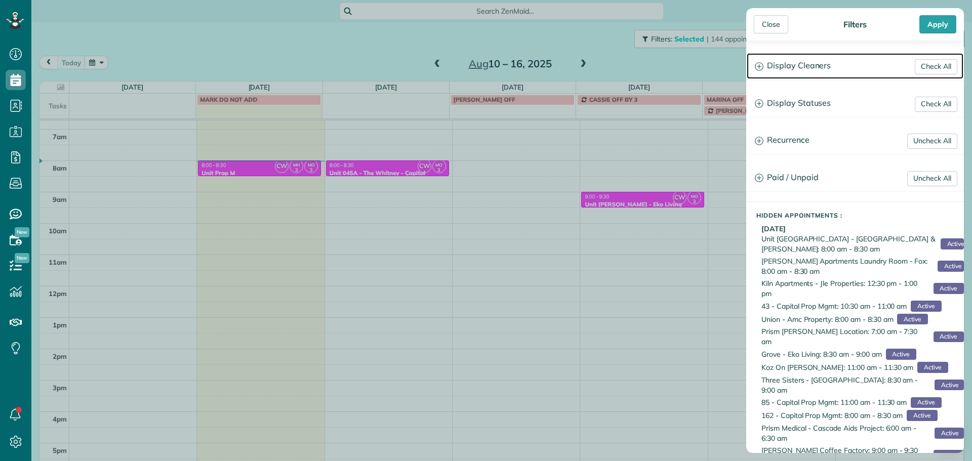
click at [815, 66] on h3 "Display Cleaners" at bounding box center [855, 66] width 217 height 26
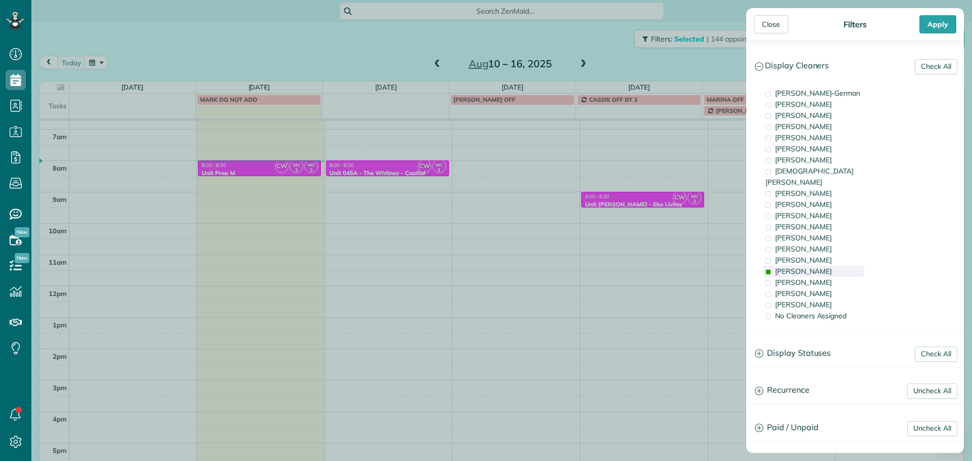
click at [826, 267] on span "Marina Ostertag" at bounding box center [803, 271] width 57 height 9
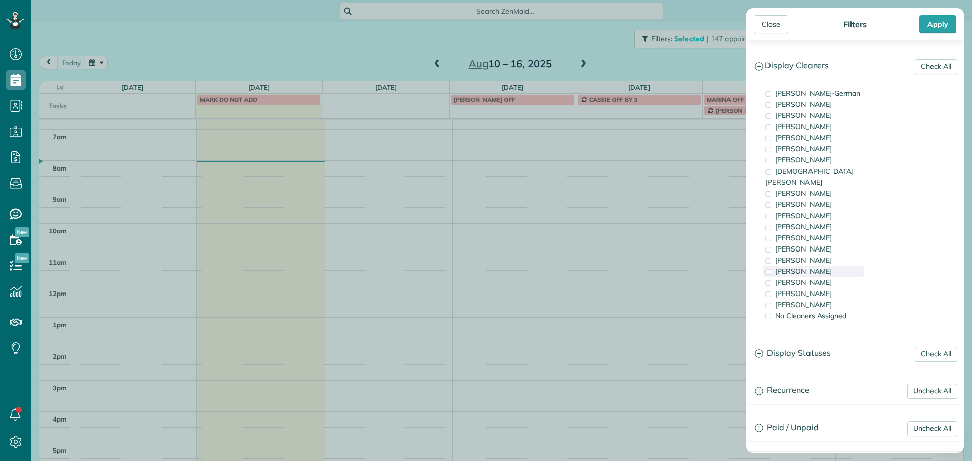
scroll to position [80, 0]
click at [820, 255] on div "Tammi Rue" at bounding box center [813, 260] width 101 height 11
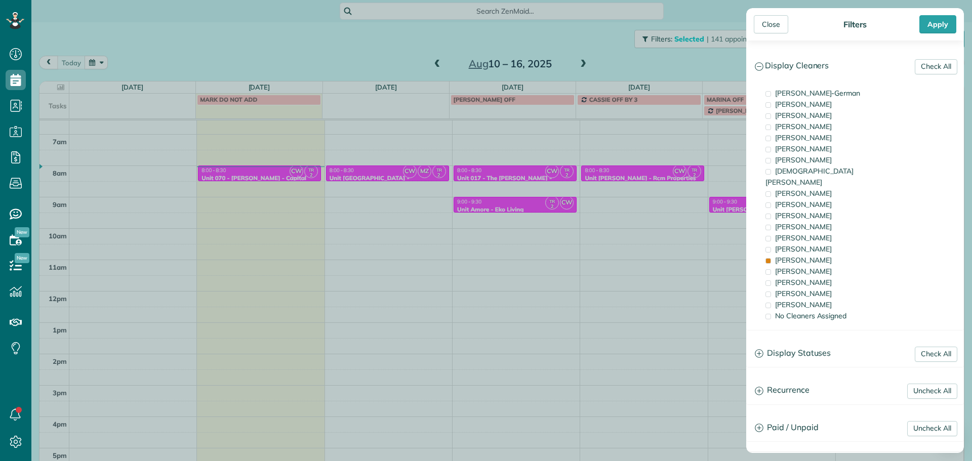
click at [542, 192] on div "Close Filters Apply Check All Display Cleaners Christina Wright-German Brie Kil…" at bounding box center [486, 230] width 972 height 461
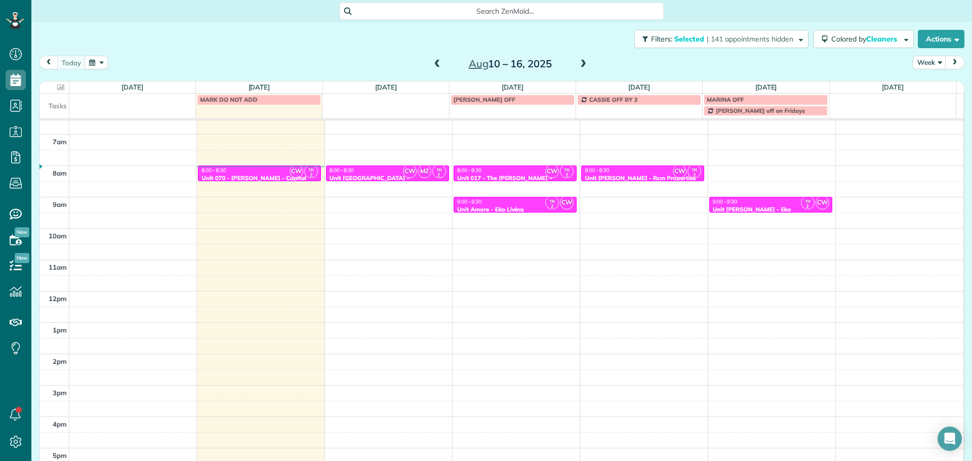
click at [525, 201] on div "9:00 - 9:30" at bounding box center [515, 202] width 117 height 7
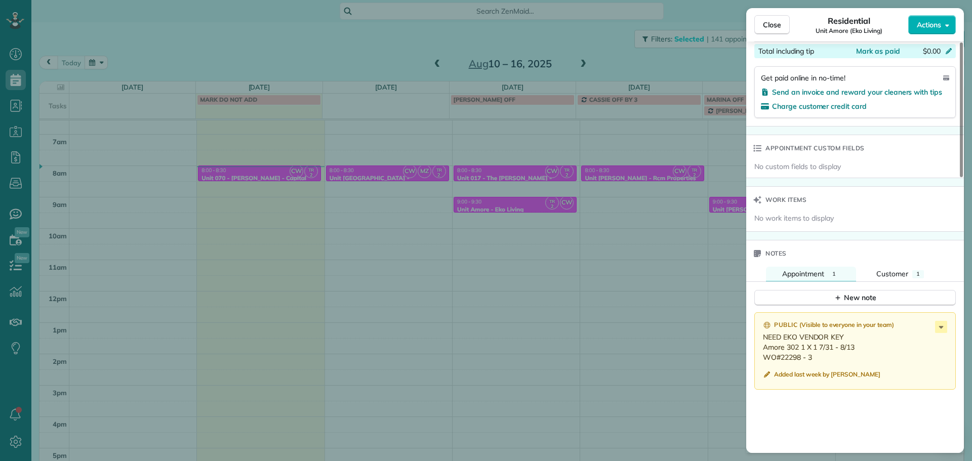
scroll to position [658, 0]
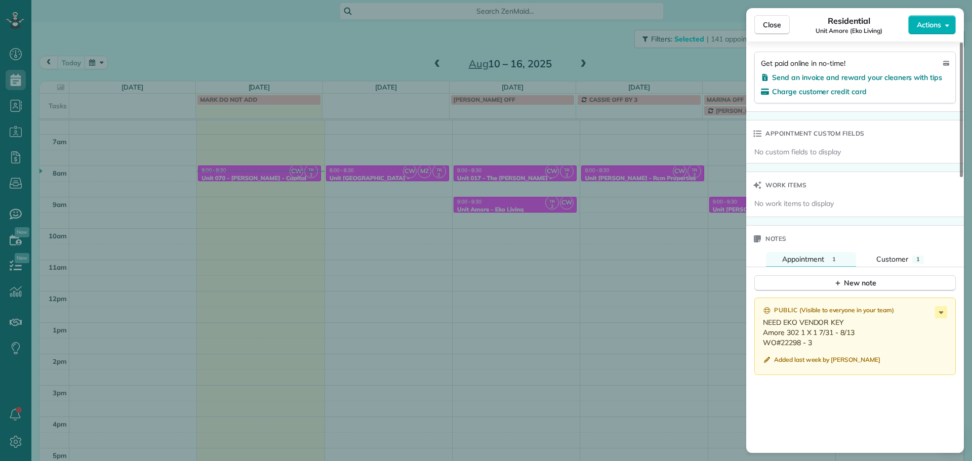
click at [439, 66] on div "Close Residential Unit Amore (Eko Living) Actions Status Active Unit Amore (Eko…" at bounding box center [486, 230] width 972 height 461
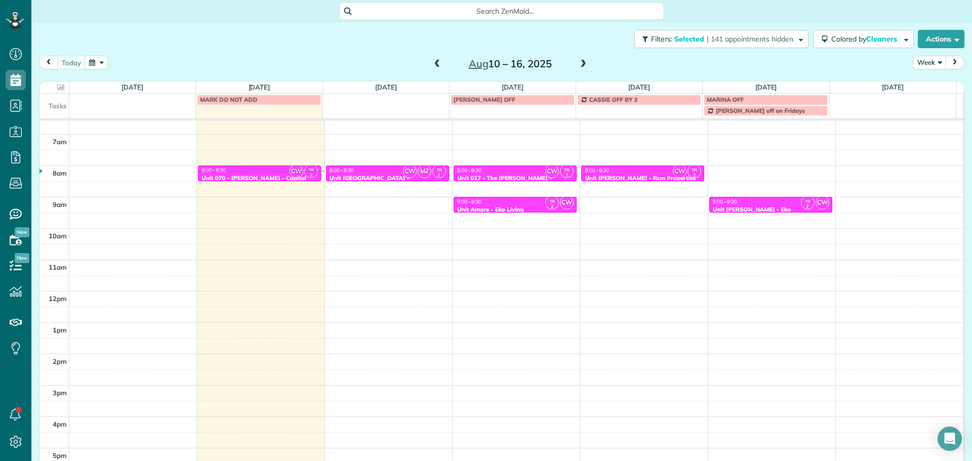
click at [433, 65] on span at bounding box center [437, 64] width 11 height 9
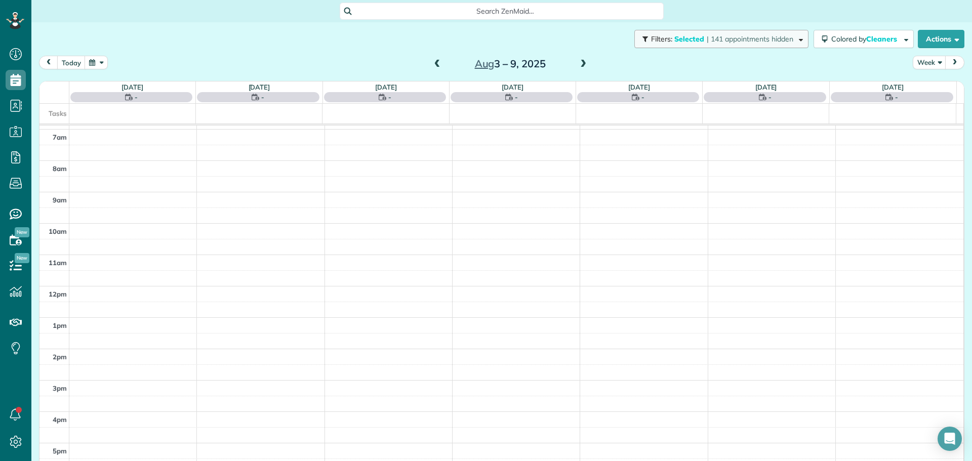
click at [770, 39] on span "| 141 appointments hidden" at bounding box center [750, 38] width 87 height 9
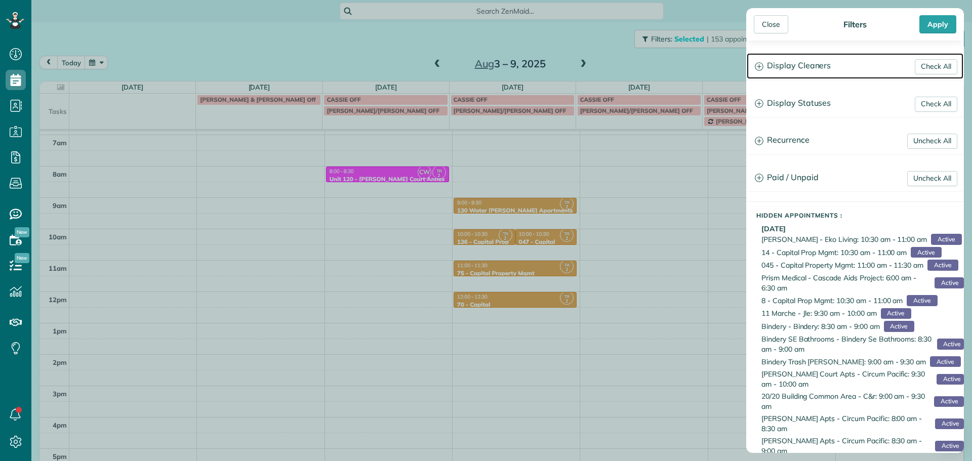
click at [792, 64] on h3 "Display Cleaners" at bounding box center [855, 66] width 217 height 26
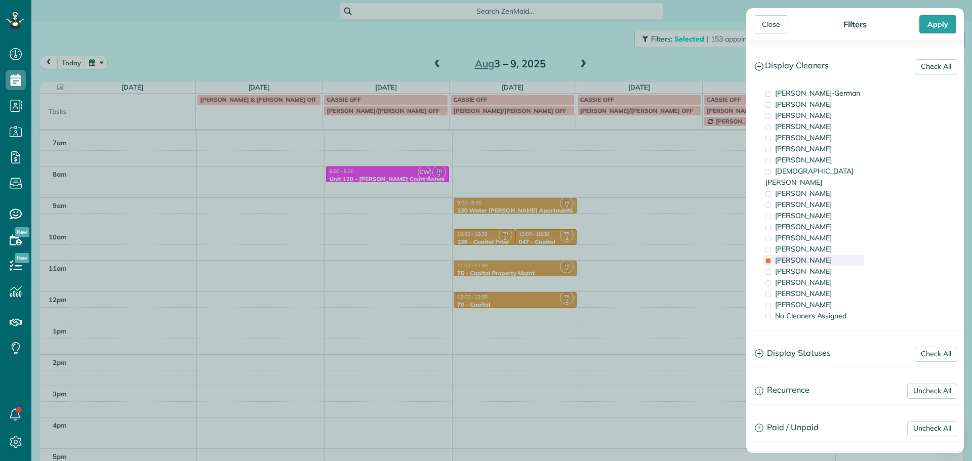
click at [804, 256] on span "Tammi Rue" at bounding box center [803, 260] width 57 height 9
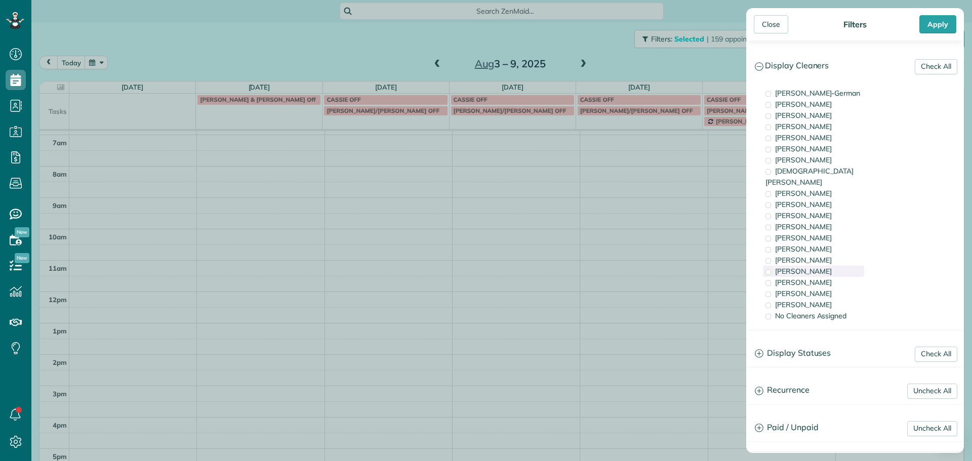
scroll to position [80, 0]
click at [807, 266] on div "Marina Ostertag" at bounding box center [813, 271] width 101 height 11
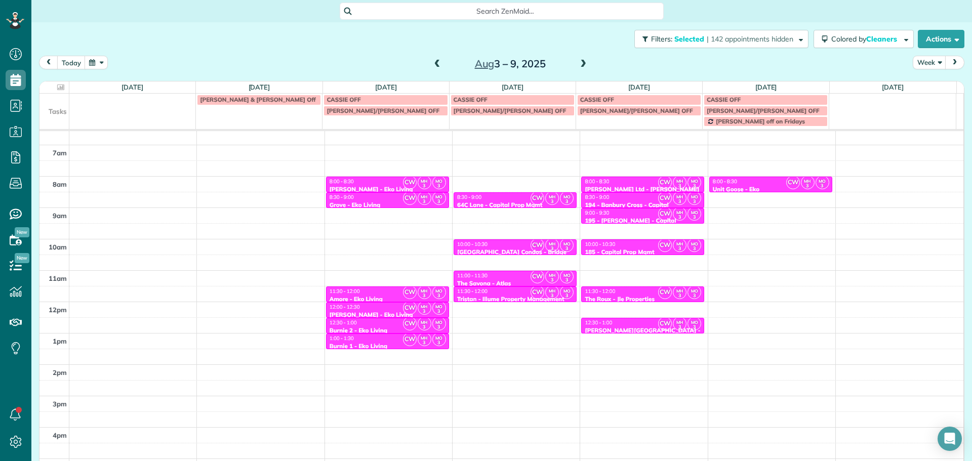
click at [734, 224] on div "Close Filters Apply Check All Display Cleaners Christina Wright-German Brie Kil…" at bounding box center [486, 230] width 972 height 461
click at [761, 185] on div "8:00 - 8:30 Unit Goose - Eko" at bounding box center [771, 185] width 117 height 15
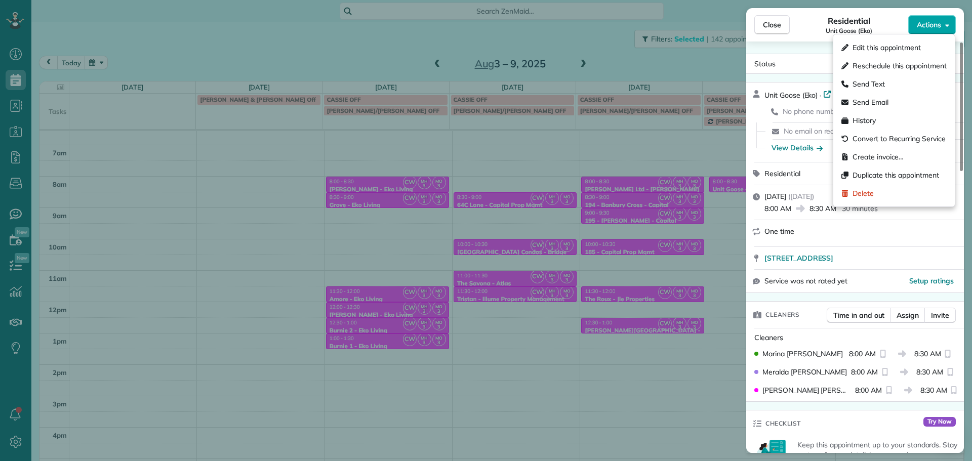
click at [942, 29] on button "Actions" at bounding box center [932, 24] width 48 height 19
click at [917, 41] on div "Edit this appointment" at bounding box center [894, 47] width 113 height 18
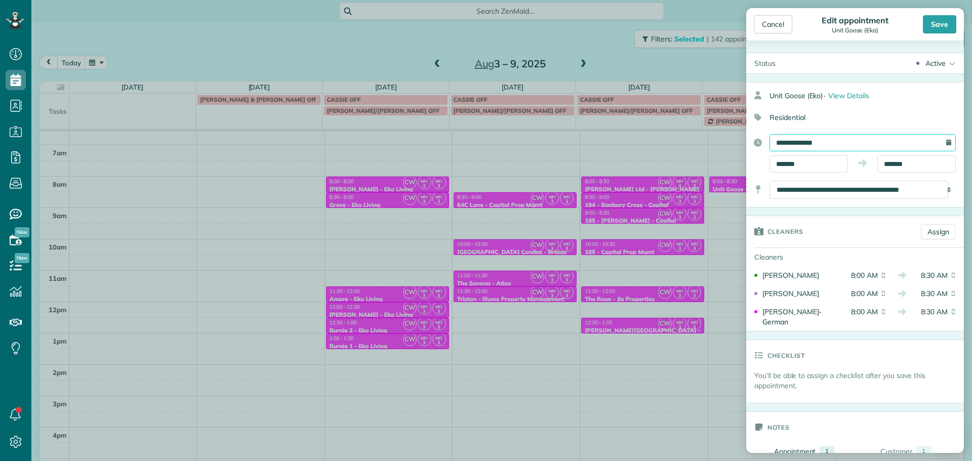
click at [837, 140] on input "**********" at bounding box center [863, 142] width 186 height 17
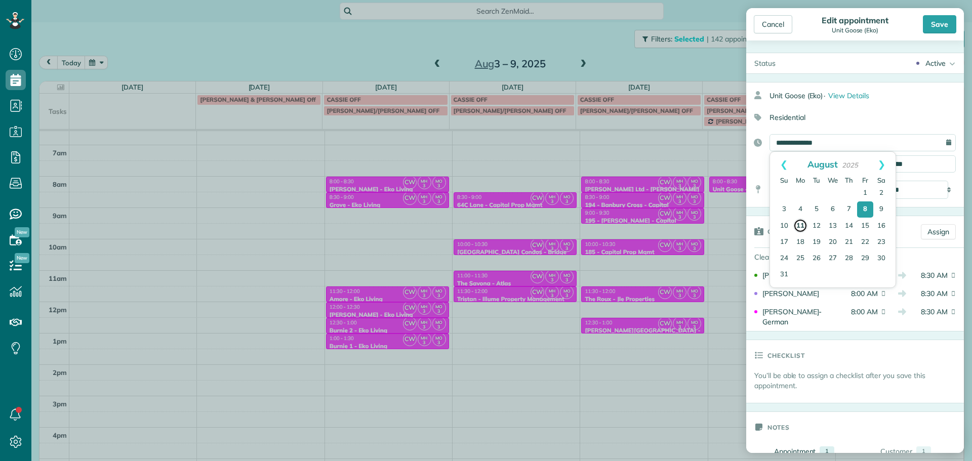
click at [803, 222] on link "11" at bounding box center [801, 226] width 14 height 14
type input "**********"
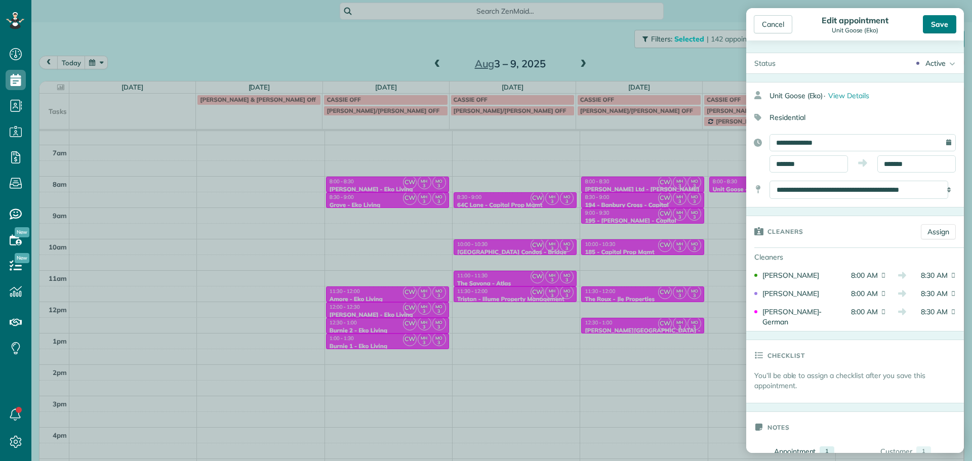
click at [944, 26] on div "Save" at bounding box center [939, 24] width 33 height 18
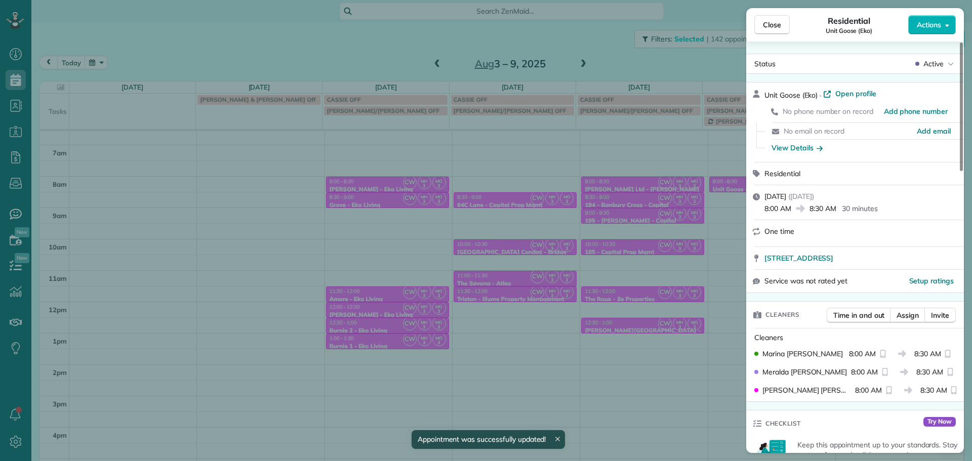
click at [696, 161] on div "Close Residential Unit Goose (Eko) Actions Status Active Unit Goose (Eko) · Ope…" at bounding box center [486, 230] width 972 height 461
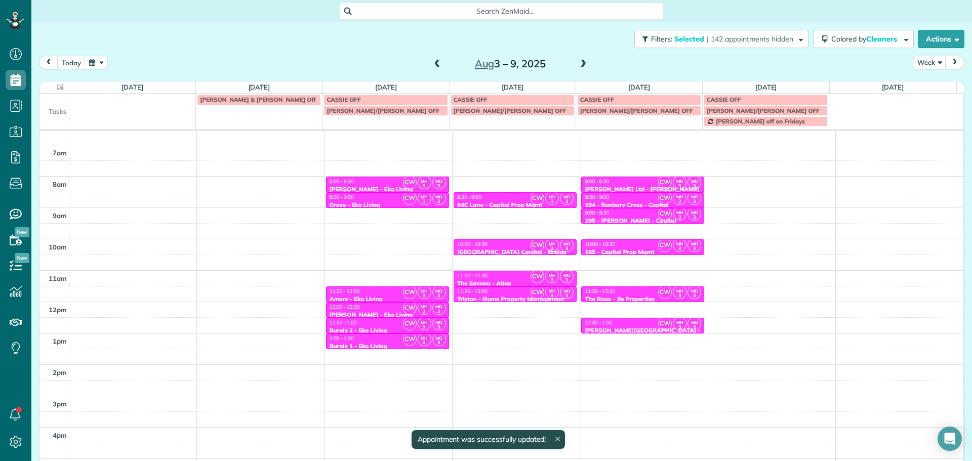
click at [579, 66] on span at bounding box center [583, 64] width 11 height 9
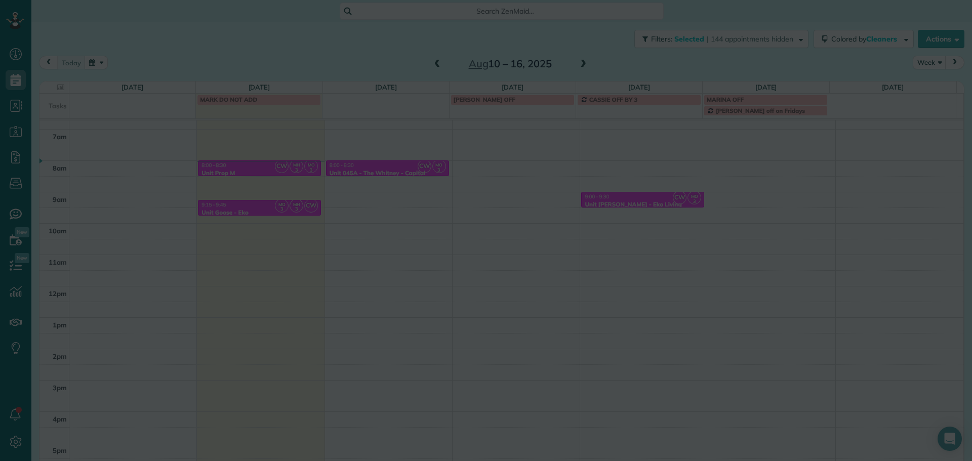
scroll to position [85, 0]
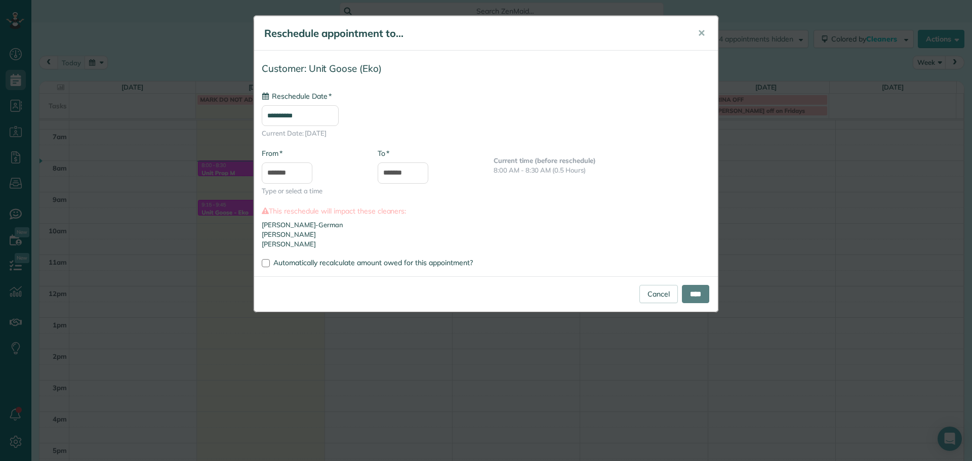
type input "**********"
click at [667, 294] on link "Cancel" at bounding box center [659, 294] width 38 height 18
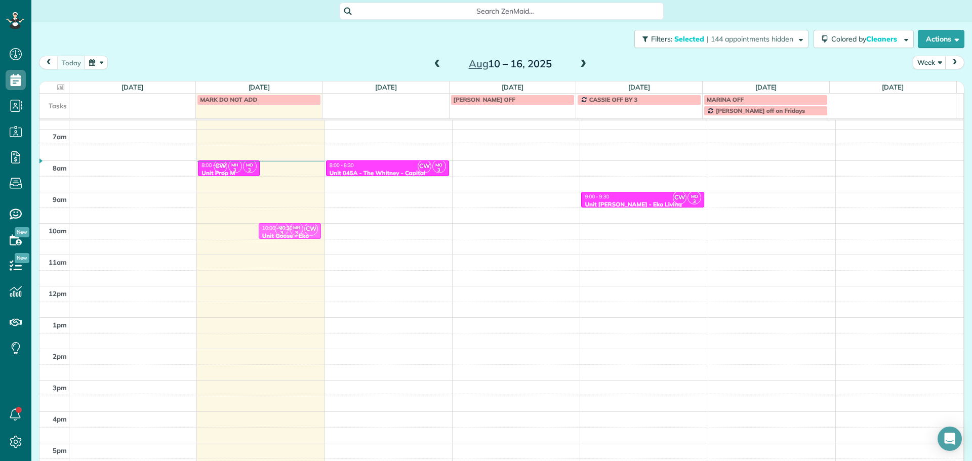
drag, startPoint x: 292, startPoint y: 167, endPoint x: 299, endPoint y: 227, distance: 61.2
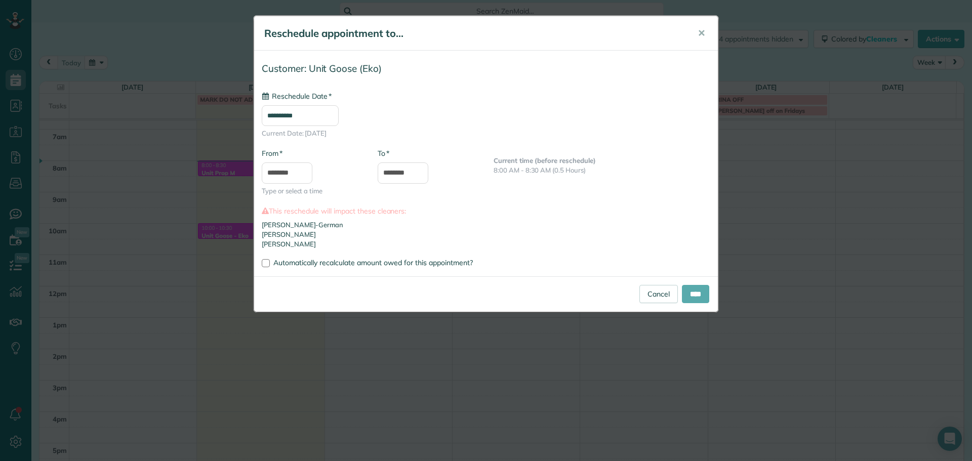
type input "**********"
click at [686, 291] on input "****" at bounding box center [695, 294] width 27 height 18
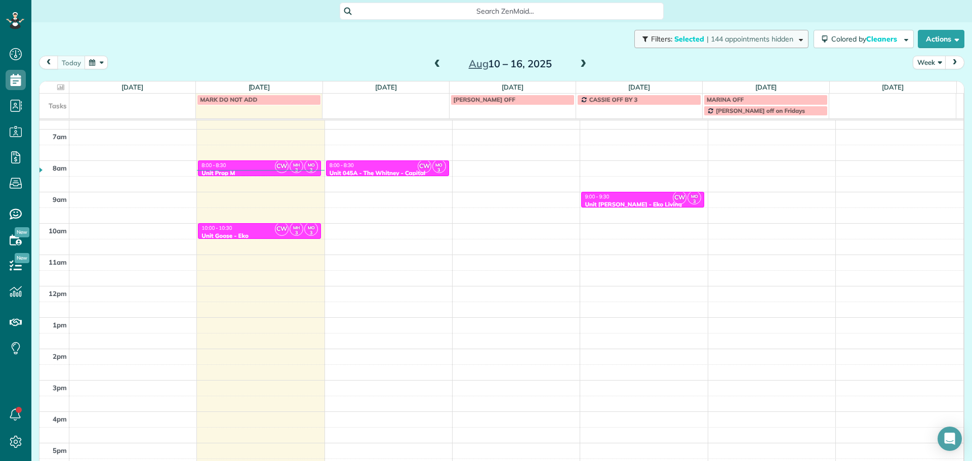
click at [693, 37] on span "Selected" at bounding box center [690, 38] width 30 height 9
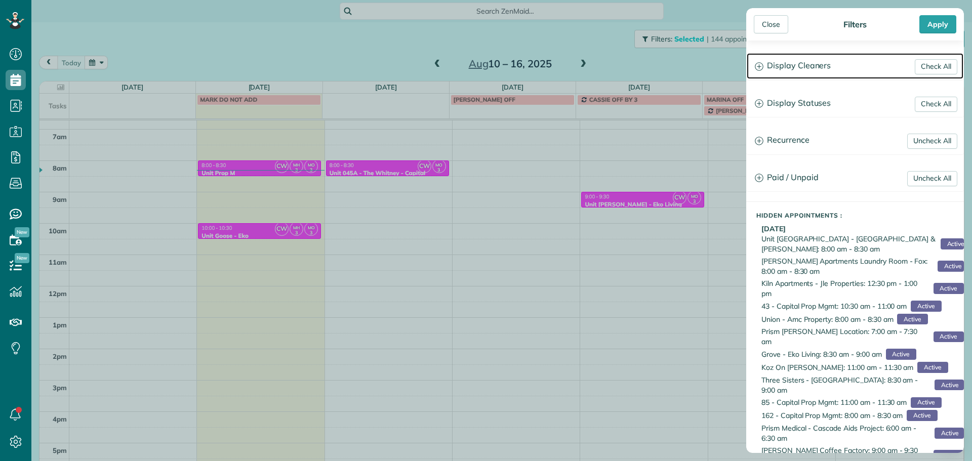
click at [836, 70] on h3 "Display Cleaners" at bounding box center [855, 66] width 217 height 26
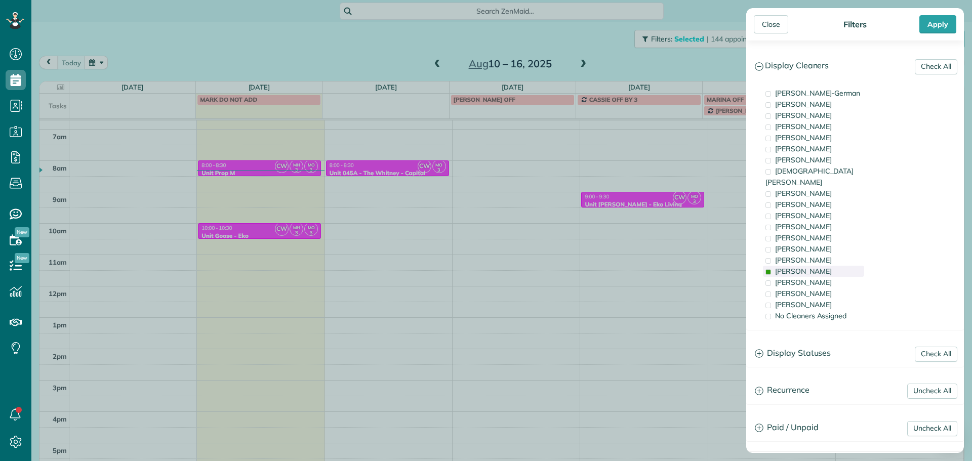
click at [815, 267] on span "Marina Ostertag" at bounding box center [803, 271] width 57 height 9
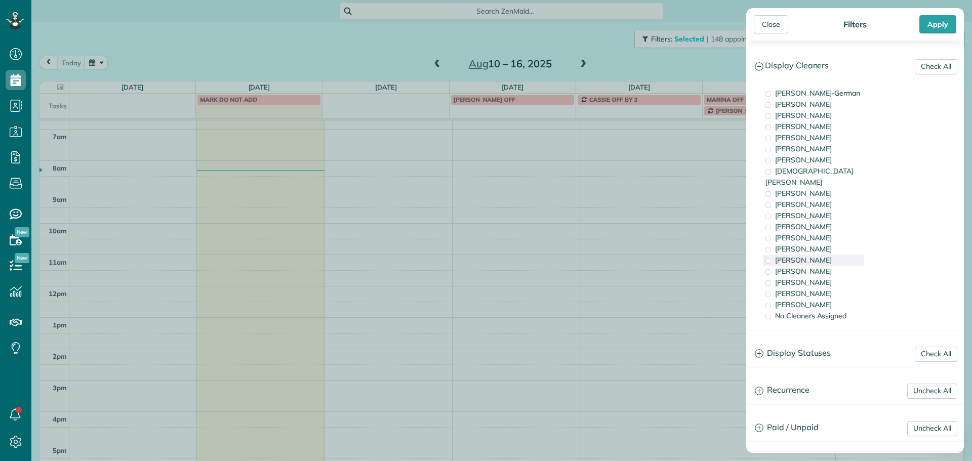
scroll to position [80, 0]
click at [812, 244] on div "Tammy McKinley" at bounding box center [813, 249] width 101 height 11
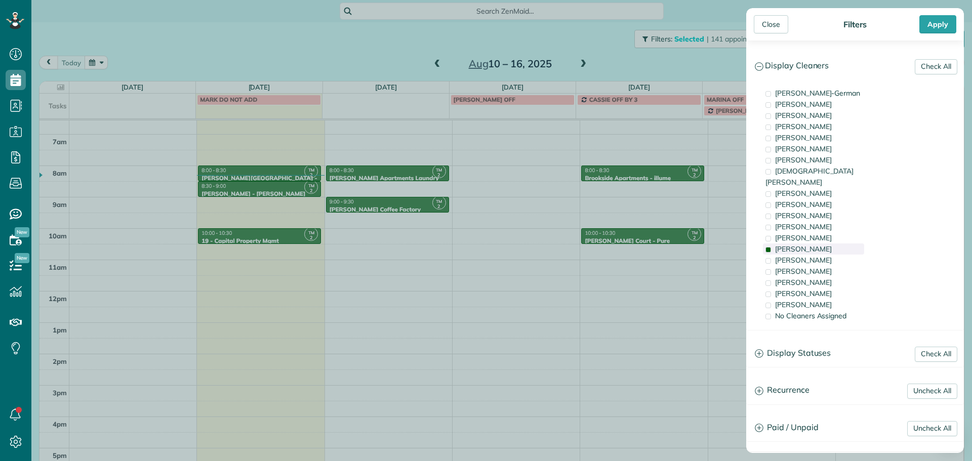
click at [812, 244] on div "Tammy McKinley" at bounding box center [813, 249] width 101 height 11
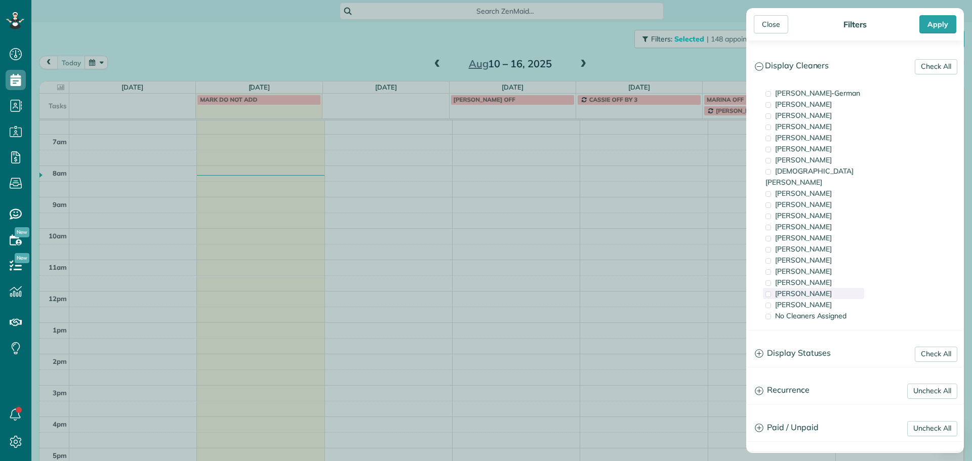
click at [817, 289] on span "Cristina Sainz" at bounding box center [803, 293] width 57 height 9
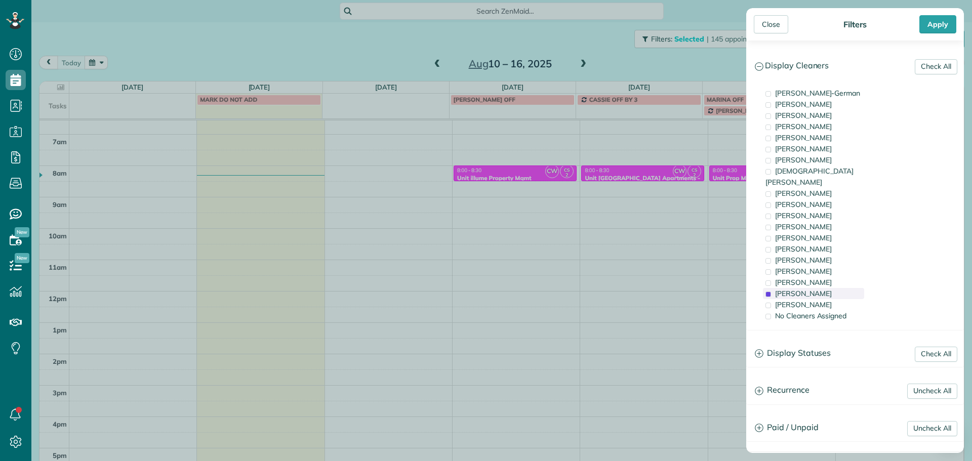
click at [817, 289] on span "Cristina Sainz" at bounding box center [803, 293] width 57 height 9
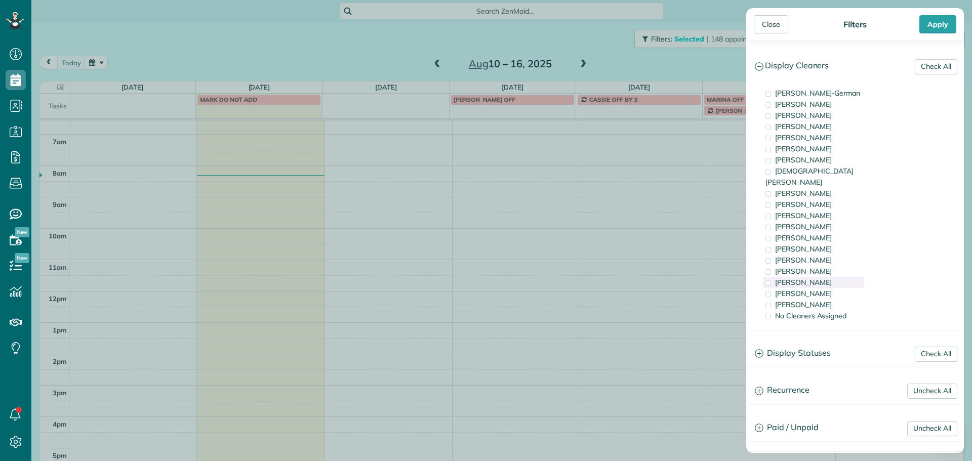
click at [815, 278] on span "Meralda Harris" at bounding box center [803, 282] width 57 height 9
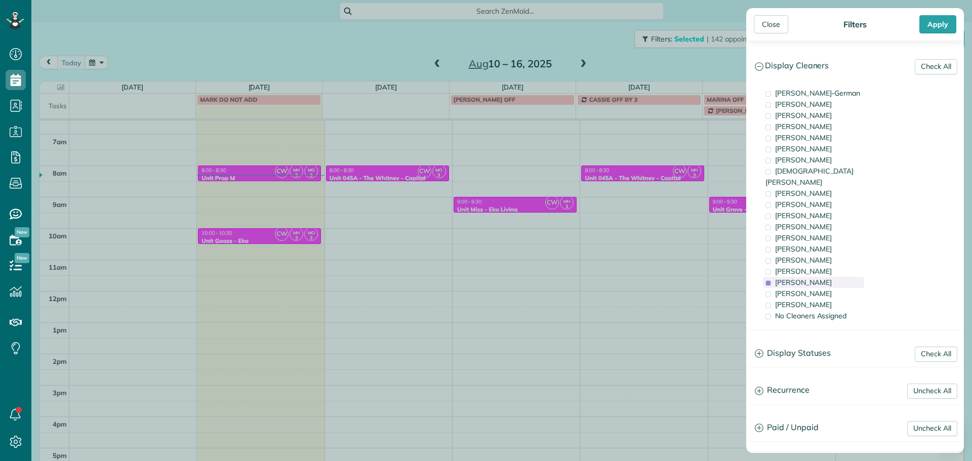
click at [815, 278] on span "Meralda Harris" at bounding box center [803, 282] width 57 height 9
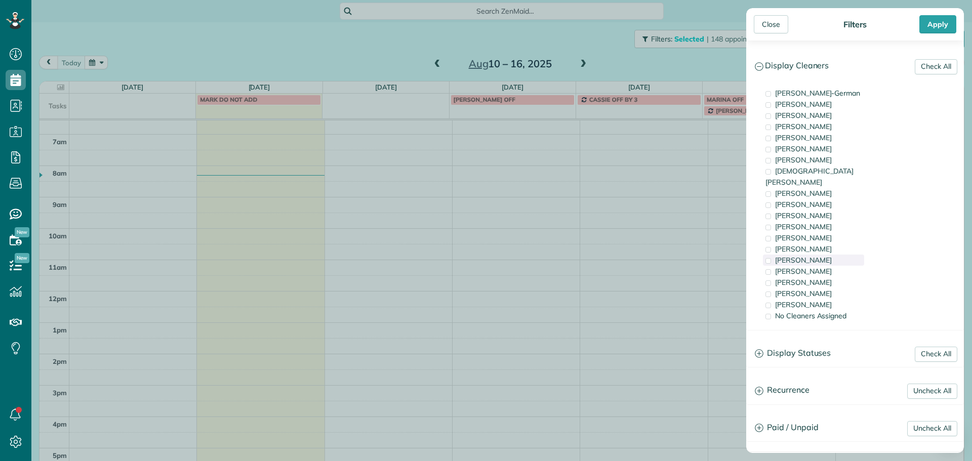
click at [810, 256] on span "Tammi Rue" at bounding box center [803, 260] width 57 height 9
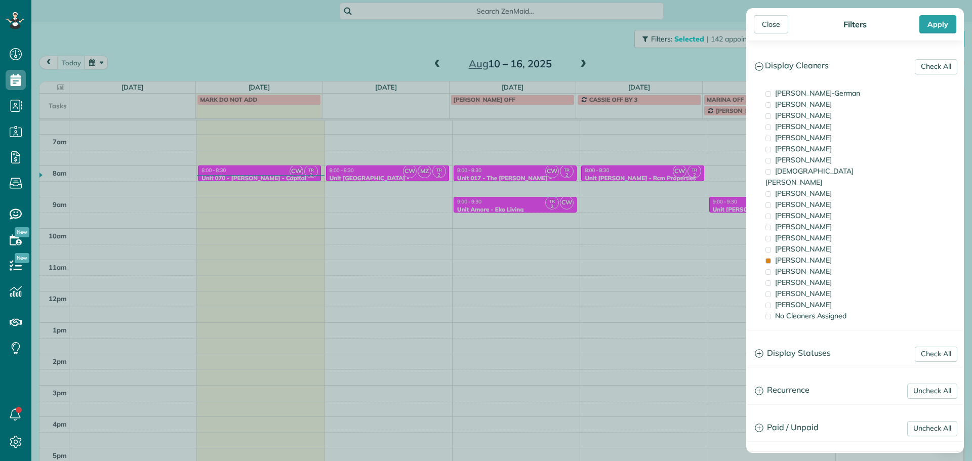
click at [464, 201] on div "Close Filters Apply Check All Display Cleaners Christina Wright-German Brie Kil…" at bounding box center [486, 230] width 972 height 461
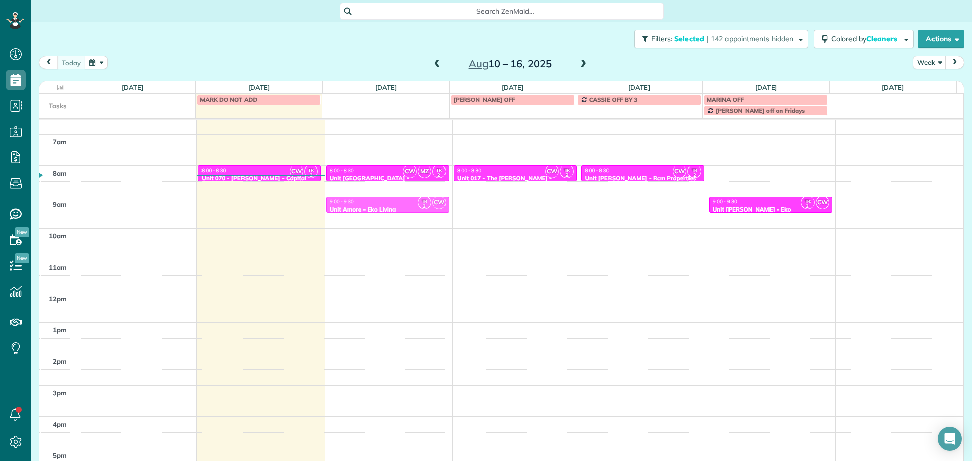
drag, startPoint x: 486, startPoint y: 206, endPoint x: 424, endPoint y: 207, distance: 61.8
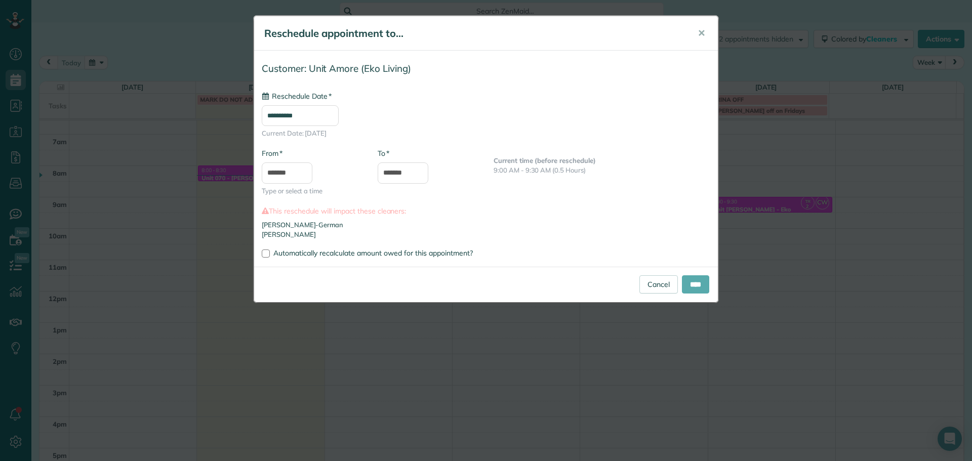
type input "**********"
click at [691, 283] on input "****" at bounding box center [695, 284] width 27 height 18
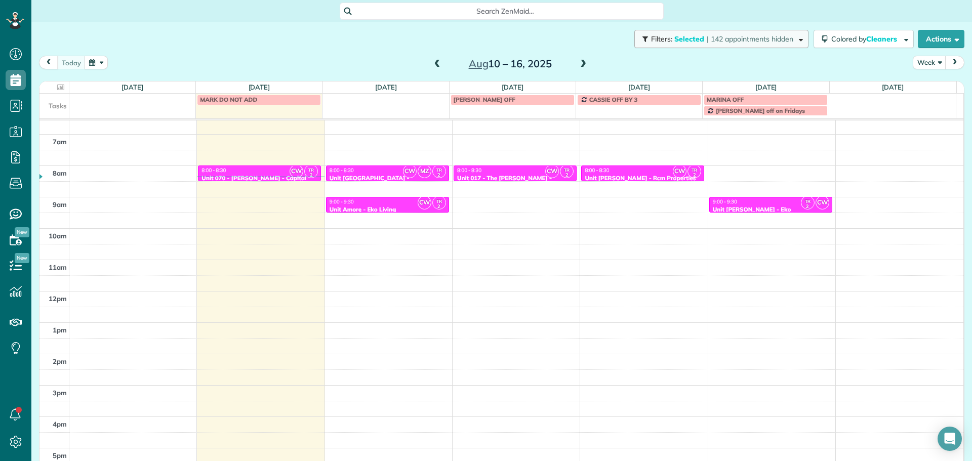
click at [730, 33] on button "Filters: Selected | 142 appointments hidden" at bounding box center [722, 39] width 174 height 18
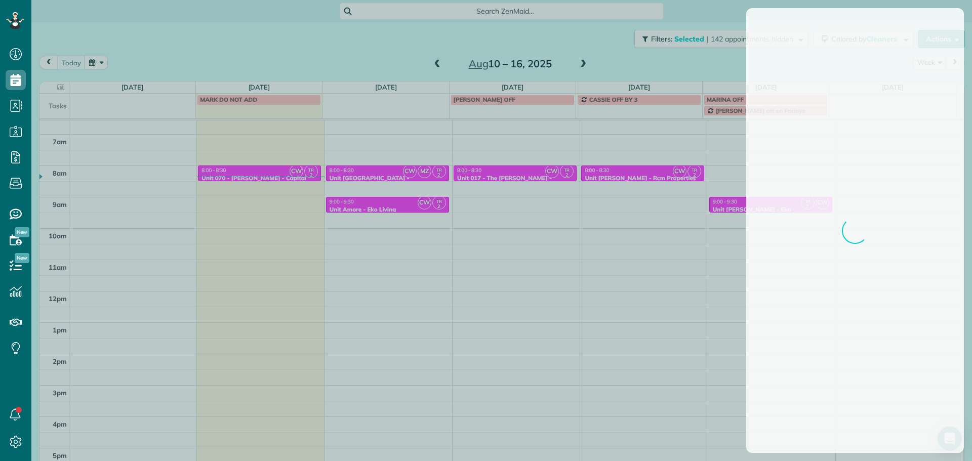
click at [507, 163] on div at bounding box center [486, 230] width 972 height 461
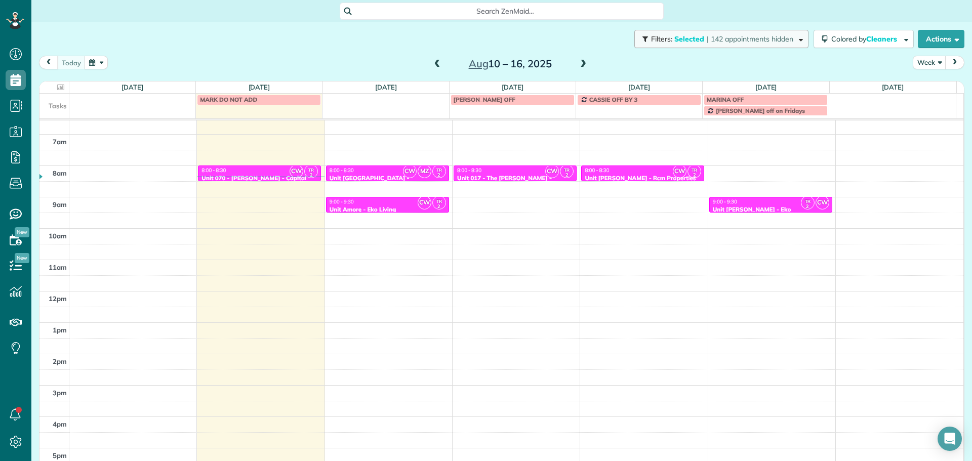
click at [725, 31] on button "Filters: Selected | 142 appointments hidden" at bounding box center [722, 39] width 174 height 18
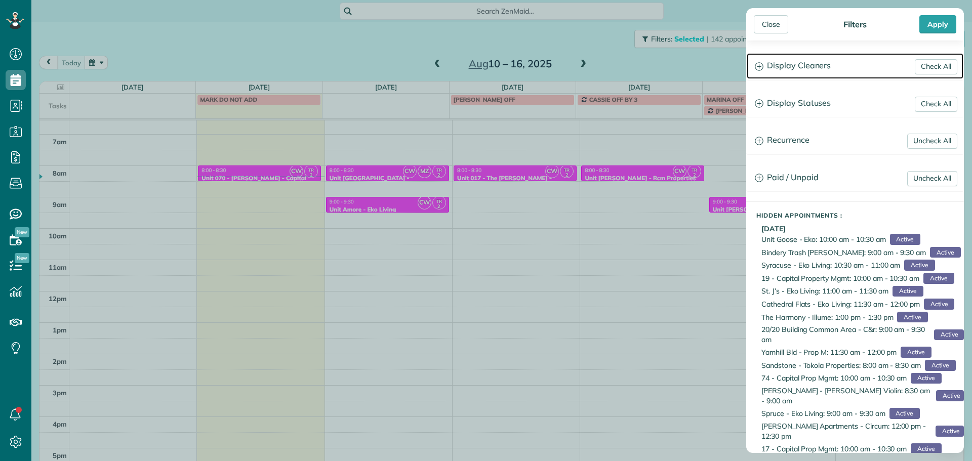
click at [783, 65] on h3 "Display Cleaners" at bounding box center [855, 66] width 217 height 26
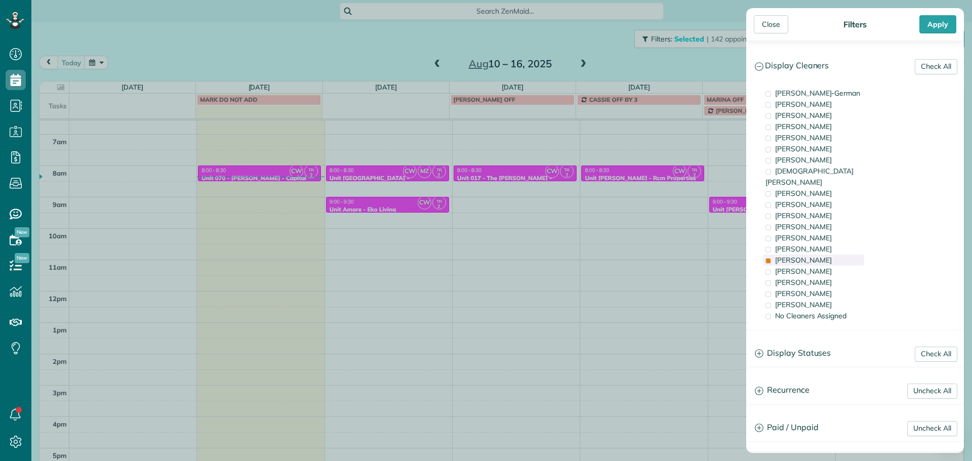
click at [818, 255] on div "Tammi Rue" at bounding box center [813, 260] width 101 height 11
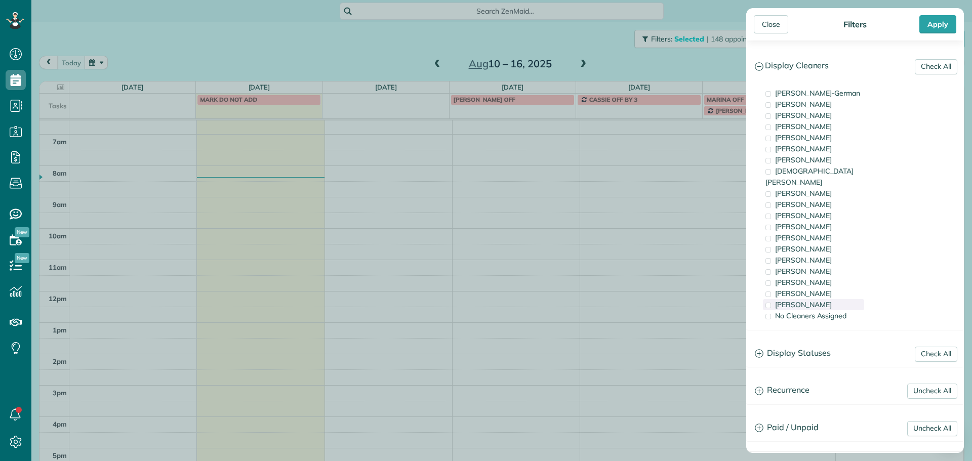
click at [822, 299] on div "Laura Chavez" at bounding box center [813, 304] width 101 height 11
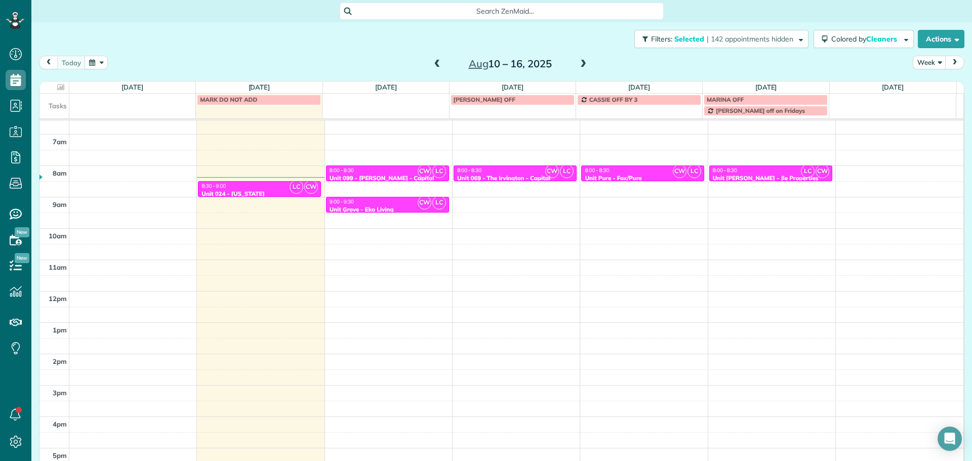
click at [511, 236] on div "Close Filters Apply Check All Display Cleaners Christina Wright-German Brie Kil…" at bounding box center [486, 230] width 972 height 461
click at [268, 187] on div "8:30 - 9:00" at bounding box center [259, 186] width 117 height 7
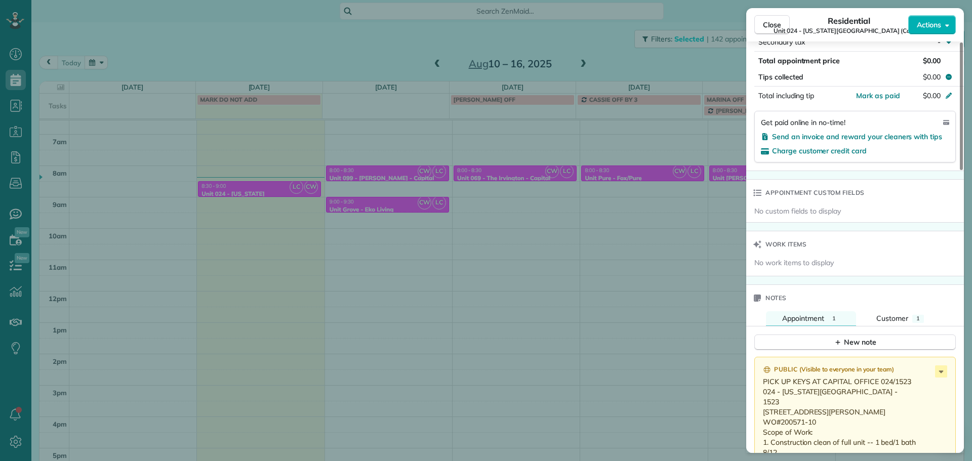
scroll to position [763, 0]
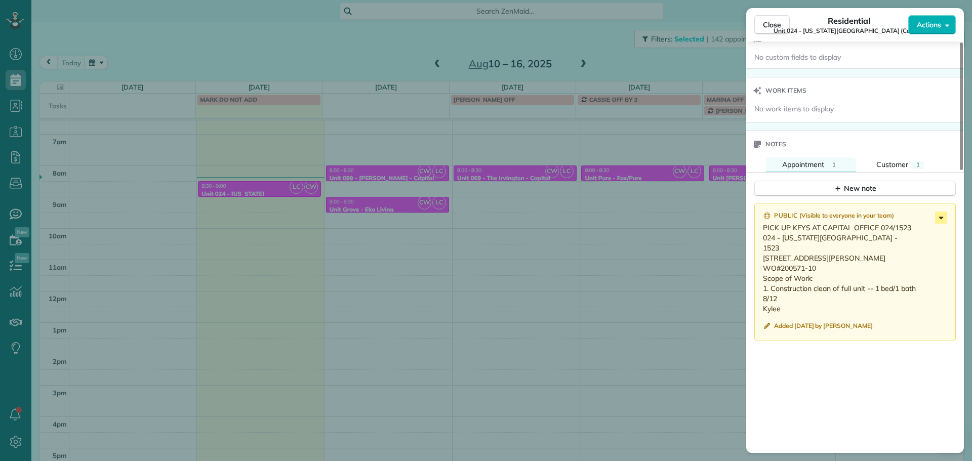
click at [939, 212] on icon at bounding box center [941, 218] width 12 height 12
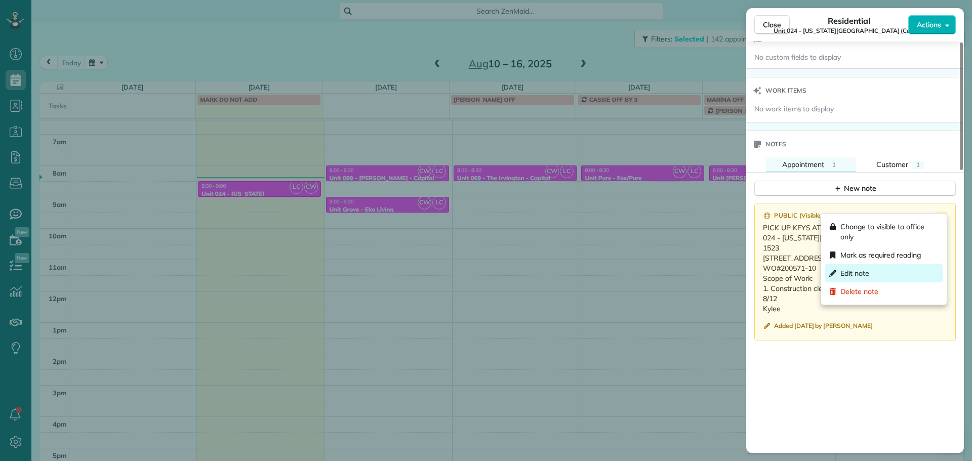
click at [898, 271] on div "Edit note" at bounding box center [883, 273] width 117 height 18
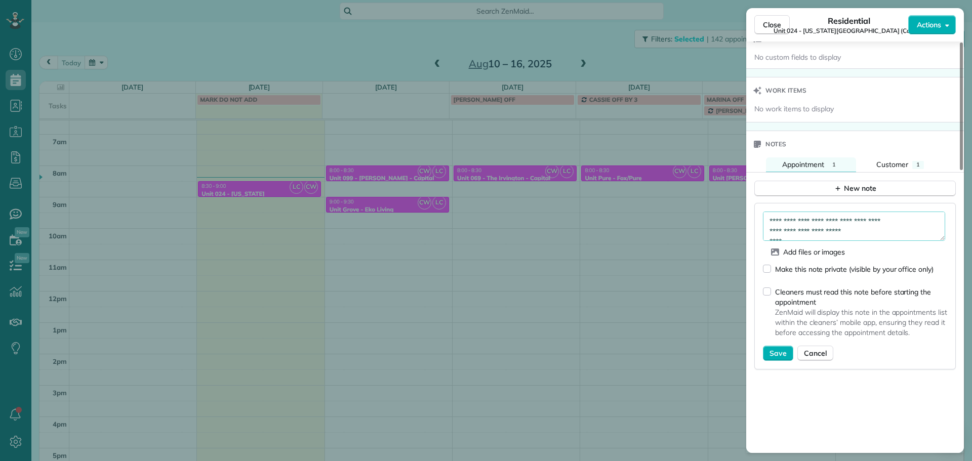
click at [923, 212] on textarea "**********" at bounding box center [854, 226] width 182 height 29
type textarea "**********"
click at [777, 350] on button "Save" at bounding box center [778, 353] width 30 height 15
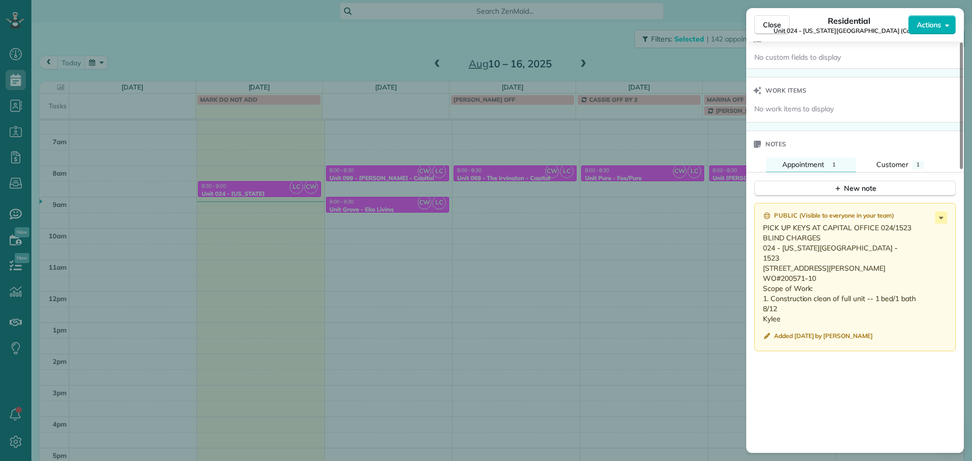
click at [443, 51] on div "Close Residential Unit 024 - Washington Towers (Capital) Actions Status Active …" at bounding box center [486, 230] width 972 height 461
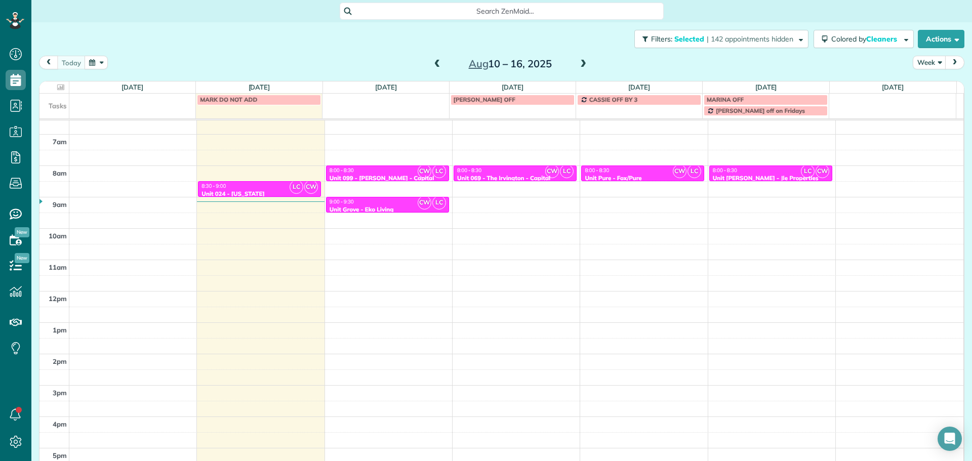
click at [432, 60] on span at bounding box center [437, 64] width 11 height 9
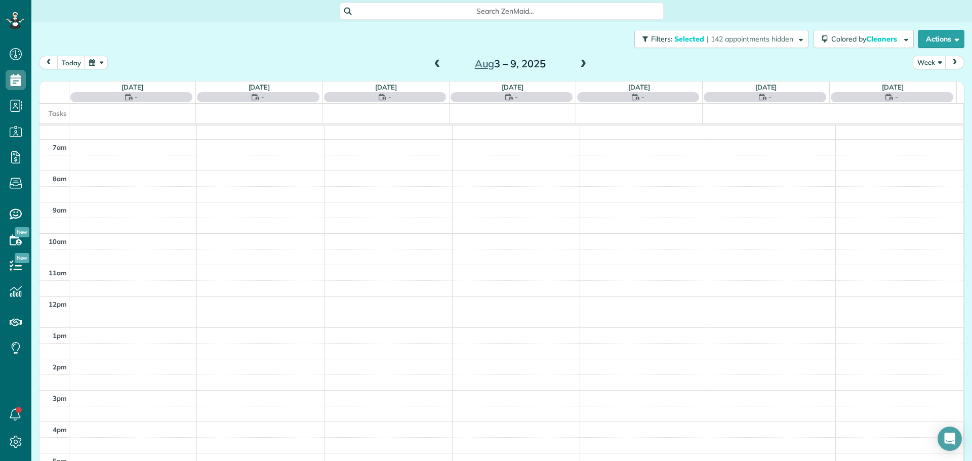
scroll to position [90, 0]
click at [432, 60] on span at bounding box center [437, 64] width 11 height 9
click at [579, 65] on span at bounding box center [583, 64] width 11 height 9
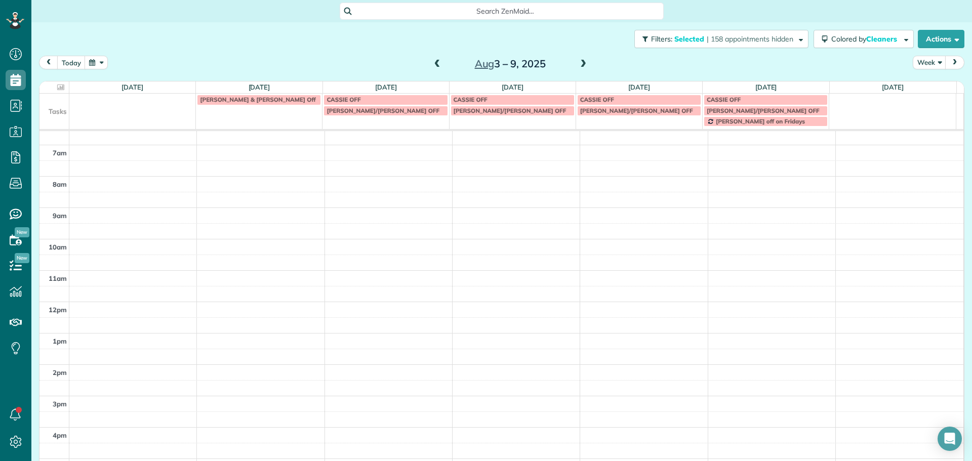
click at [581, 60] on span at bounding box center [583, 64] width 11 height 9
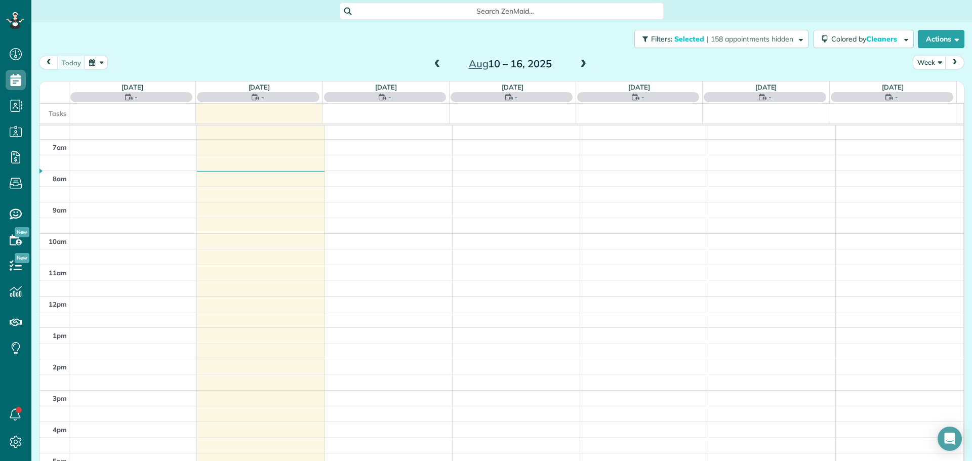
scroll to position [90, 0]
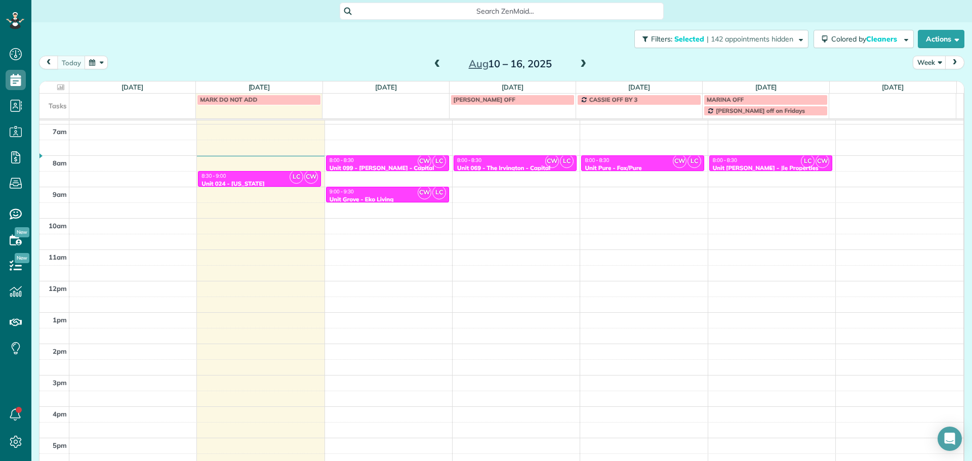
click at [777, 162] on div "8:00 - 8:30" at bounding box center [771, 160] width 117 height 7
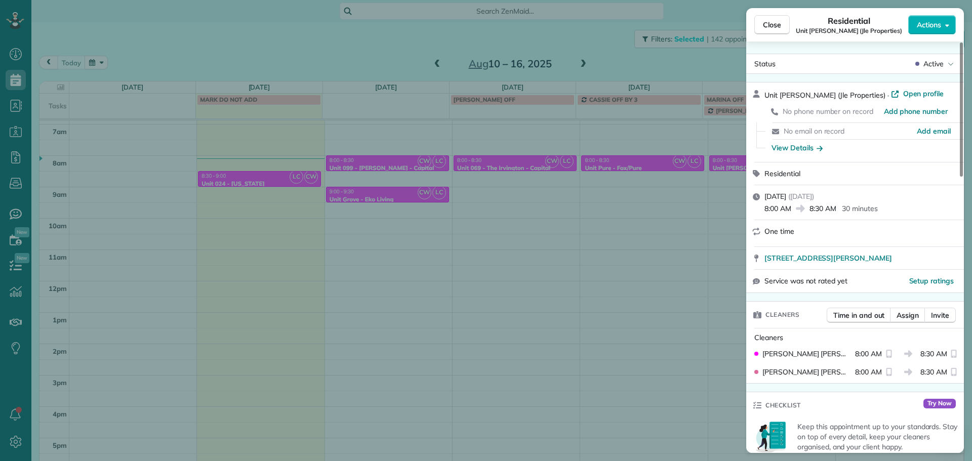
click at [665, 282] on div "Close Residential Unit Ellis (Jle Properties) Actions Status Active Unit Ellis …" at bounding box center [486, 230] width 972 height 461
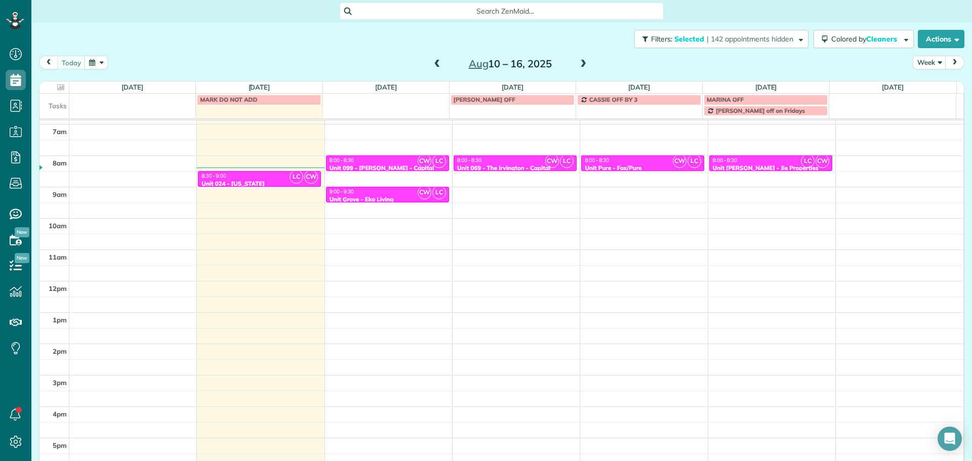
click at [581, 61] on span at bounding box center [583, 64] width 11 height 9
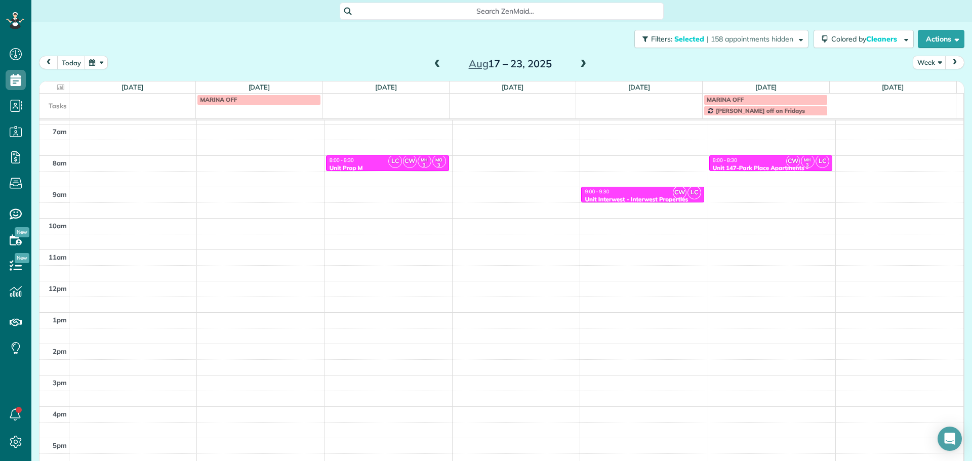
click at [432, 64] on span at bounding box center [437, 64] width 11 height 9
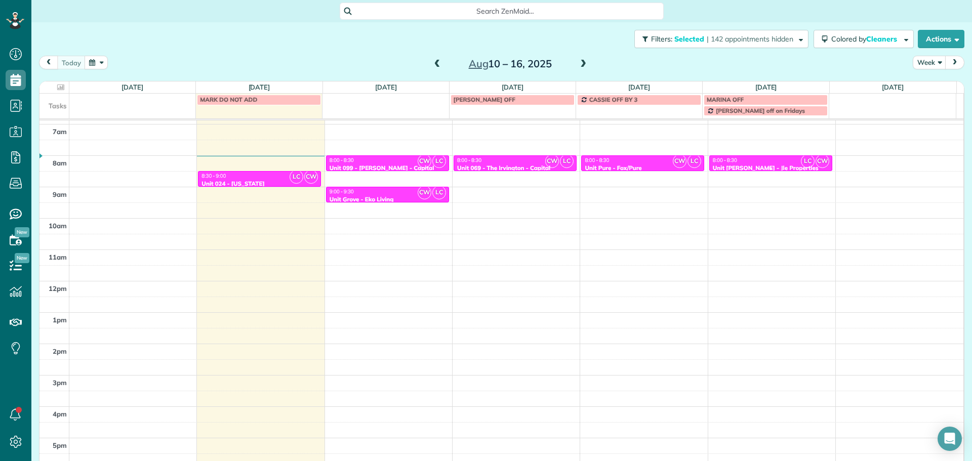
click at [759, 161] on div "8:00 - 8:30" at bounding box center [771, 160] width 117 height 7
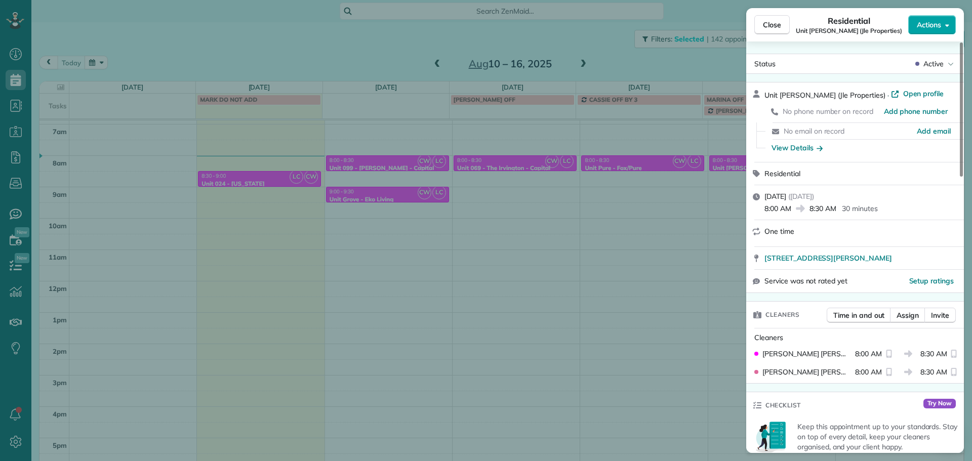
click at [937, 26] on span "Actions" at bounding box center [929, 25] width 24 height 10
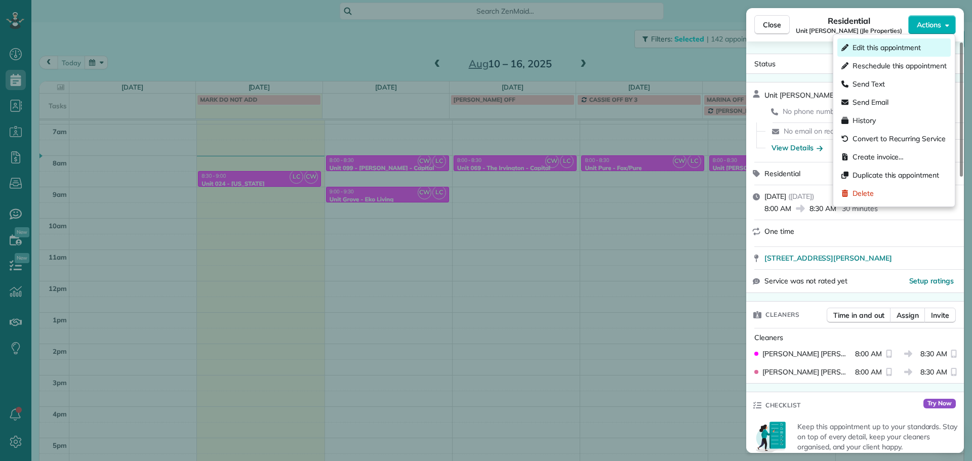
click at [894, 44] on span "Edit this appointment" at bounding box center [887, 48] width 68 height 10
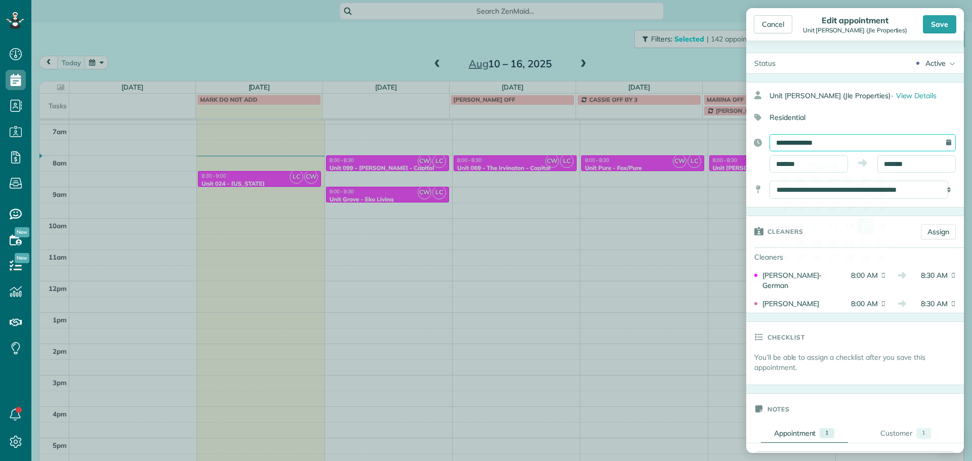
click at [849, 142] on input "**********" at bounding box center [863, 142] width 186 height 17
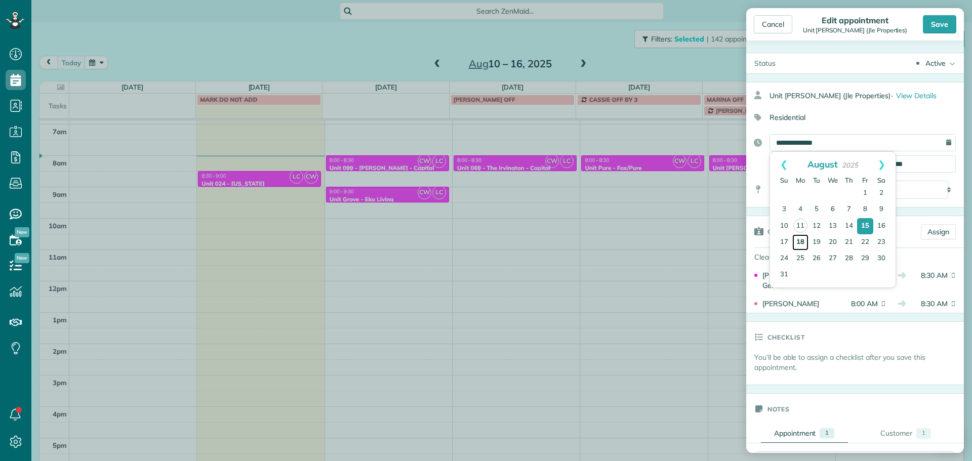
click at [800, 240] on link "18" at bounding box center [801, 242] width 16 height 16
type input "**********"
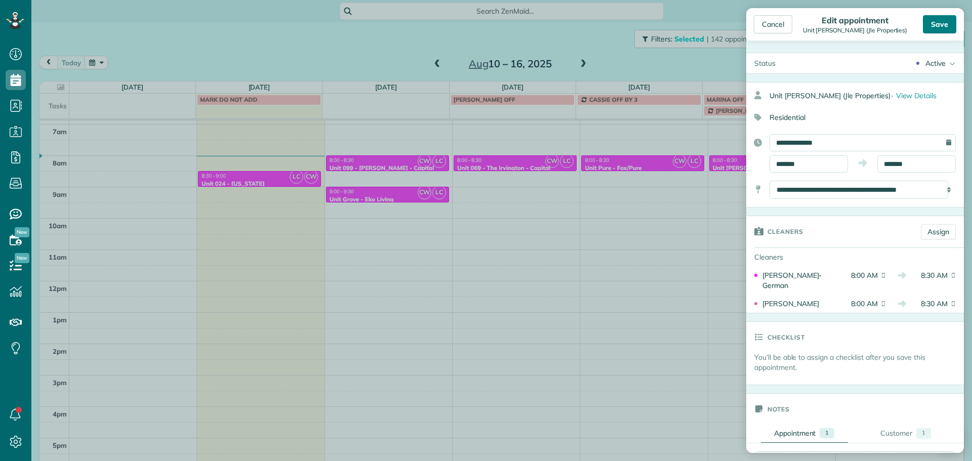
click at [939, 21] on div "Save" at bounding box center [939, 24] width 33 height 18
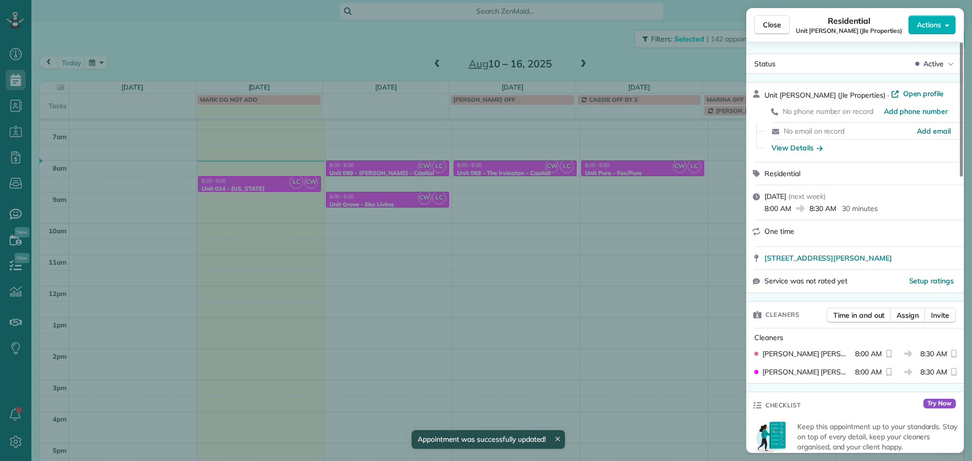
scroll to position [85, 0]
click at [774, 25] on span "Close" at bounding box center [772, 25] width 18 height 10
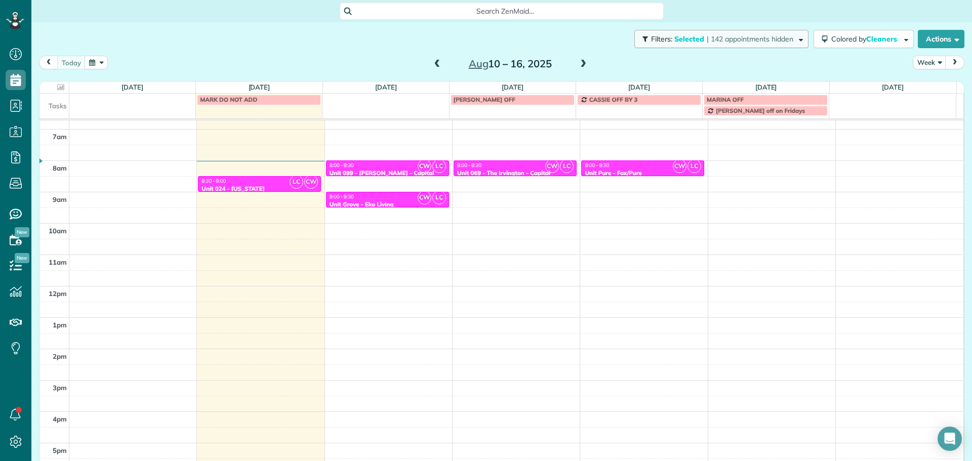
click at [735, 39] on span "| 142 appointments hidden" at bounding box center [750, 38] width 87 height 9
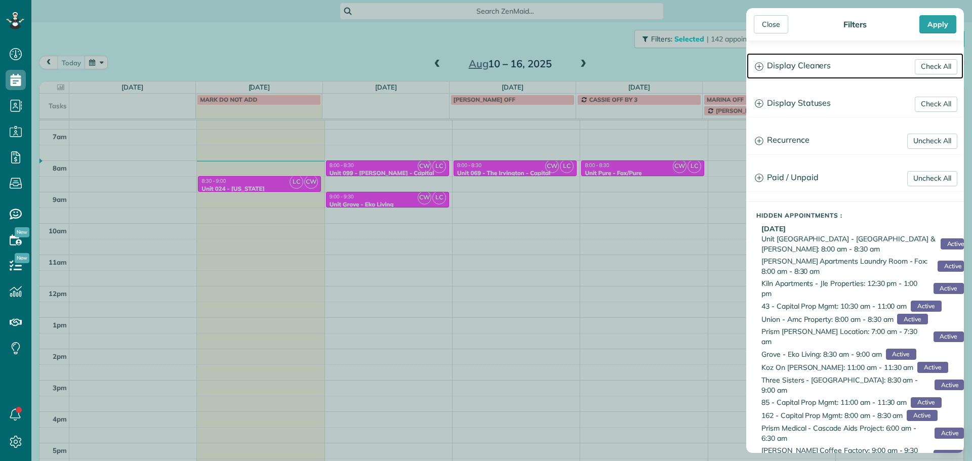
click at [792, 68] on h3 "Display Cleaners" at bounding box center [855, 66] width 217 height 26
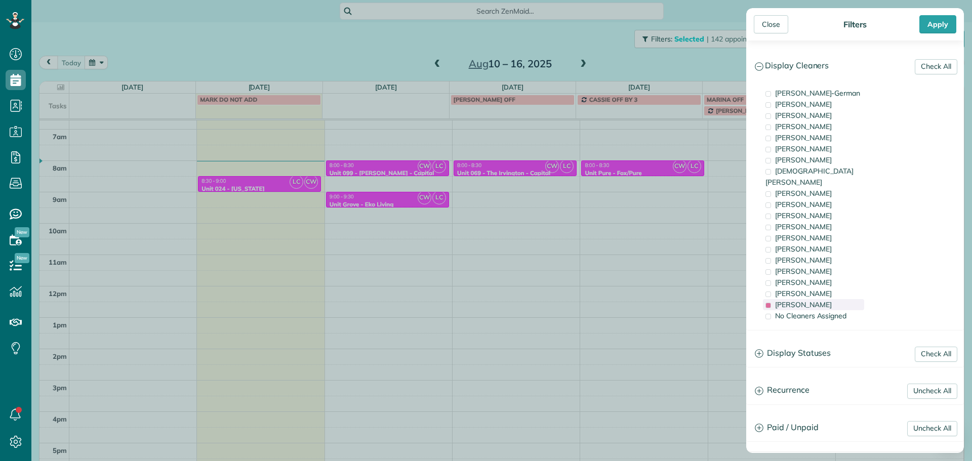
click at [807, 300] on span "Laura Chavez" at bounding box center [803, 304] width 57 height 9
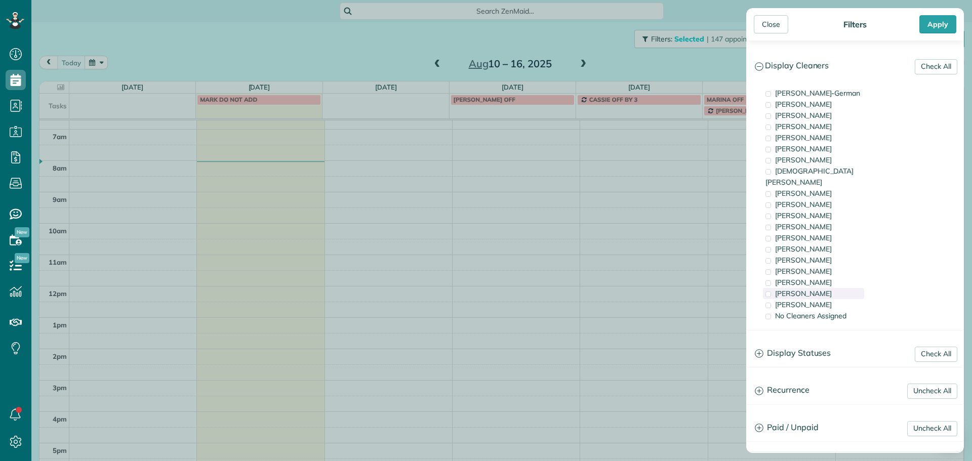
scroll to position [80, 0]
click at [809, 289] on span "Cristina Sainz" at bounding box center [803, 293] width 57 height 9
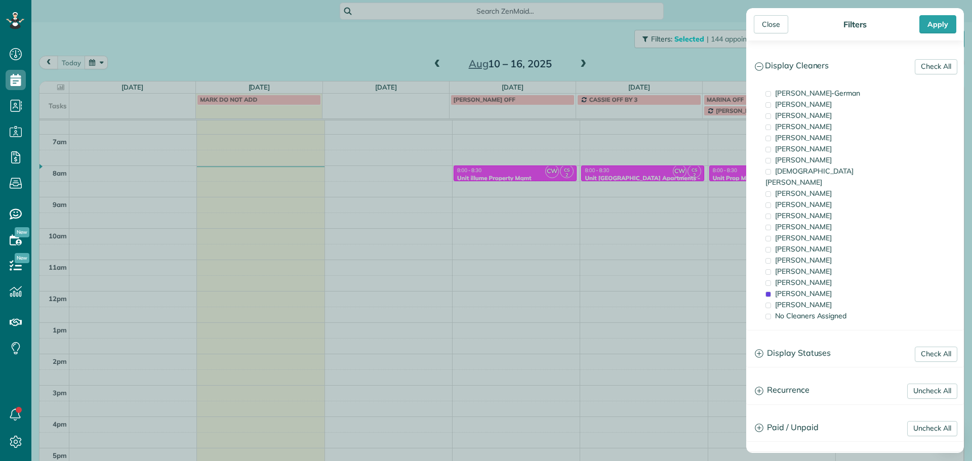
click at [697, 250] on div "Close Filters Apply Check All Display Cleaners Christina Wright-German Brie Kil…" at bounding box center [486, 230] width 972 height 461
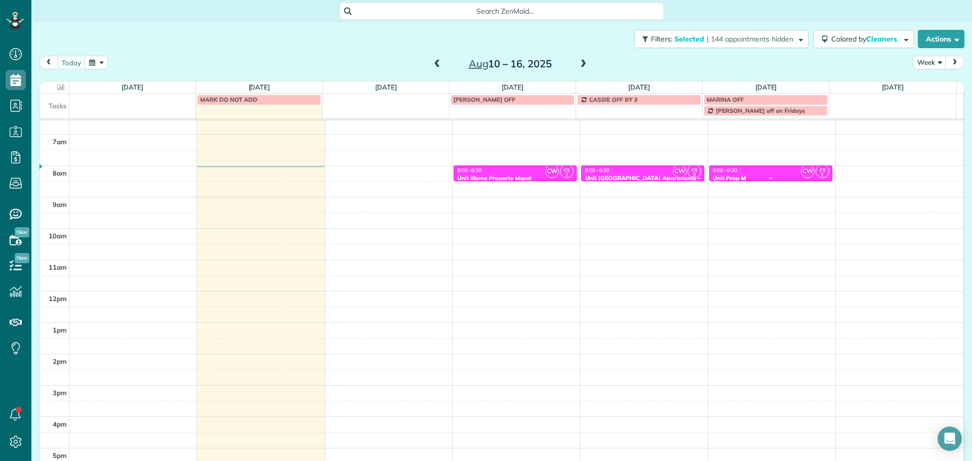
click at [755, 172] on div "8:00 - 8:30" at bounding box center [771, 170] width 117 height 7
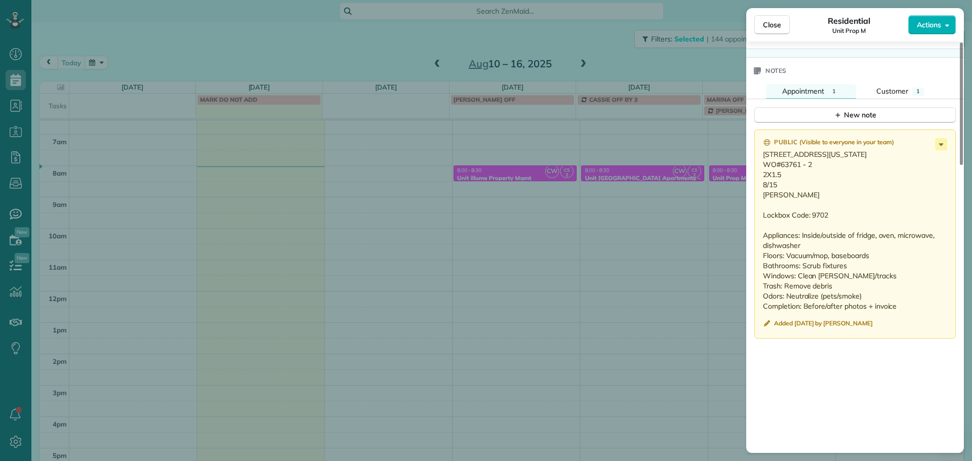
scroll to position [814, 0]
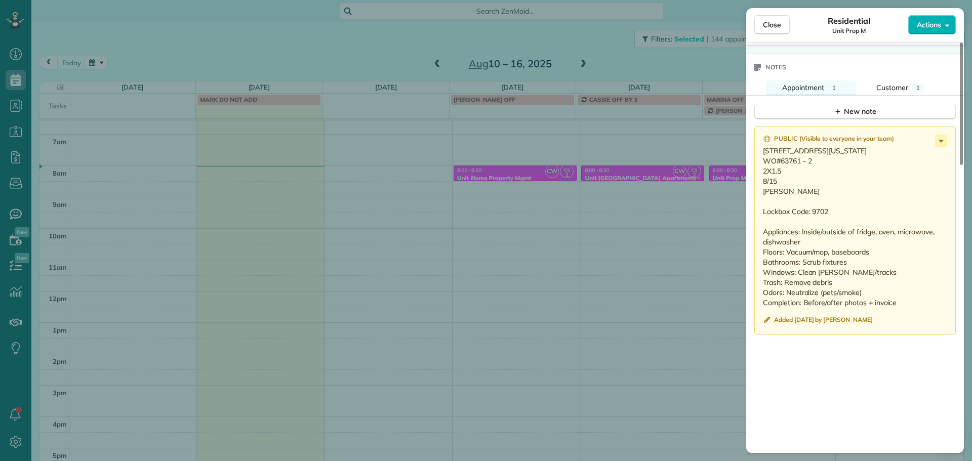
click at [713, 207] on div "Close Residential Unit Prop M Actions Status Active Unit Prop M · Open profile …" at bounding box center [486, 230] width 972 height 461
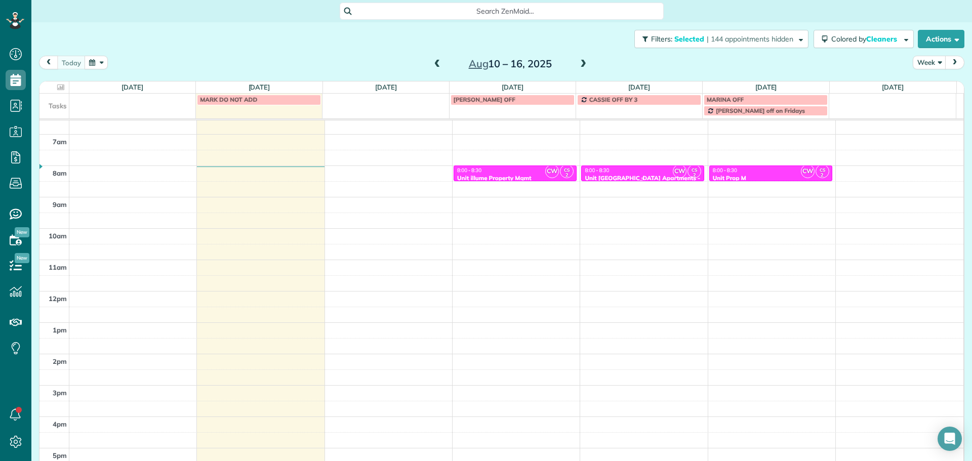
click at [658, 172] on div "8:00 - 8:30" at bounding box center [642, 170] width 117 height 7
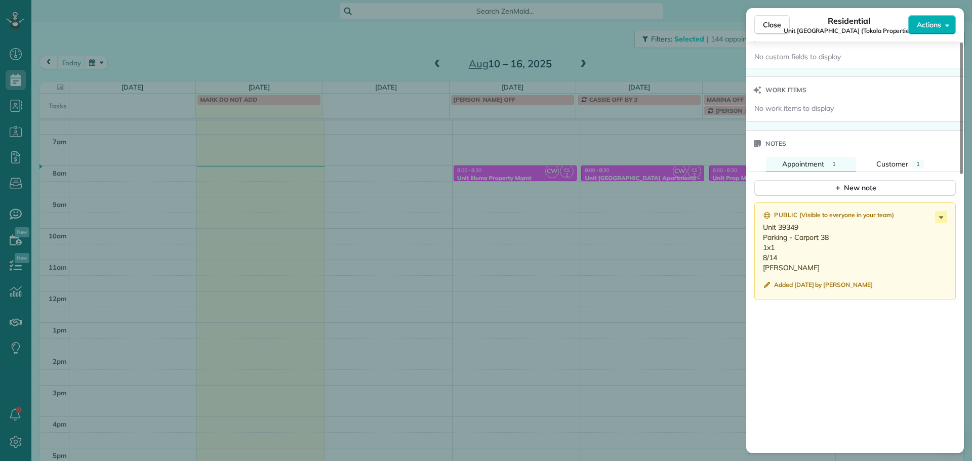
scroll to position [768, 0]
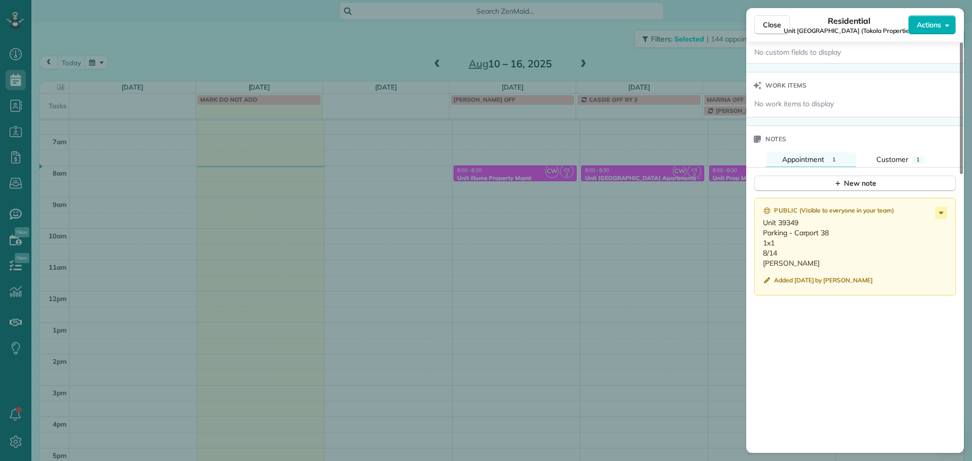
click at [656, 236] on div "Close Residential Unit Cascadia Village Apartments (Tokola Properties) Actions …" at bounding box center [486, 230] width 972 height 461
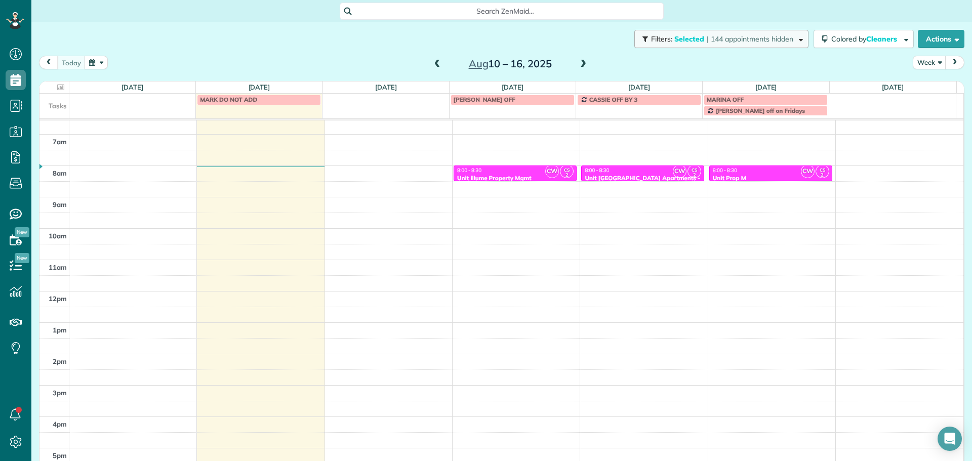
click at [784, 41] on span "Filters: Selected | 144 appointments hidden" at bounding box center [722, 38] width 145 height 9
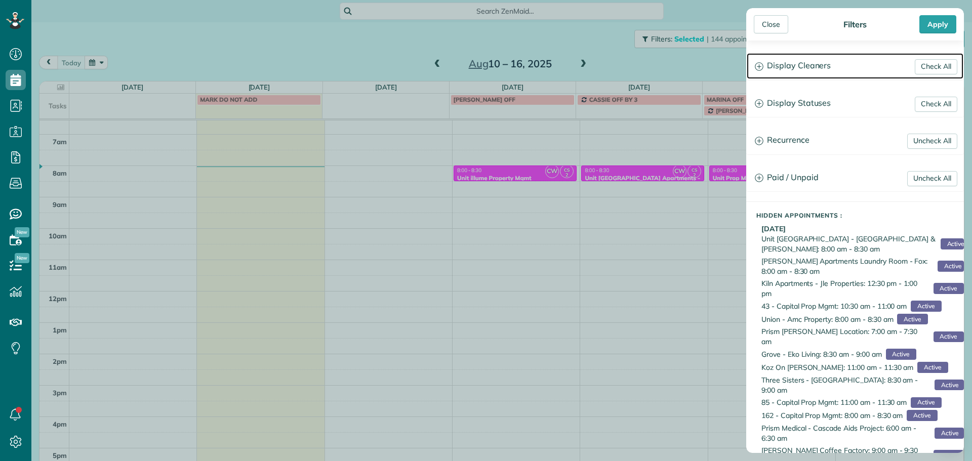
click at [799, 58] on h3 "Display Cleaners" at bounding box center [855, 66] width 217 height 26
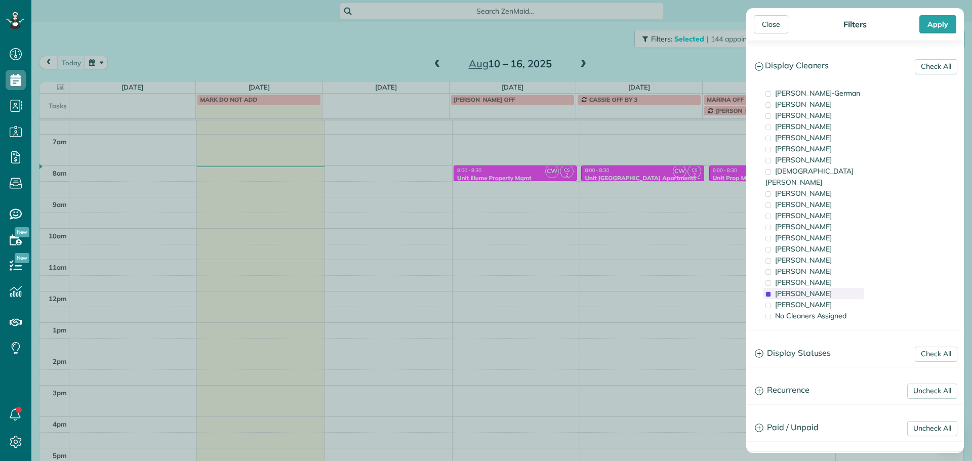
click at [800, 289] on span "Cristina Sainz" at bounding box center [803, 293] width 57 height 9
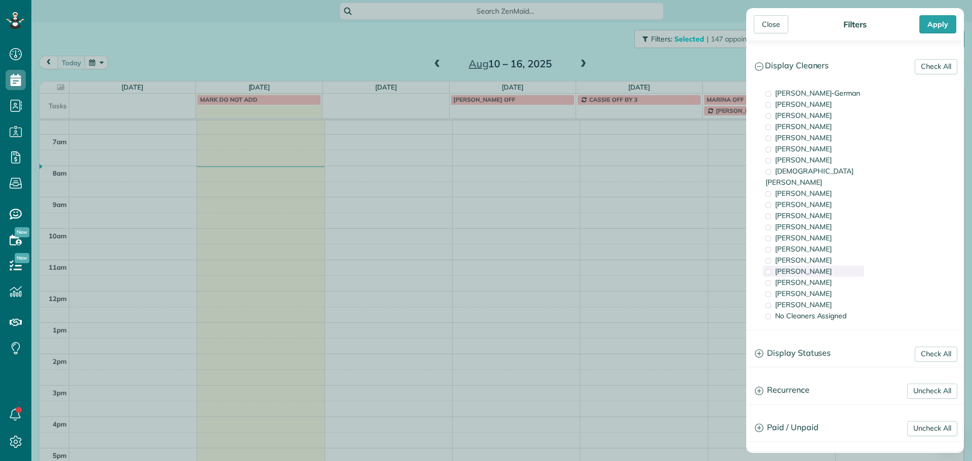
click at [810, 267] on span "Meralda Harris" at bounding box center [803, 271] width 57 height 9
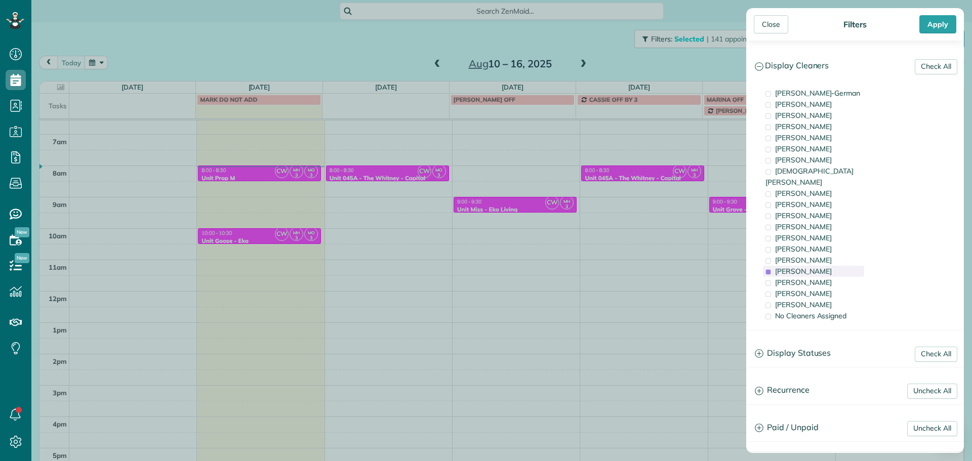
click at [810, 267] on span "Meralda Harris" at bounding box center [803, 271] width 57 height 9
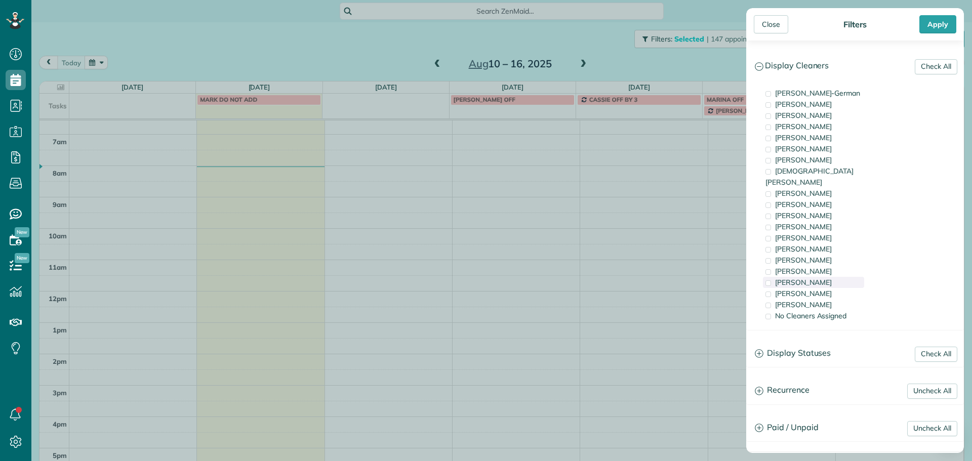
click at [813, 278] on span "Marina Ostertag" at bounding box center [803, 282] width 57 height 9
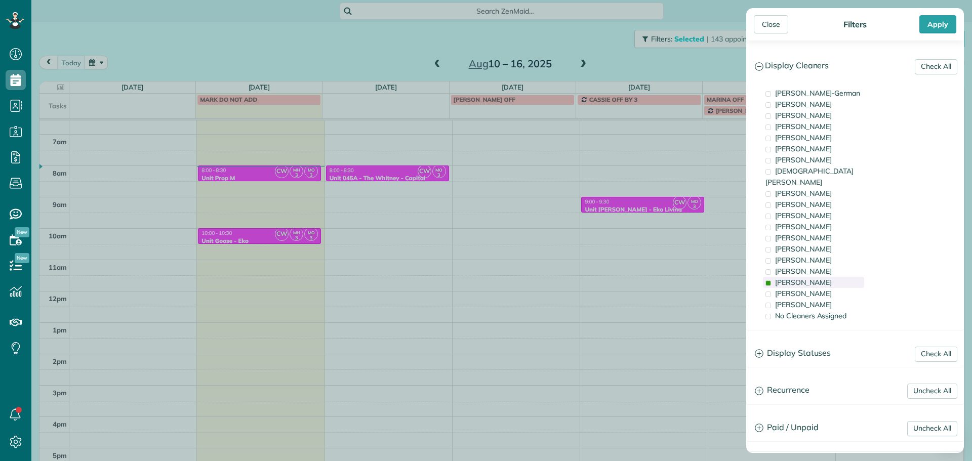
click at [813, 278] on span "Marina Ostertag" at bounding box center [803, 282] width 57 height 9
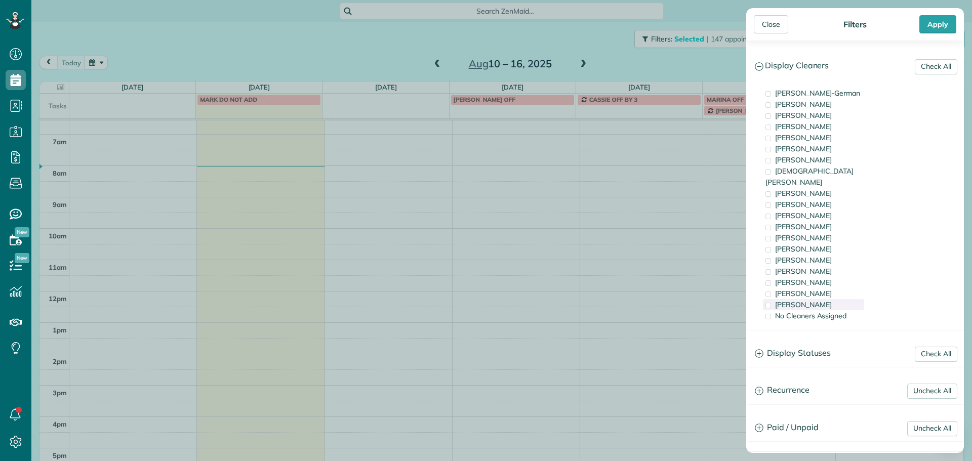
click at [816, 300] on span "Laura Chavez" at bounding box center [803, 304] width 57 height 9
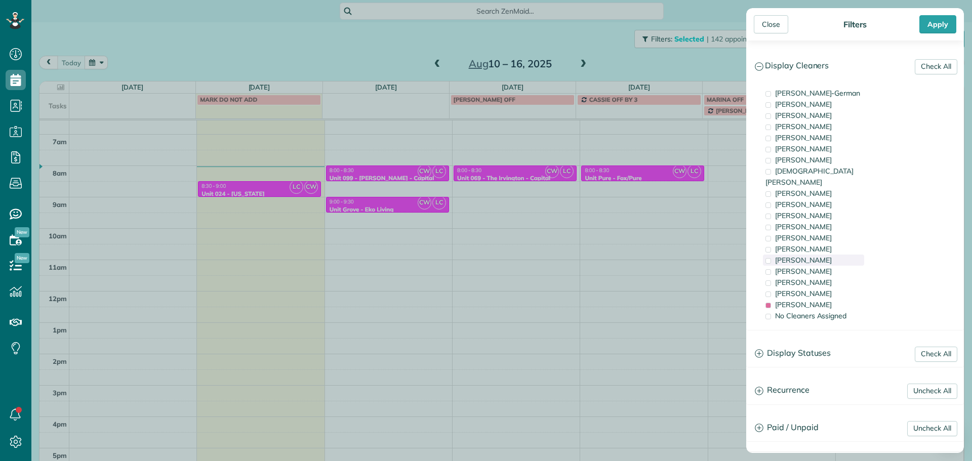
click at [814, 255] on div "Tammi Rue" at bounding box center [813, 260] width 101 height 11
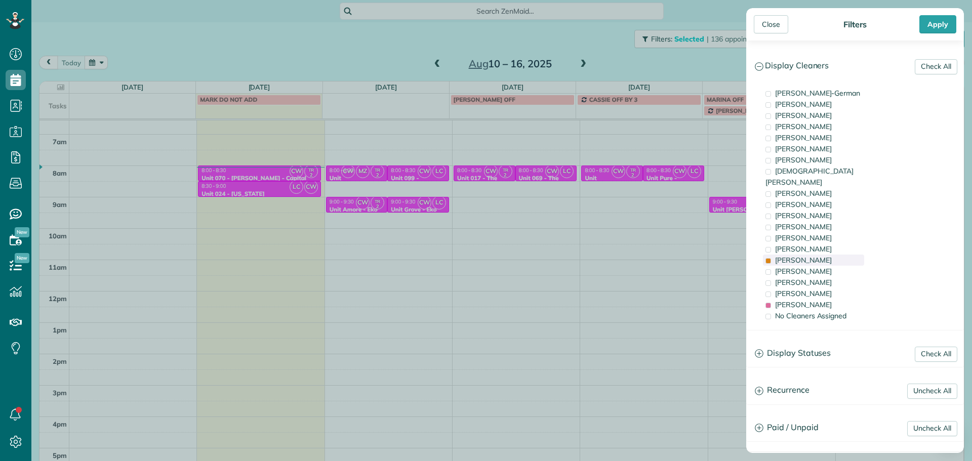
click at [814, 255] on div "Tammi Rue" at bounding box center [813, 260] width 101 height 11
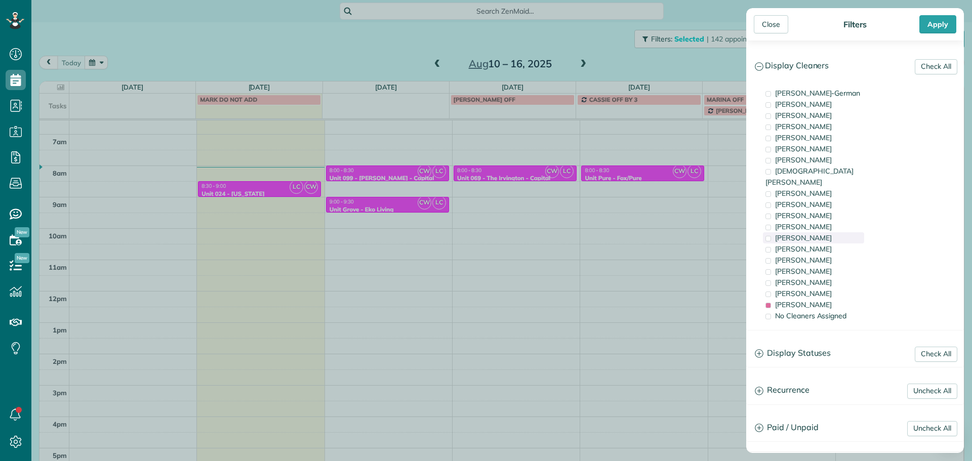
click at [805, 232] on div "Sabrina Woolford" at bounding box center [813, 237] width 101 height 11
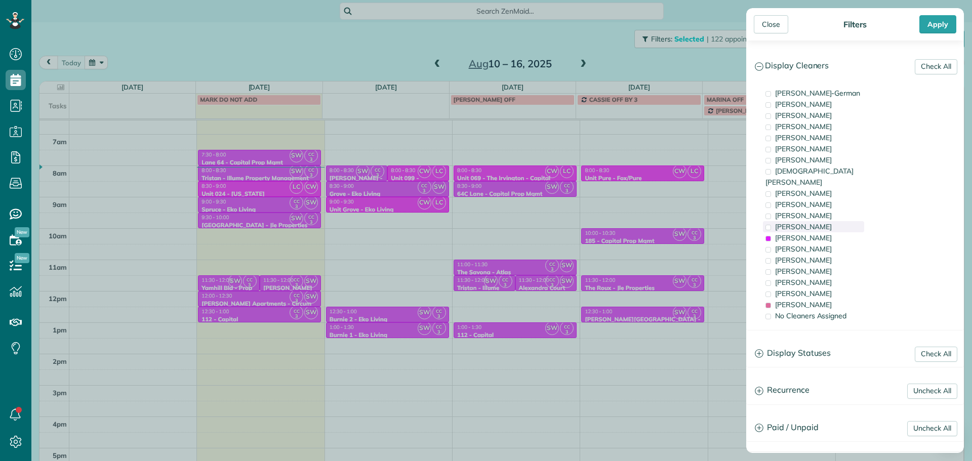
click at [805, 222] on span "Cyndi Holm" at bounding box center [803, 226] width 57 height 9
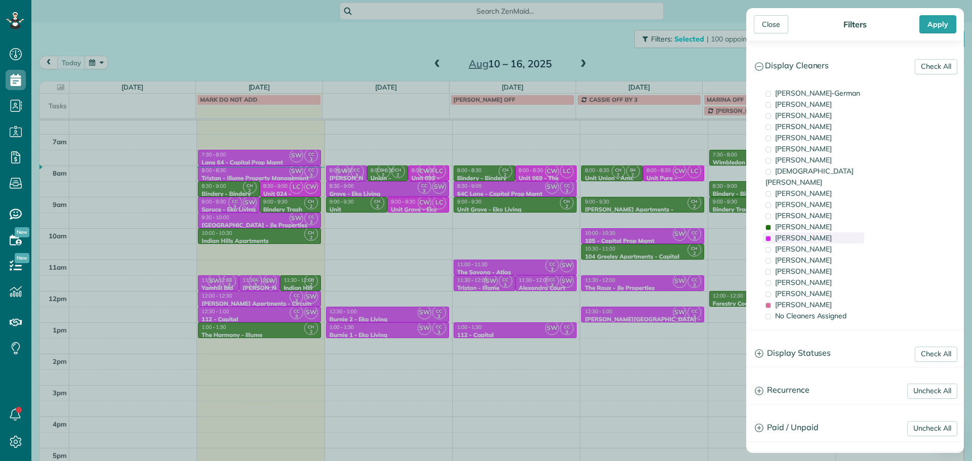
click at [814, 233] on span "Sabrina Woolford" at bounding box center [803, 237] width 57 height 9
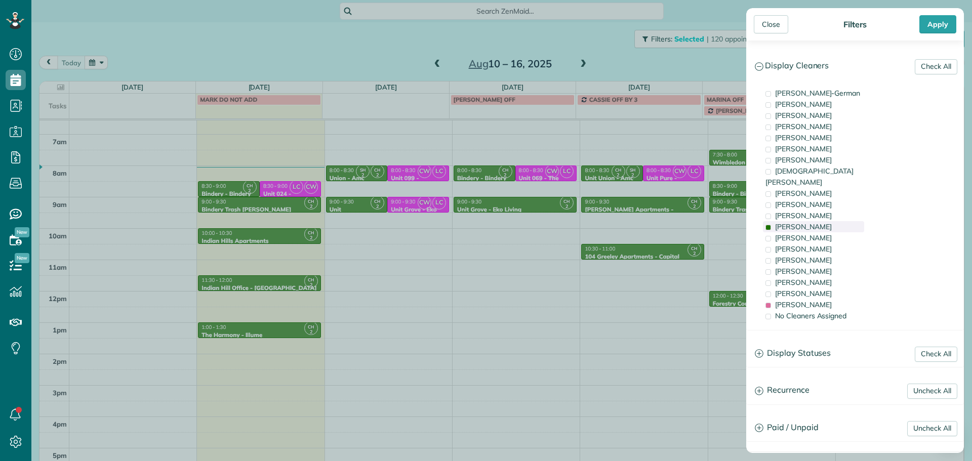
click at [814, 221] on div "Cyndi Holm" at bounding box center [813, 226] width 101 height 11
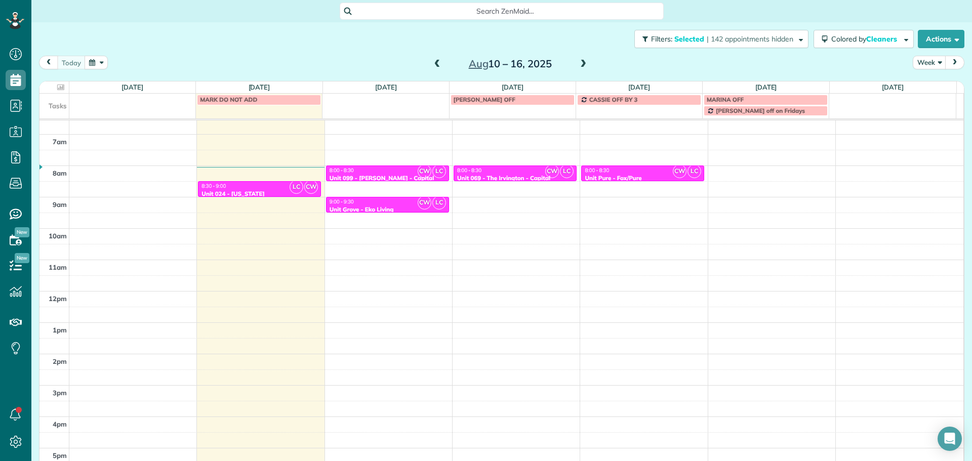
click at [621, 194] on div "Close Filters Apply Check All Display Cleaners Christina Wright-German Brie Kil…" at bounding box center [486, 230] width 972 height 461
click at [579, 66] on span at bounding box center [583, 64] width 11 height 9
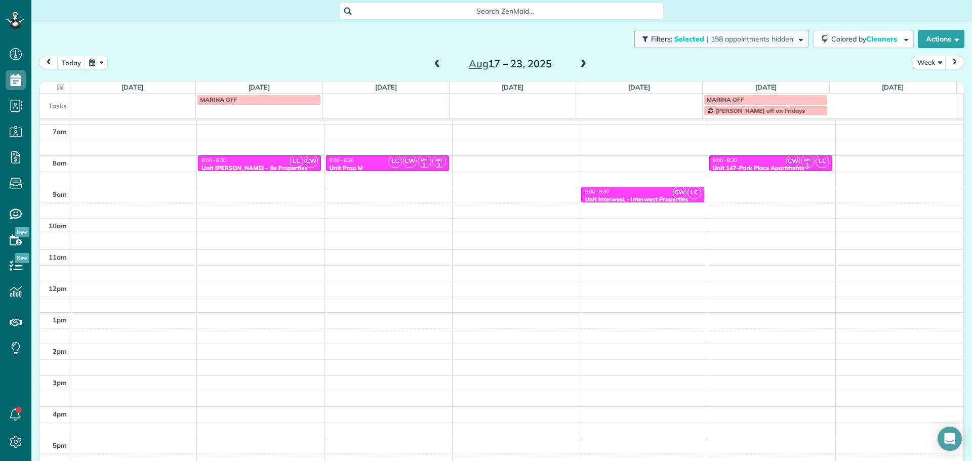
click at [677, 45] on button "Filters: Selected | 158 appointments hidden" at bounding box center [722, 39] width 174 height 18
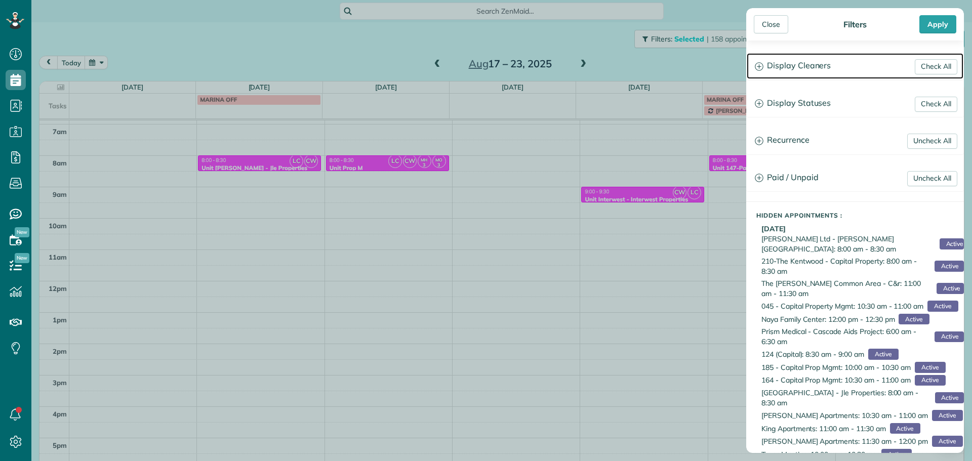
click at [803, 70] on h3 "Display Cleaners" at bounding box center [855, 66] width 217 height 26
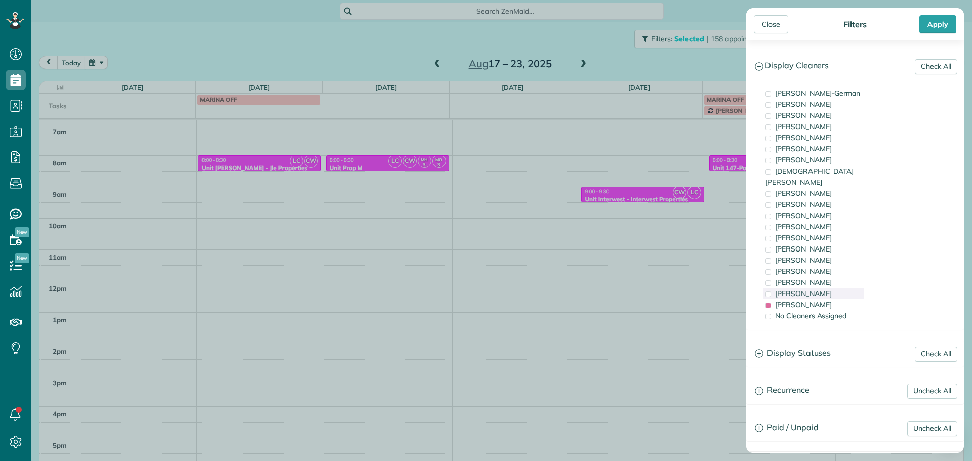
click at [806, 289] on span "Cristina Sainz" at bounding box center [803, 293] width 57 height 9
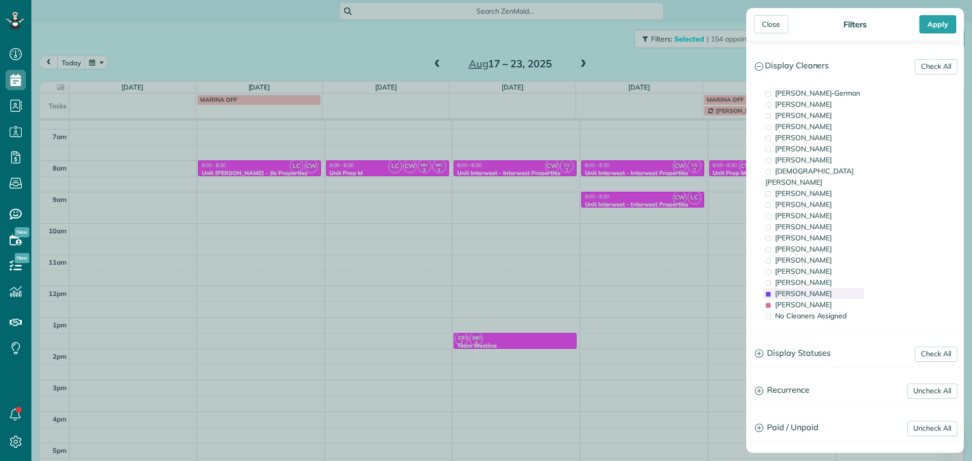
scroll to position [80, 0]
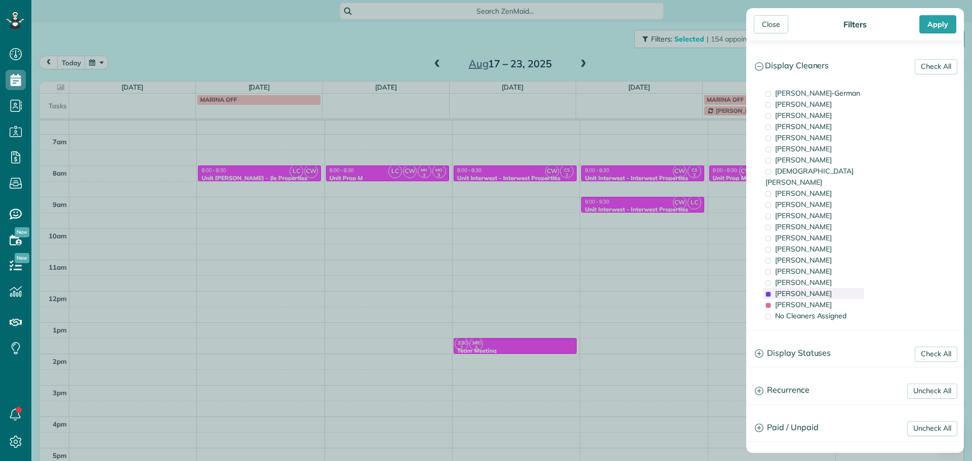
click at [807, 289] on span "Cristina Sainz" at bounding box center [803, 293] width 57 height 9
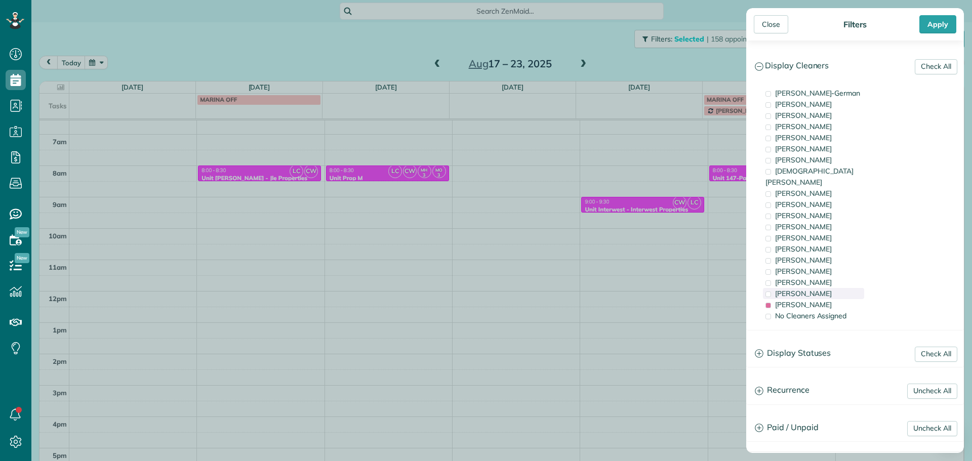
click at [807, 289] on span "Cristina Sainz" at bounding box center [803, 293] width 57 height 9
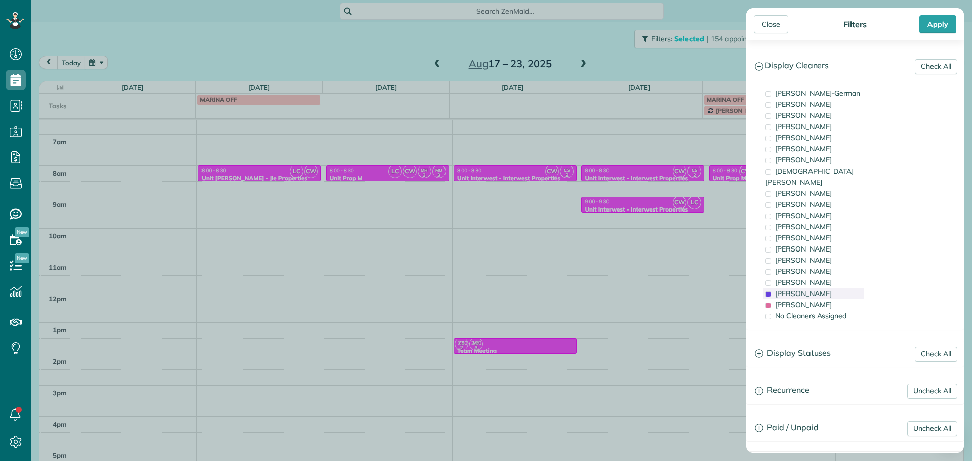
click at [807, 289] on span "Cristina Sainz" at bounding box center [803, 293] width 57 height 9
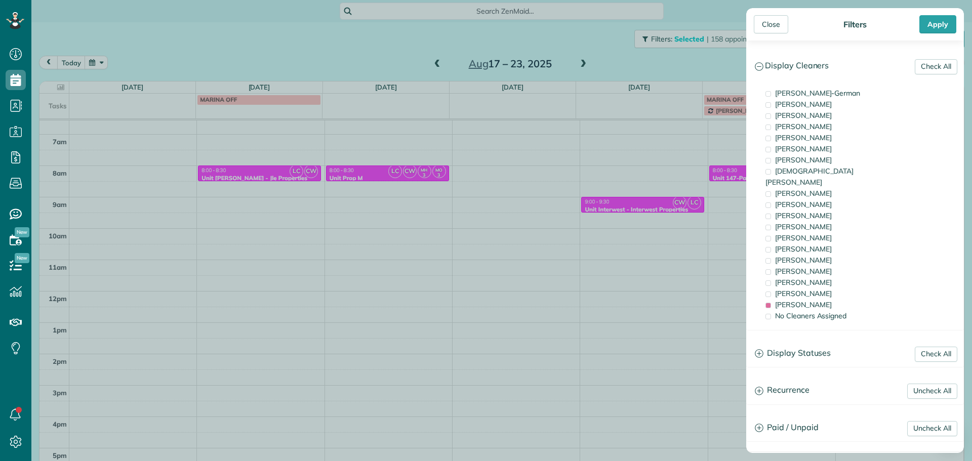
click at [411, 173] on div "Close Filters Apply Check All Display Cleaners Christina Wright-German Brie Kil…" at bounding box center [486, 230] width 972 height 461
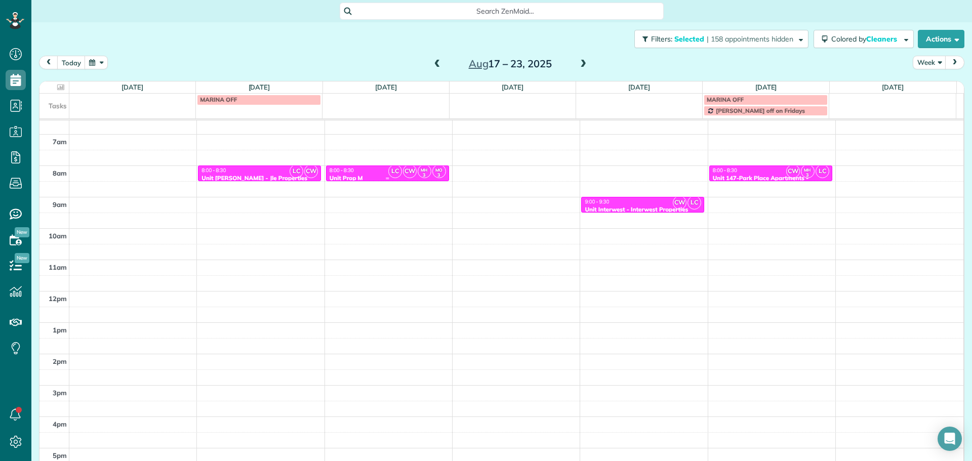
click at [411, 173] on div "LC CW MH 3 MO 3" at bounding box center [417, 171] width 59 height 15
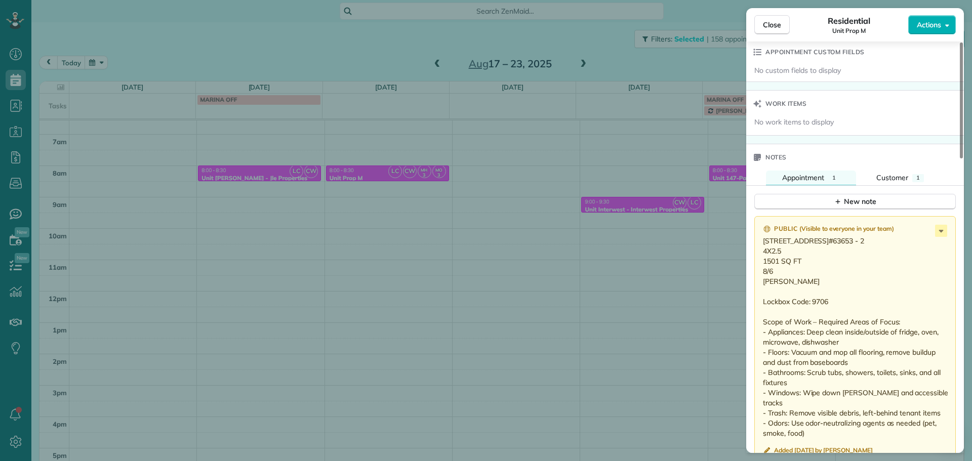
scroll to position [863, 0]
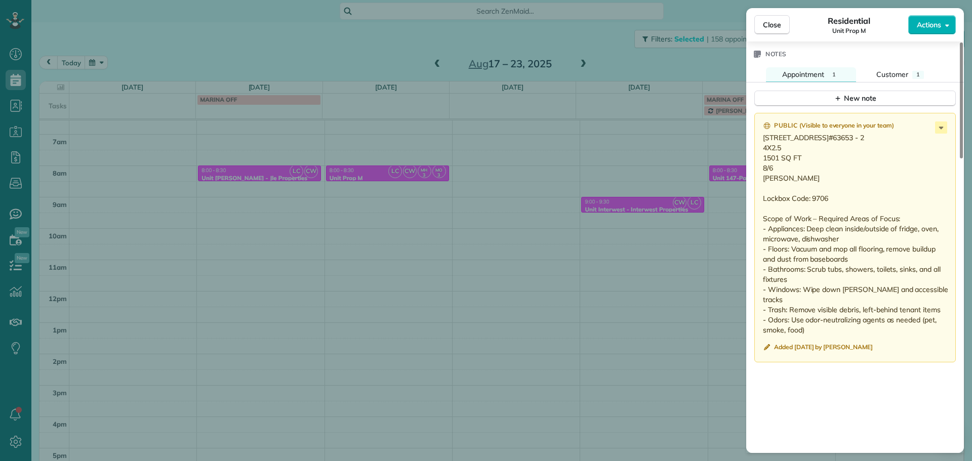
click at [630, 295] on div "Close Residential Unit Prop M Actions Status Active Unit Prop M · Open profile …" at bounding box center [486, 230] width 972 height 461
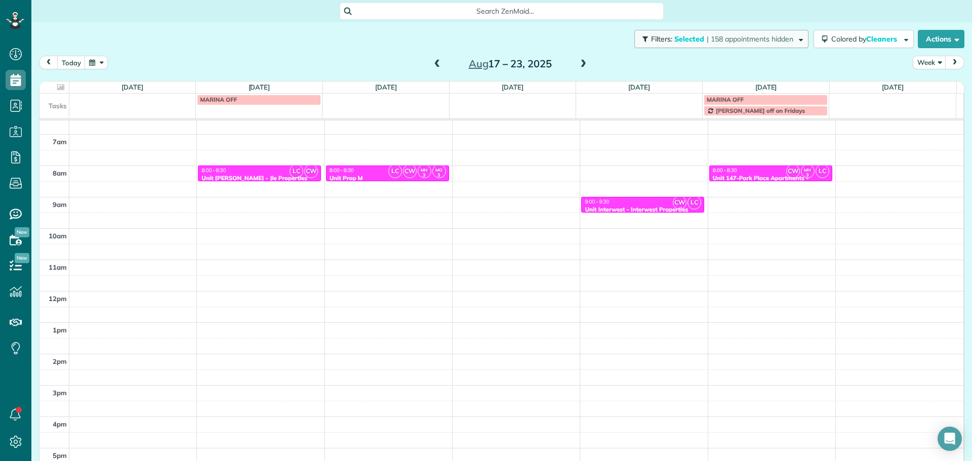
click at [740, 42] on span "| 158 appointments hidden" at bounding box center [750, 38] width 87 height 9
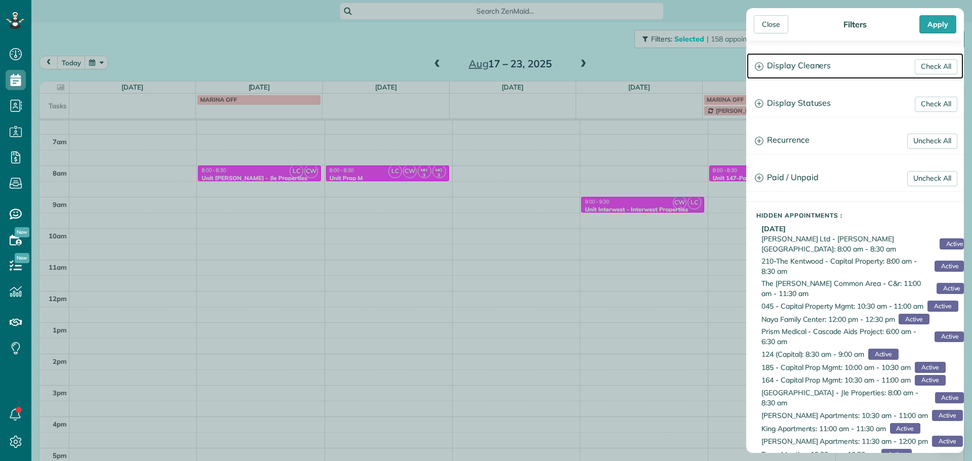
click at [804, 64] on h3 "Display Cleaners" at bounding box center [855, 66] width 217 height 26
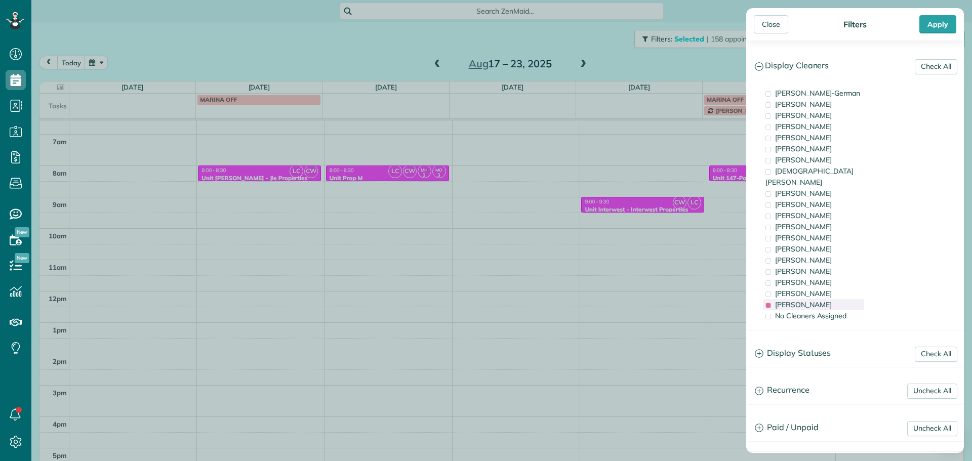
click at [806, 300] on span "Laura Chavez" at bounding box center [803, 304] width 57 height 9
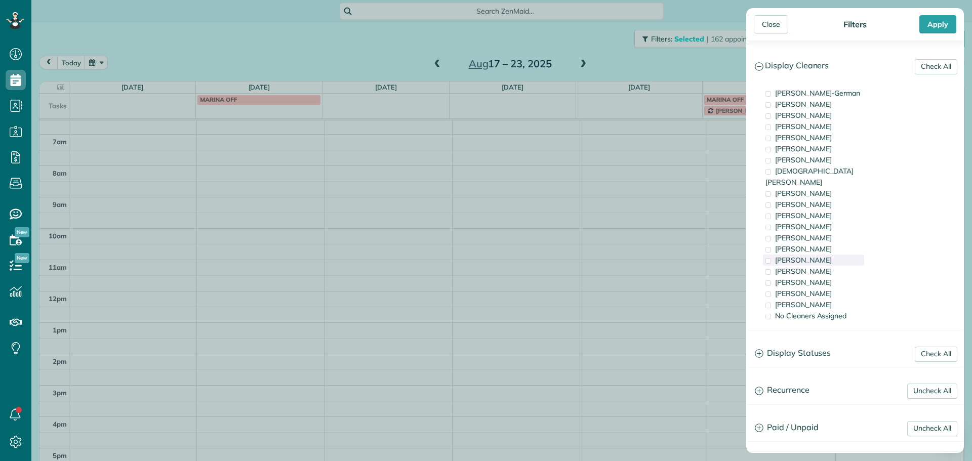
click at [805, 256] on span "Tammi Rue" at bounding box center [803, 260] width 57 height 9
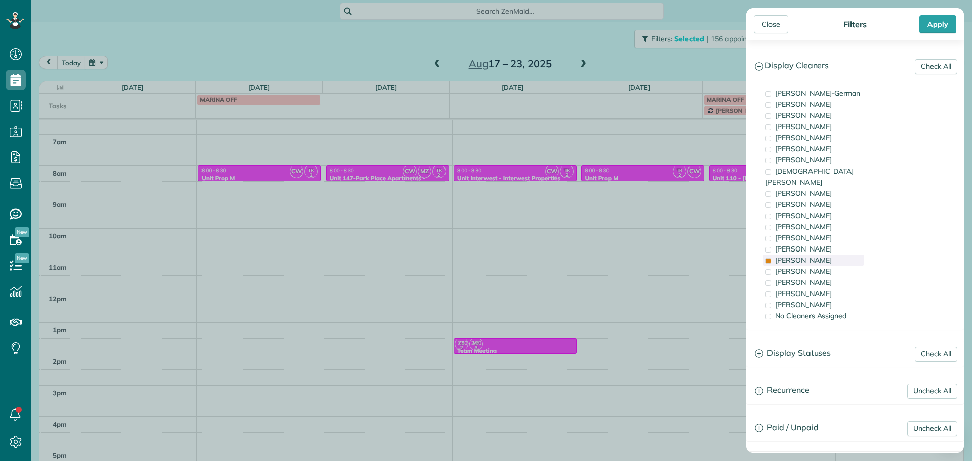
click at [805, 256] on span "Tammi Rue" at bounding box center [803, 260] width 57 height 9
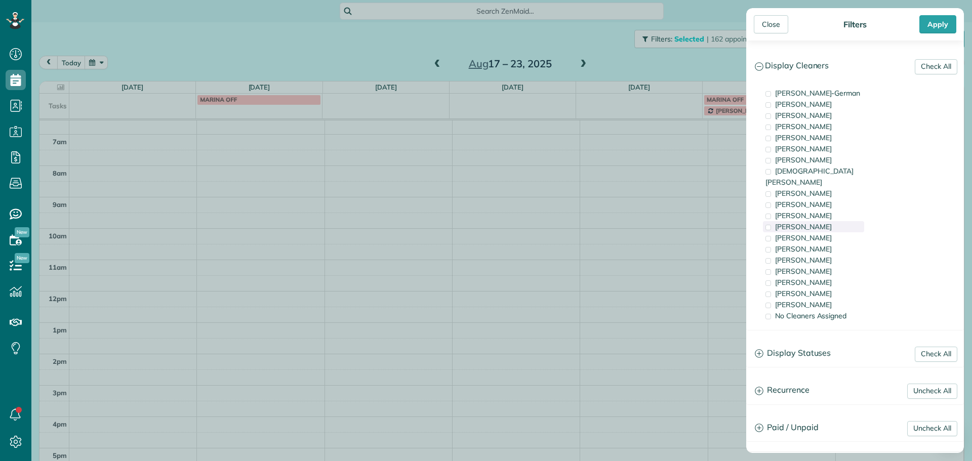
click at [814, 221] on div "Cyndi Holm" at bounding box center [813, 226] width 101 height 11
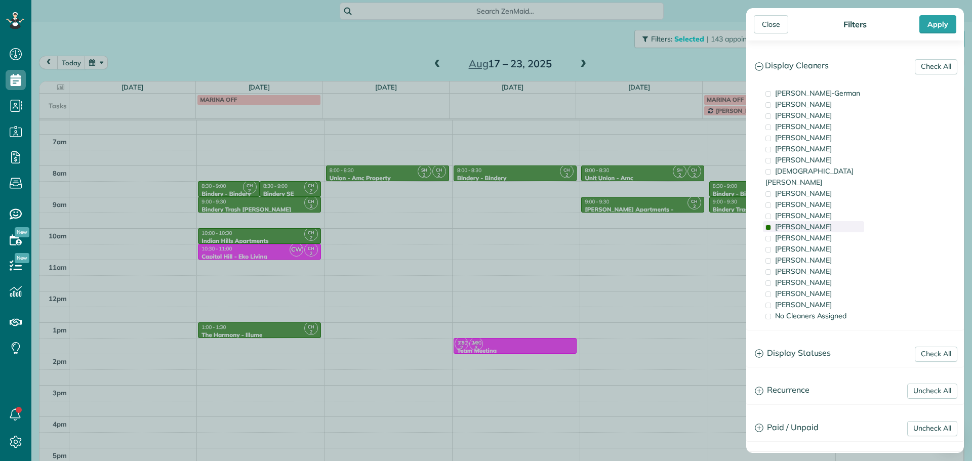
click at [814, 221] on div "Cyndi Holm" at bounding box center [813, 226] width 101 height 11
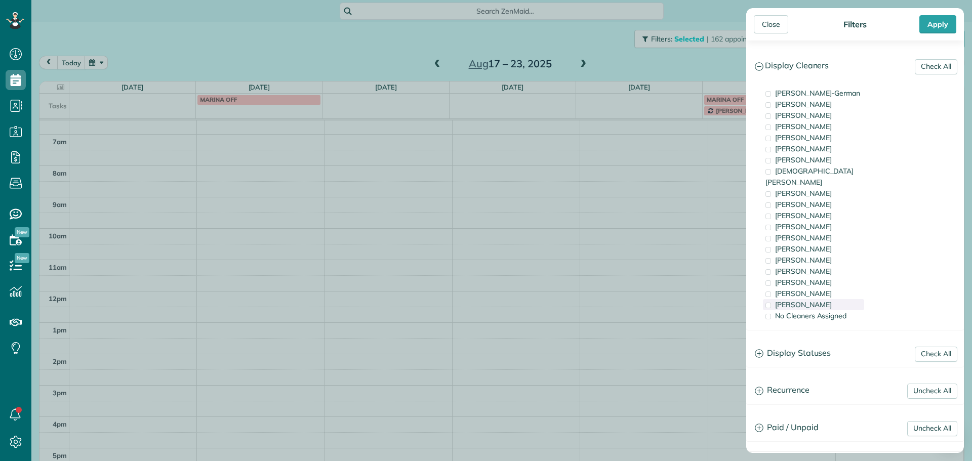
click at [822, 299] on div "Laura Chavez" at bounding box center [813, 304] width 101 height 11
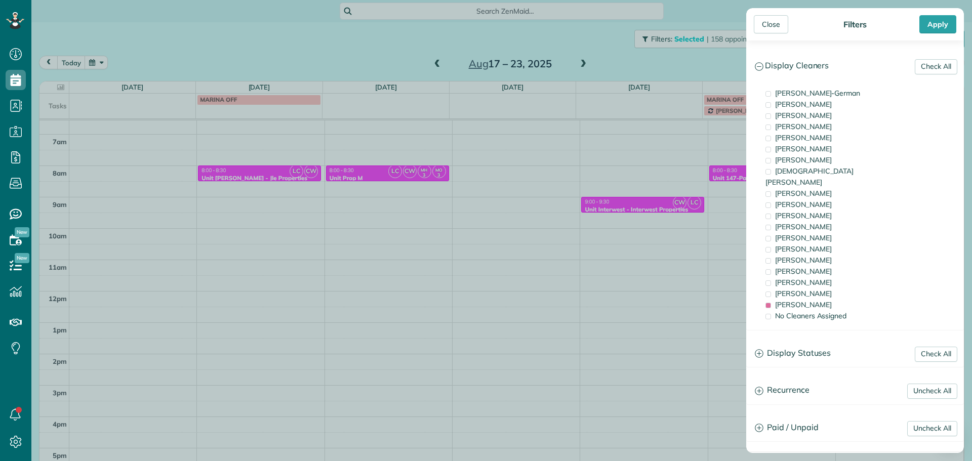
click at [567, 143] on div "Close Filters Apply Check All Display Cleaners Christina Wright-German Brie Kil…" at bounding box center [486, 230] width 972 height 461
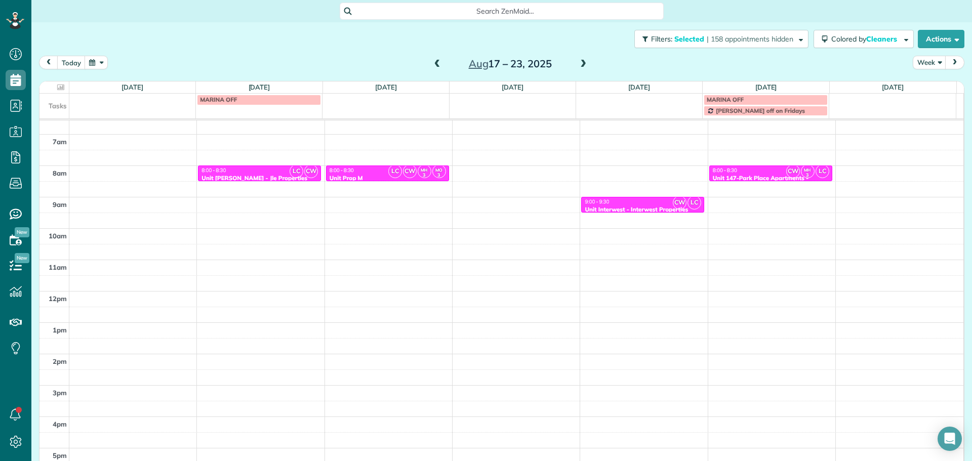
click at [437, 67] on span at bounding box center [437, 64] width 11 height 9
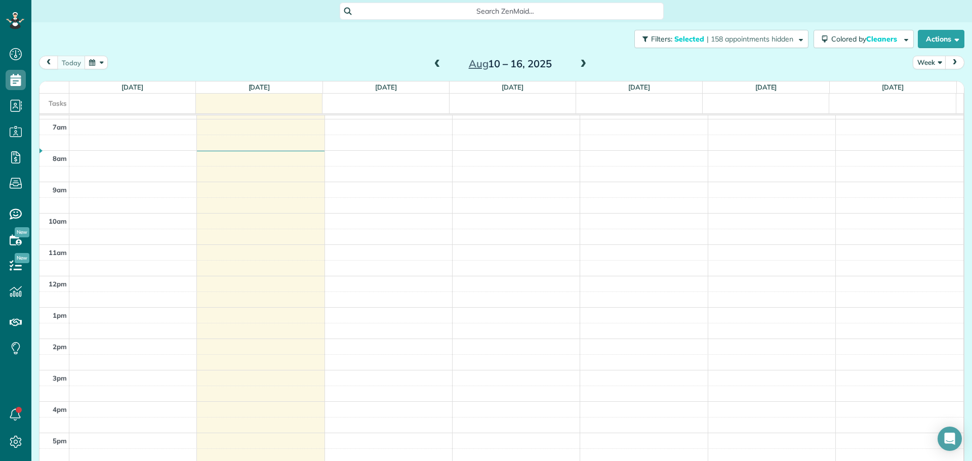
scroll to position [85, 0]
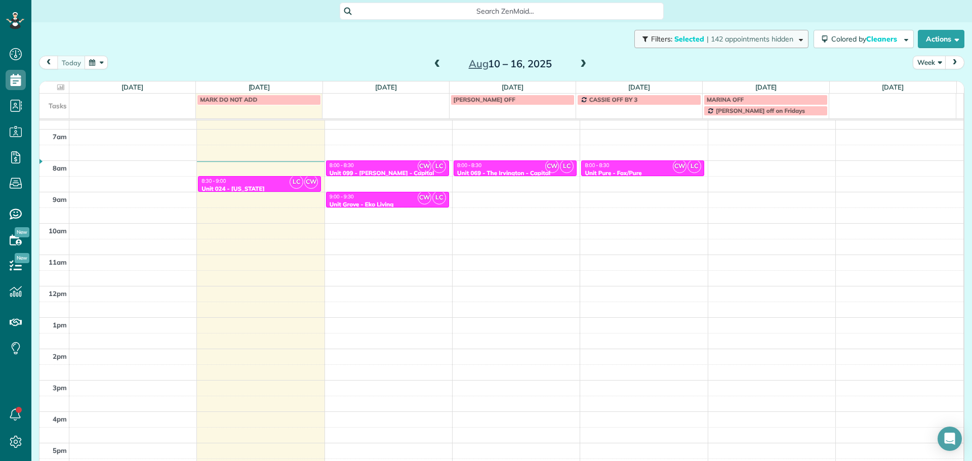
click at [762, 41] on span "| 142 appointments hidden" at bounding box center [750, 38] width 87 height 9
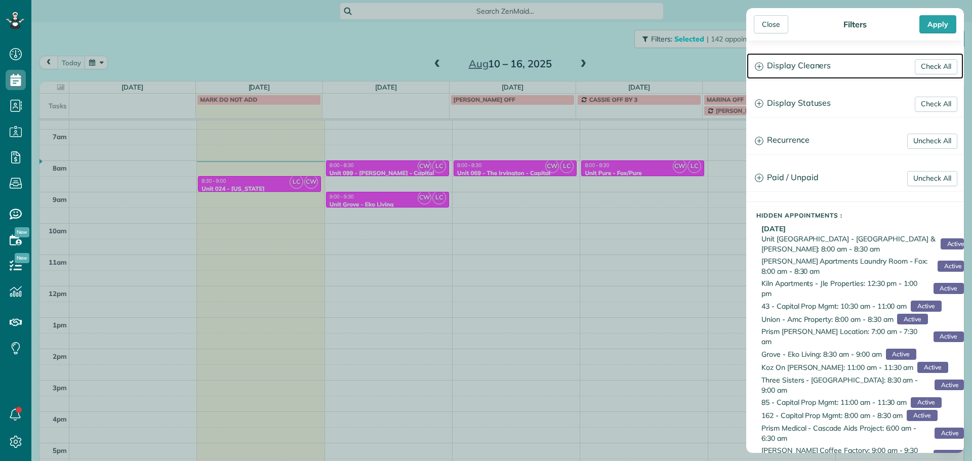
click at [786, 66] on h3 "Display Cleaners" at bounding box center [855, 66] width 217 height 26
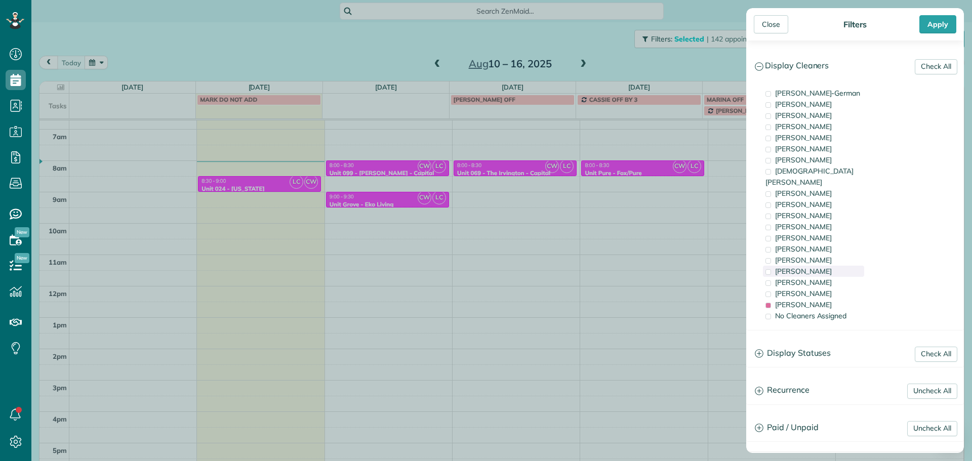
click at [835, 266] on div "Meralda Harris" at bounding box center [813, 271] width 101 height 11
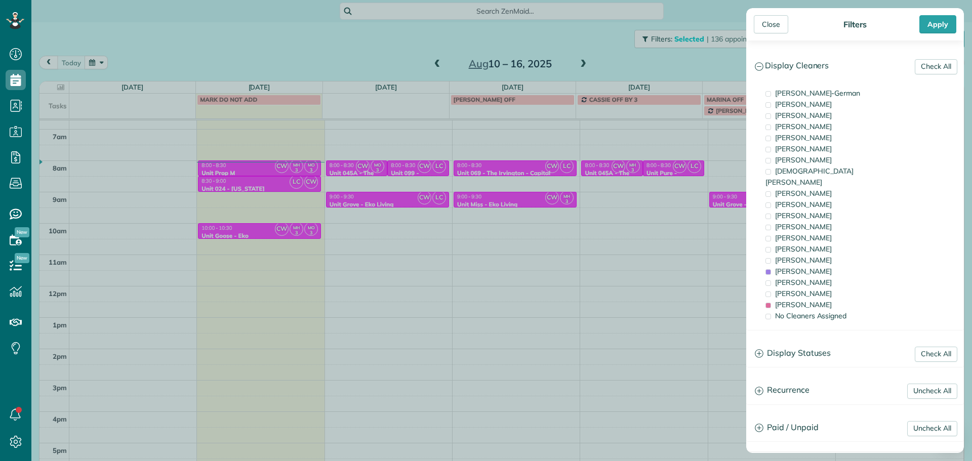
scroll to position [80, 0]
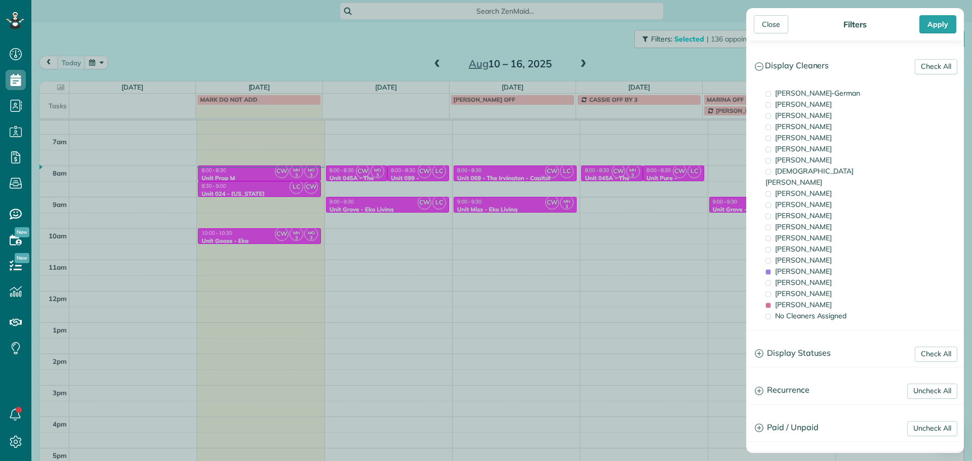
click at [664, 250] on div "Close Filters Apply Check All Display Cleaners Christina Wright-German Brie Kil…" at bounding box center [486, 230] width 972 height 461
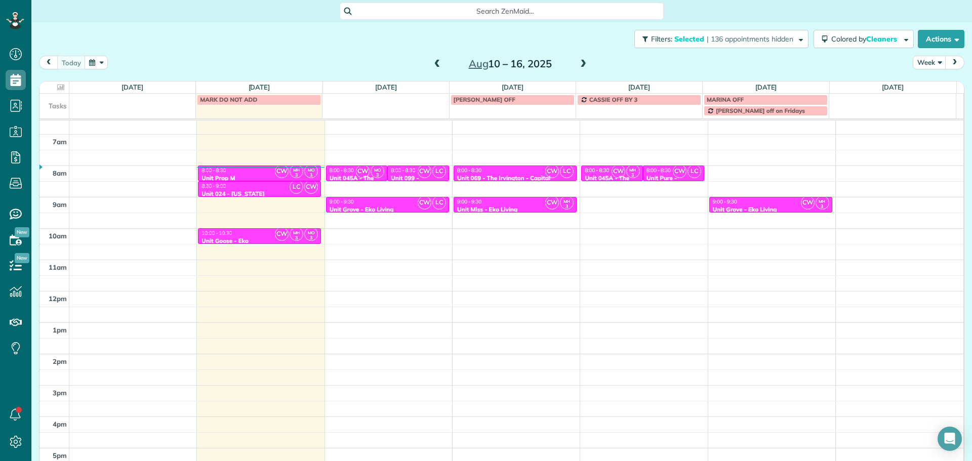
click at [578, 61] on span at bounding box center [583, 64] width 11 height 9
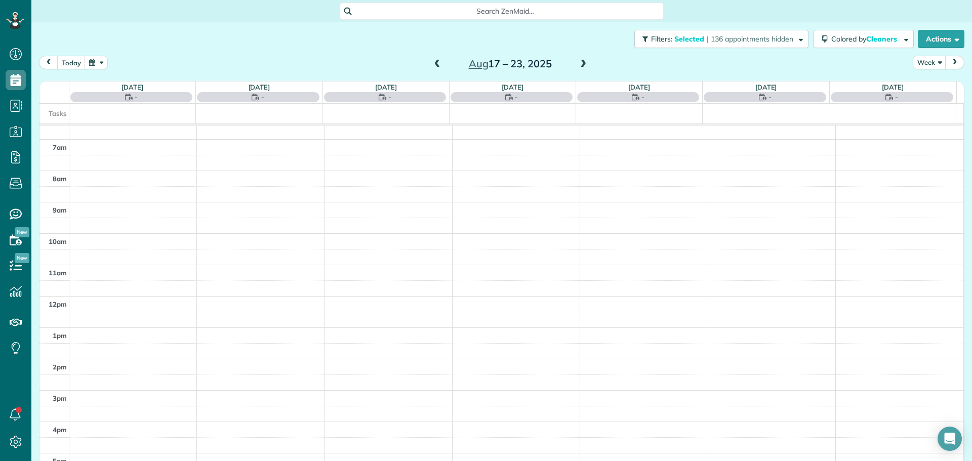
scroll to position [90, 0]
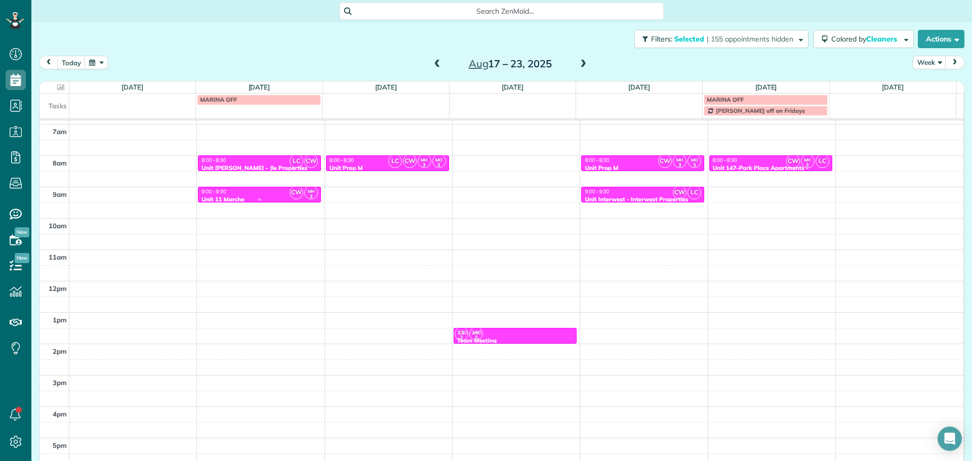
click at [283, 191] on div "9:00 - 9:30" at bounding box center [259, 191] width 117 height 7
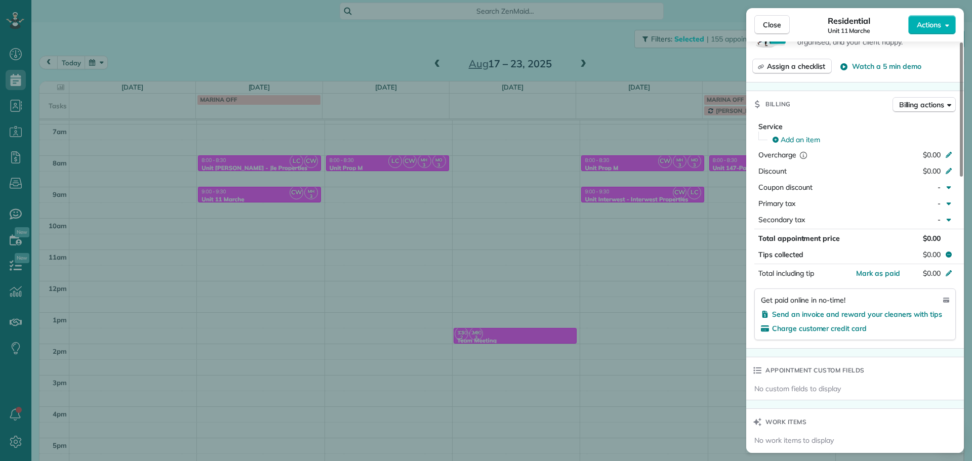
scroll to position [610, 0]
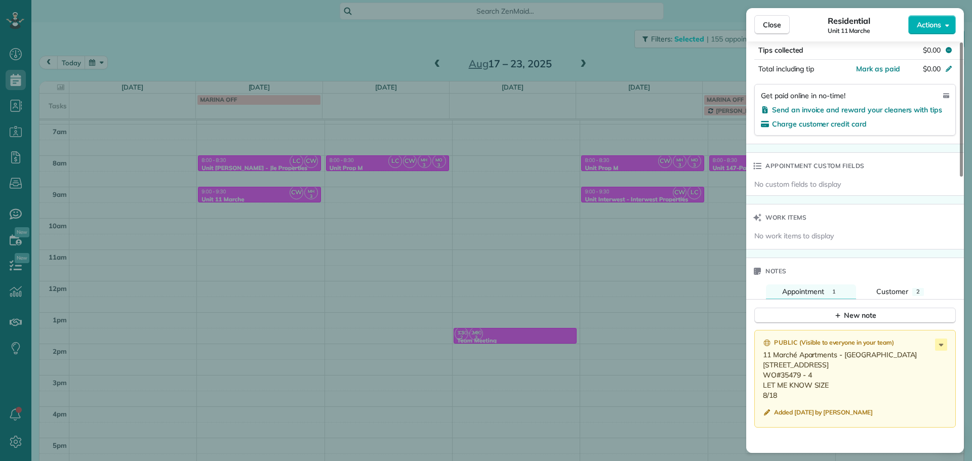
click at [580, 248] on div "Close Residential Unit 11 Marche Actions Status Active Unit 11 Marche · Open pr…" at bounding box center [486, 230] width 972 height 461
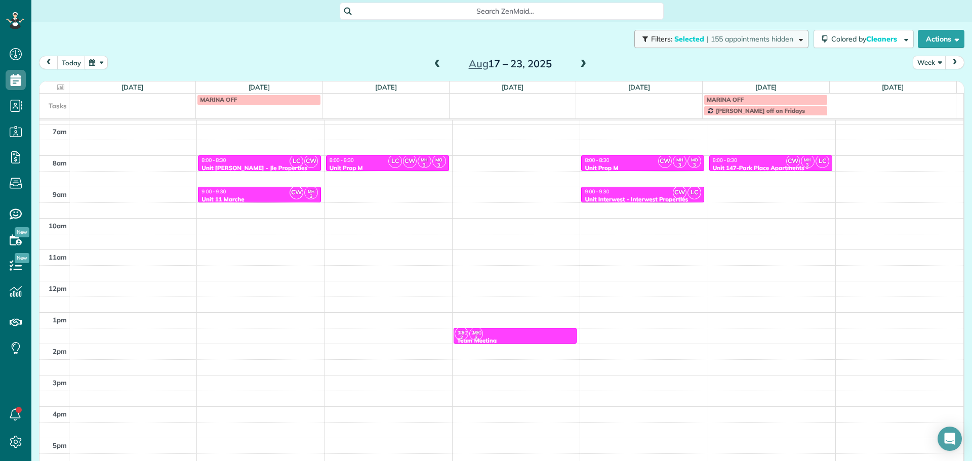
click at [745, 37] on span "| 155 appointments hidden" at bounding box center [750, 38] width 87 height 9
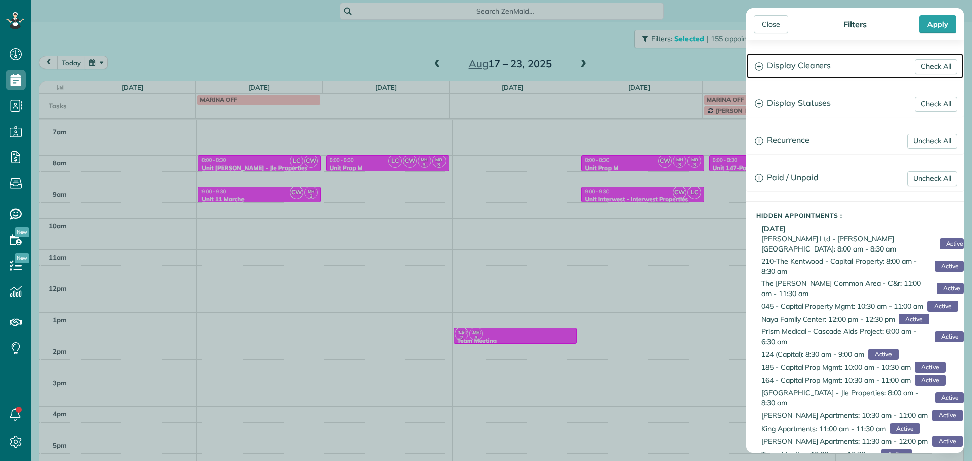
click at [797, 60] on h3 "Display Cleaners" at bounding box center [855, 66] width 217 height 26
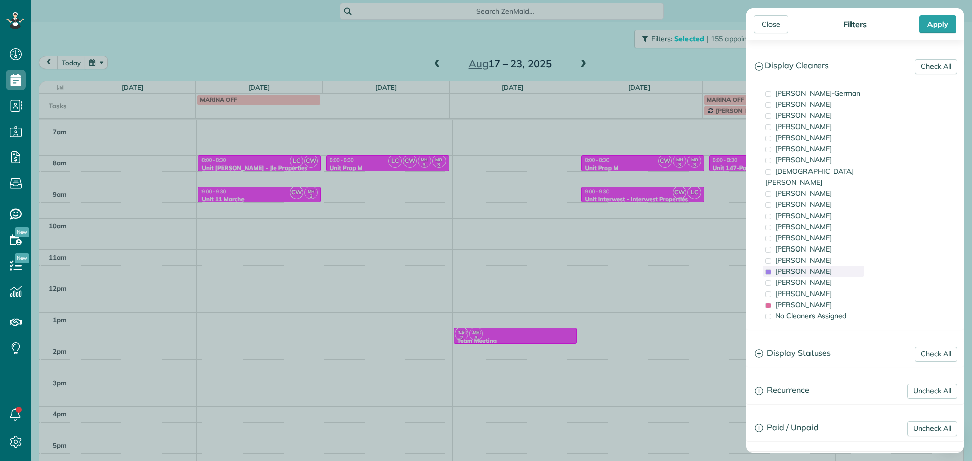
click at [808, 267] on span "Meralda Harris" at bounding box center [803, 271] width 57 height 9
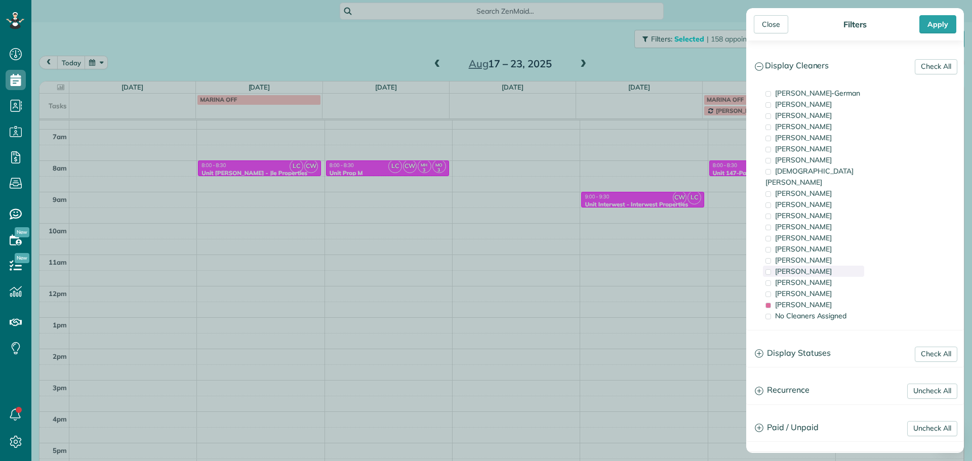
scroll to position [80, 0]
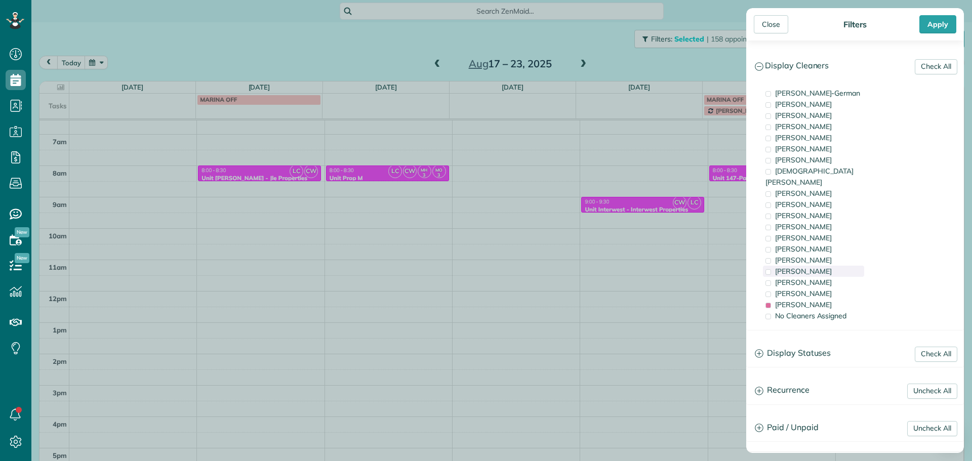
click at [808, 267] on span "[PERSON_NAME]" at bounding box center [803, 271] width 57 height 9
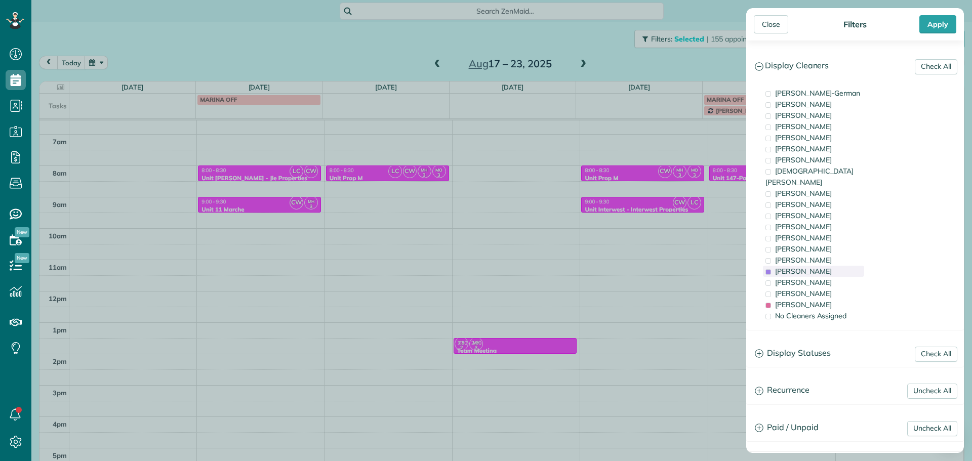
click at [808, 267] on span "[PERSON_NAME]" at bounding box center [803, 271] width 57 height 9
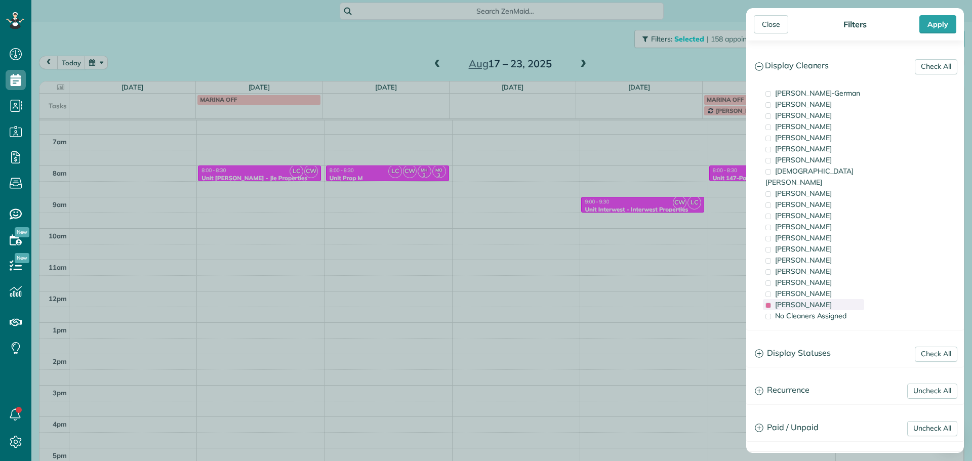
click at [810, 300] on span "[PERSON_NAME]" at bounding box center [803, 304] width 57 height 9
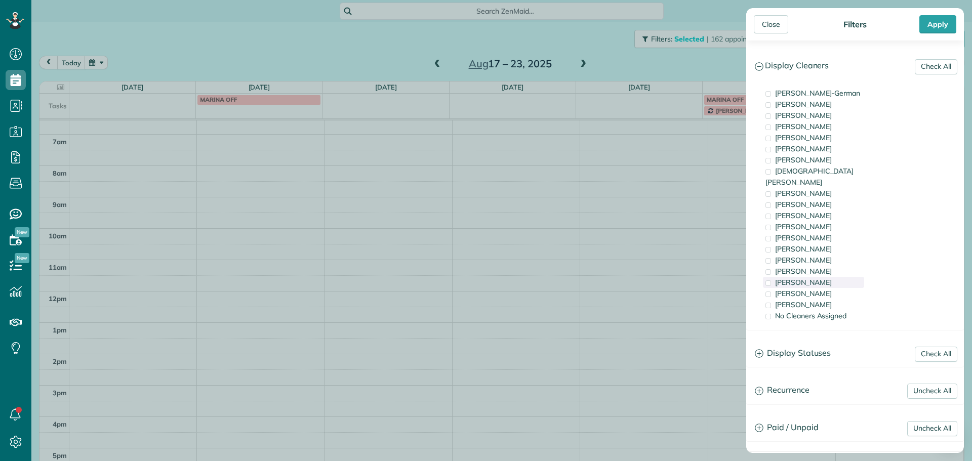
click at [810, 278] on span "[PERSON_NAME]" at bounding box center [803, 282] width 57 height 9
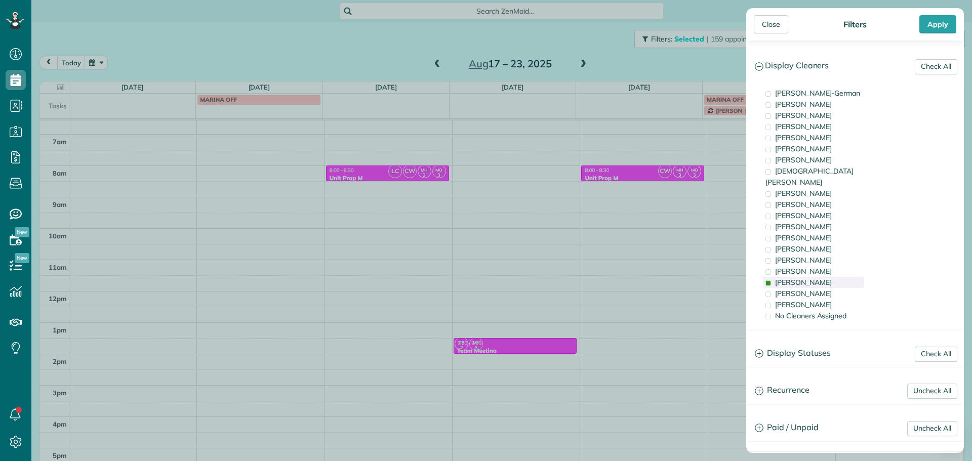
click at [810, 278] on span "[PERSON_NAME]" at bounding box center [803, 282] width 57 height 9
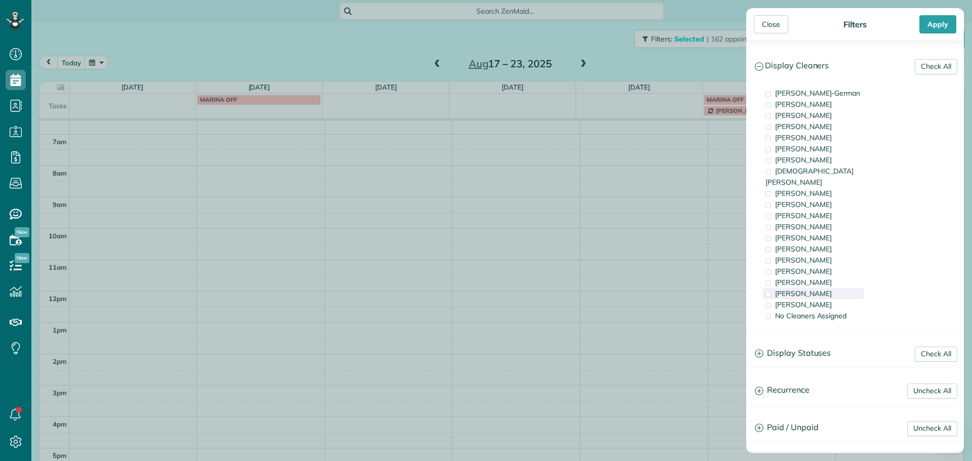
click at [811, 289] on span "[PERSON_NAME]" at bounding box center [803, 293] width 57 height 9
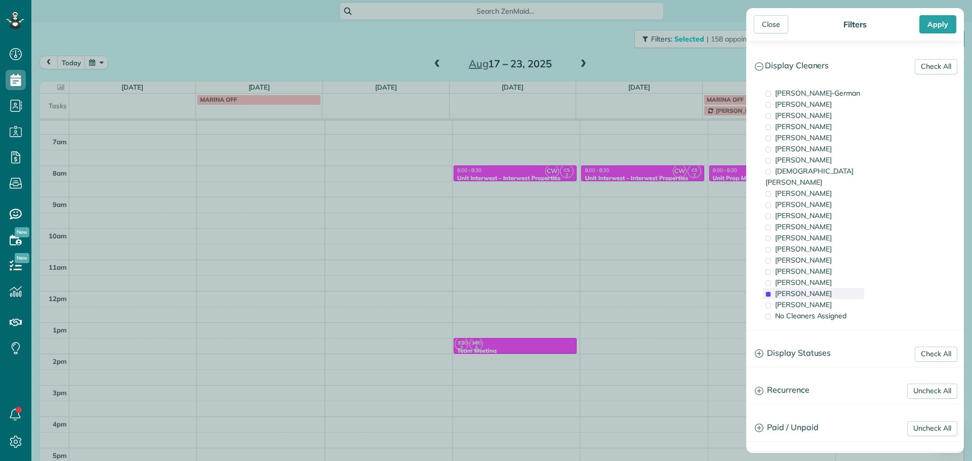
click at [811, 289] on span "[PERSON_NAME]" at bounding box center [803, 293] width 57 height 9
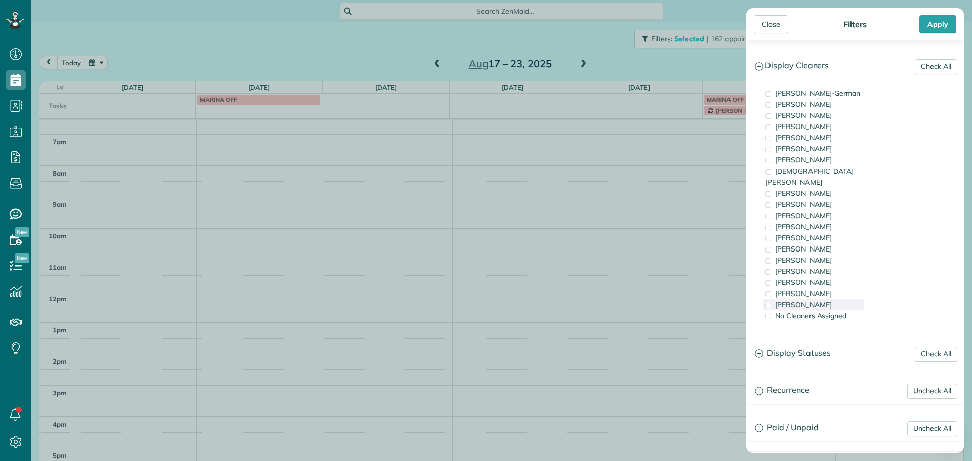
click at [812, 300] on span "[PERSON_NAME]" at bounding box center [803, 304] width 57 height 9
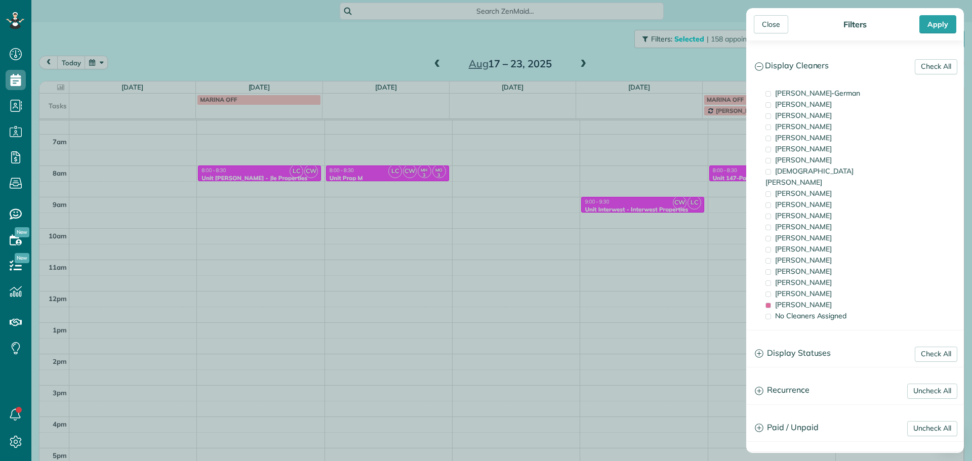
click at [646, 221] on div "Close Filters Apply Check All Display Cleaners [PERSON_NAME]-German [PERSON_NAM…" at bounding box center [486, 230] width 972 height 461
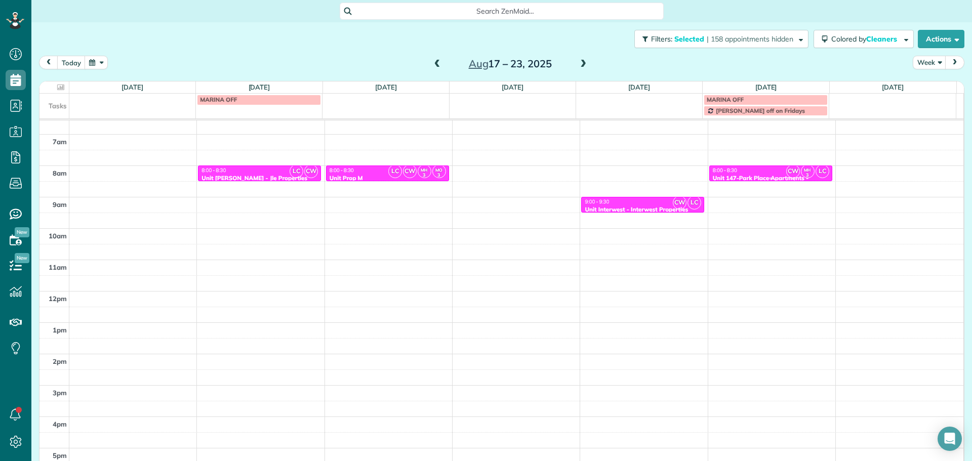
click at [748, 172] on div "8:00 - 8:30" at bounding box center [771, 170] width 117 height 7
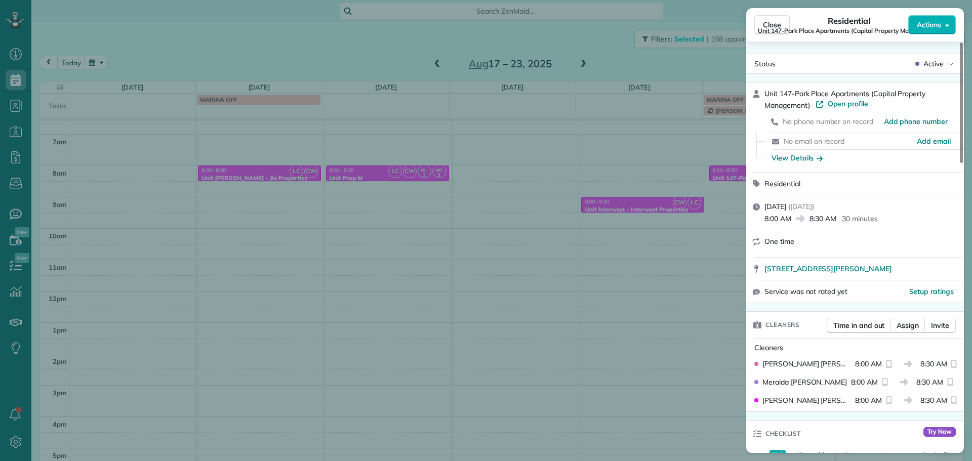
click at [627, 157] on div "Close Residential Unit 147-Park Place Apartments (Capital Property Management) …" at bounding box center [486, 230] width 972 height 461
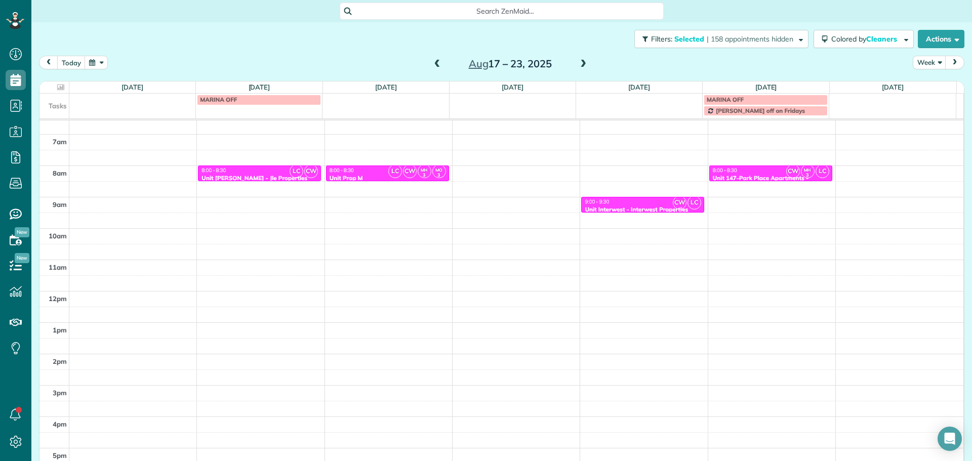
click at [580, 64] on span at bounding box center [583, 64] width 11 height 9
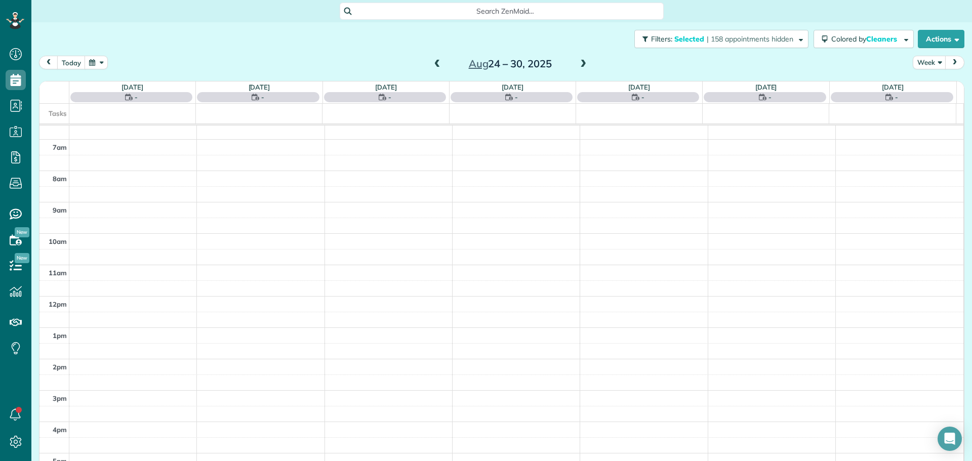
scroll to position [90, 0]
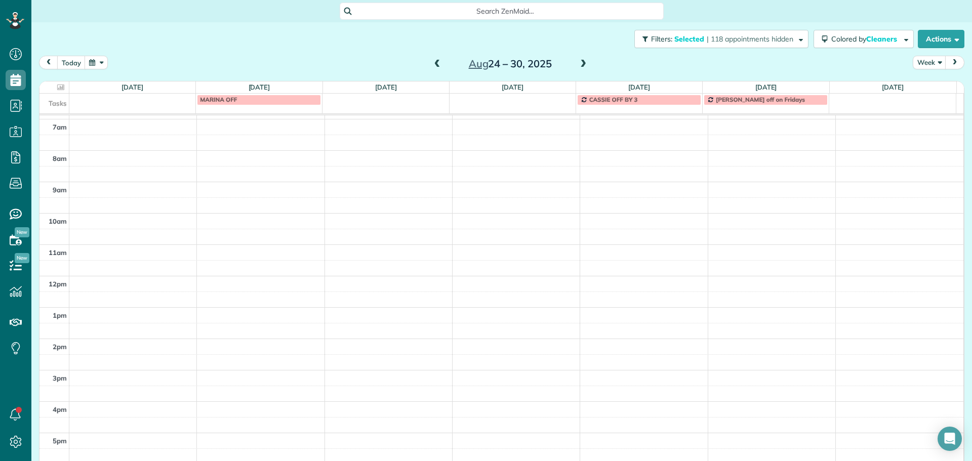
click at [247, 156] on div "4am 5am 6am 7am 8am 9am 10am 11am 12pm 1pm 2pm 3pm 4pm 5pm" at bounding box center [501, 244] width 924 height 439
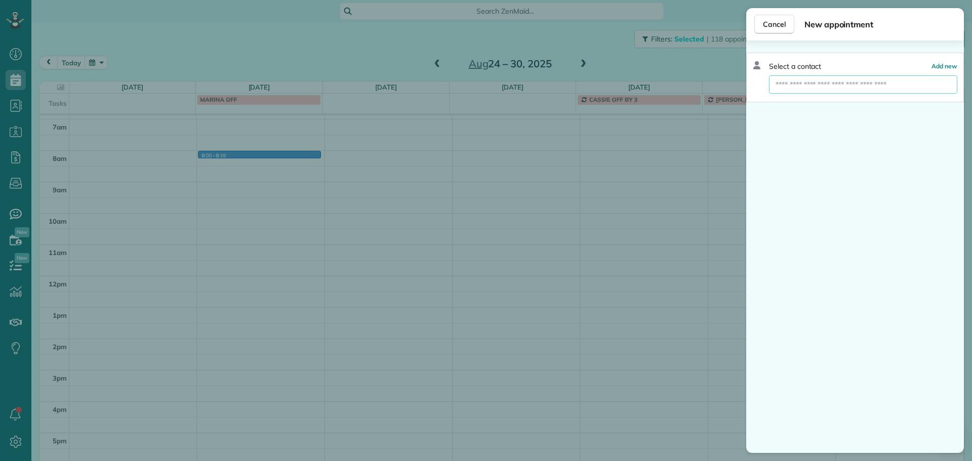
click at [811, 87] on input "text" at bounding box center [863, 84] width 188 height 18
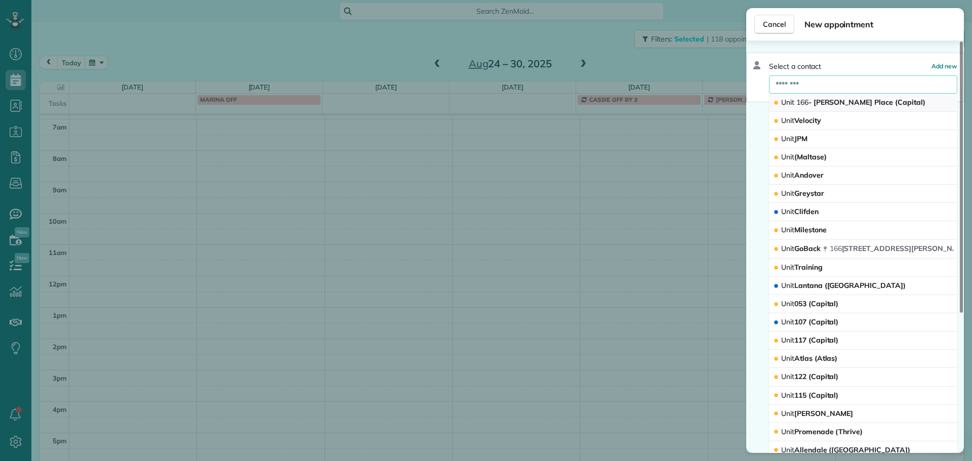
type input "********"
click at [836, 103] on span "Unit 166 - Overton Place (Capital)" at bounding box center [853, 102] width 144 height 9
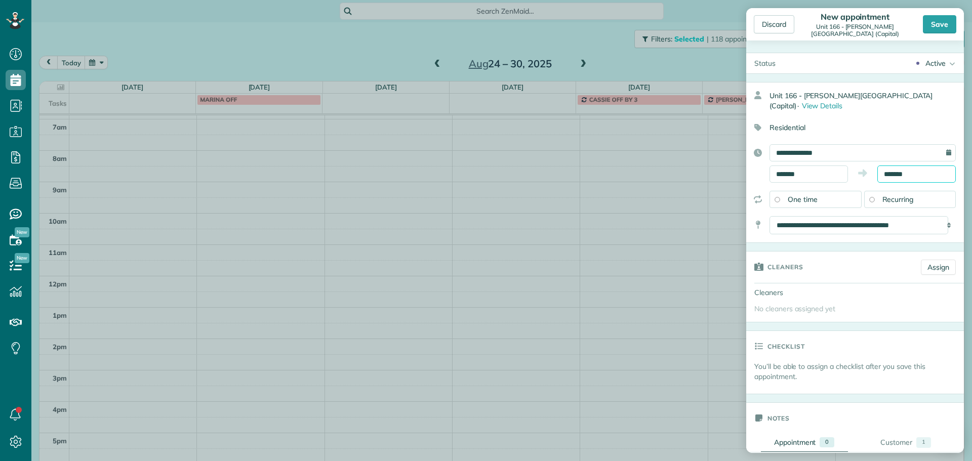
click at [889, 166] on input "*******" at bounding box center [917, 174] width 78 height 17
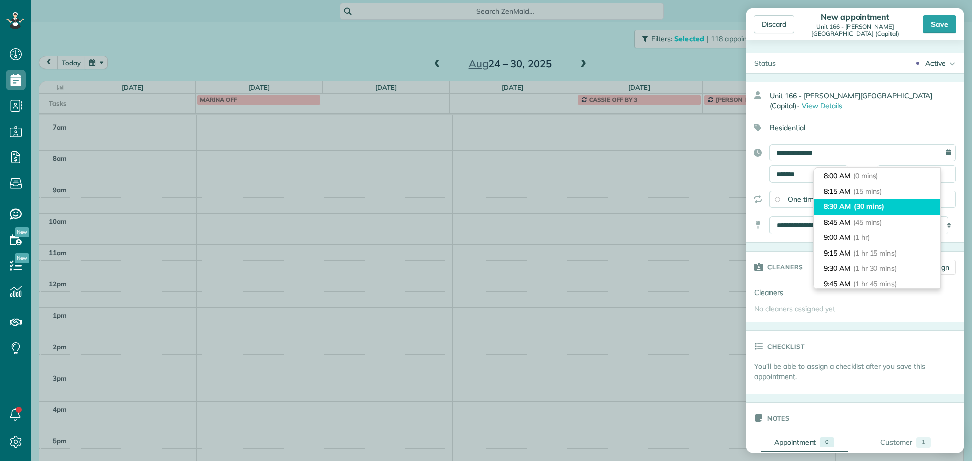
type input "*******"
click at [880, 209] on span "(30 mins)" at bounding box center [869, 206] width 31 height 9
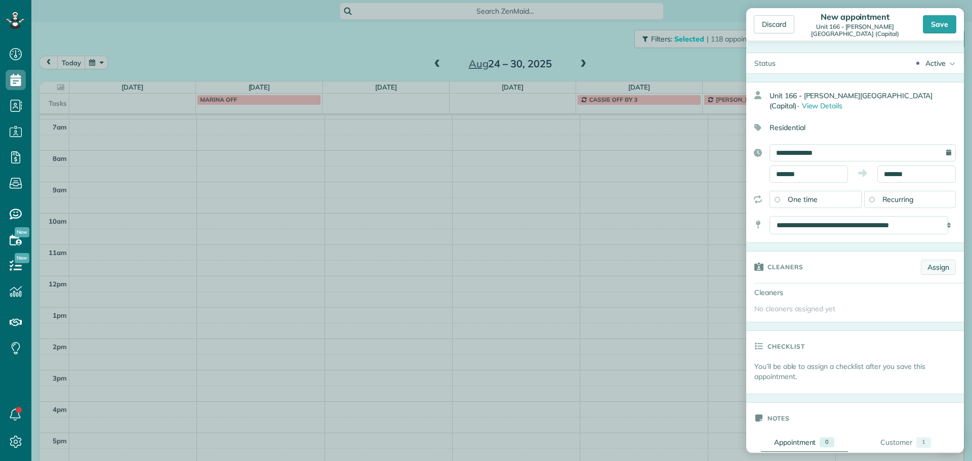
click at [933, 260] on link "Assign" at bounding box center [938, 267] width 35 height 15
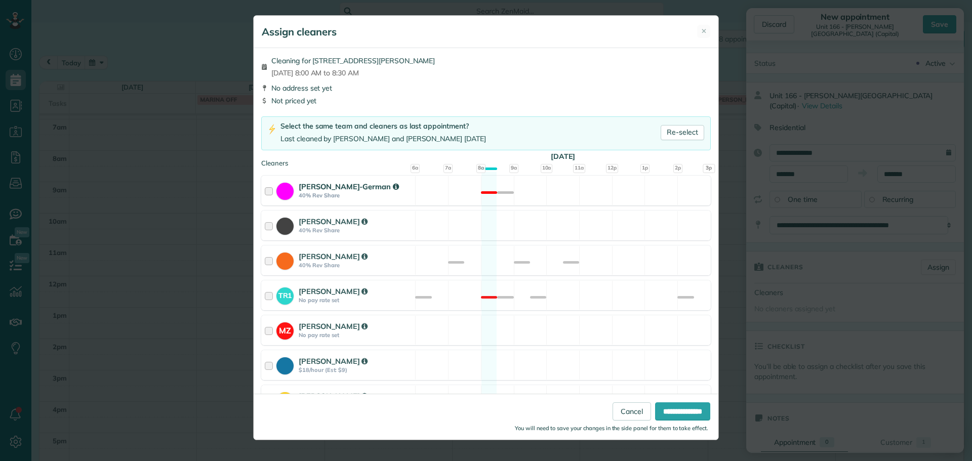
click at [597, 191] on div "[PERSON_NAME]-German 40% Rev Share Not available" at bounding box center [486, 191] width 450 height 30
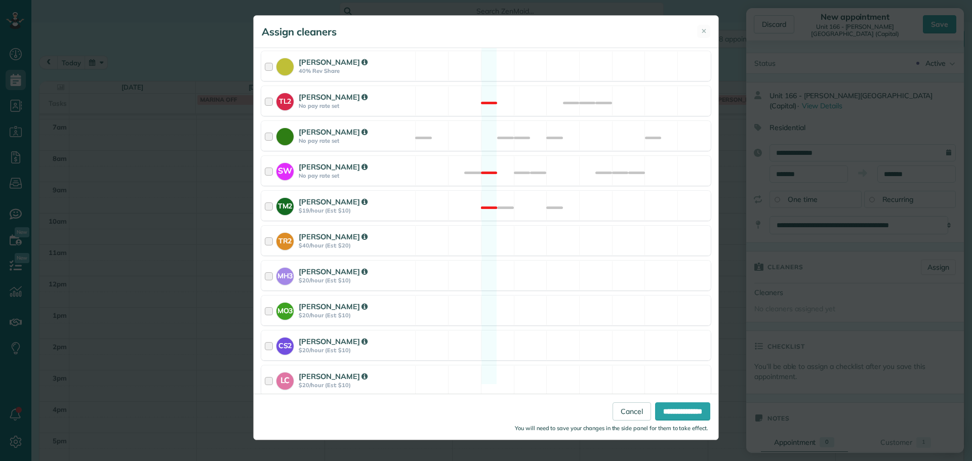
scroll to position [453, 0]
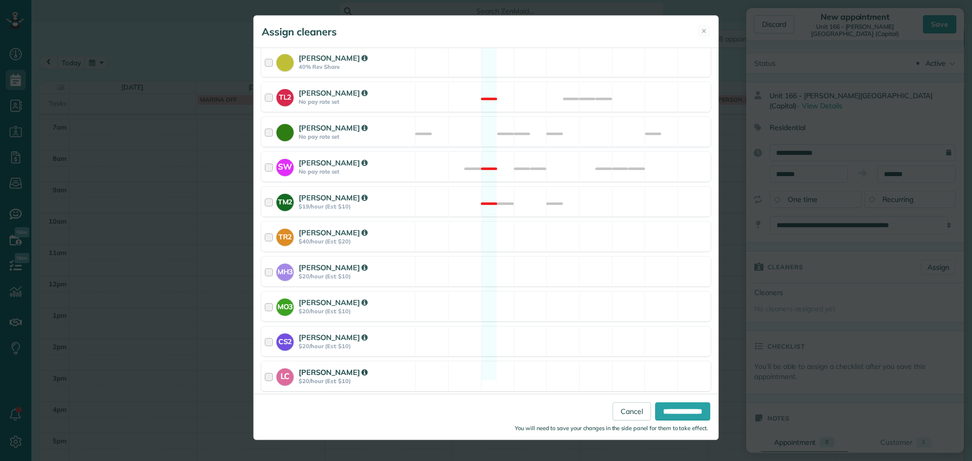
click at [588, 362] on div "LC Laura Chavez $20/hour (Est: $10) Available" at bounding box center [486, 377] width 450 height 30
click at [664, 412] on input "**********" at bounding box center [682, 412] width 55 height 18
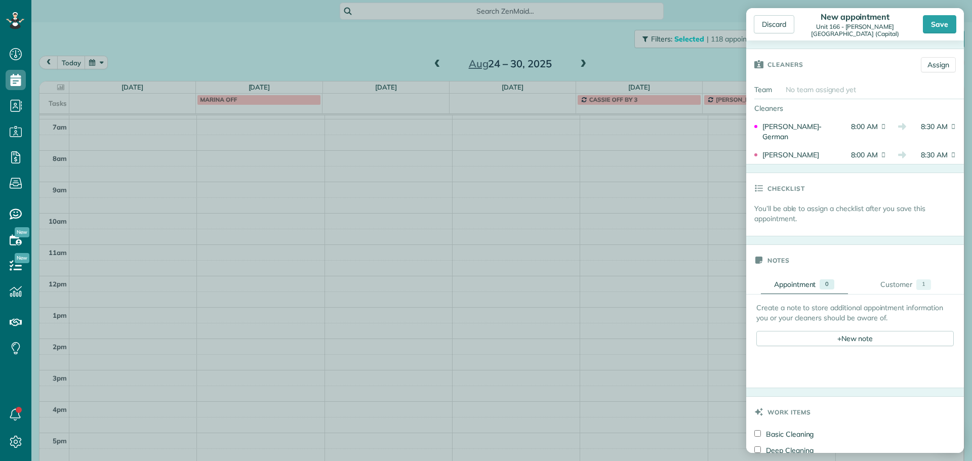
scroll to position [253, 0]
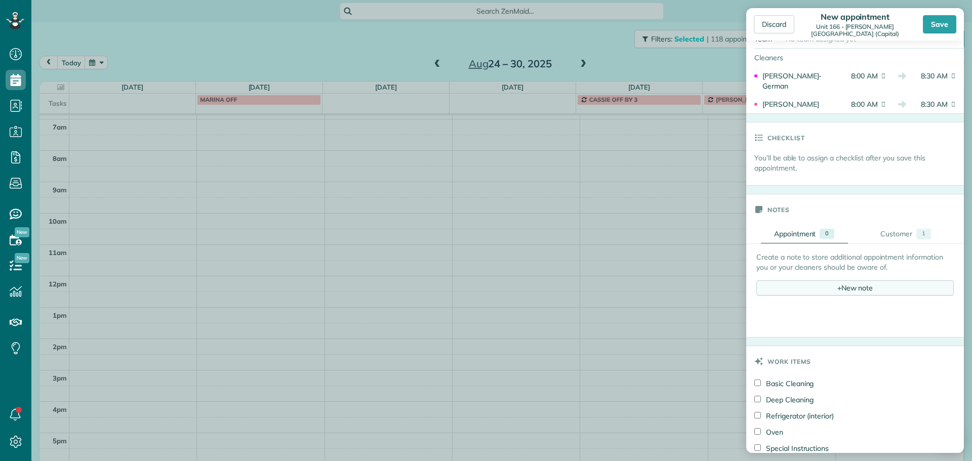
click at [851, 281] on div "+ New note" at bounding box center [855, 288] width 197 height 15
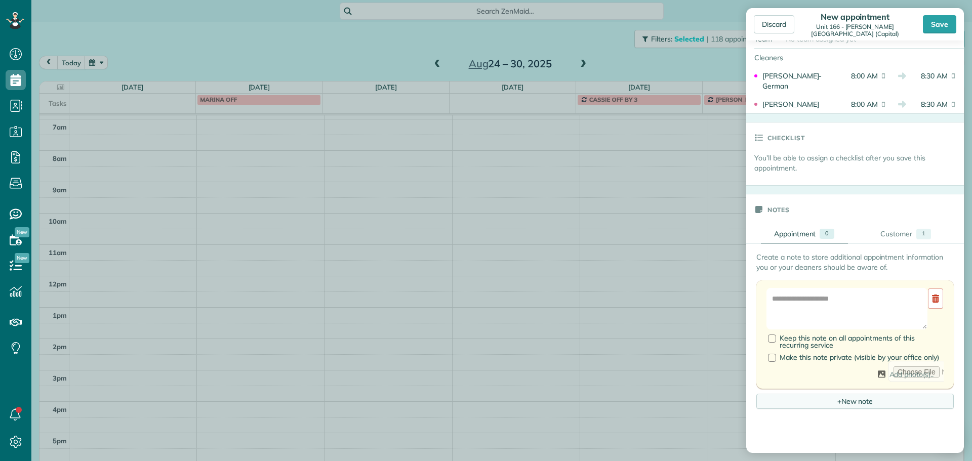
click at [841, 298] on textarea at bounding box center [847, 309] width 161 height 42
paste textarea "**********"
click at [794, 296] on textarea "**********" at bounding box center [843, 309] width 153 height 42
paste textarea "********"
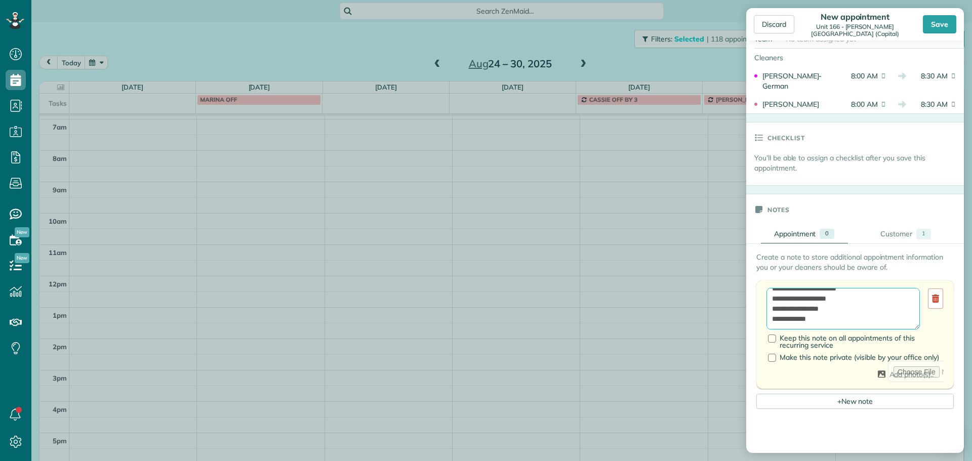
click at [785, 316] on textarea "**********" at bounding box center [843, 309] width 153 height 42
paste textarea "**********"
type textarea "**********"
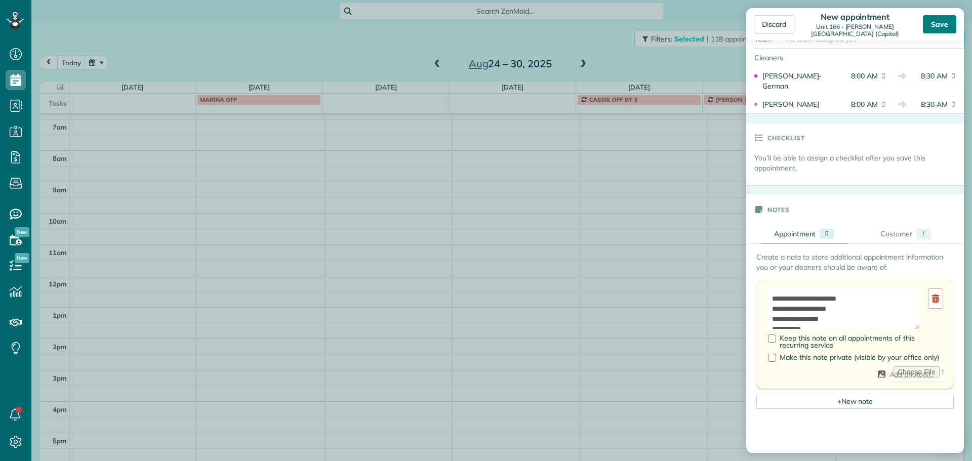
click at [939, 22] on div "Save" at bounding box center [939, 24] width 33 height 18
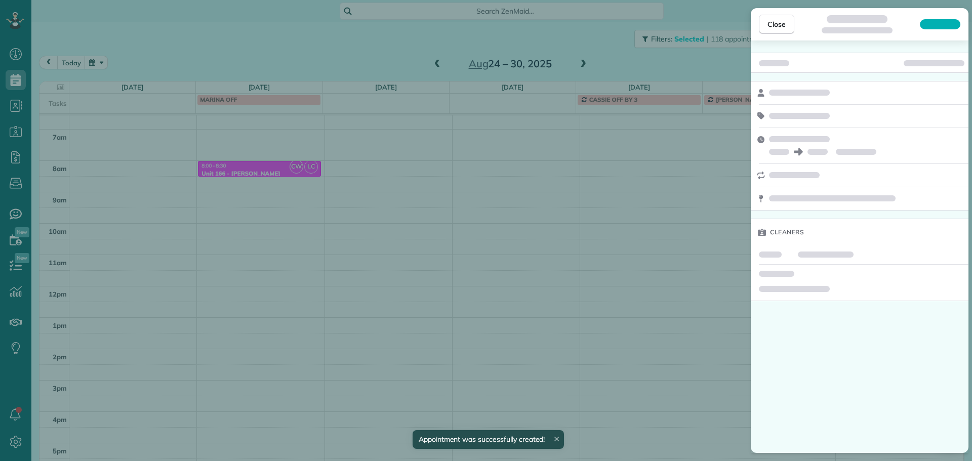
scroll to position [80, 0]
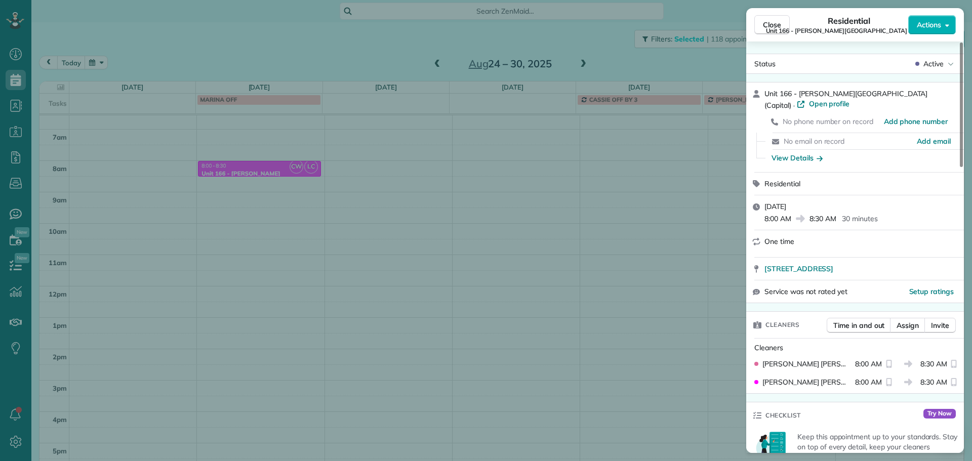
click at [392, 194] on div "Close Residential Unit 166 - Overton Place (Capital) Actions Status Active Unit…" at bounding box center [486, 230] width 972 height 461
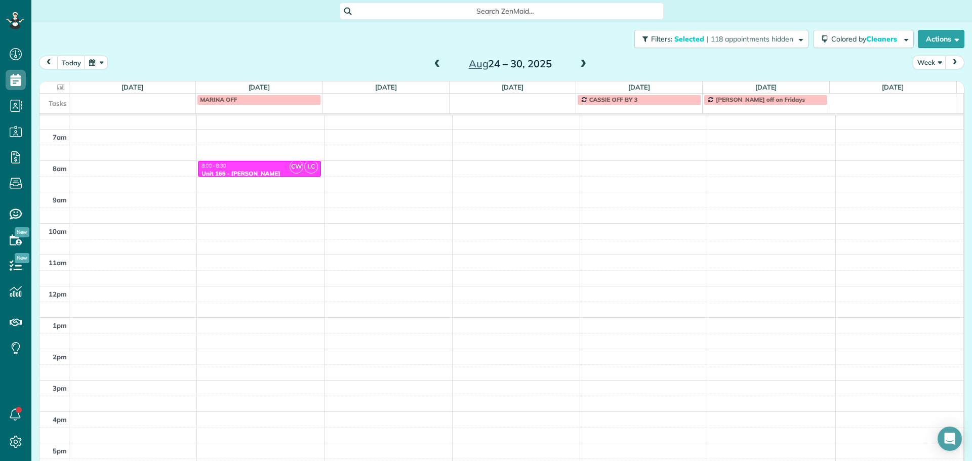
click at [432, 64] on span at bounding box center [437, 64] width 11 height 9
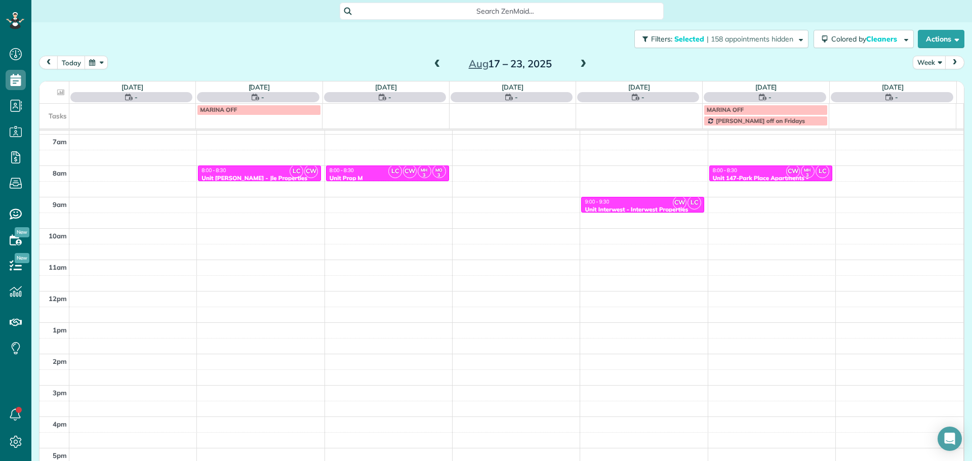
click at [432, 64] on span at bounding box center [437, 64] width 11 height 9
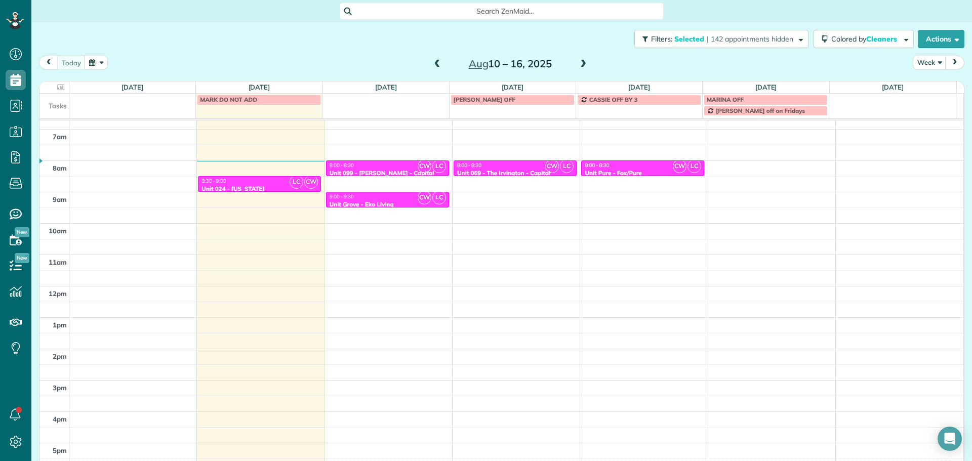
click at [432, 64] on span at bounding box center [437, 64] width 11 height 9
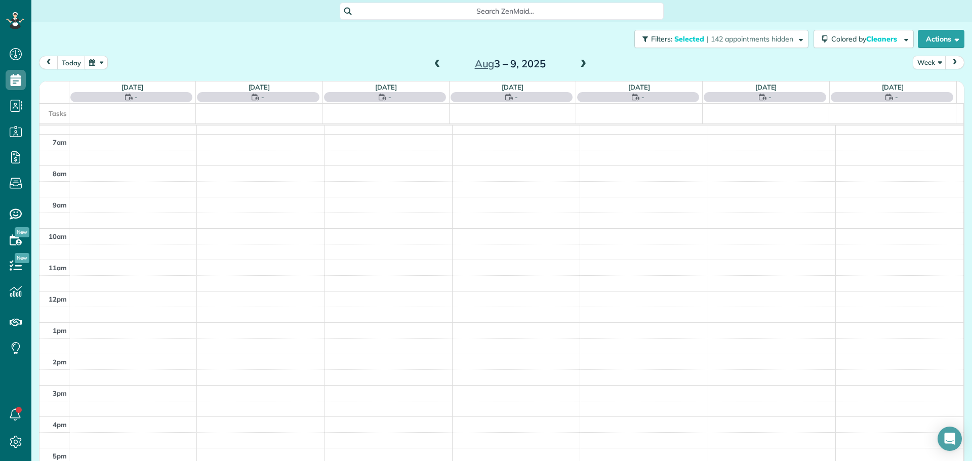
scroll to position [90, 0]
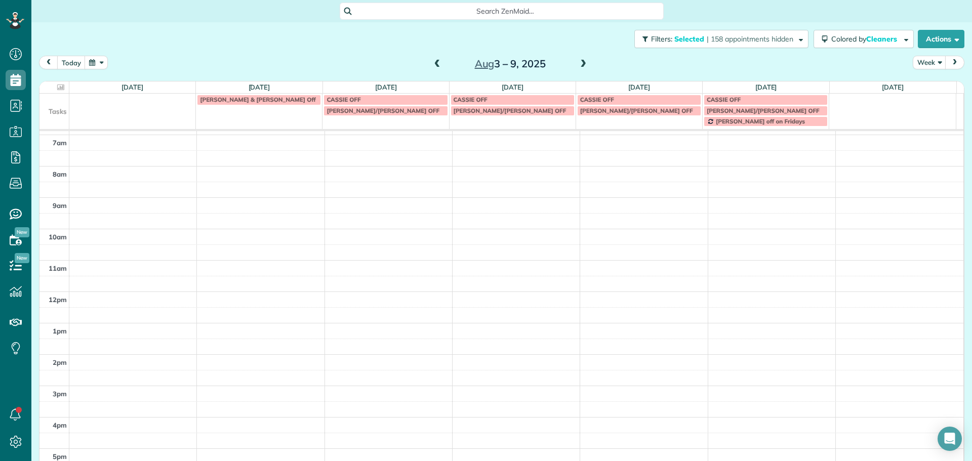
click at [432, 64] on span at bounding box center [437, 64] width 11 height 9
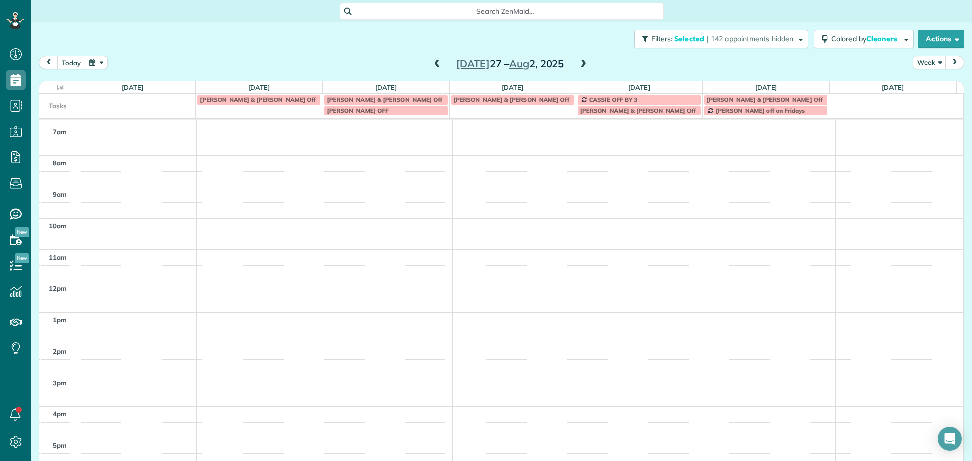
click at [432, 64] on span at bounding box center [437, 64] width 11 height 9
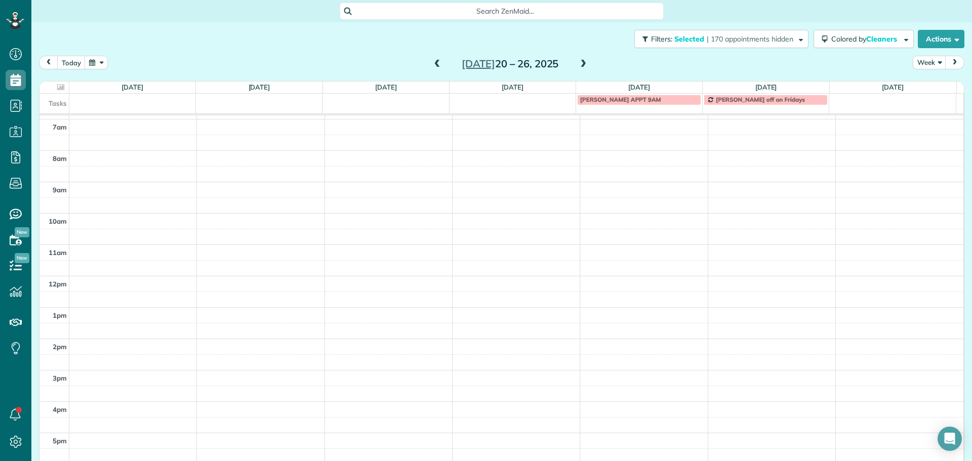
click at [432, 64] on span at bounding box center [437, 64] width 11 height 9
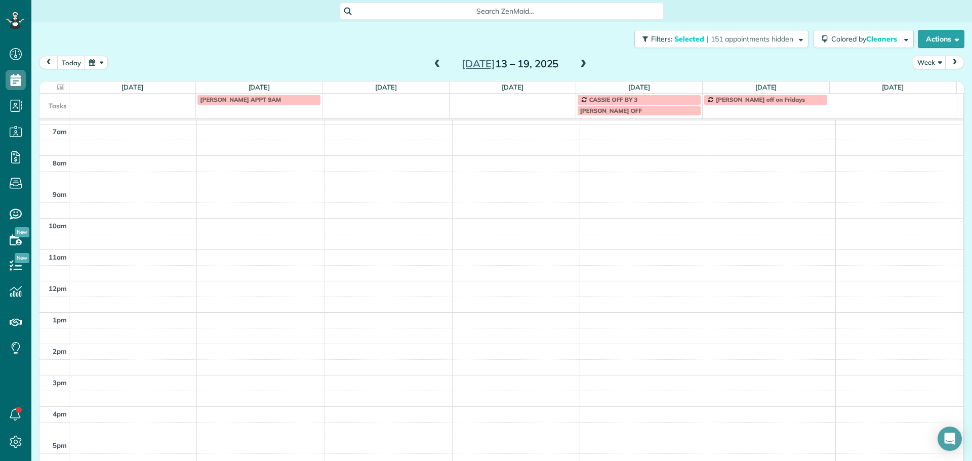
click at [432, 64] on span at bounding box center [437, 64] width 11 height 9
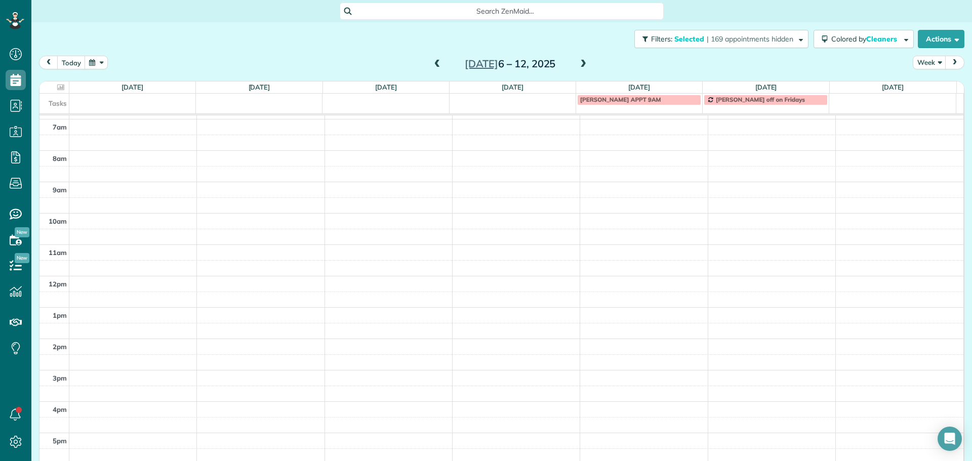
click at [432, 64] on span at bounding box center [437, 64] width 11 height 9
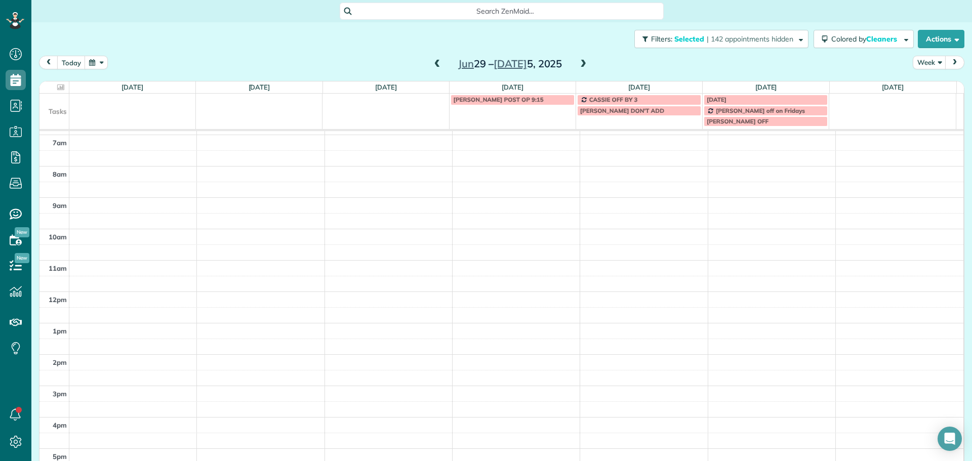
click at [581, 65] on span at bounding box center [583, 64] width 11 height 9
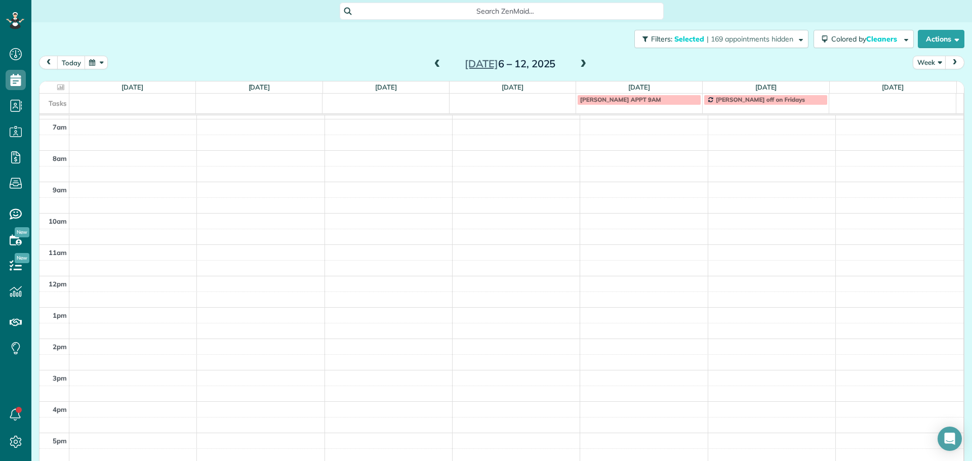
click at [581, 65] on span at bounding box center [583, 64] width 11 height 9
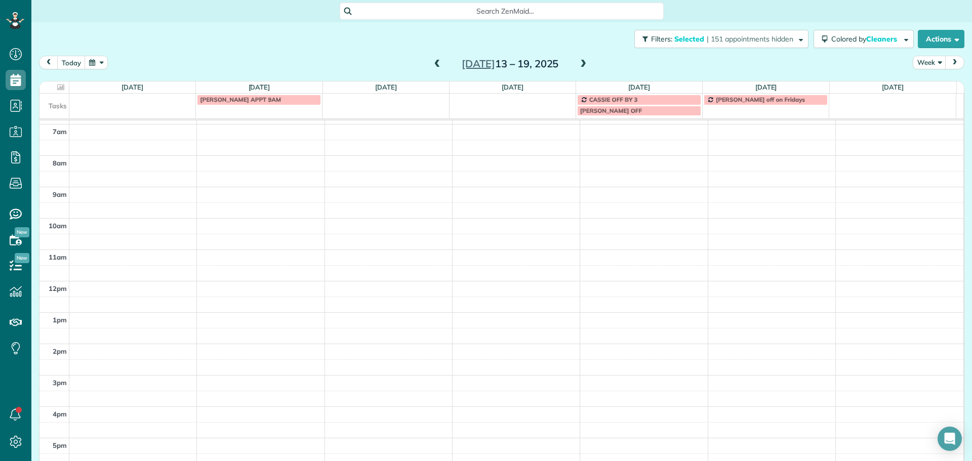
click at [581, 65] on span at bounding box center [583, 64] width 11 height 9
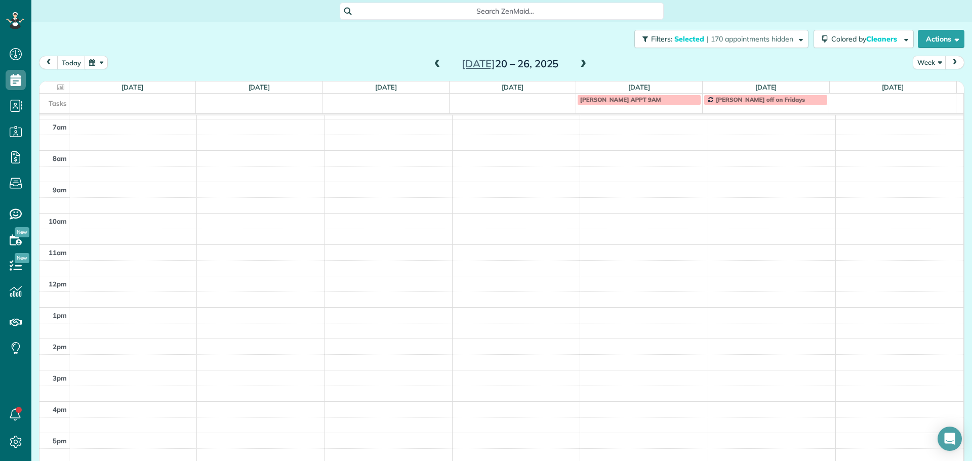
click at [581, 65] on span at bounding box center [583, 64] width 11 height 9
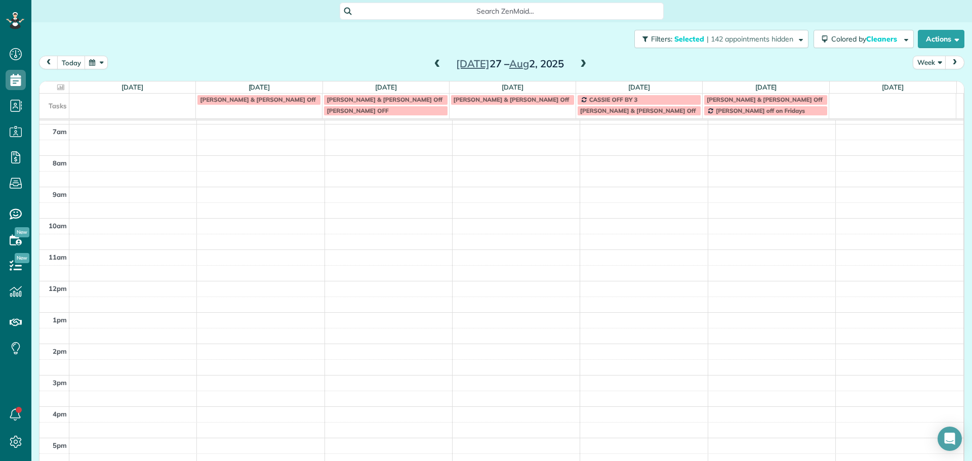
click at [581, 65] on span at bounding box center [583, 64] width 11 height 9
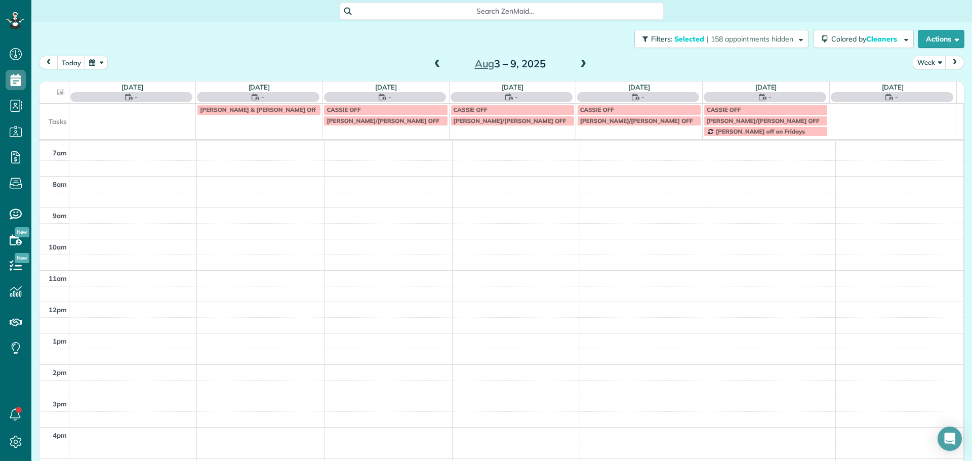
click at [581, 65] on span at bounding box center [583, 64] width 11 height 9
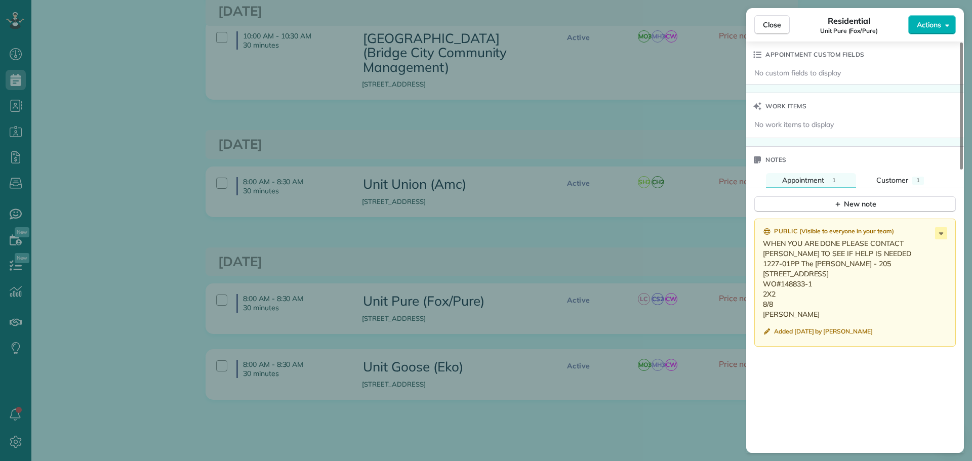
scroll to position [811, 0]
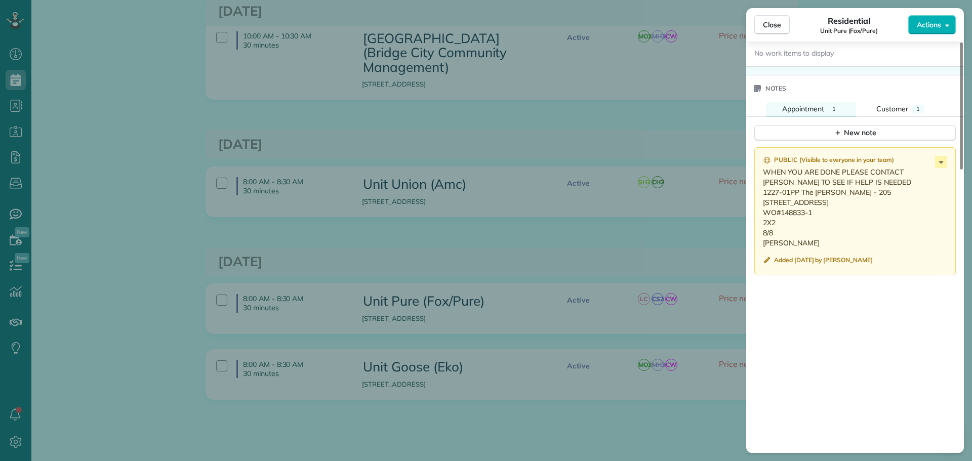
drag, startPoint x: 815, startPoint y: 232, endPoint x: 781, endPoint y: 238, distance: 34.4
click at [781, 238] on p "WHEN YOU ARE DONE PLEASE CONTACT [PERSON_NAME] TO SEE IF HELP IS NEEDED 1227-01…" at bounding box center [856, 207] width 186 height 81
click at [797, 248] on p "WHEN YOU ARE DONE PLEASE CONTACT [PERSON_NAME] TO SEE IF HELP IS NEEDED 1227-01…" at bounding box center [856, 207] width 186 height 81
drag, startPoint x: 783, startPoint y: 264, endPoint x: 878, endPoint y: 250, distance: 95.7
click at [764, 194] on p "WHEN YOU ARE DONE PLEASE CONTACT [PERSON_NAME] TO SEE IF HELP IS NEEDED 1227-01…" at bounding box center [856, 207] width 186 height 81
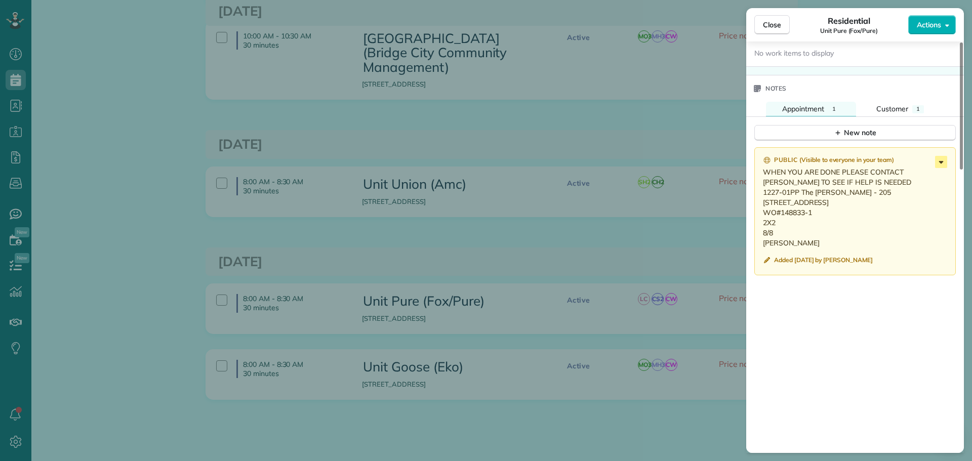
click at [940, 163] on icon at bounding box center [941, 162] width 5 height 3
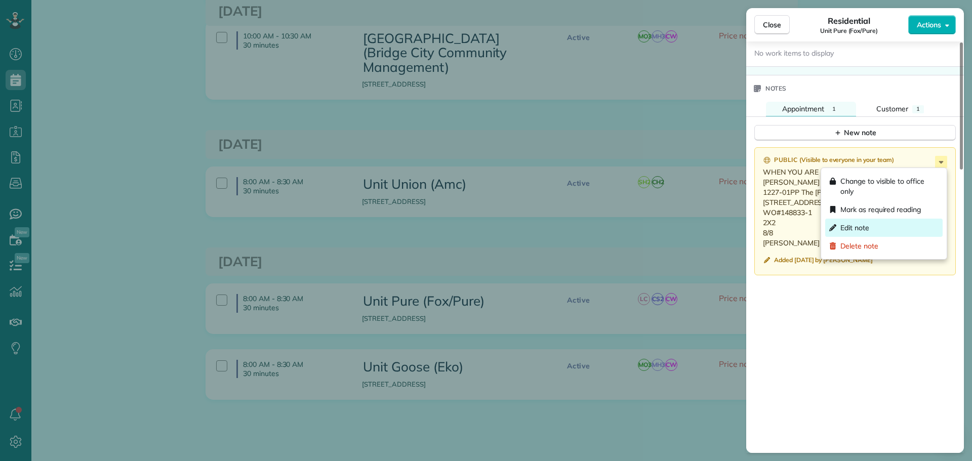
click at [893, 222] on div "Edit note" at bounding box center [883, 228] width 117 height 18
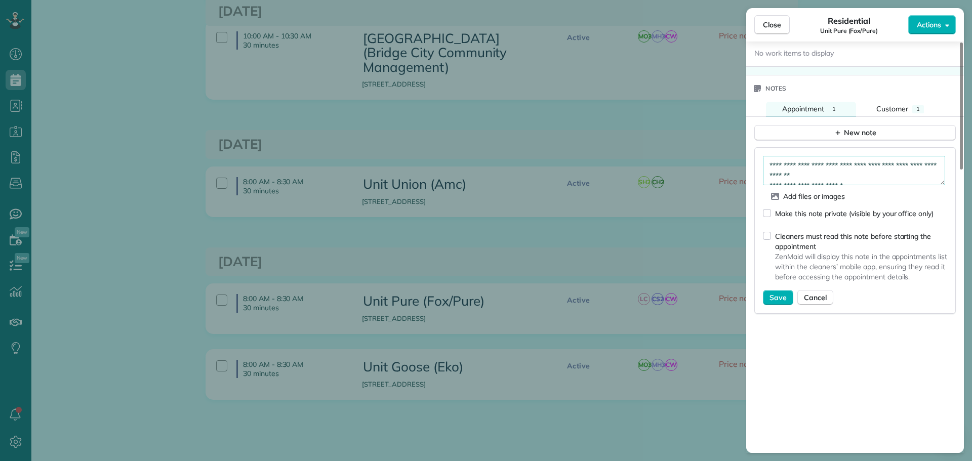
click at [906, 175] on textarea "**********" at bounding box center [854, 170] width 182 height 29
drag, startPoint x: 905, startPoint y: 176, endPoint x: 765, endPoint y: 170, distance: 140.4
click at [765, 170] on textarea "**********" at bounding box center [854, 170] width 182 height 29
type textarea "**********"
click at [770, 300] on span "Save" at bounding box center [778, 298] width 17 height 10
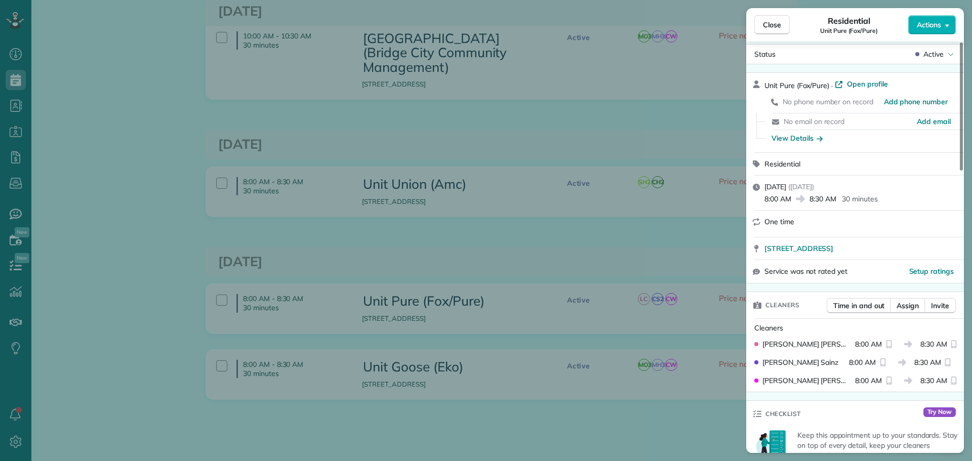
scroll to position [0, 0]
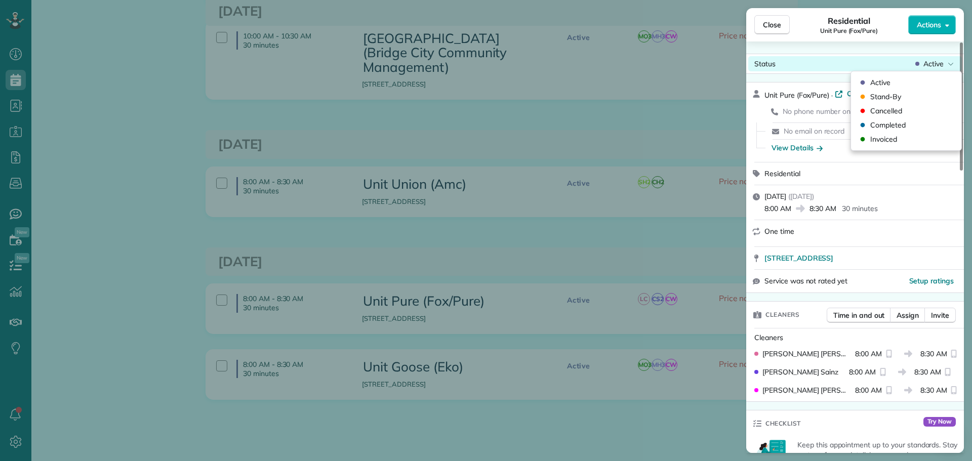
click at [945, 60] on div "Active" at bounding box center [935, 64] width 43 height 10
click at [905, 136] on div "Invoiced" at bounding box center [906, 139] width 102 height 14
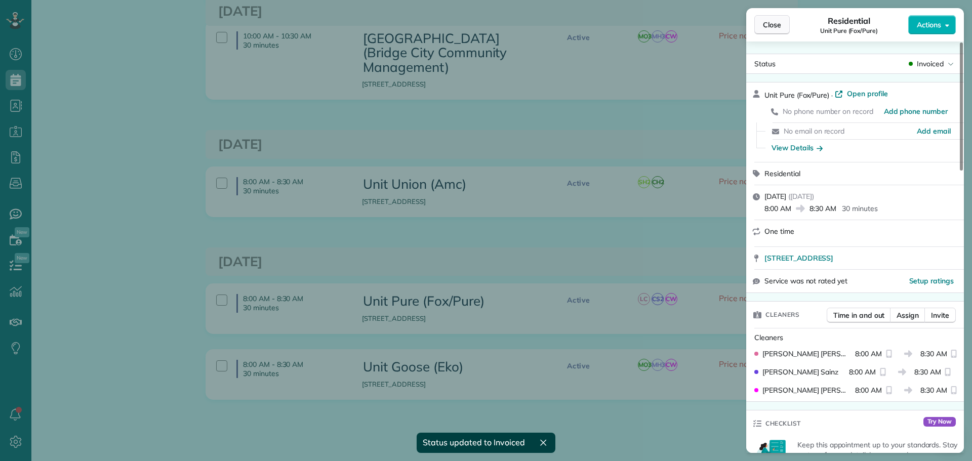
click at [773, 24] on span "Close" at bounding box center [772, 25] width 18 height 10
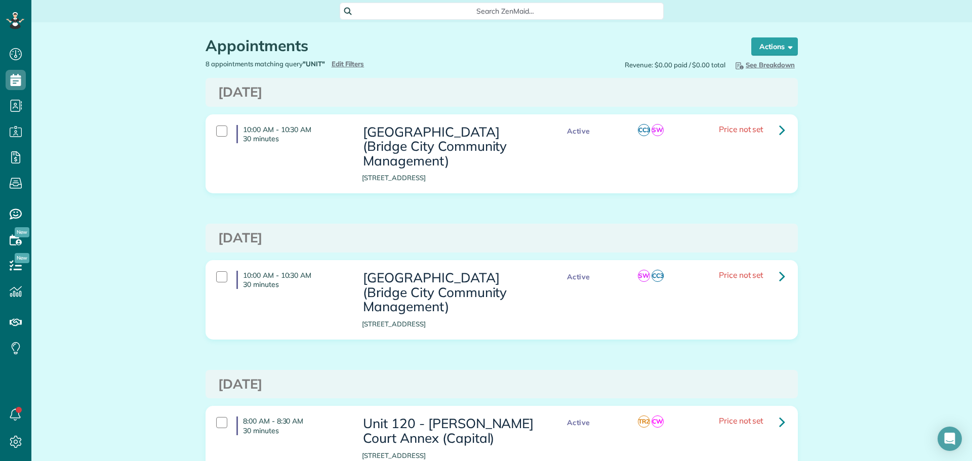
click at [346, 68] on div "8 appointments matching query "UNIT" Hide Filters Edit Filters" at bounding box center [350, 64] width 304 height 10
click at [339, 66] on span "Edit Filters" at bounding box center [348, 64] width 33 height 8
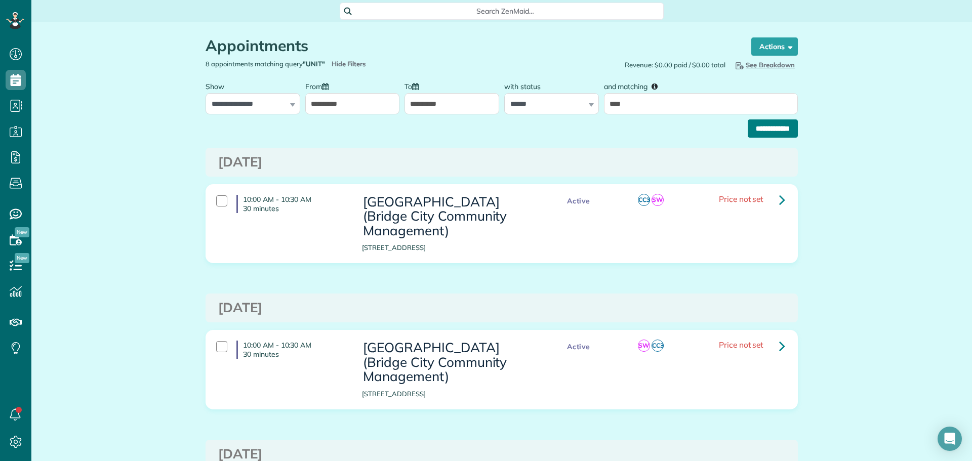
click at [748, 124] on input "**********" at bounding box center [773, 129] width 50 height 18
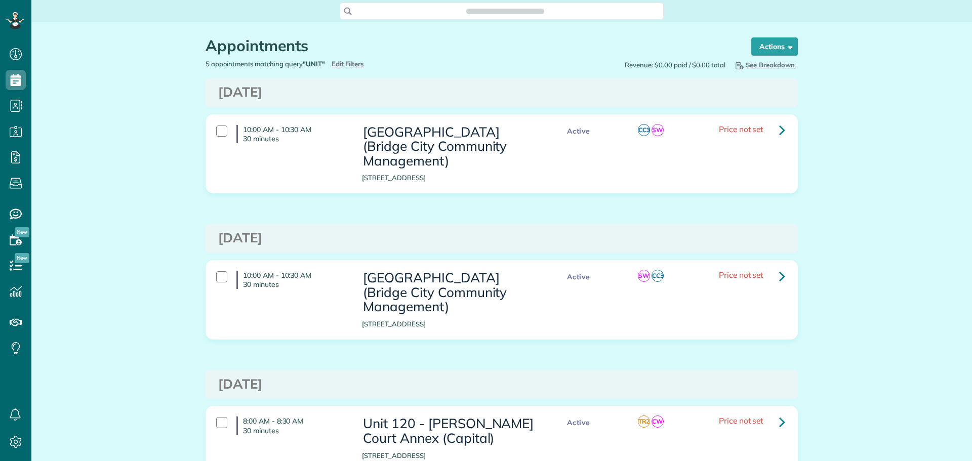
scroll to position [349, 0]
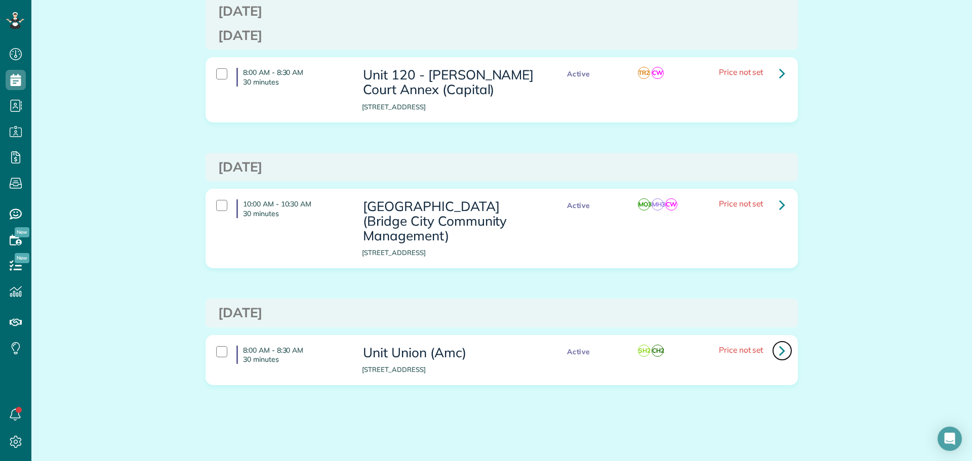
click at [775, 347] on link at bounding box center [782, 351] width 20 height 20
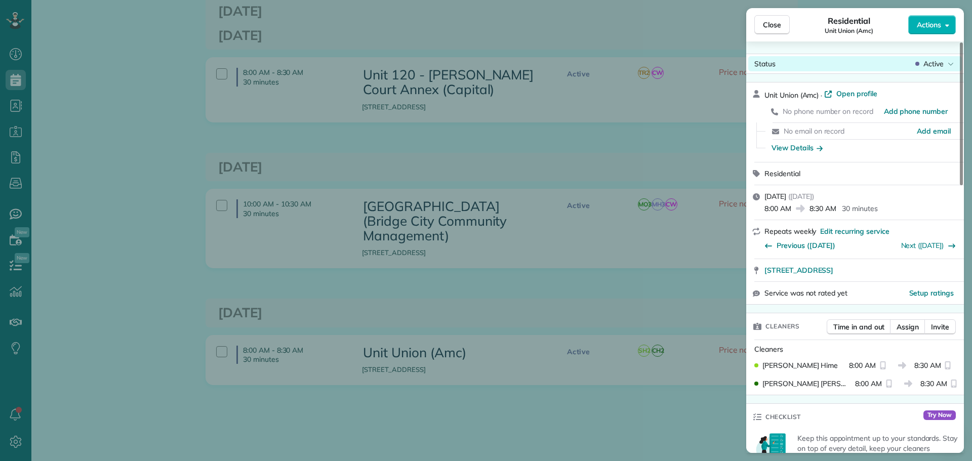
click at [938, 65] on span "Active" at bounding box center [934, 64] width 20 height 10
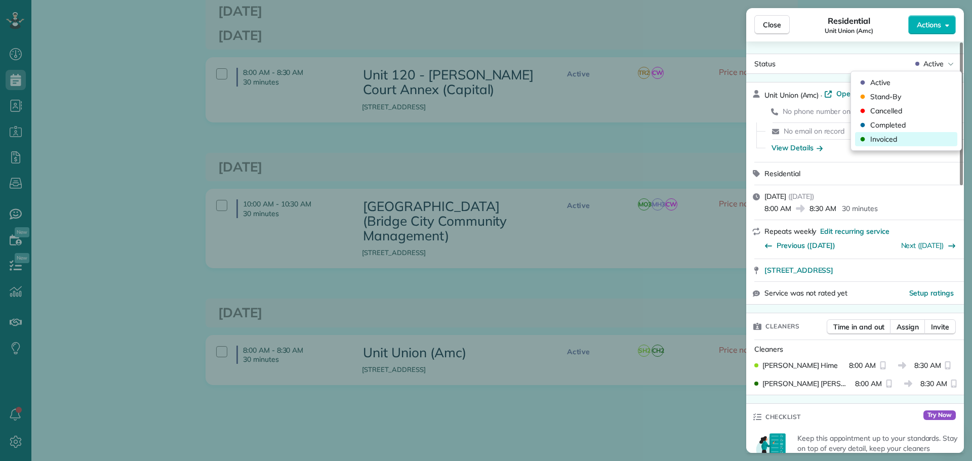
click at [914, 133] on div "Invoiced" at bounding box center [906, 139] width 102 height 14
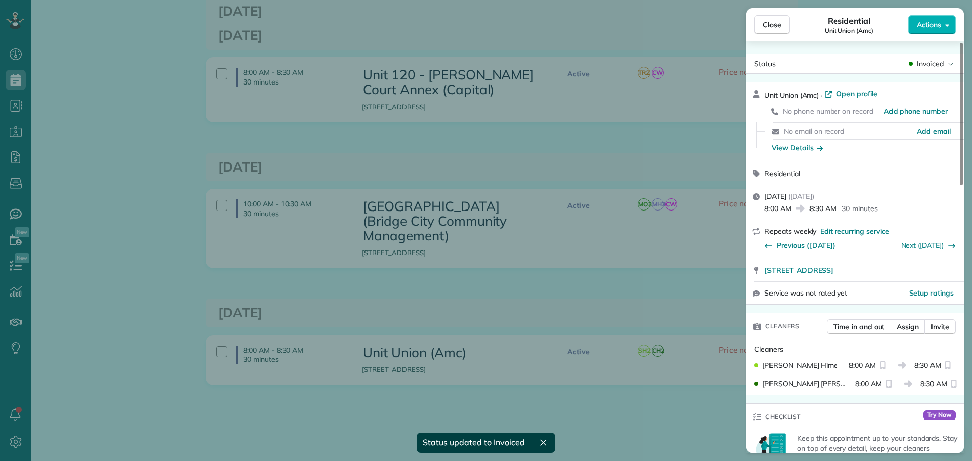
click at [642, 119] on div "Close Residential Unit Union (Amc) Actions Status Invoiced Unit Union (Amc) · O…" at bounding box center [486, 230] width 972 height 461
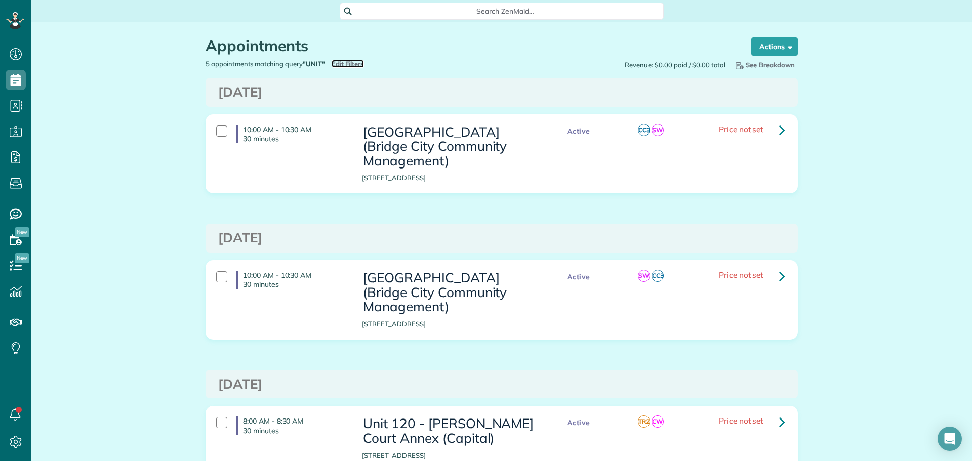
click at [344, 63] on span "Edit Filters" at bounding box center [348, 64] width 33 height 8
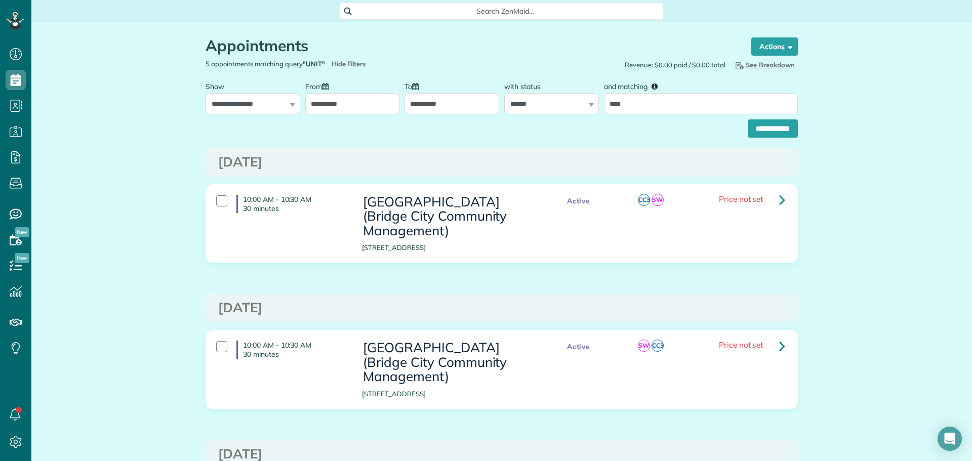
click at [867, 235] on div "Appointments the List View [2 min] Schedule Changes Actions Create Appointment …" at bounding box center [501, 451] width 941 height 858
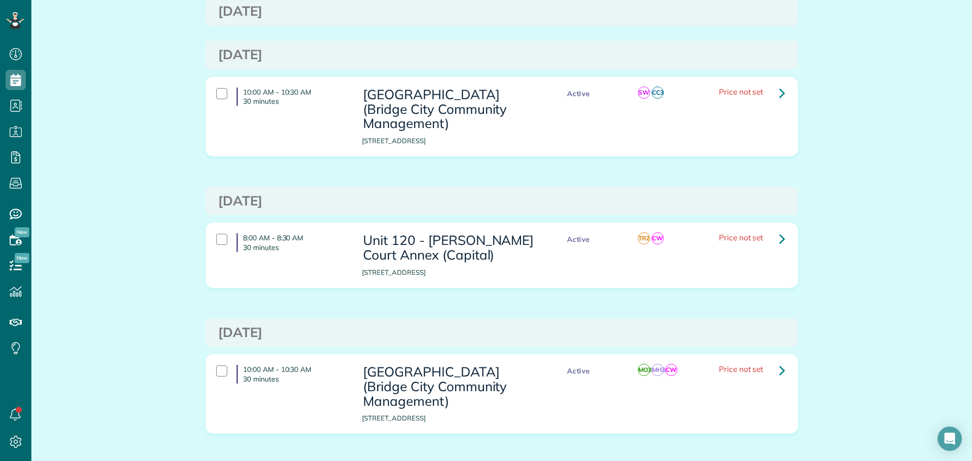
scroll to position [405, 0]
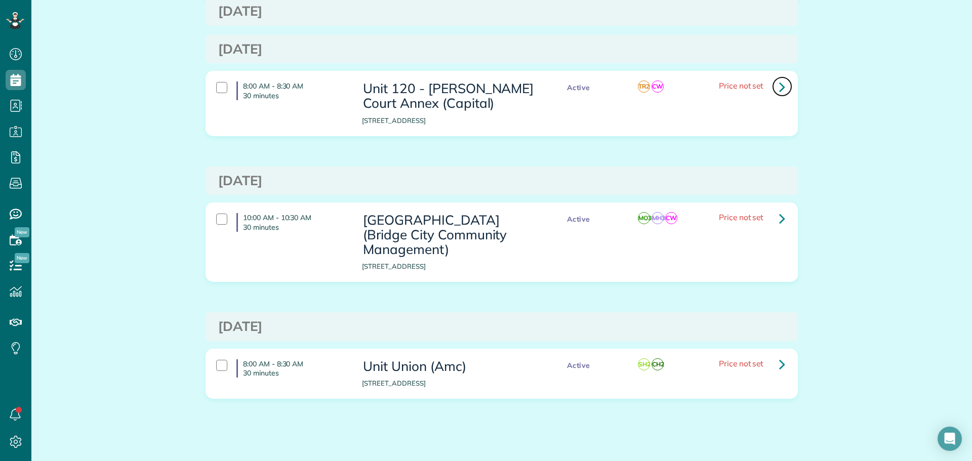
click at [779, 87] on icon at bounding box center [782, 87] width 6 height 18
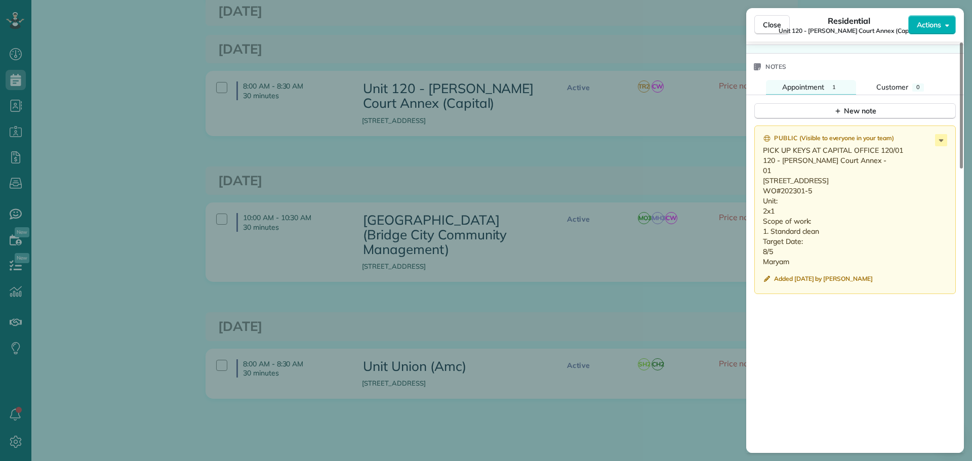
scroll to position [824, 0]
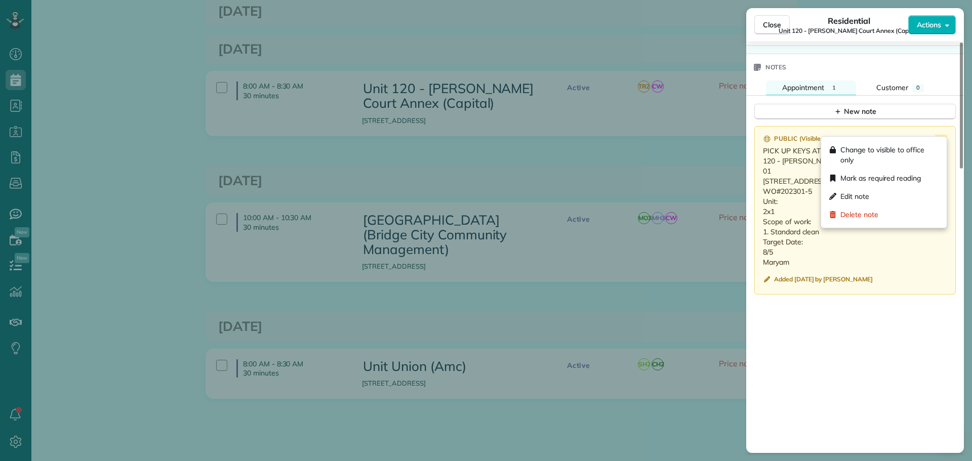
click at [945, 135] on icon at bounding box center [941, 141] width 12 height 12
click at [874, 190] on div "Edit note" at bounding box center [883, 196] width 117 height 18
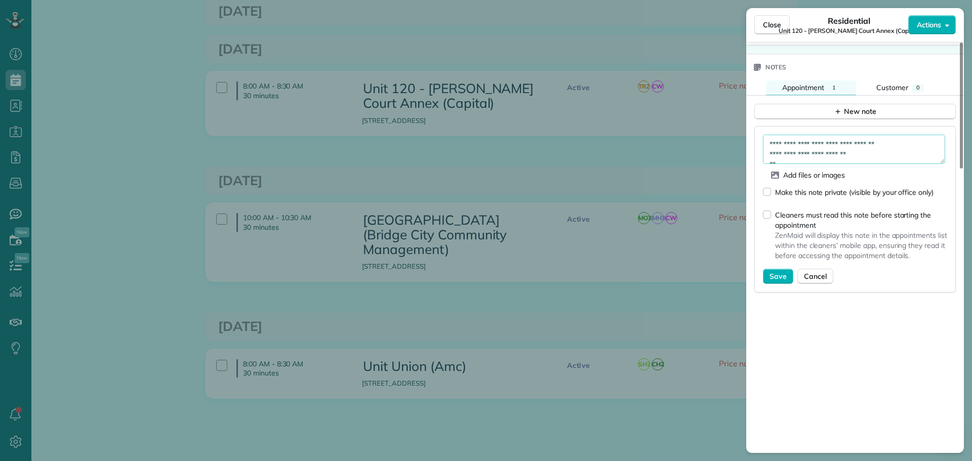
click at [896, 143] on textarea "**********" at bounding box center [854, 149] width 182 height 29
type textarea "**********"
click at [784, 271] on span "Save" at bounding box center [778, 276] width 17 height 10
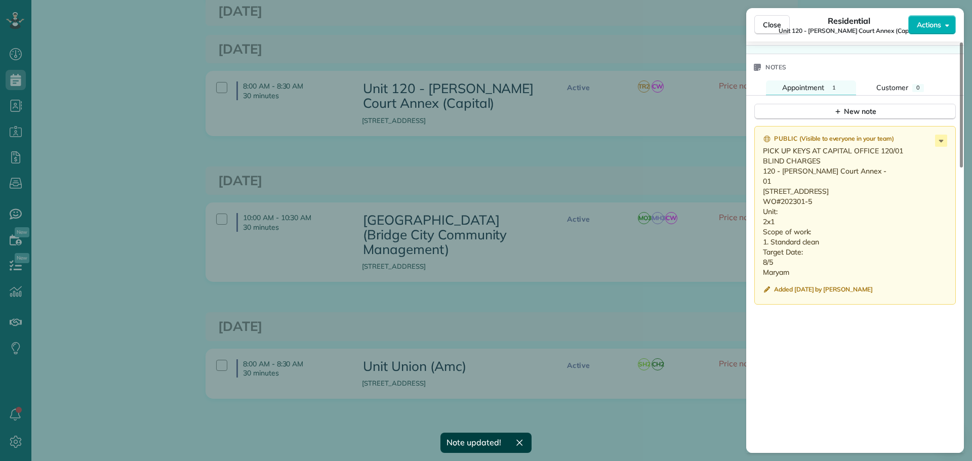
click at [658, 235] on div "Close Residential Unit 120 - Weidler Court Annex (Capital) Actions Status Activ…" at bounding box center [486, 230] width 972 height 461
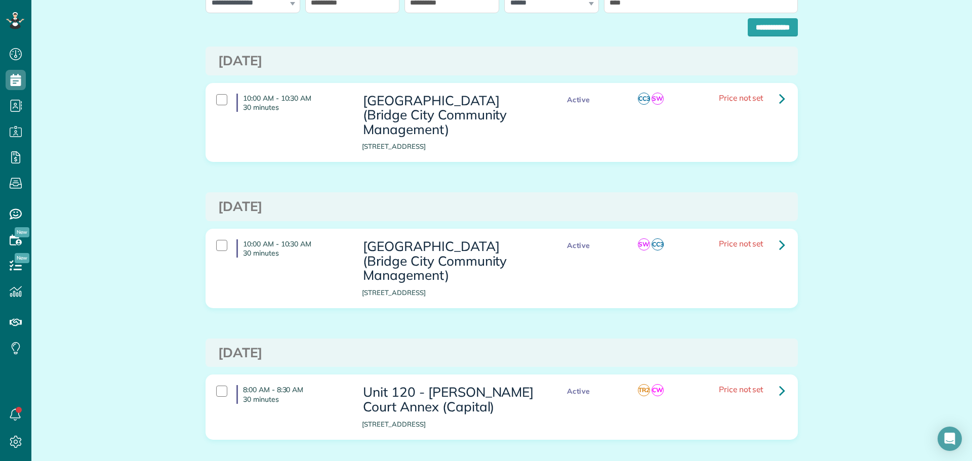
scroll to position [51, 0]
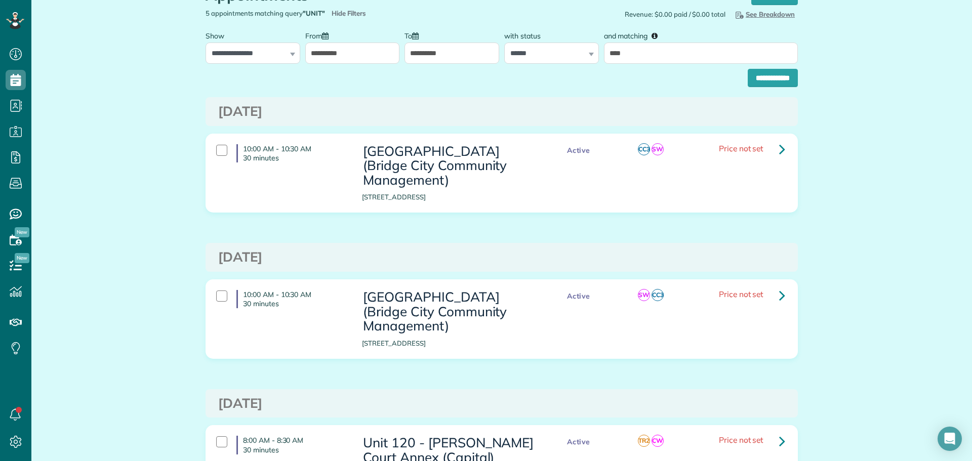
click at [443, 51] on input "**********" at bounding box center [452, 53] width 95 height 21
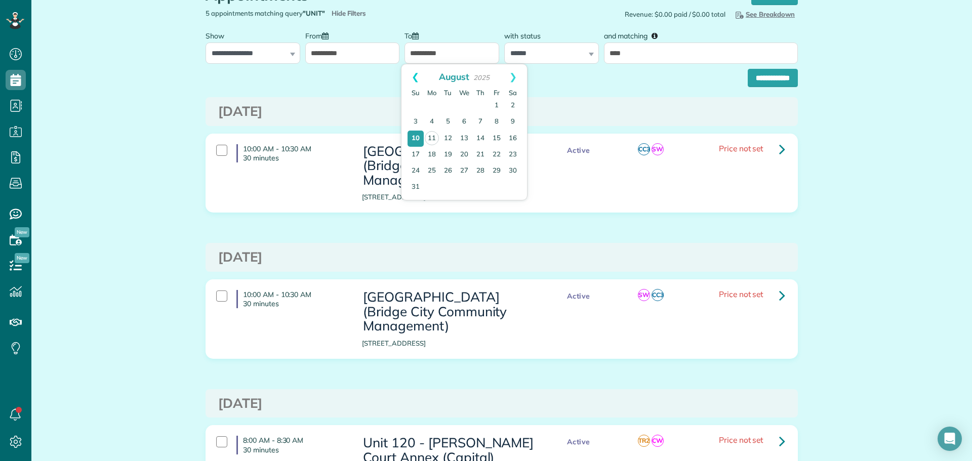
click at [414, 71] on link "Prev" at bounding box center [416, 76] width 28 height 25
click at [478, 169] on link "31" at bounding box center [480, 171] width 16 height 16
type input "**********"
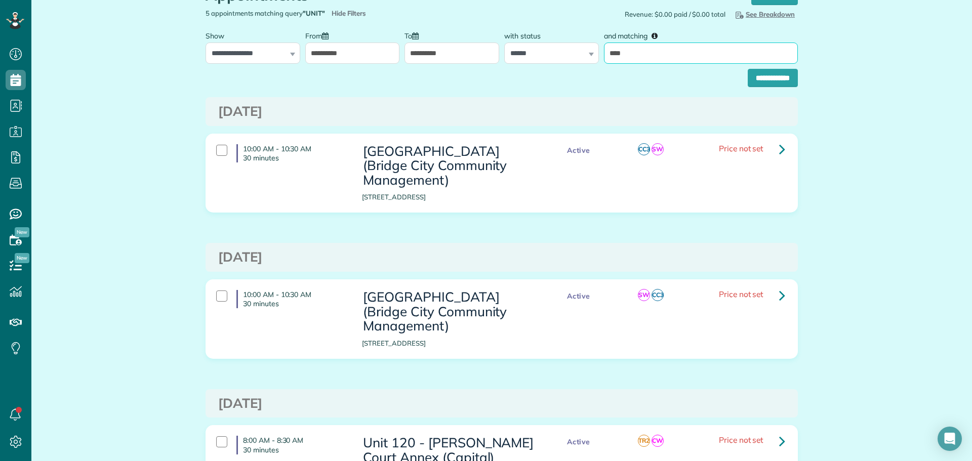
drag, startPoint x: 643, startPoint y: 59, endPoint x: 606, endPoint y: 53, distance: 38.0
click at [606, 53] on input "****" at bounding box center [701, 53] width 194 height 21
type input "*******"
click at [766, 78] on input "**********" at bounding box center [773, 78] width 50 height 18
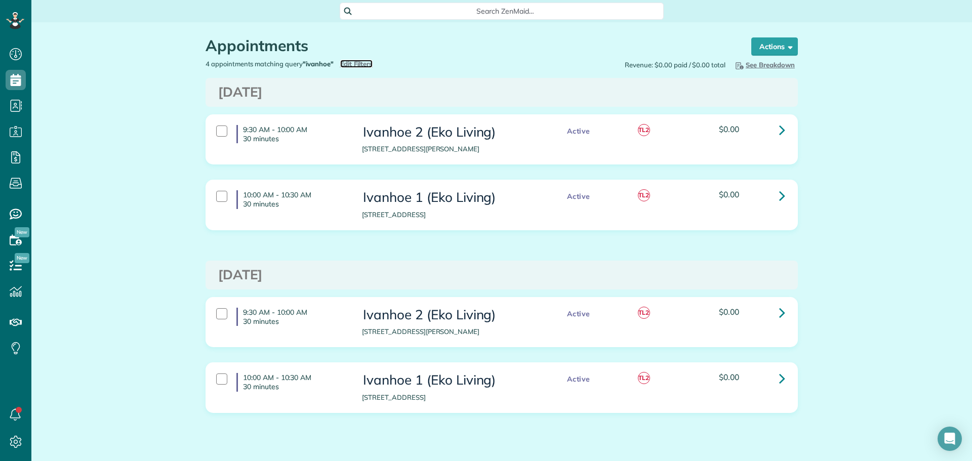
click at [350, 62] on span "Edit Filters" at bounding box center [356, 64] width 33 height 8
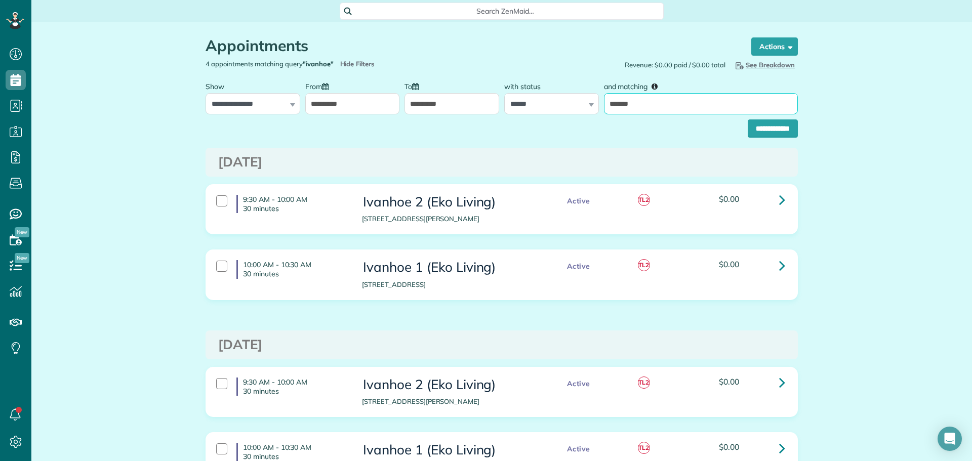
drag, startPoint x: 639, startPoint y: 104, endPoint x: 589, endPoint y: 101, distance: 49.7
click at [589, 101] on div "**********" at bounding box center [502, 95] width 598 height 38
type input "**********"
click at [762, 133] on input "**********" at bounding box center [773, 129] width 50 height 18
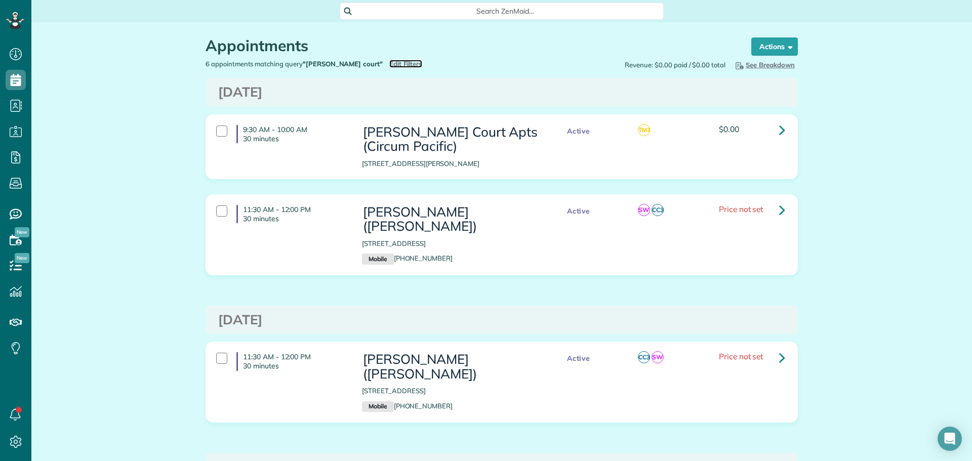
click at [389, 64] on span "Edit Filters" at bounding box center [405, 64] width 33 height 8
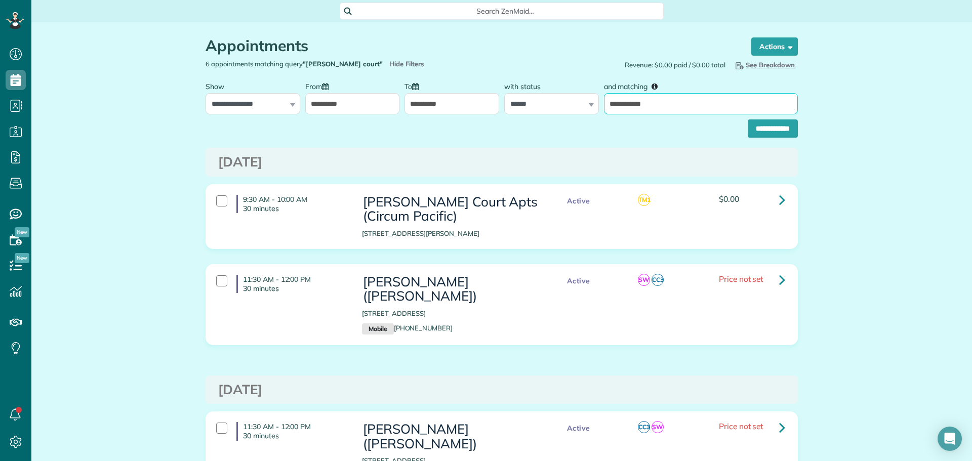
drag, startPoint x: 666, startPoint y: 104, endPoint x: 600, endPoint y: 103, distance: 66.8
click at [602, 103] on div "**********" at bounding box center [701, 95] width 199 height 38
type input "*********"
click at [773, 129] on input "**********" at bounding box center [773, 129] width 50 height 18
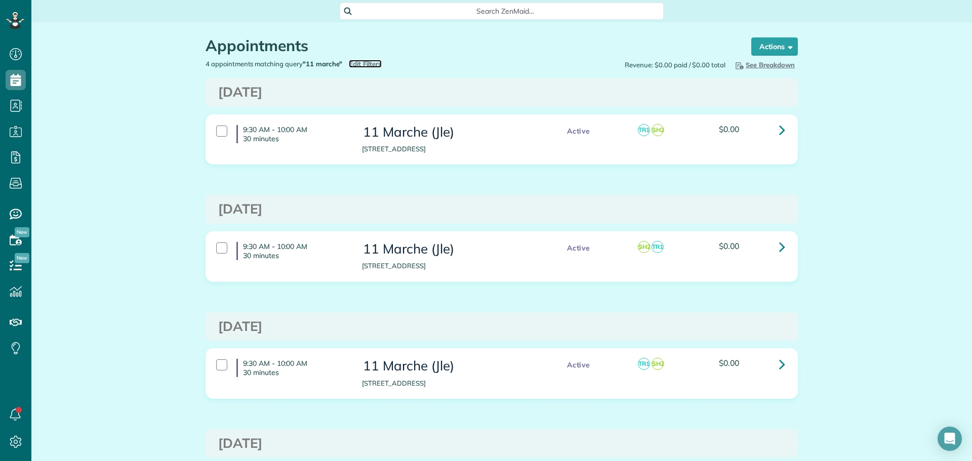
click at [365, 62] on span "Edit Filters" at bounding box center [365, 64] width 33 height 8
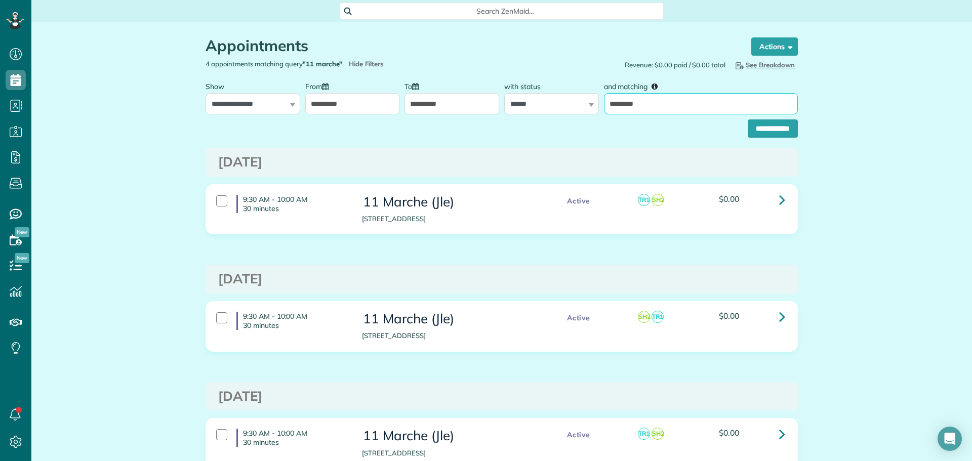
drag, startPoint x: 660, startPoint y: 96, endPoint x: 598, endPoint y: 112, distance: 64.0
click at [602, 112] on div "and matching *********" at bounding box center [701, 95] width 199 height 38
type input "*"
click at [748, 120] on input "**********" at bounding box center [773, 129] width 50 height 18
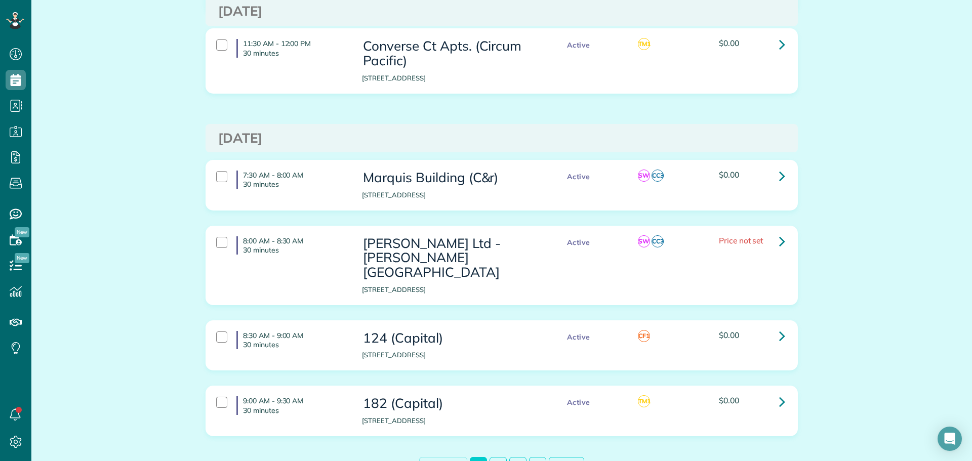
scroll to position [3809, 0]
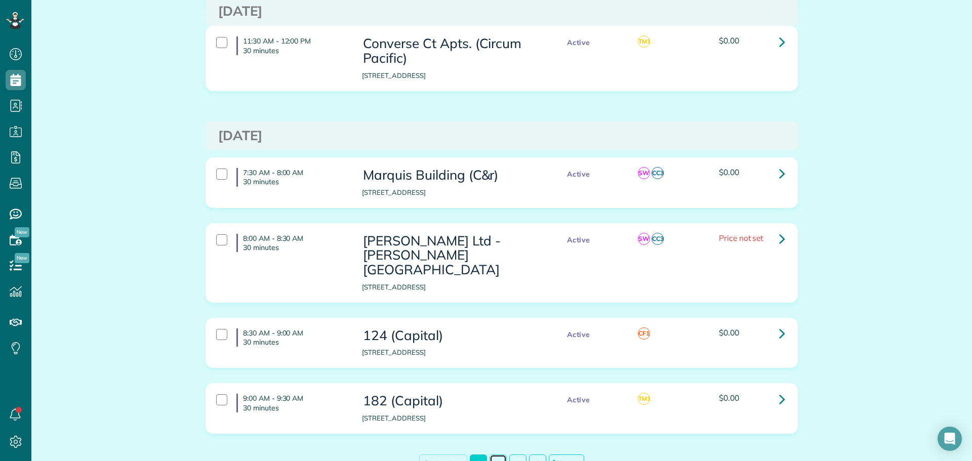
click at [492, 455] on link "2" at bounding box center [498, 464] width 17 height 18
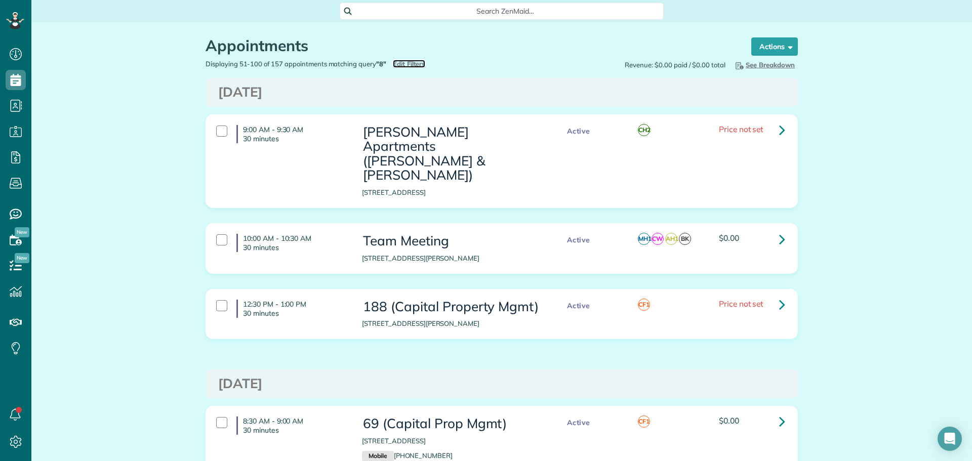
click at [411, 61] on span "Edit Filters" at bounding box center [409, 64] width 33 height 8
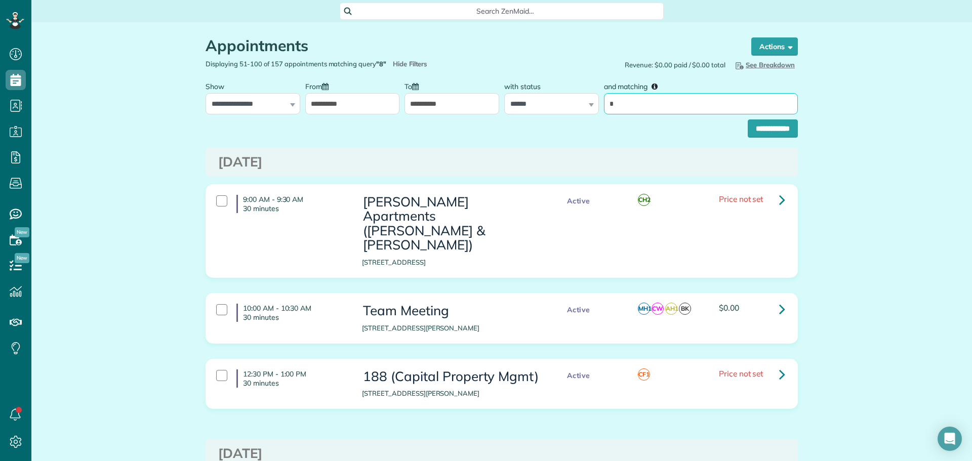
drag, startPoint x: 615, startPoint y: 96, endPoint x: 603, endPoint y: 103, distance: 13.8
click at [604, 103] on input "*" at bounding box center [701, 103] width 194 height 21
type input "**"
click at [748, 120] on input "**********" at bounding box center [773, 129] width 50 height 18
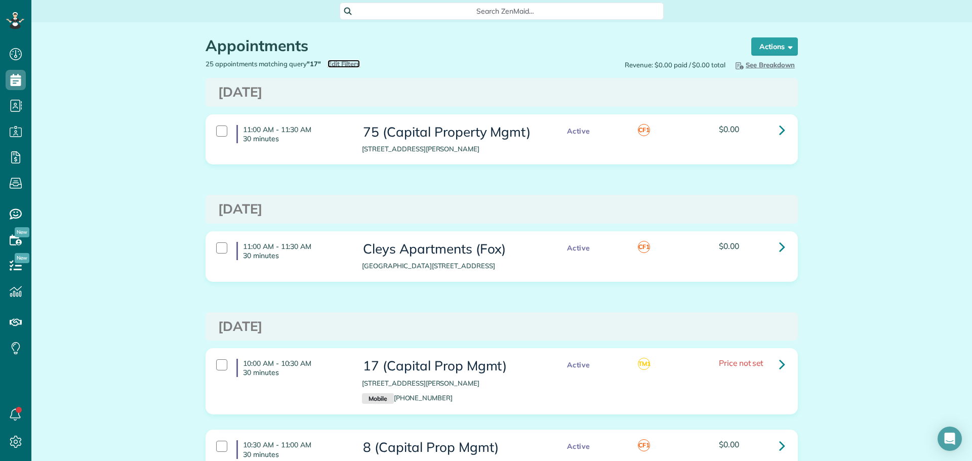
click at [338, 66] on span "Edit Filters" at bounding box center [344, 64] width 33 height 8
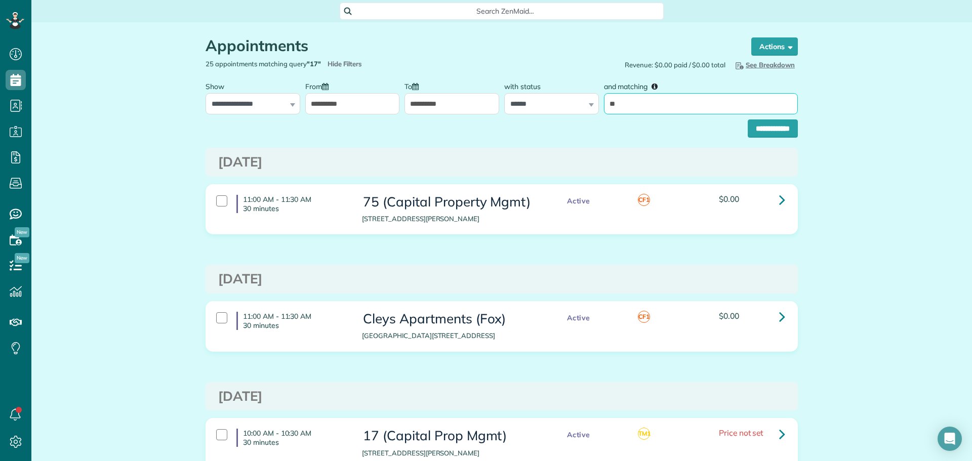
drag, startPoint x: 630, startPoint y: 101, endPoint x: 597, endPoint y: 109, distance: 33.9
click at [597, 109] on div "**********" at bounding box center [502, 95] width 598 height 38
type input "****"
click at [748, 120] on input "**********" at bounding box center [773, 129] width 50 height 18
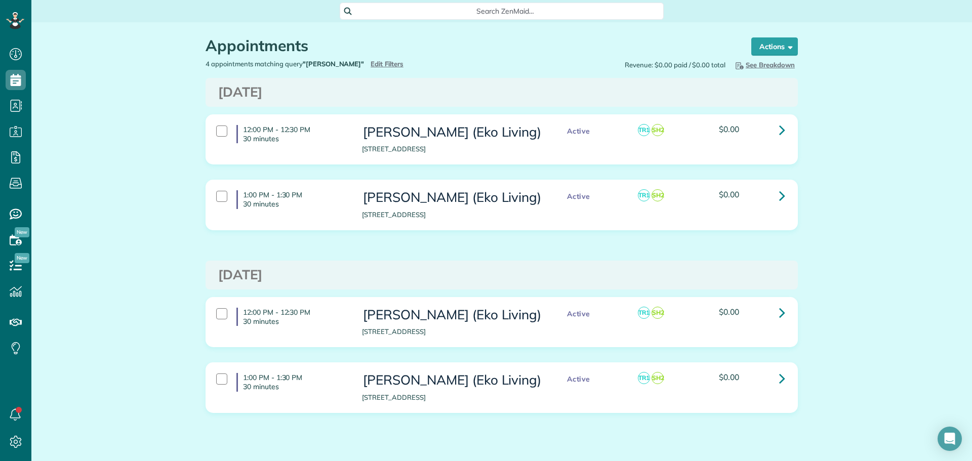
click at [346, 58] on div "Appointments the List View [2 min]" at bounding box center [469, 48] width 527 height 22
click at [371, 62] on span "Edit Filters" at bounding box center [387, 64] width 33 height 8
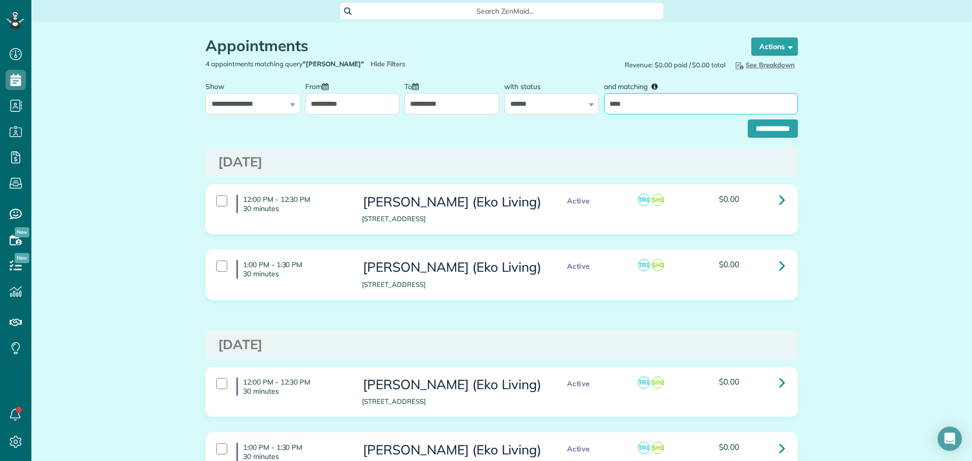
drag, startPoint x: 619, startPoint y: 100, endPoint x: 596, endPoint y: 106, distance: 23.5
click at [596, 106] on div "**********" at bounding box center [502, 95] width 598 height 38
type input "*******"
click at [777, 132] on input "**********" at bounding box center [773, 129] width 50 height 18
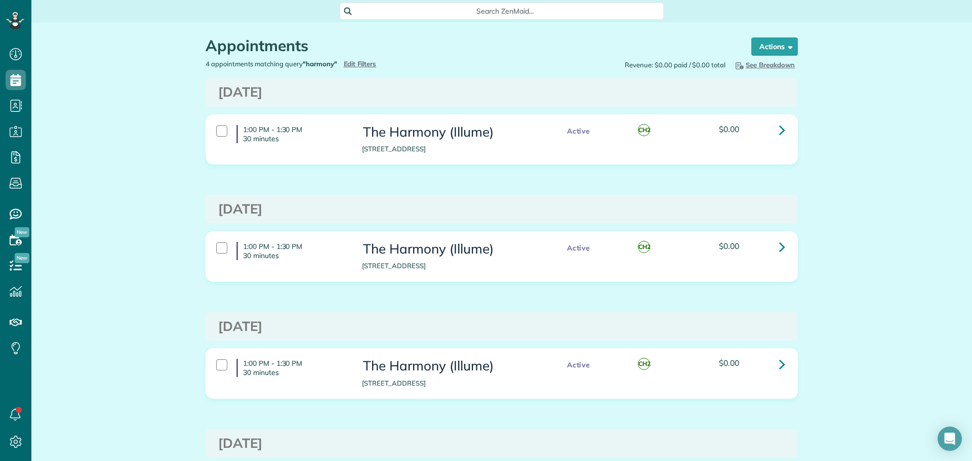
scroll to position [5, 5]
click at [357, 63] on span "Edit Filters" at bounding box center [360, 64] width 33 height 8
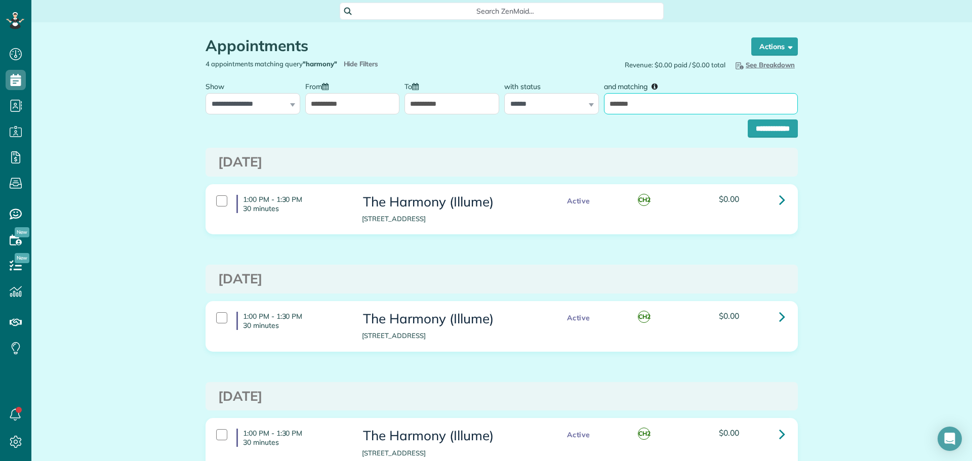
drag, startPoint x: 645, startPoint y: 102, endPoint x: 599, endPoint y: 109, distance: 47.1
click at [602, 109] on div "and matching *******" at bounding box center [701, 95] width 199 height 38
type input "****"
click at [752, 126] on input "**********" at bounding box center [773, 129] width 50 height 18
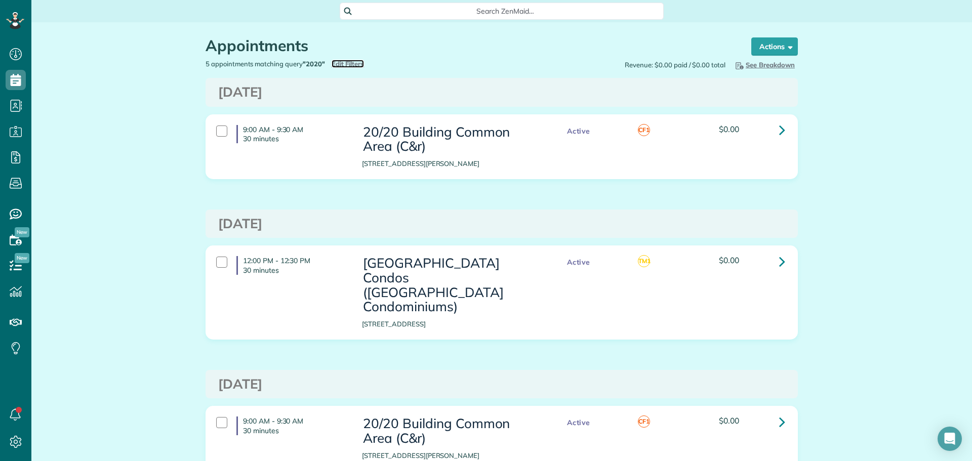
click at [347, 62] on span "Edit Filters" at bounding box center [348, 64] width 33 height 8
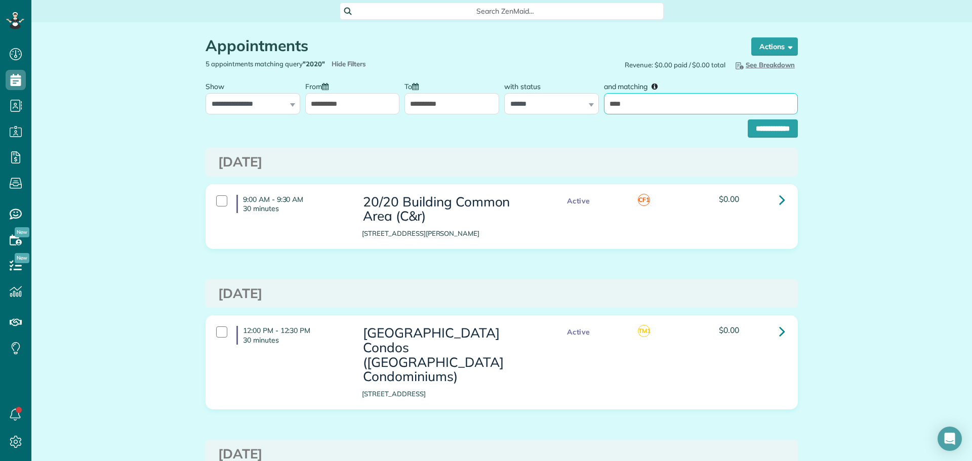
drag, startPoint x: 643, startPoint y: 99, endPoint x: 580, endPoint y: 101, distance: 63.3
click at [580, 101] on div "**********" at bounding box center [502, 95] width 598 height 38
type input "**********"
click at [753, 128] on input "**********" at bounding box center [773, 129] width 50 height 18
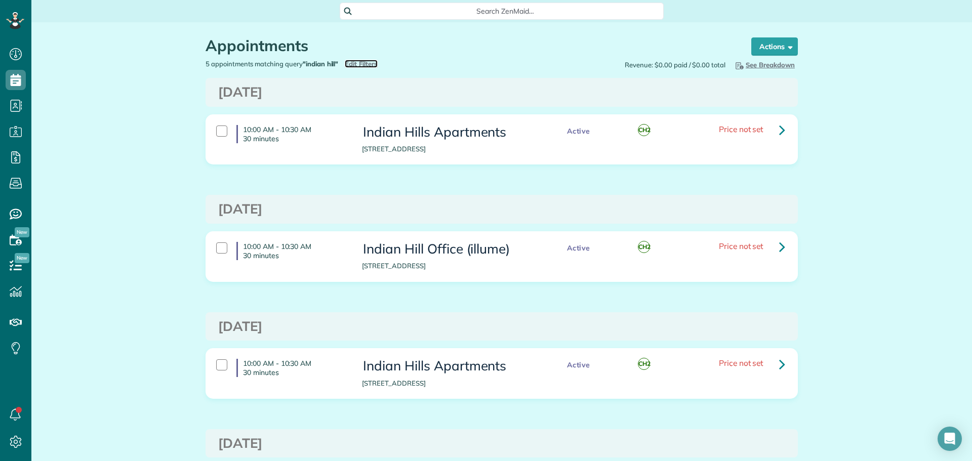
click at [354, 65] on span "Edit Filters" at bounding box center [361, 64] width 33 height 8
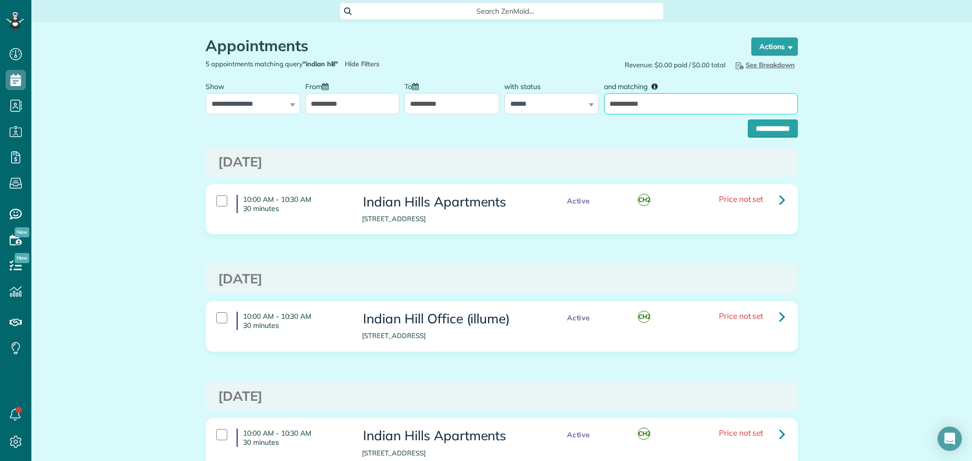
drag, startPoint x: 641, startPoint y: 103, endPoint x: 600, endPoint y: 111, distance: 41.7
click at [604, 111] on input "**********" at bounding box center [701, 103] width 194 height 21
type input "*******"
click at [748, 132] on input "**********" at bounding box center [773, 129] width 50 height 18
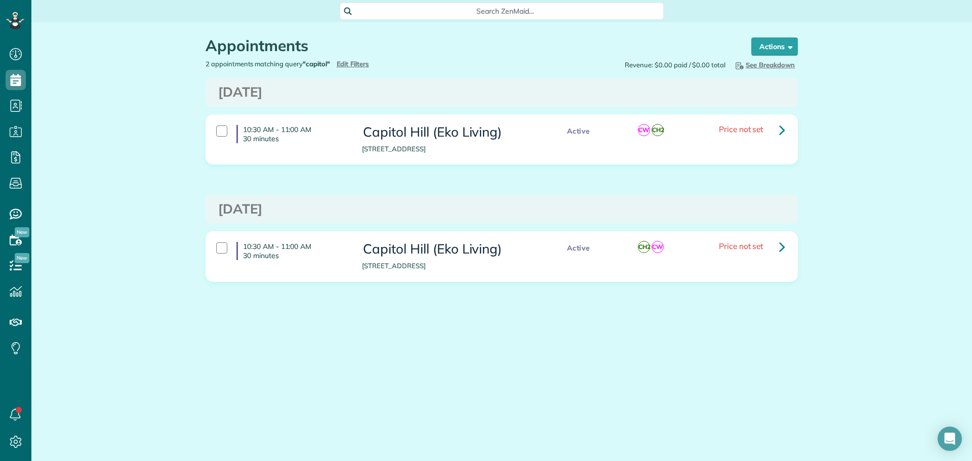
scroll to position [5, 5]
click at [362, 62] on span "Edit Filters" at bounding box center [353, 64] width 33 height 8
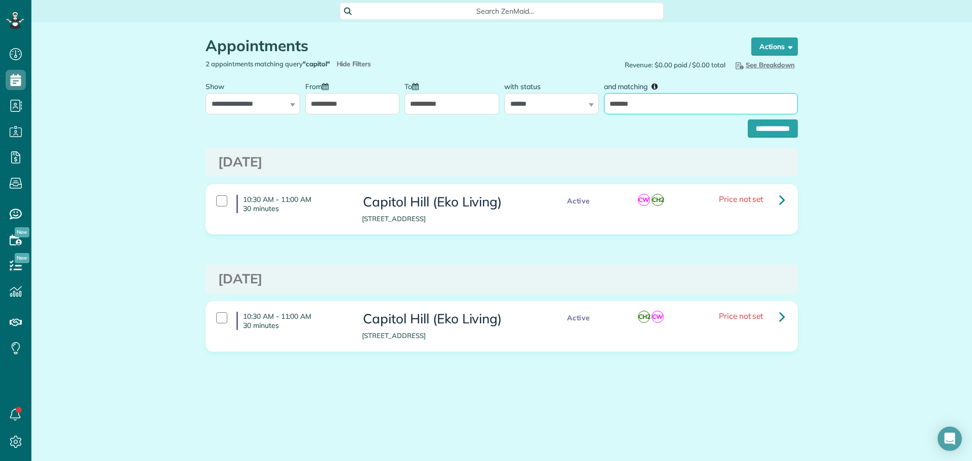
drag, startPoint x: 638, startPoint y: 106, endPoint x: 586, endPoint y: 101, distance: 51.9
click at [586, 101] on div "**********" at bounding box center [502, 95] width 598 height 38
type input "******"
click at [763, 130] on input "**********" at bounding box center [773, 129] width 50 height 18
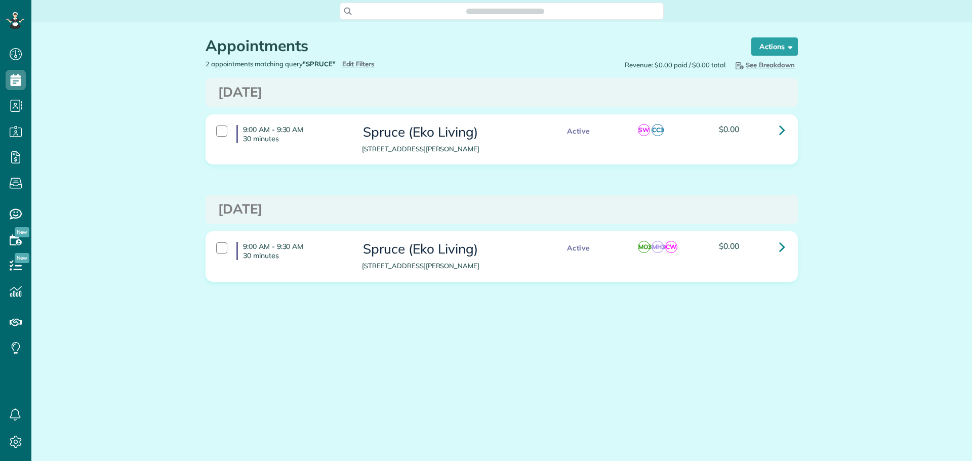
scroll to position [461, 31]
click at [359, 63] on span "Edit Filters" at bounding box center [358, 64] width 33 height 8
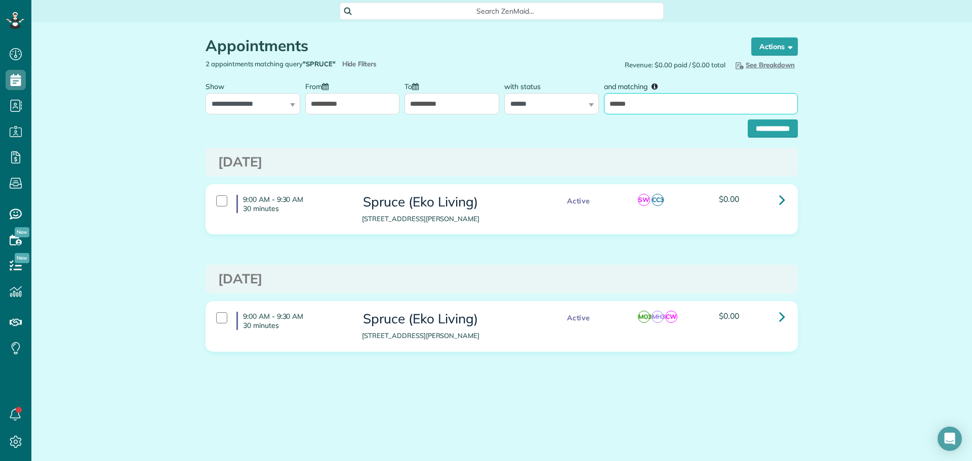
drag, startPoint x: 640, startPoint y: 106, endPoint x: 604, endPoint y: 105, distance: 36.5
click at [604, 105] on input "******" at bounding box center [701, 103] width 194 height 21
type input "******"
click at [762, 133] on input "**********" at bounding box center [773, 129] width 50 height 18
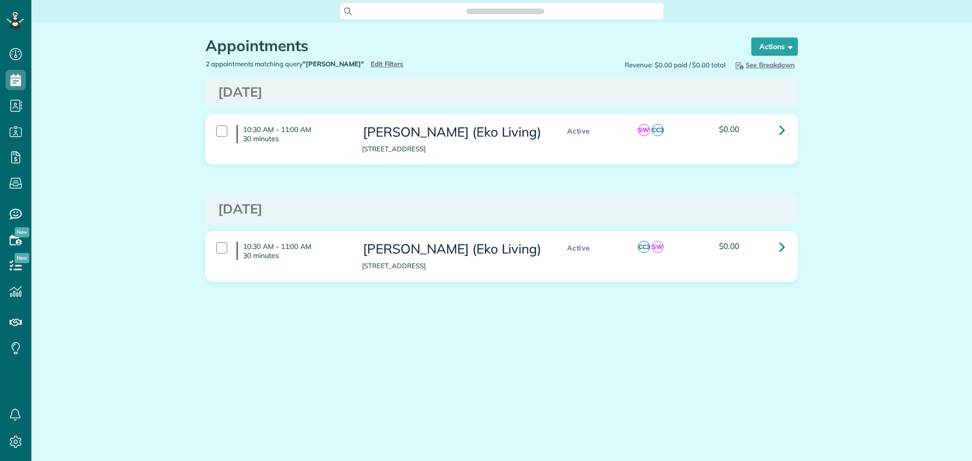
scroll to position [5, 5]
click at [371, 63] on span "Edit Filters" at bounding box center [387, 64] width 33 height 8
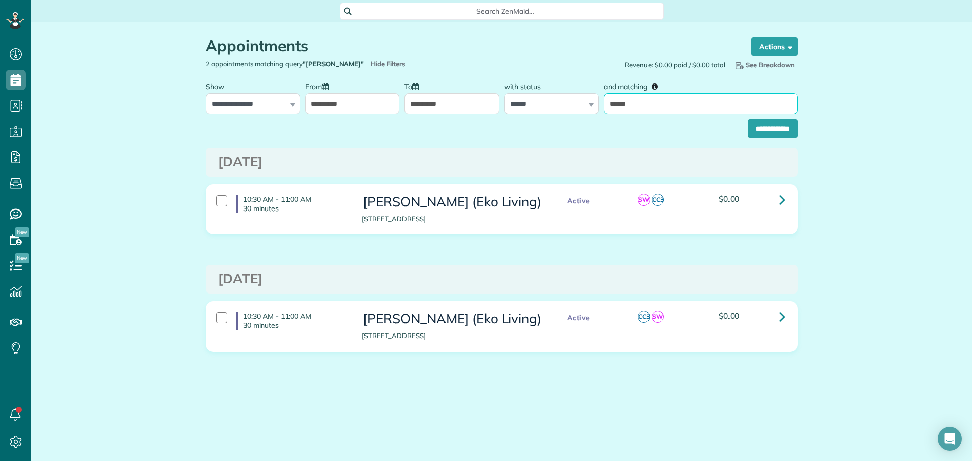
drag, startPoint x: 657, startPoint y: 103, endPoint x: 593, endPoint y: 107, distance: 63.9
click at [592, 107] on div "**********" at bounding box center [502, 95] width 598 height 38
type input "********"
click at [763, 133] on input "**********" at bounding box center [773, 129] width 50 height 18
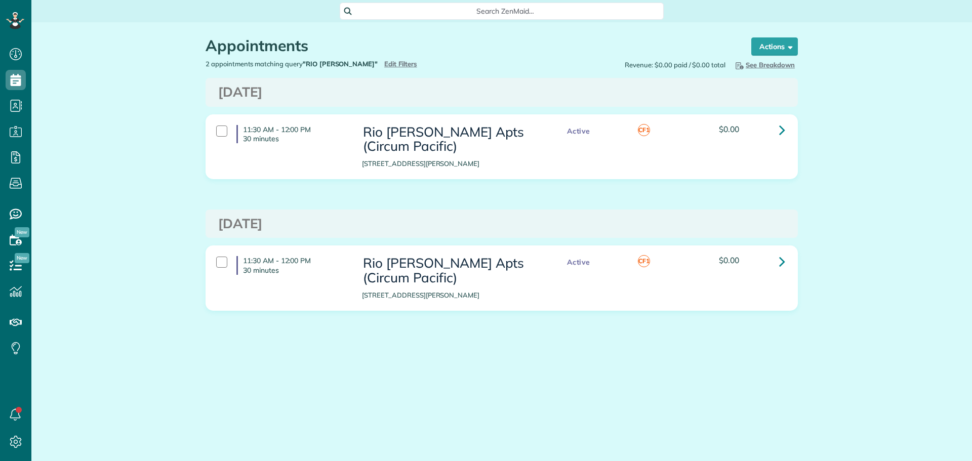
scroll to position [5, 5]
click at [384, 64] on span "Edit Filters" at bounding box center [400, 64] width 33 height 8
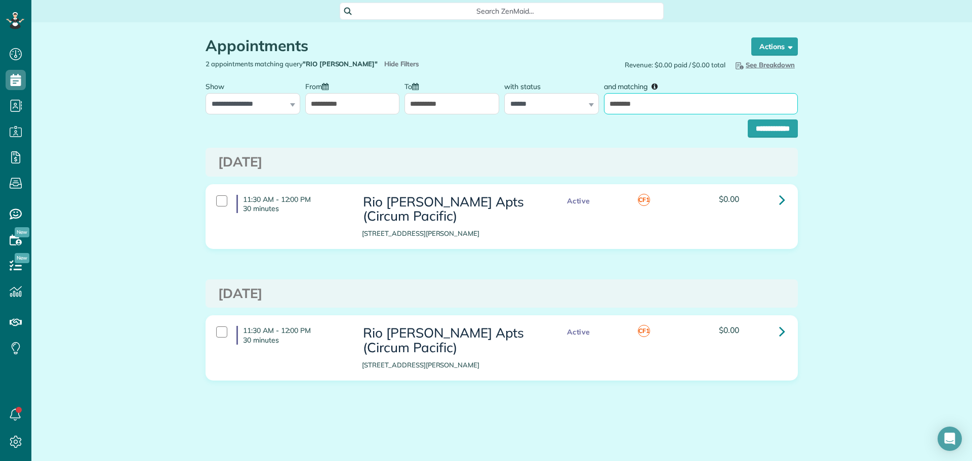
drag, startPoint x: 653, startPoint y: 104, endPoint x: 591, endPoint y: 101, distance: 61.4
click at [591, 101] on div "**********" at bounding box center [502, 95] width 598 height 38
type input "**"
click at [748, 120] on input "**********" at bounding box center [773, 129] width 50 height 18
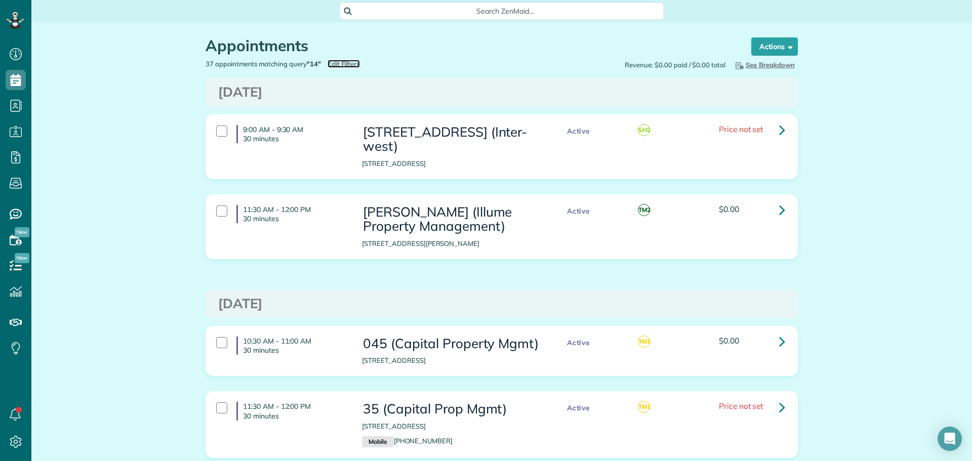
click at [337, 66] on span "Edit Filters" at bounding box center [344, 64] width 33 height 8
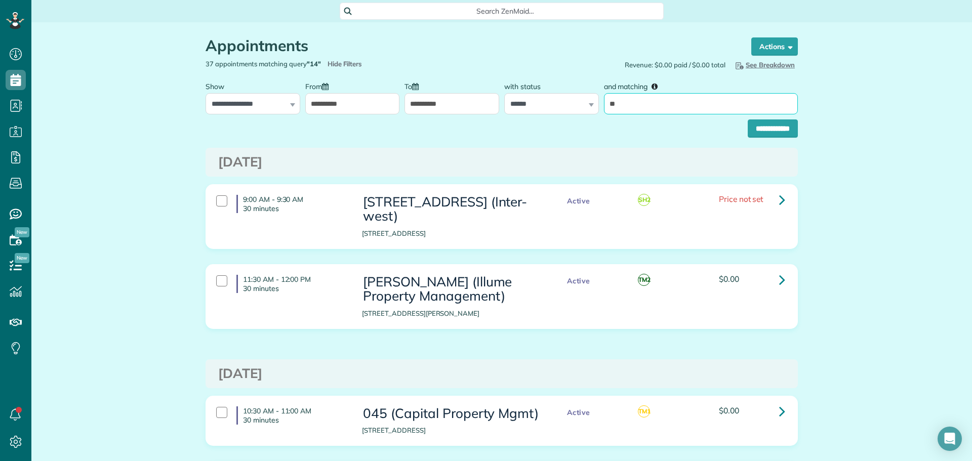
drag, startPoint x: 628, startPoint y: 105, endPoint x: 602, endPoint y: 108, distance: 27.0
click at [604, 108] on input "**" at bounding box center [701, 103] width 194 height 21
type input "*******"
click at [758, 130] on input "**********" at bounding box center [773, 129] width 50 height 18
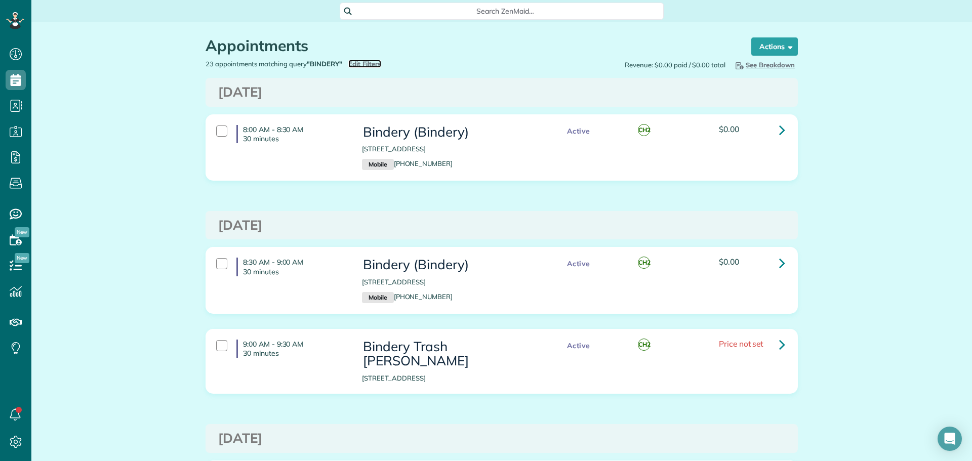
click at [367, 64] on span "Edit Filters" at bounding box center [364, 64] width 33 height 8
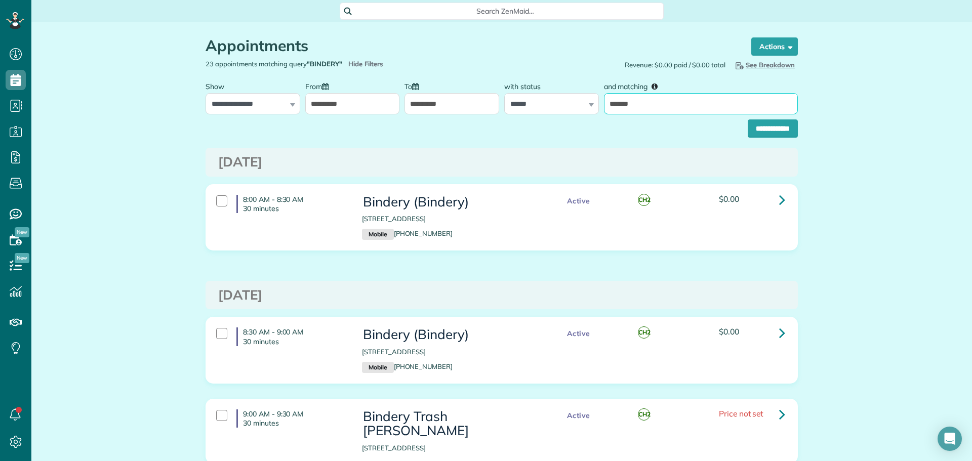
drag, startPoint x: 661, startPoint y: 107, endPoint x: 603, endPoint y: 110, distance: 58.3
click at [604, 110] on input "*******" at bounding box center [701, 103] width 194 height 21
type input "*********"
click at [758, 124] on input "**********" at bounding box center [773, 129] width 50 height 18
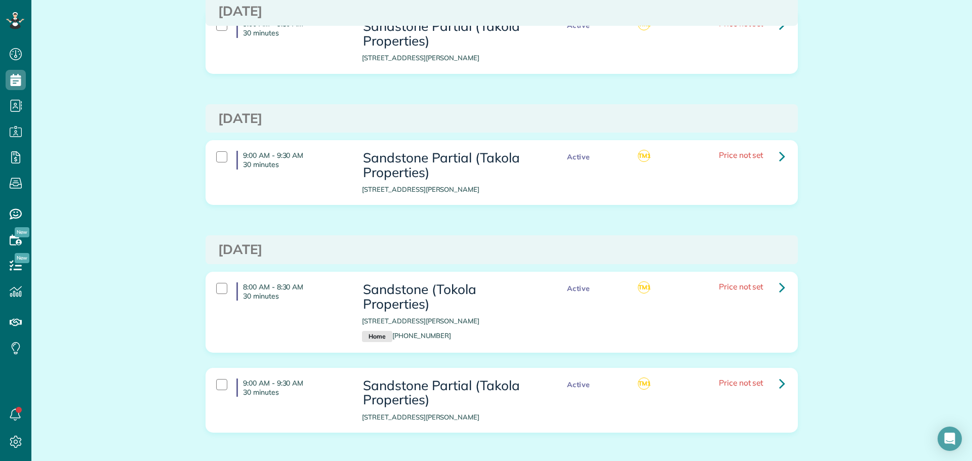
scroll to position [381, 0]
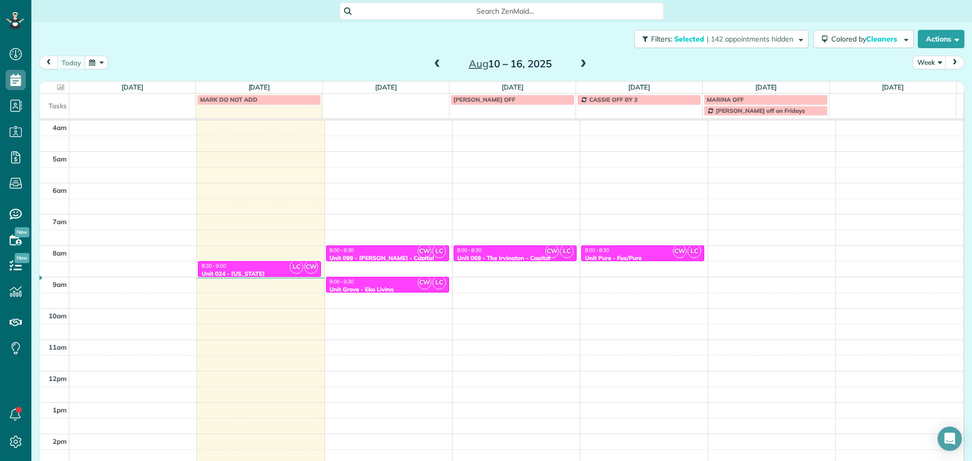
scroll to position [90, 0]
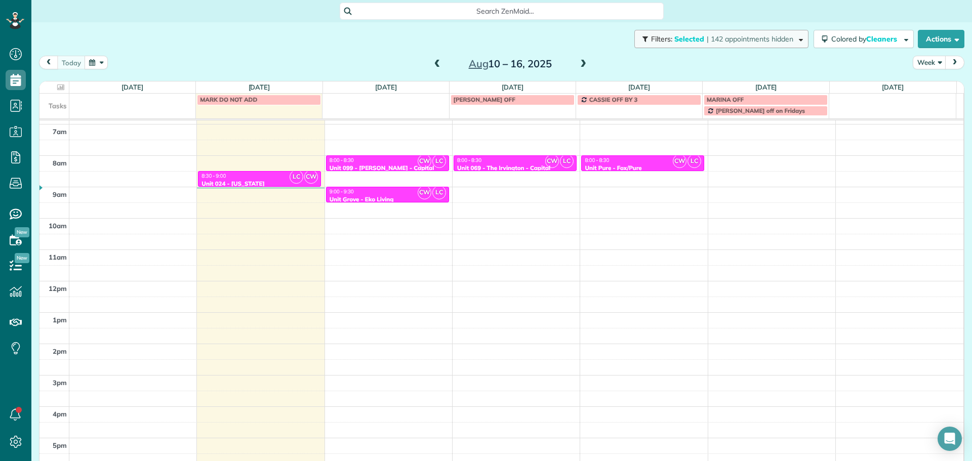
click at [748, 41] on span "| 142 appointments hidden" at bounding box center [750, 38] width 87 height 9
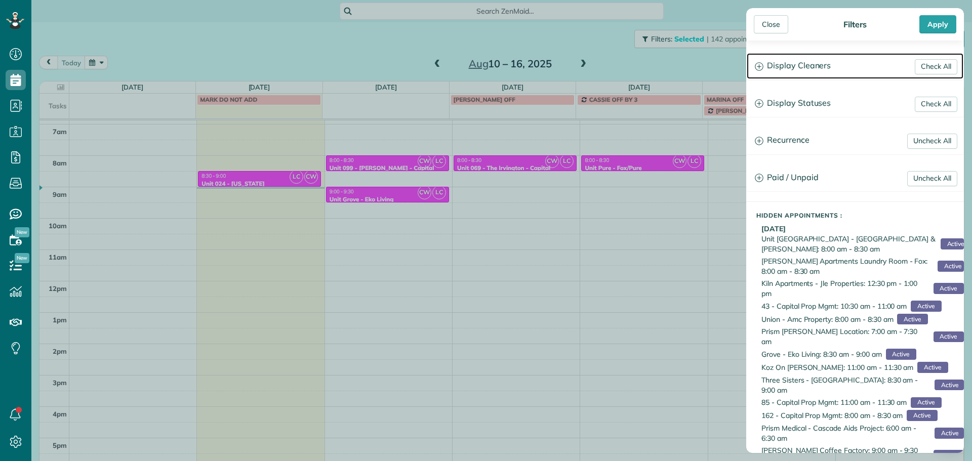
click at [795, 62] on h3 "Display Cleaners" at bounding box center [855, 66] width 217 height 26
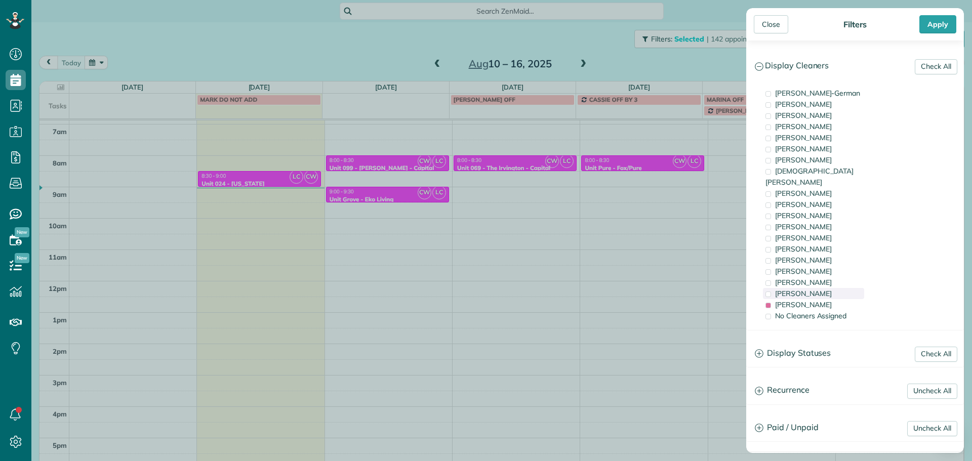
click at [834, 288] on div "[PERSON_NAME]" at bounding box center [813, 293] width 101 height 11
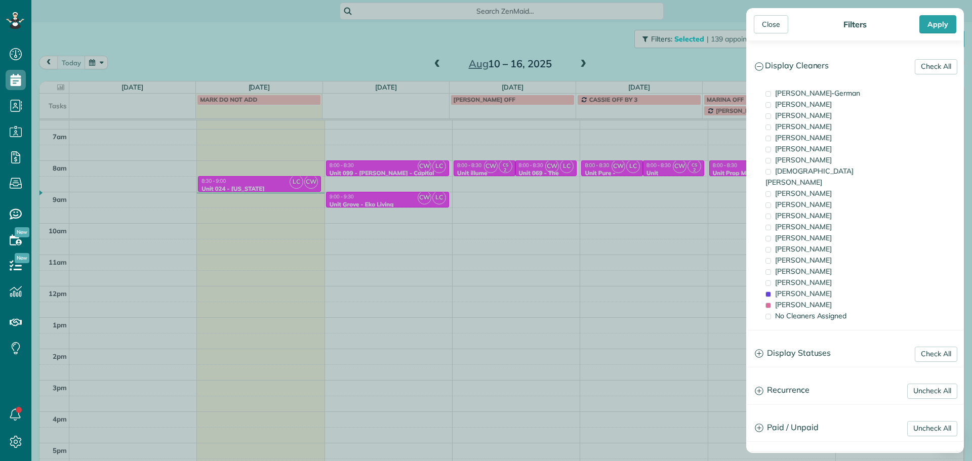
scroll to position [80, 0]
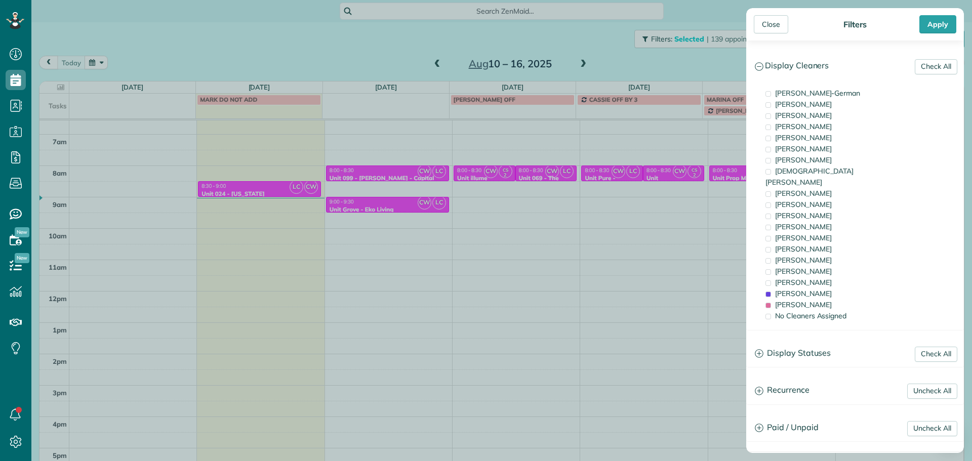
click at [654, 164] on div "Close Filters Apply Check All Display Cleaners [PERSON_NAME]-German [PERSON_NAM…" at bounding box center [486, 230] width 972 height 461
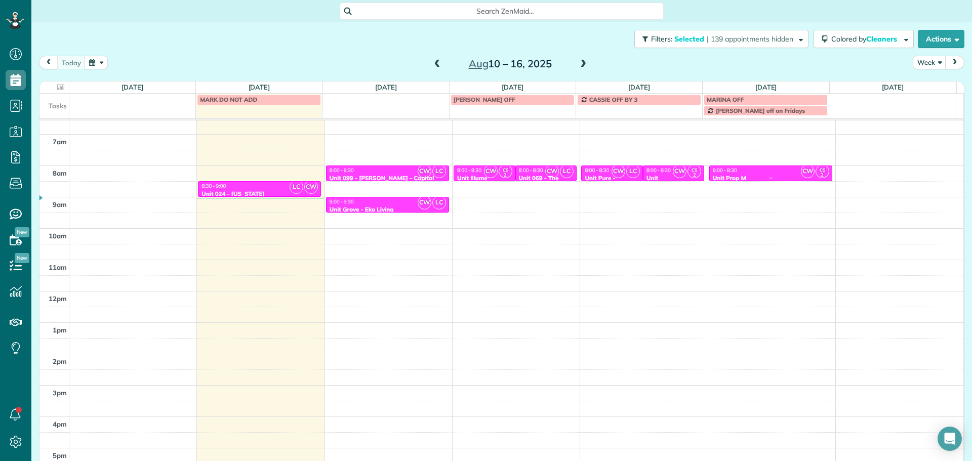
click at [759, 167] on div "8:00 - 8:30" at bounding box center [771, 170] width 117 height 7
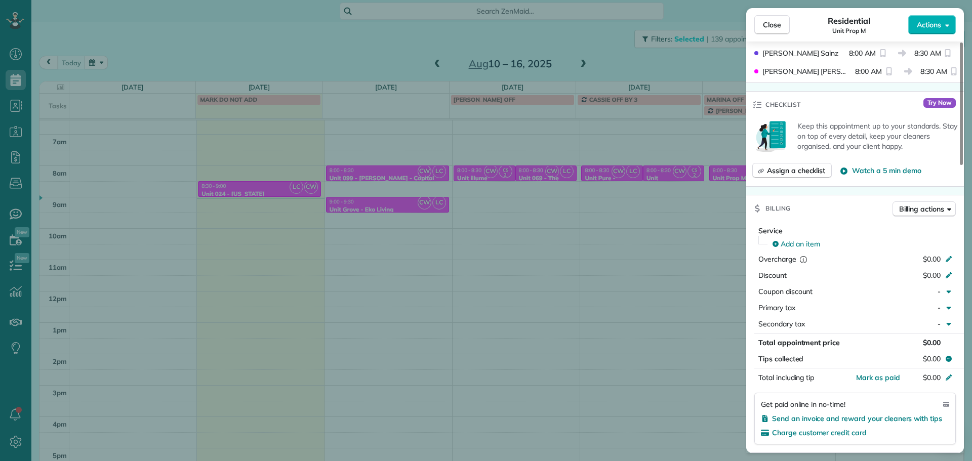
scroll to position [198, 0]
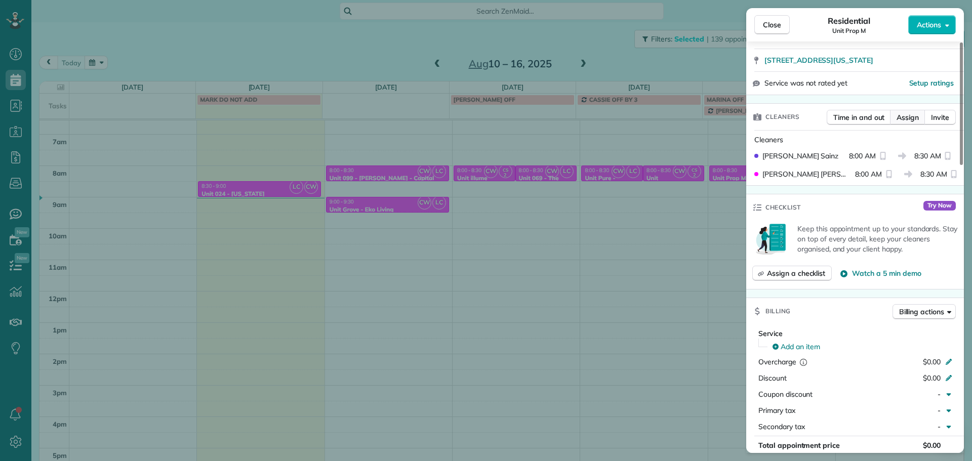
click at [916, 111] on button "Assign" at bounding box center [907, 117] width 35 height 15
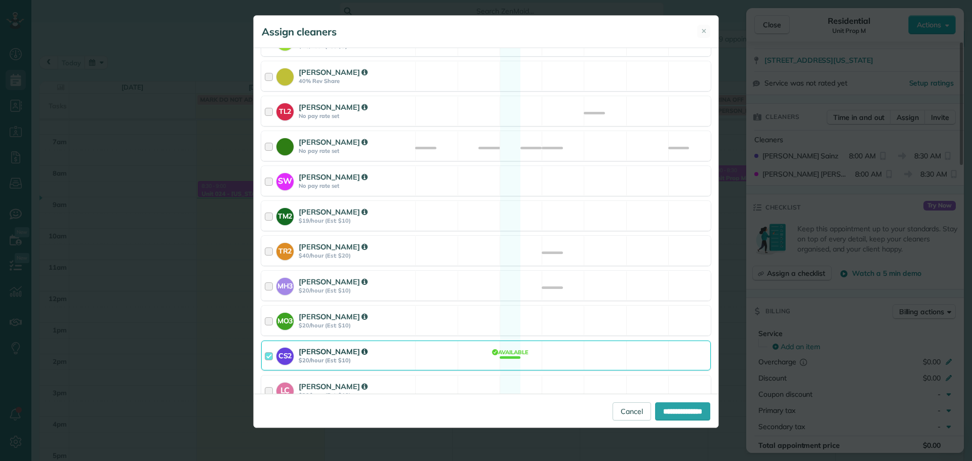
scroll to position [465, 0]
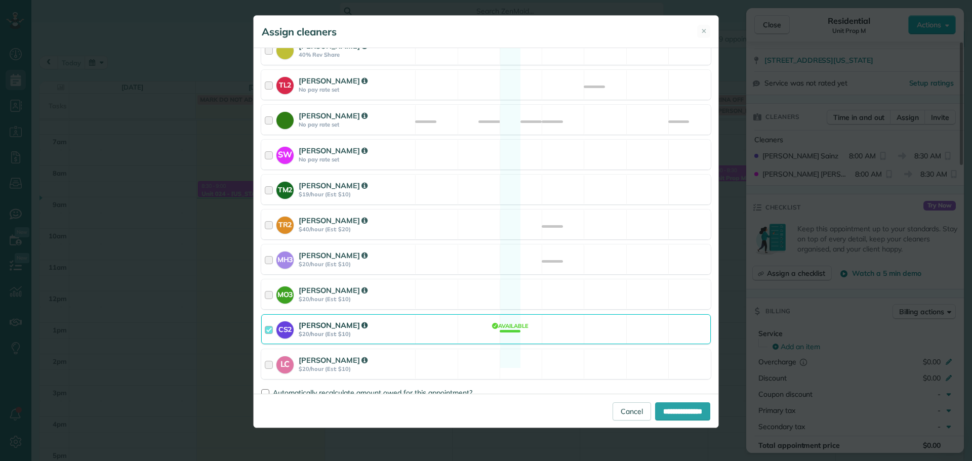
click at [569, 315] on div "CS2 [PERSON_NAME] $20/hour (Est: $10) Available" at bounding box center [486, 329] width 450 height 30
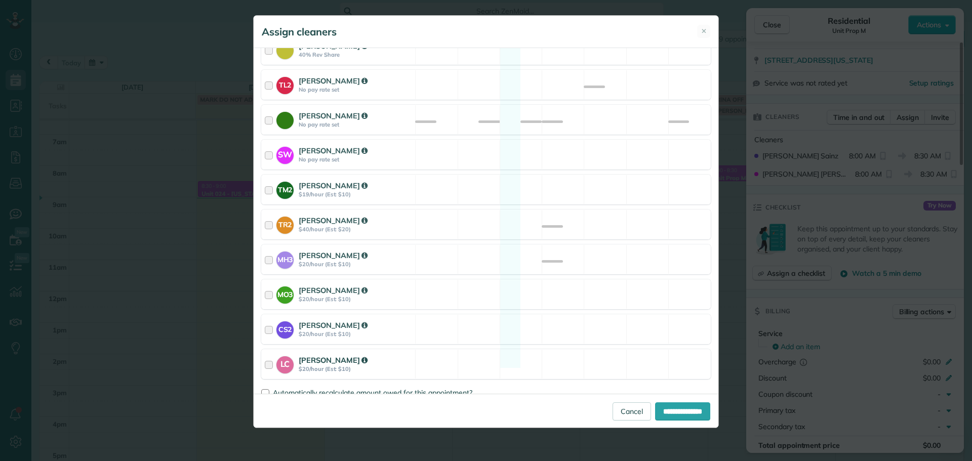
click at [579, 349] on div "LC [PERSON_NAME] $20/hour (Est: $10) Available" at bounding box center [486, 364] width 450 height 30
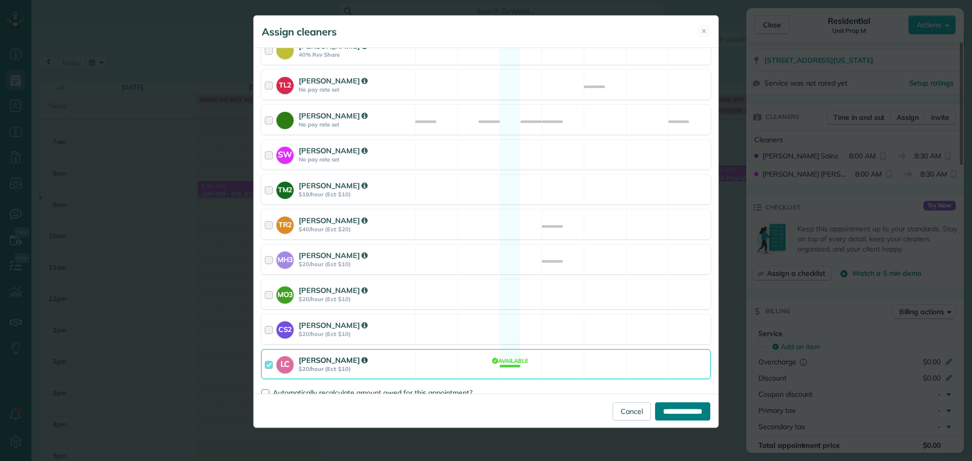
click at [681, 409] on input "**********" at bounding box center [682, 412] width 55 height 18
type input "**********"
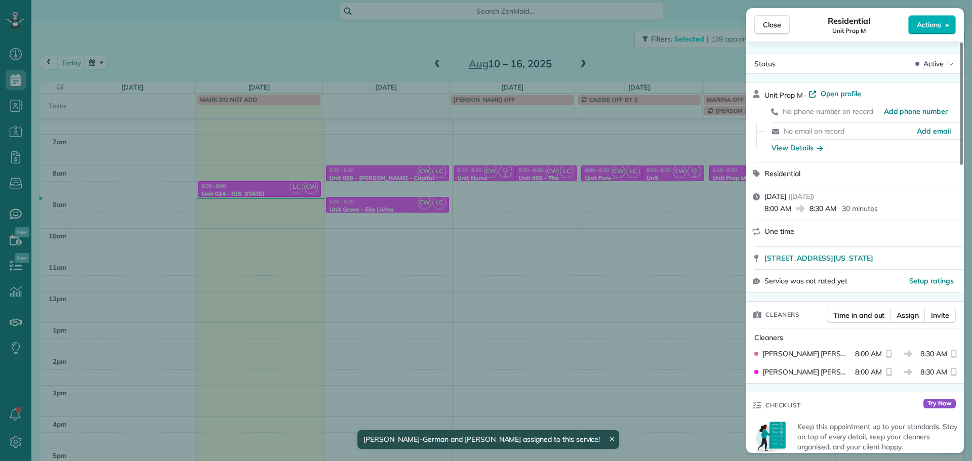
click at [726, 32] on div "Close Residential Unit Prop M Actions Status Active Unit Prop M · Open profile …" at bounding box center [486, 230] width 972 height 461
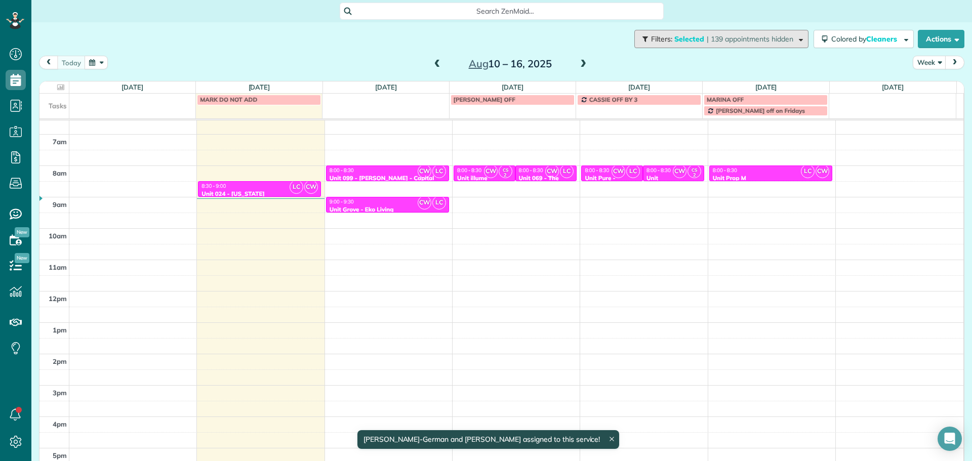
click at [730, 42] on span "| 139 appointments hidden" at bounding box center [750, 38] width 87 height 9
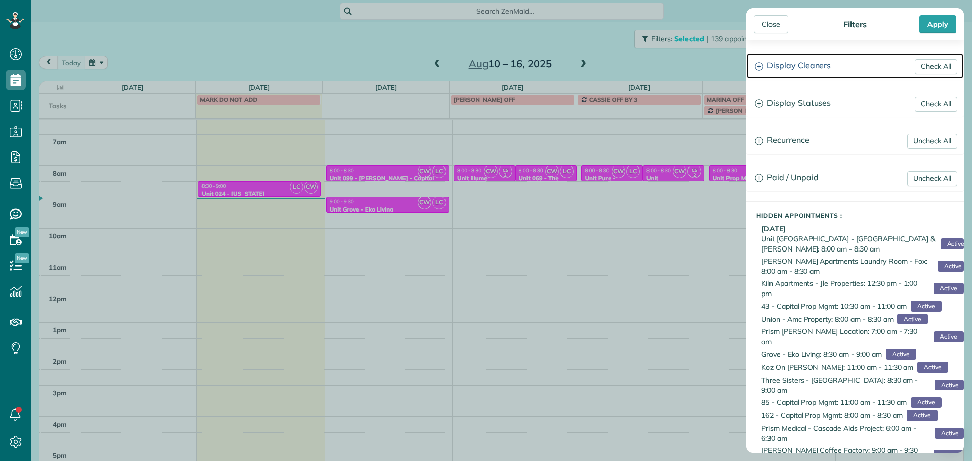
click at [807, 71] on h3 "Display Cleaners" at bounding box center [855, 66] width 217 height 26
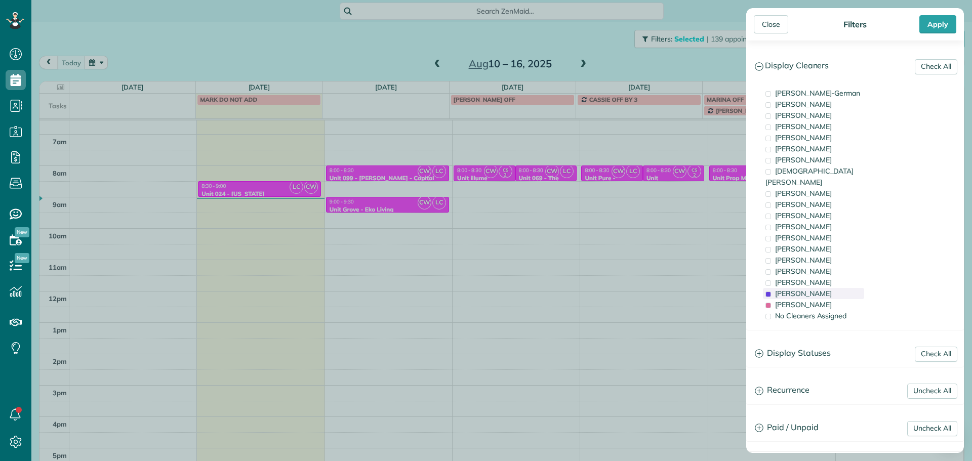
click at [812, 289] on span "[PERSON_NAME]" at bounding box center [803, 293] width 57 height 9
click at [818, 300] on span "[PERSON_NAME]" at bounding box center [803, 304] width 57 height 9
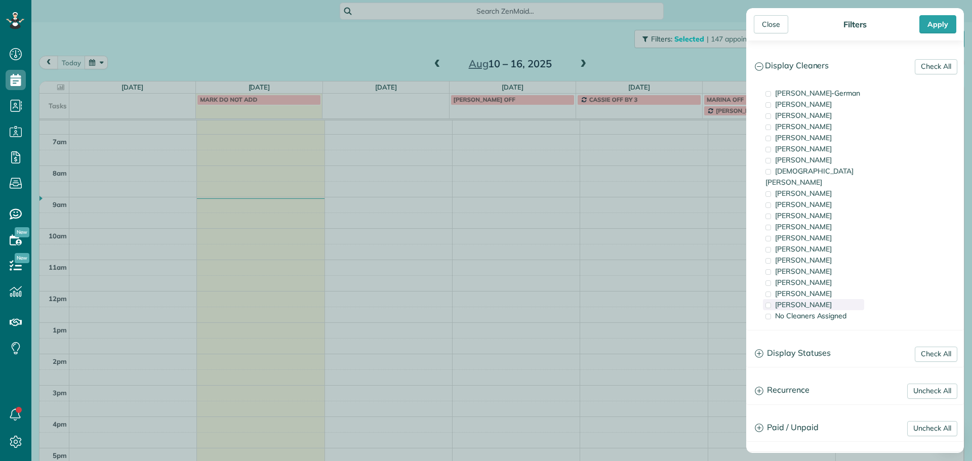
click at [820, 300] on span "[PERSON_NAME]" at bounding box center [803, 304] width 57 height 9
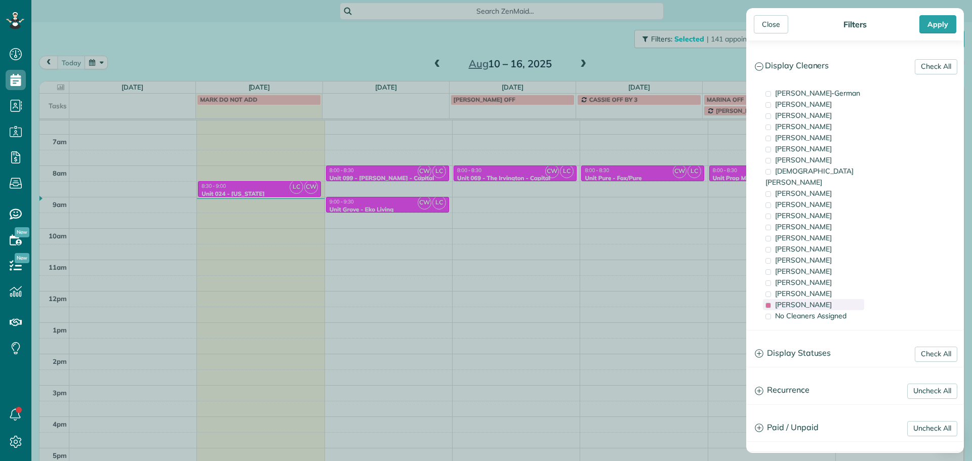
click at [792, 300] on span "[PERSON_NAME]" at bounding box center [803, 304] width 57 height 9
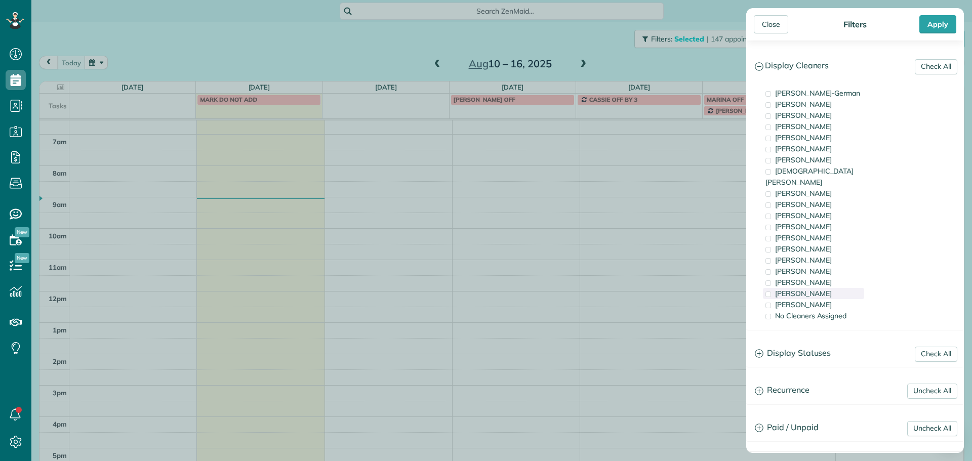
click at [792, 289] on span "[PERSON_NAME]" at bounding box center [803, 293] width 57 height 9
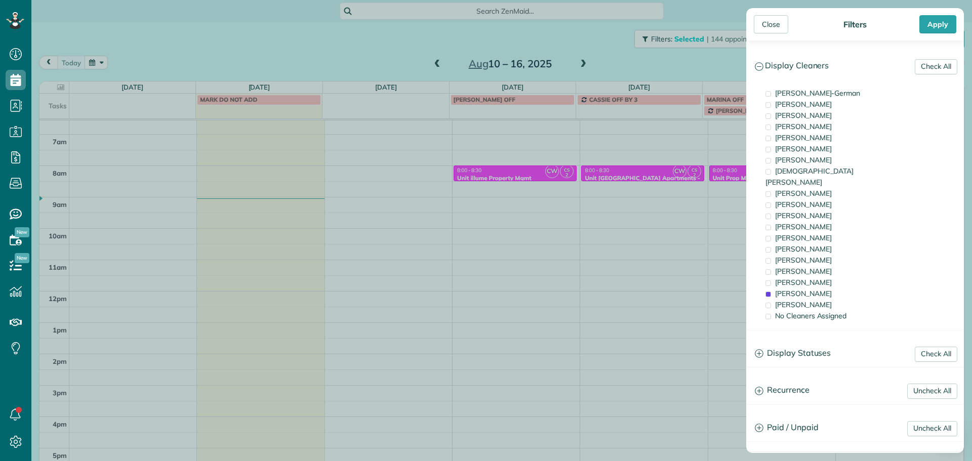
click at [691, 205] on div "Close Filters Apply Check All Display Cleaners [PERSON_NAME]-German [PERSON_NAM…" at bounding box center [486, 230] width 972 height 461
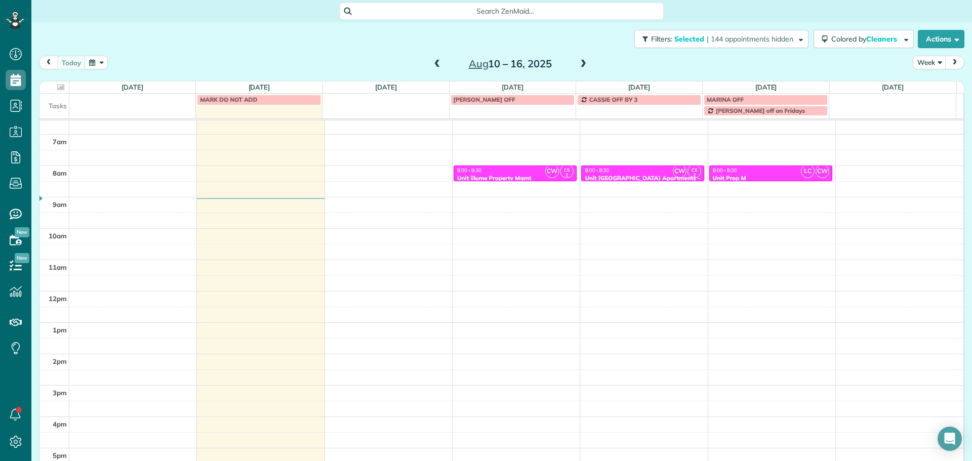
click at [579, 62] on span at bounding box center [583, 64] width 11 height 9
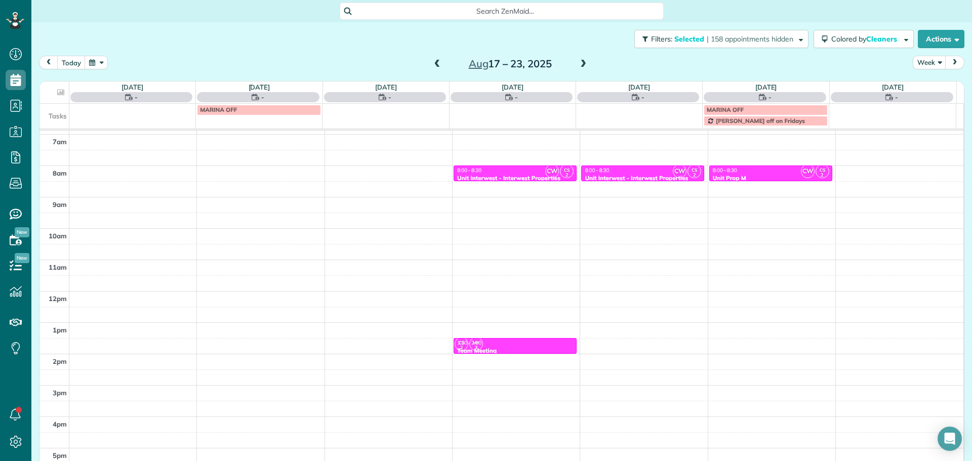
click at [433, 66] on span at bounding box center [437, 64] width 11 height 9
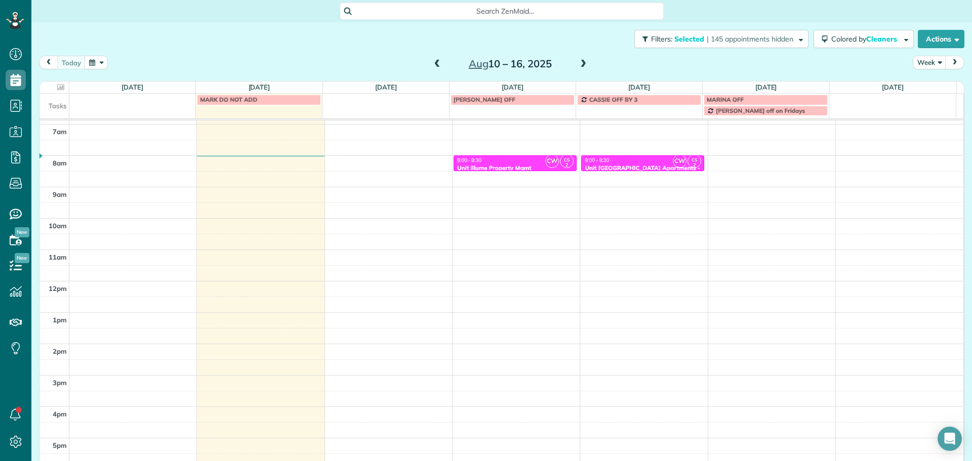
click at [739, 155] on div "4am 5am 6am 7am 8am 9am 10am 11am 12pm 1pm 2pm 3pm 4pm 5pm CW CS 2 8:00 - 8:30 …" at bounding box center [501, 249] width 924 height 439
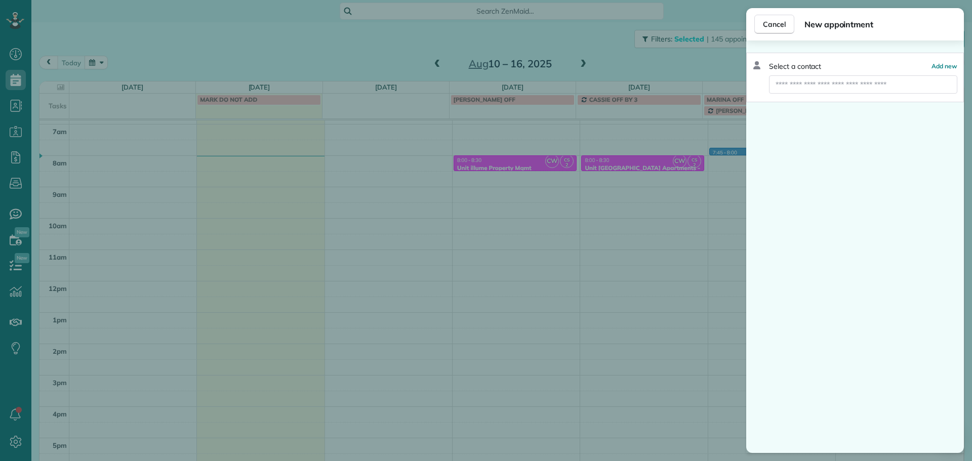
click at [706, 169] on div "Cancel New appointment Select a contact Add new" at bounding box center [486, 230] width 972 height 461
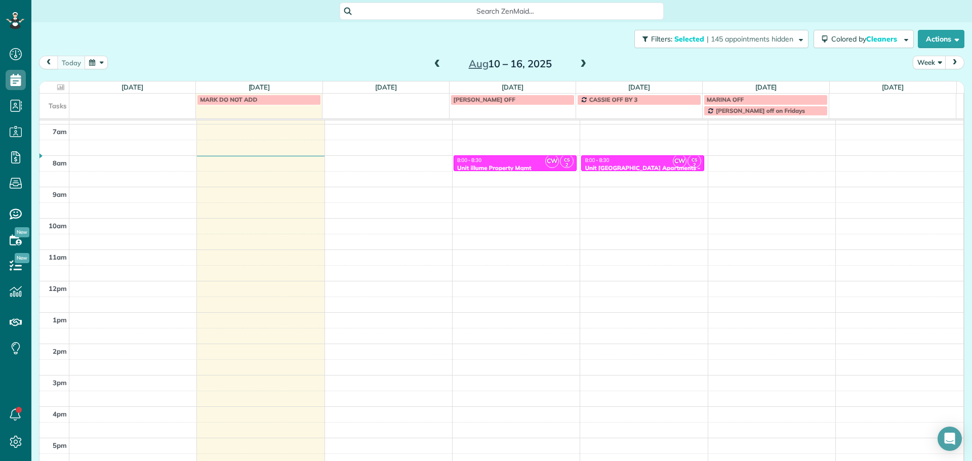
click at [727, 159] on div "4am 5am 6am 7am 8am 9am 10am 11am 12pm 1pm 2pm 3pm 4pm 5pm CW CS 2 8:00 - 8:30 …" at bounding box center [501, 249] width 924 height 439
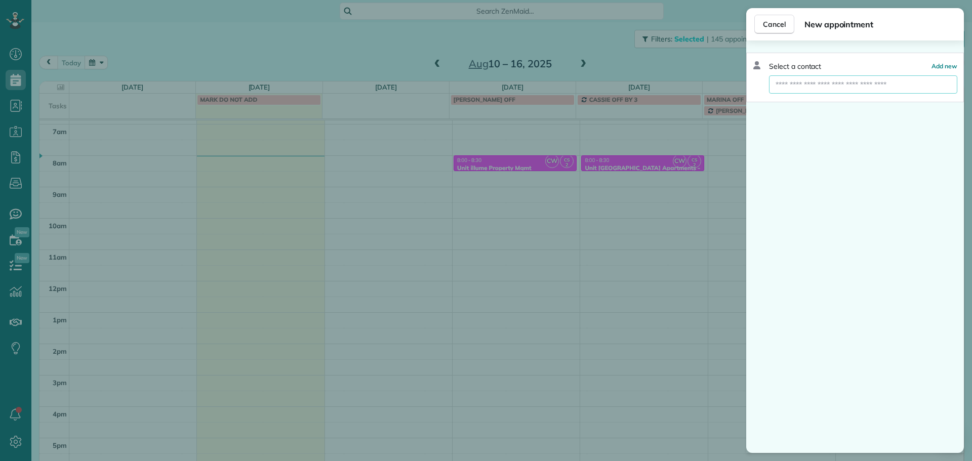
click at [825, 88] on input "text" at bounding box center [863, 84] width 188 height 18
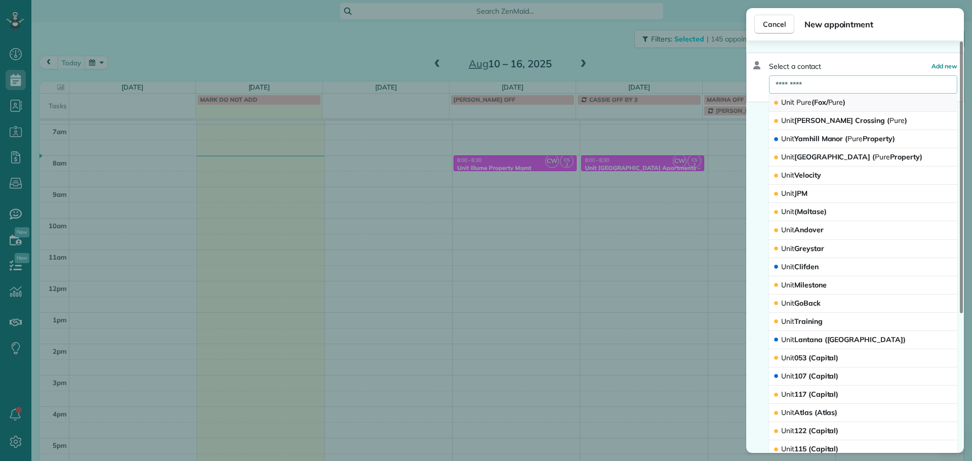
type input "*********"
click at [852, 108] on button "Unit Pure (Fox/ Pure )" at bounding box center [863, 103] width 188 height 18
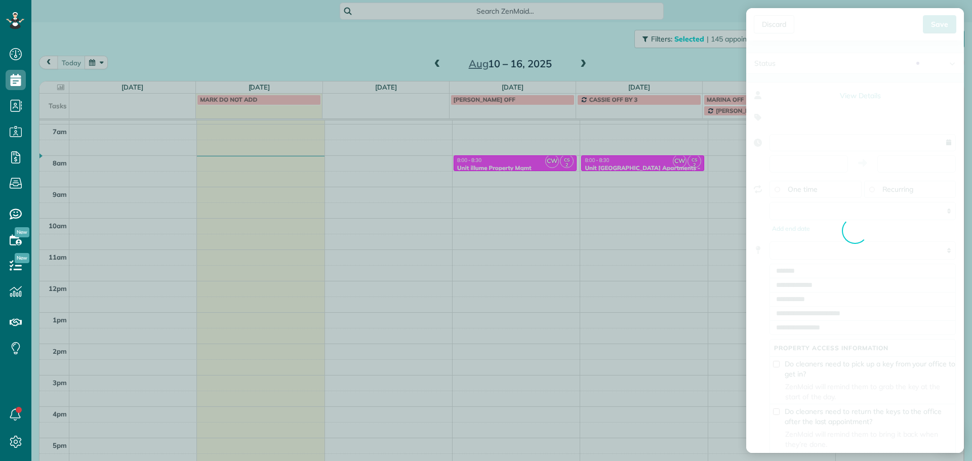
type input "**********"
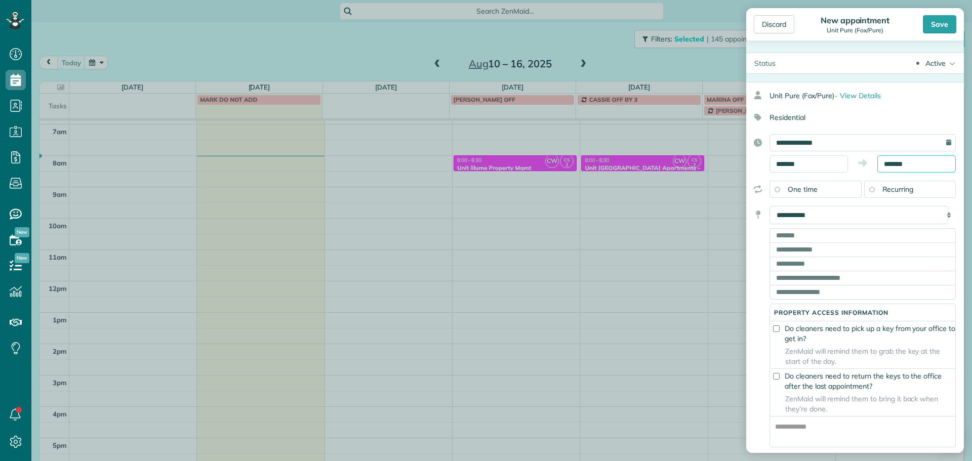
click at [895, 159] on input "*******" at bounding box center [917, 163] width 78 height 17
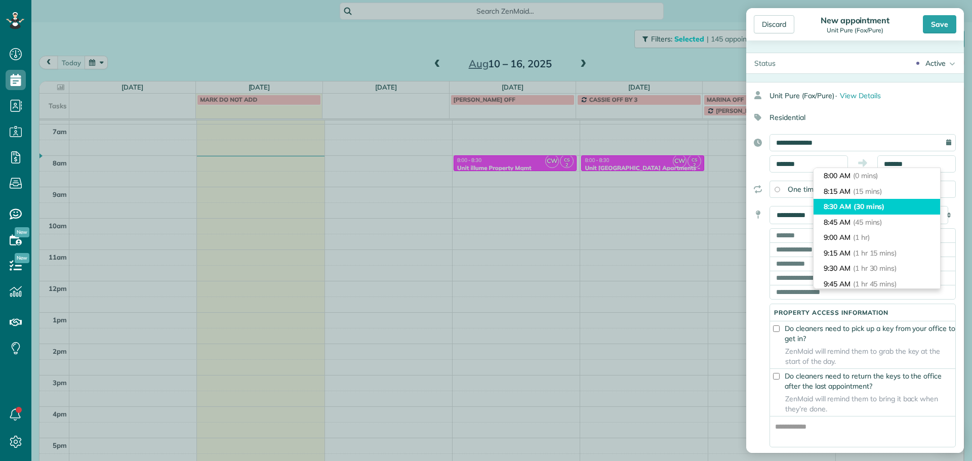
type input "*******"
click at [879, 202] on li "8:30 AM (30 mins)" at bounding box center [877, 207] width 127 height 16
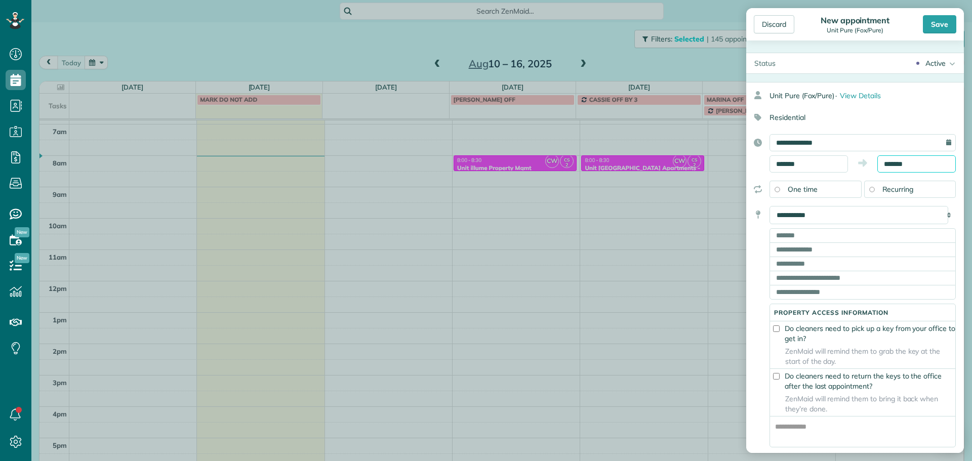
scroll to position [16, 0]
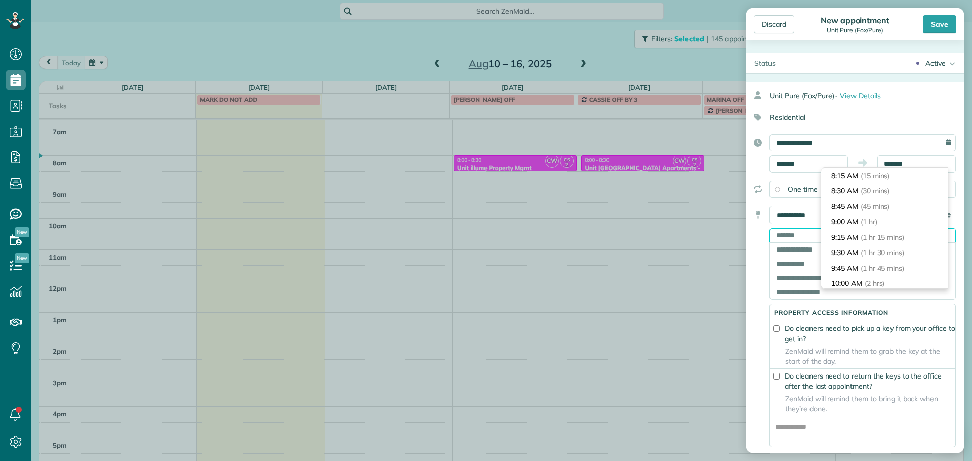
click at [789, 238] on input "text" at bounding box center [863, 235] width 186 height 14
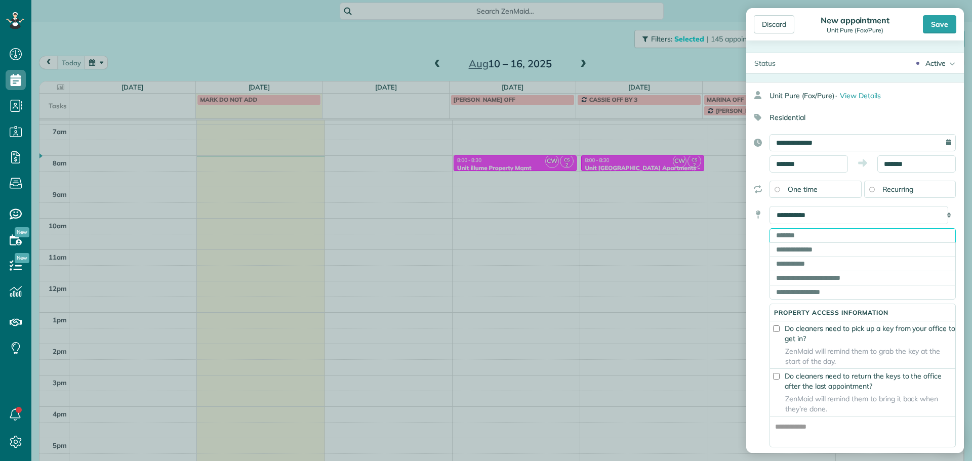
paste input "**********"
type input "**********"
type input "********"
type input "**"
type input "*****"
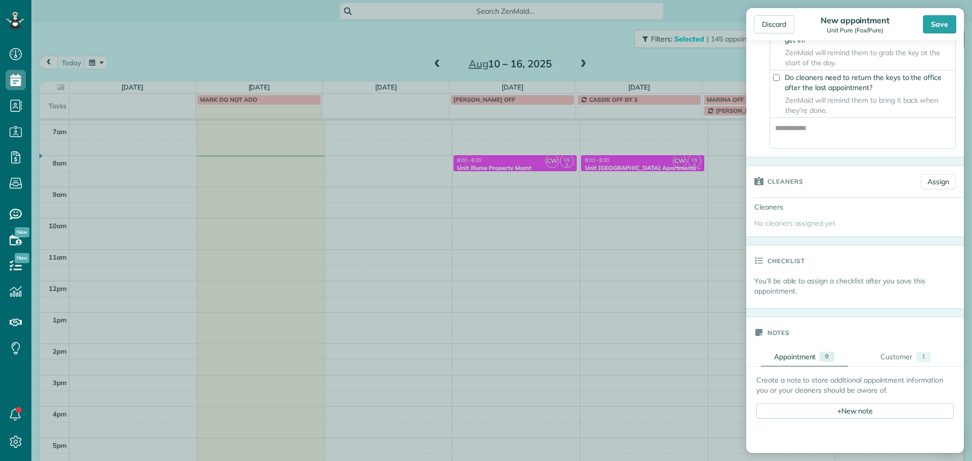
scroll to position [304, 0]
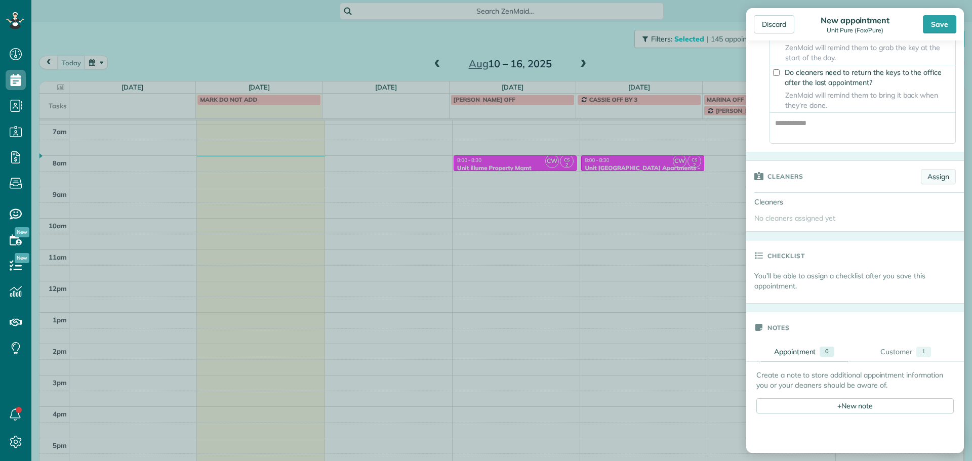
click at [934, 181] on link "Assign" at bounding box center [938, 176] width 35 height 15
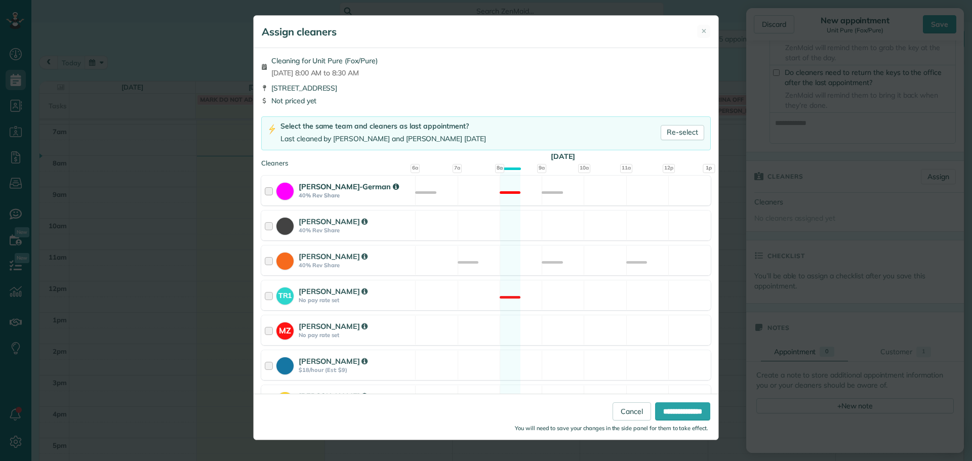
click at [491, 194] on div "[PERSON_NAME]-German 40% Rev Share Not available" at bounding box center [486, 191] width 450 height 30
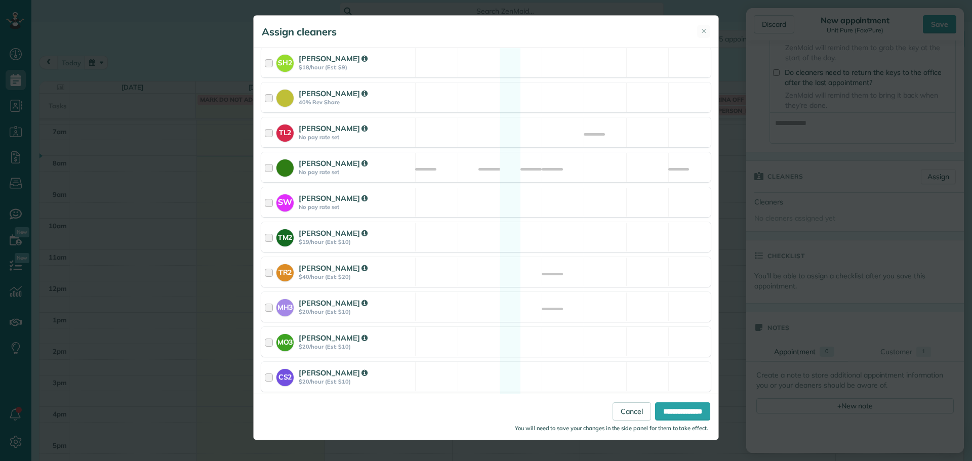
scroll to position [453, 0]
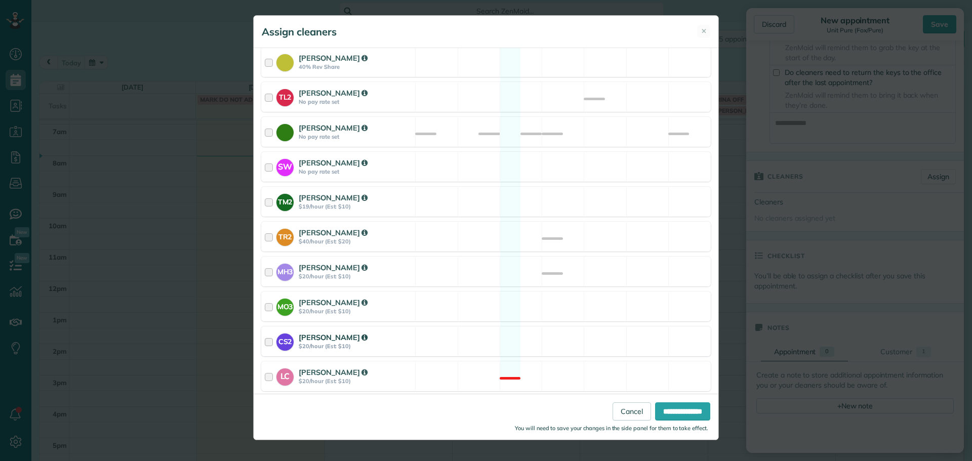
click at [536, 327] on div "CS2 [PERSON_NAME] $20/hour (Est: $10) Available" at bounding box center [486, 342] width 450 height 30
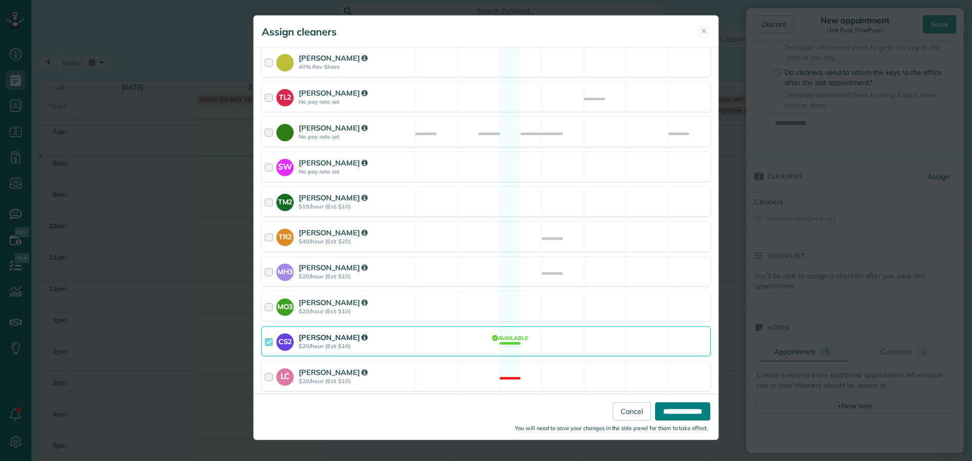
click at [658, 407] on input "**********" at bounding box center [682, 412] width 55 height 18
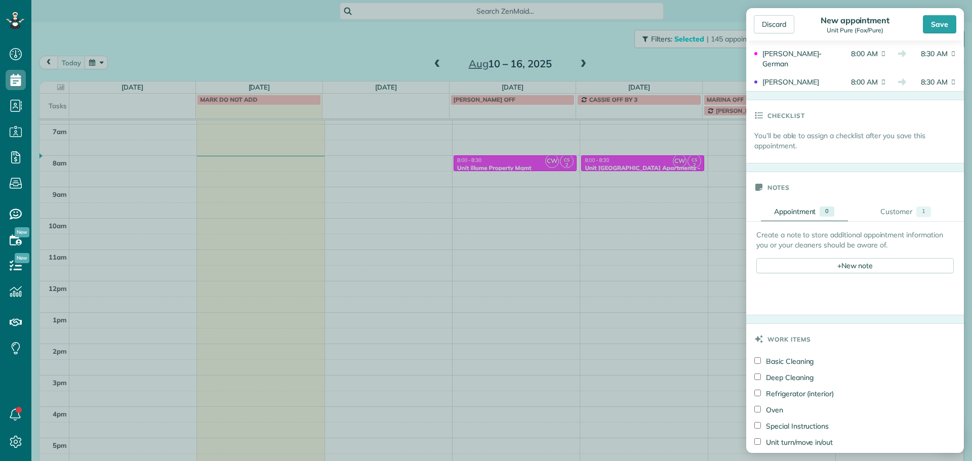
scroll to position [506, 0]
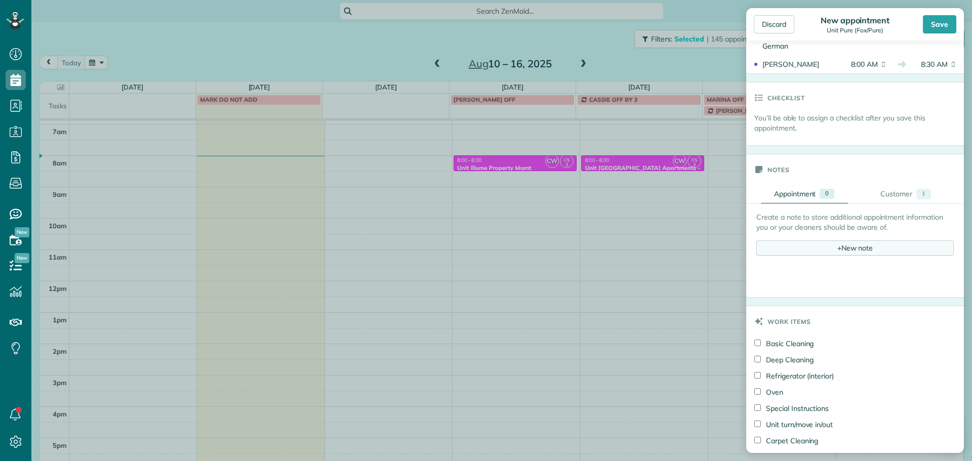
click at [865, 251] on div "+ New note" at bounding box center [855, 248] width 197 height 15
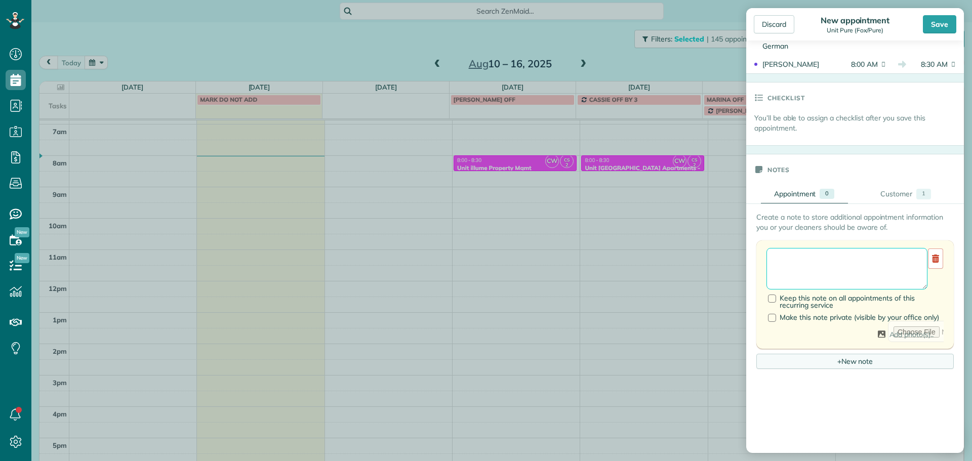
click at [866, 269] on textarea at bounding box center [847, 269] width 161 height 42
paste textarea "**********"
paste textarea "********"
type textarea "**********"
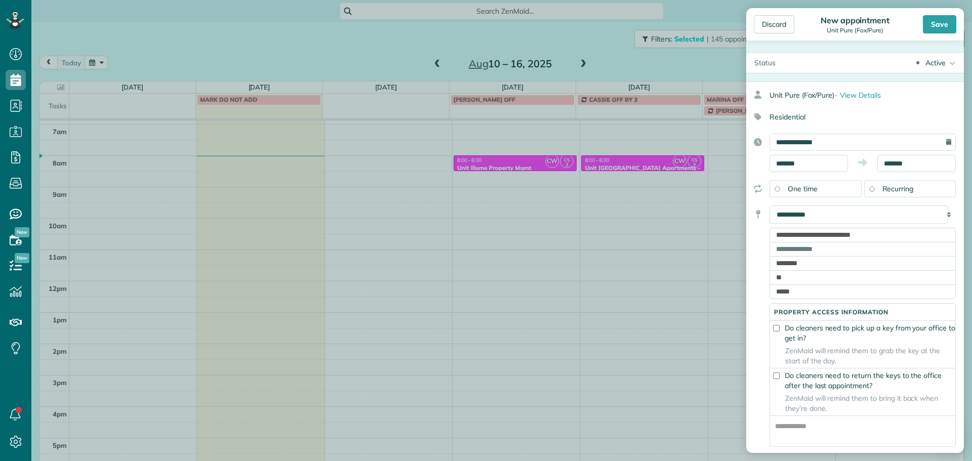
scroll to position [0, 0]
click at [947, 28] on div "Save" at bounding box center [939, 24] width 33 height 18
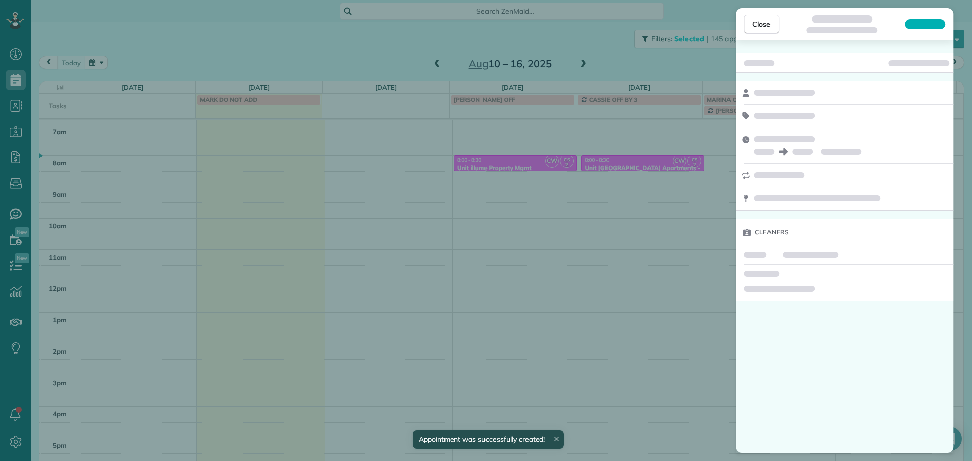
scroll to position [85, 0]
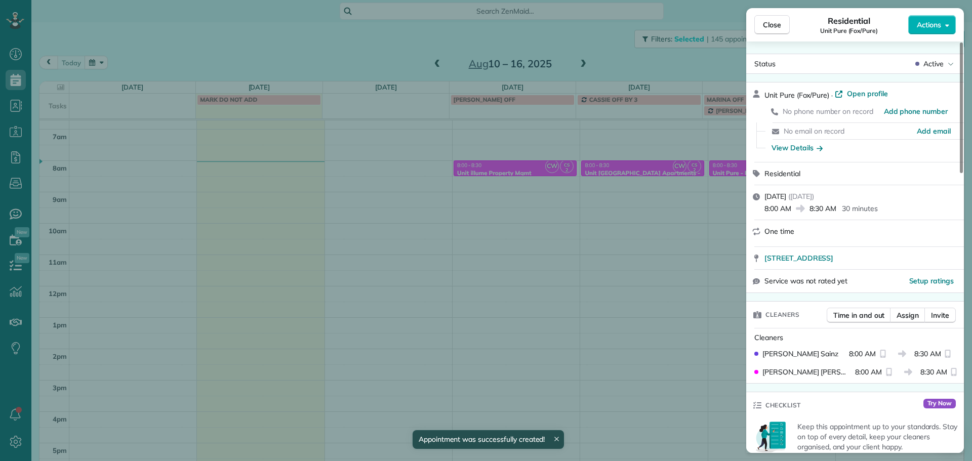
click at [654, 272] on div "Close Residential Unit Pure (Fox/Pure) Actions Status Active Unit Pure (Fox/Pur…" at bounding box center [486, 230] width 972 height 461
